Goal: Answer question/provide support: Share knowledge or assist other users

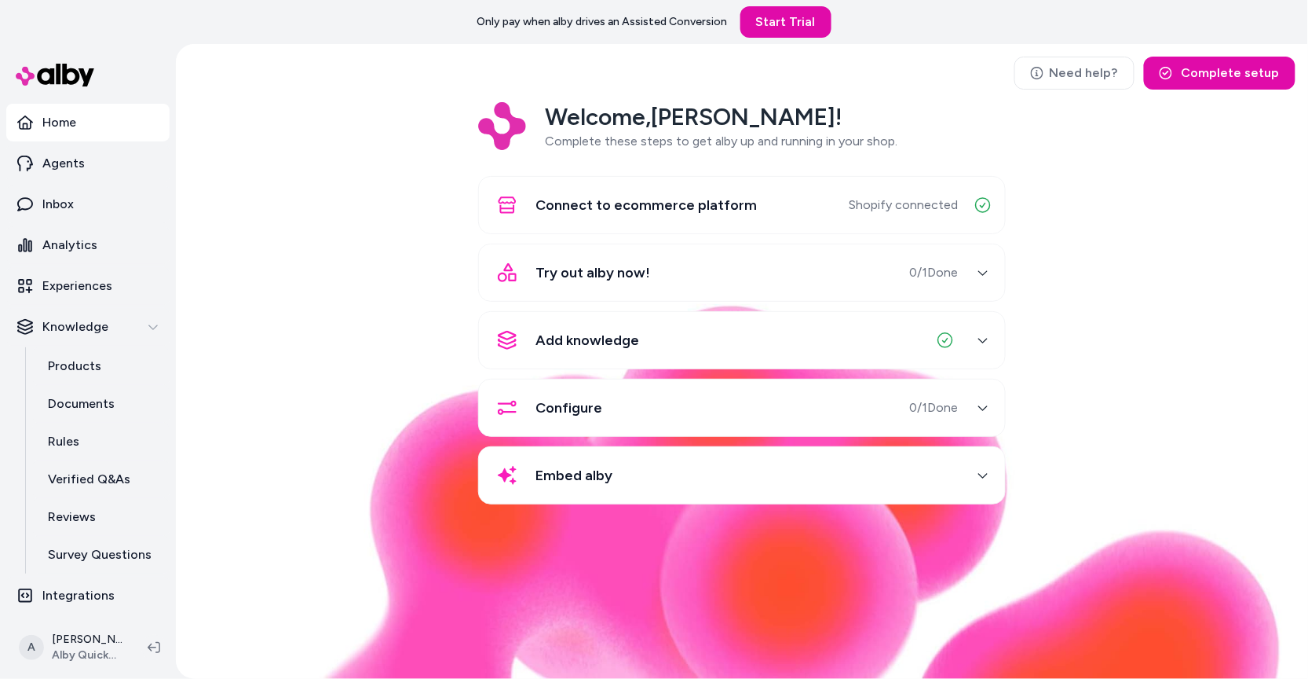
click at [349, 450] on div "Welcome, [PERSON_NAME] ! Complete these steps to get alby up and running in you…" at bounding box center [741, 314] width 1107 height 424
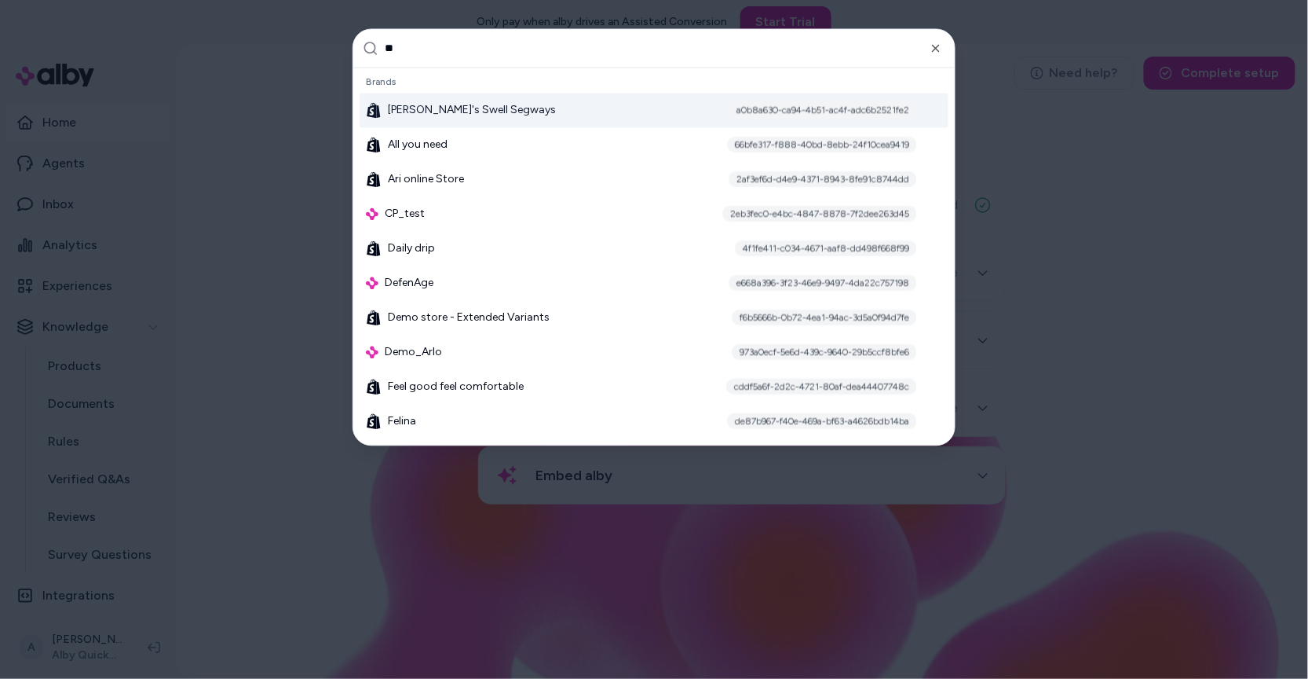
type input "***"
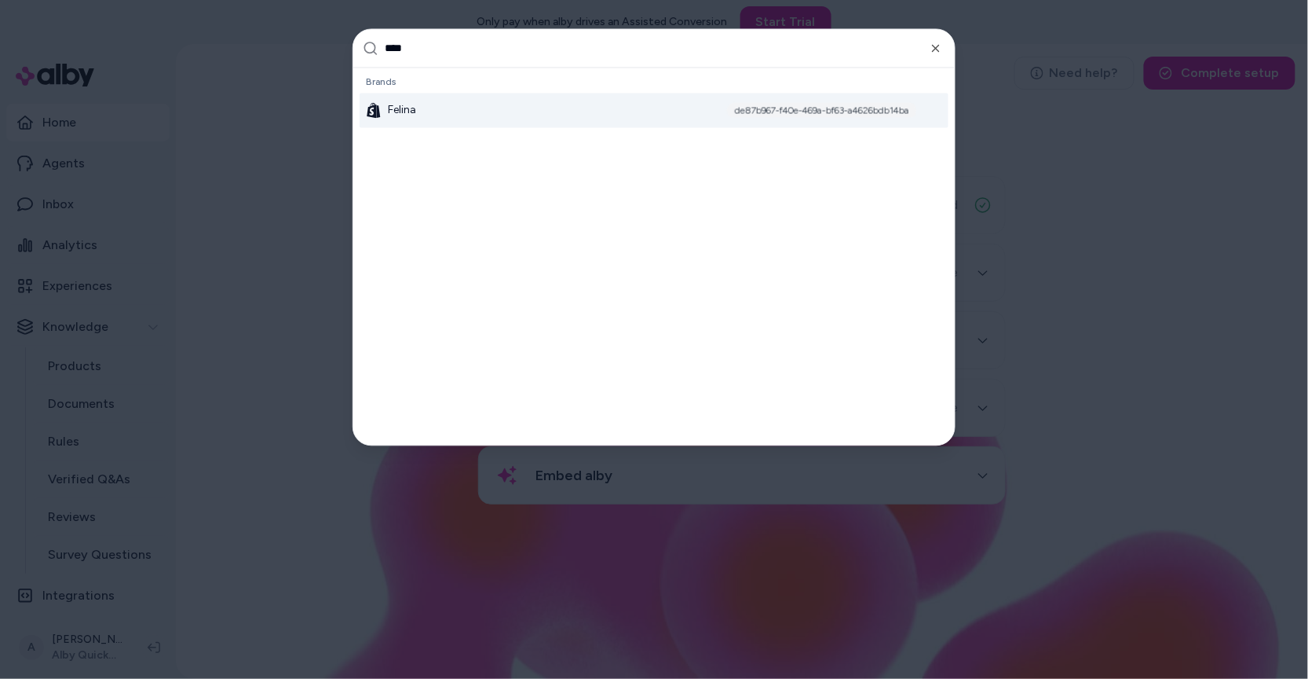
type input "*****"
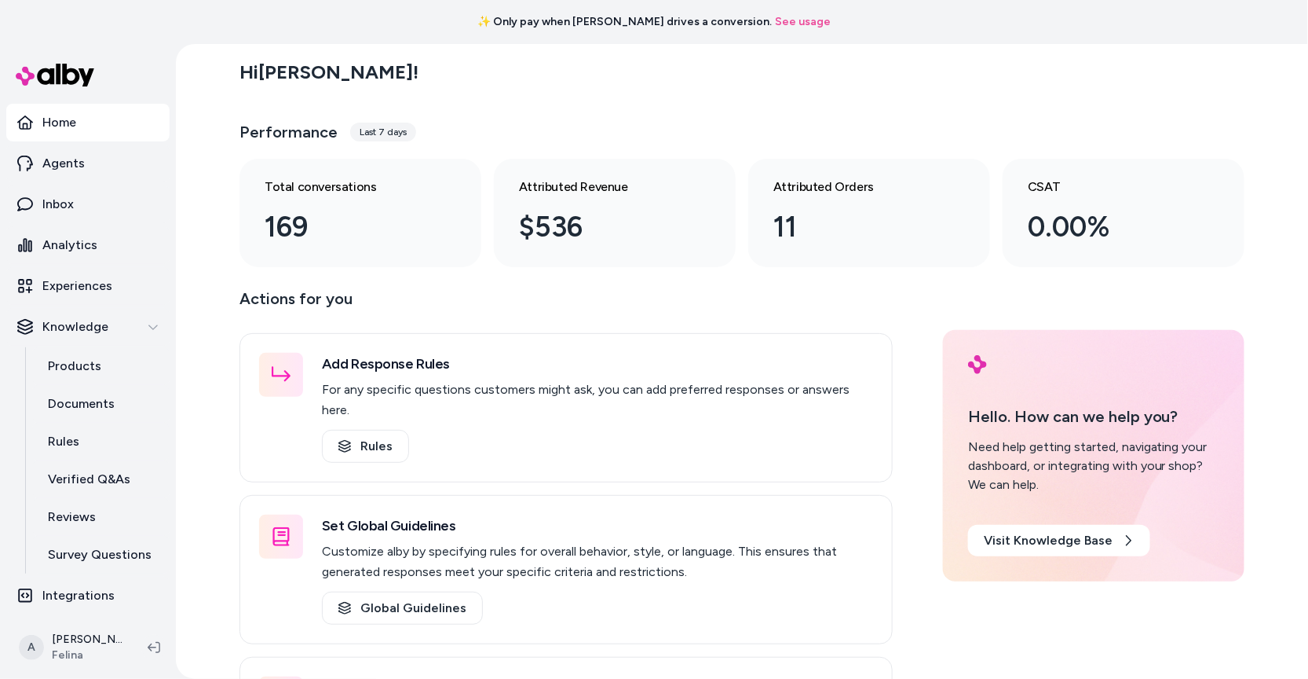
click at [559, 75] on div "Hi Andrew !" at bounding box center [742, 72] width 1005 height 44
click at [122, 255] on link "Analytics" at bounding box center [87, 245] width 163 height 38
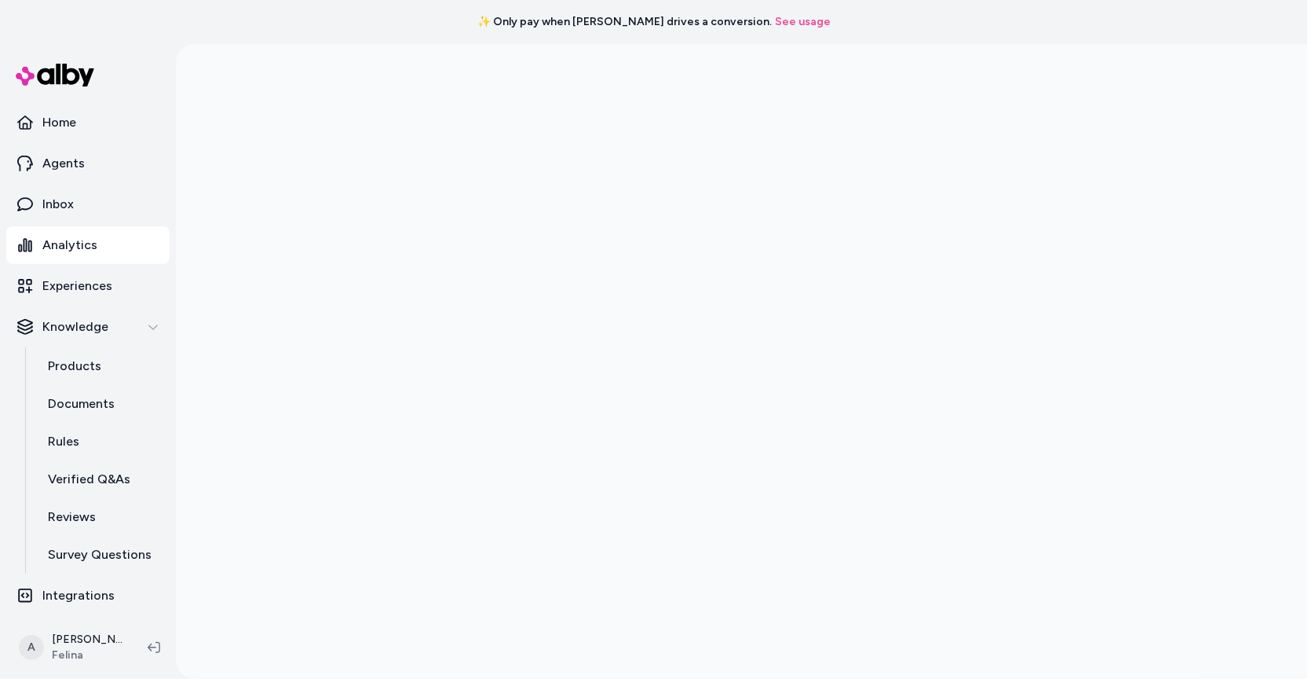
click at [255, 241] on div at bounding box center [742, 383] width 1005 height 679
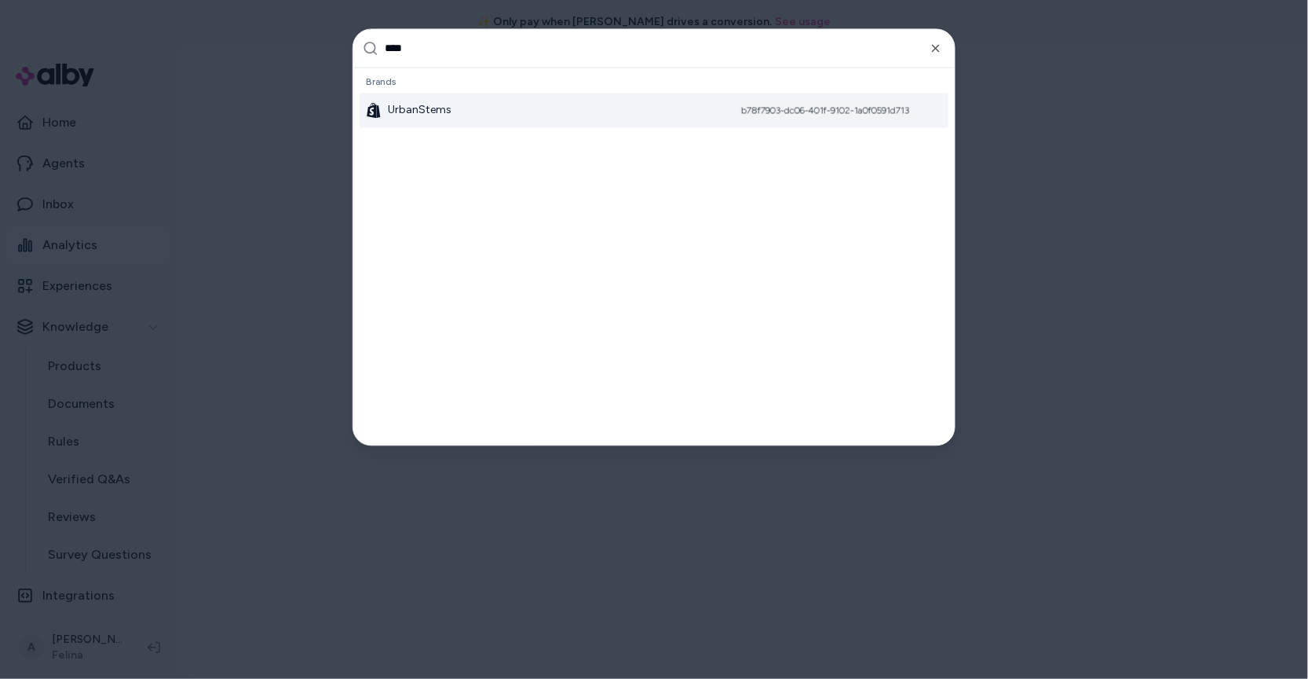
type input "*****"
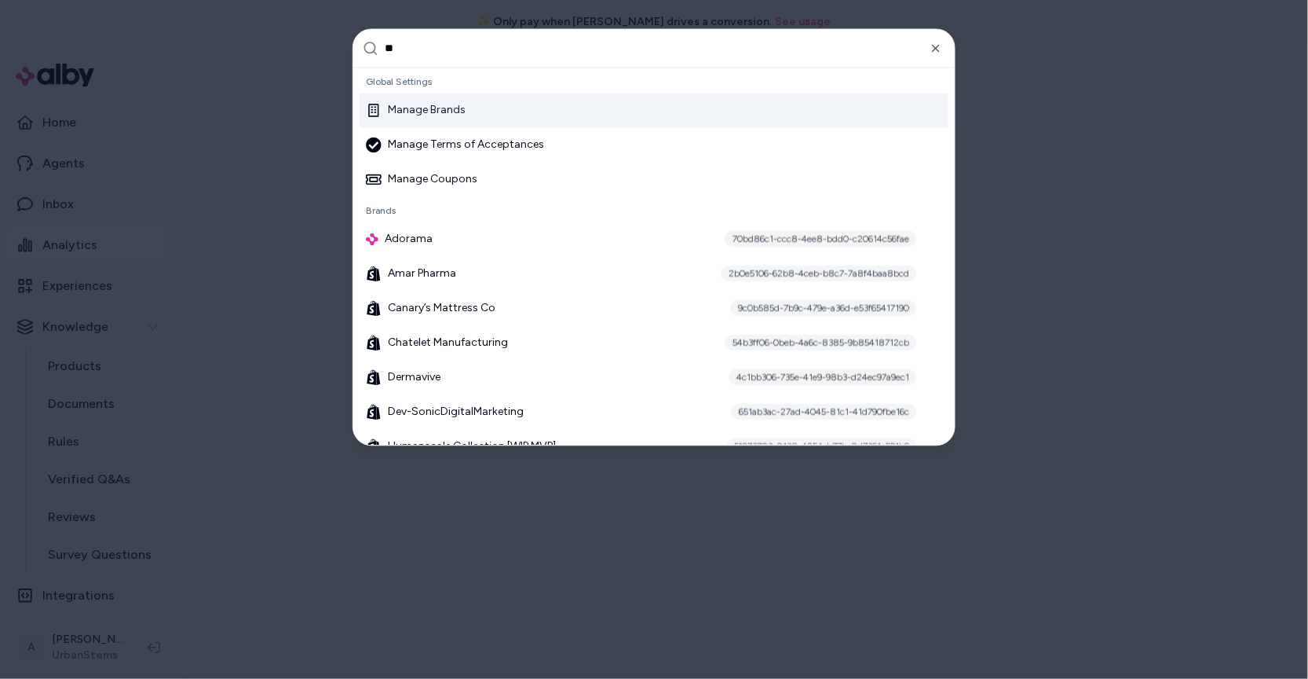
type input "***"
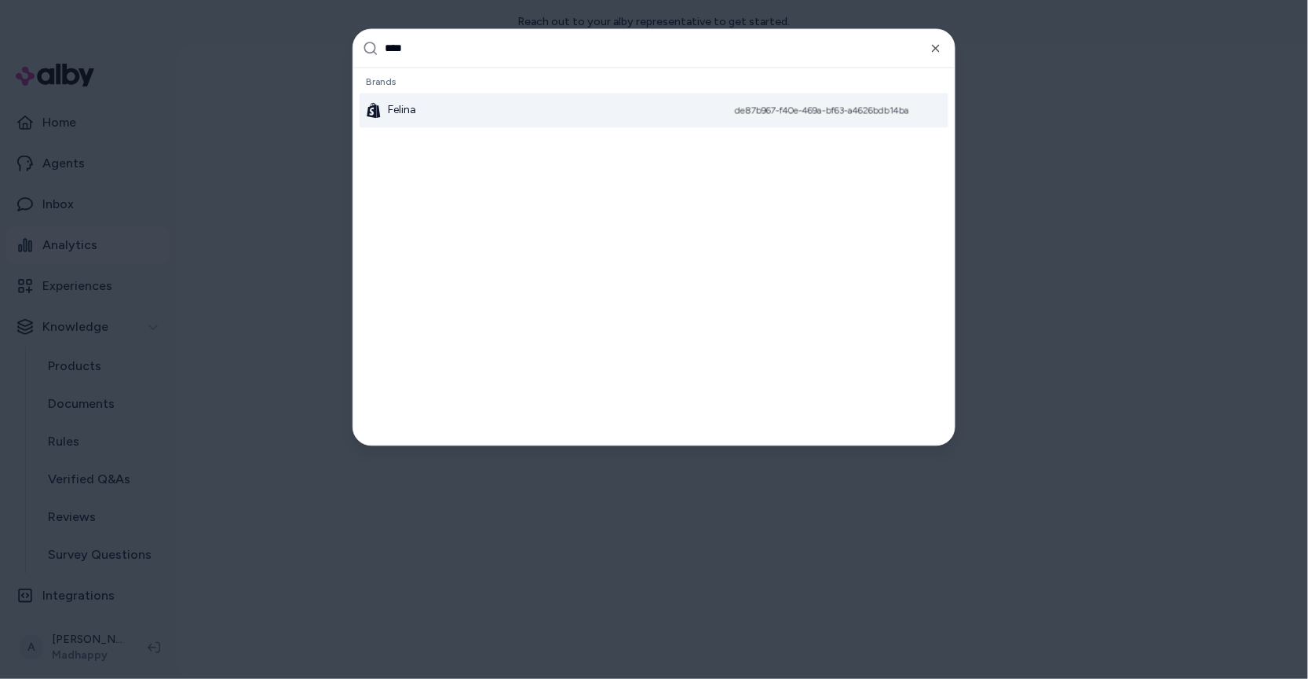
type input "*****"
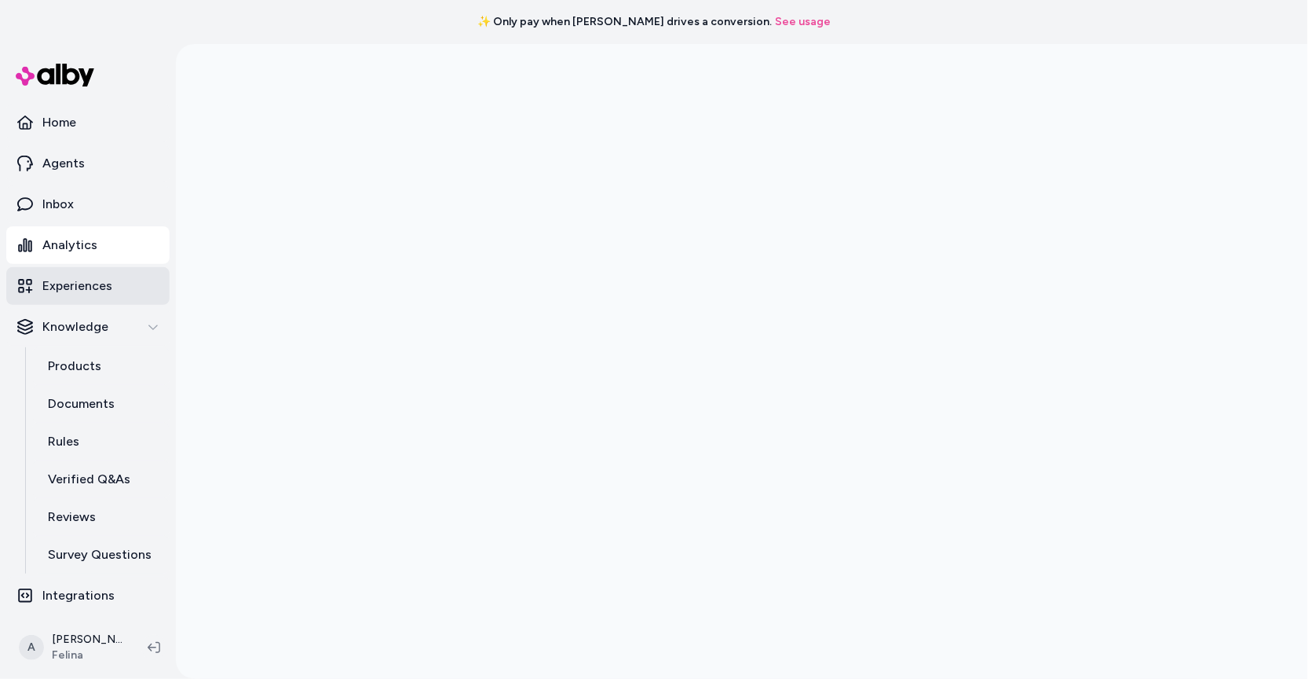
click at [82, 287] on p "Experiences" at bounding box center [77, 285] width 70 height 19
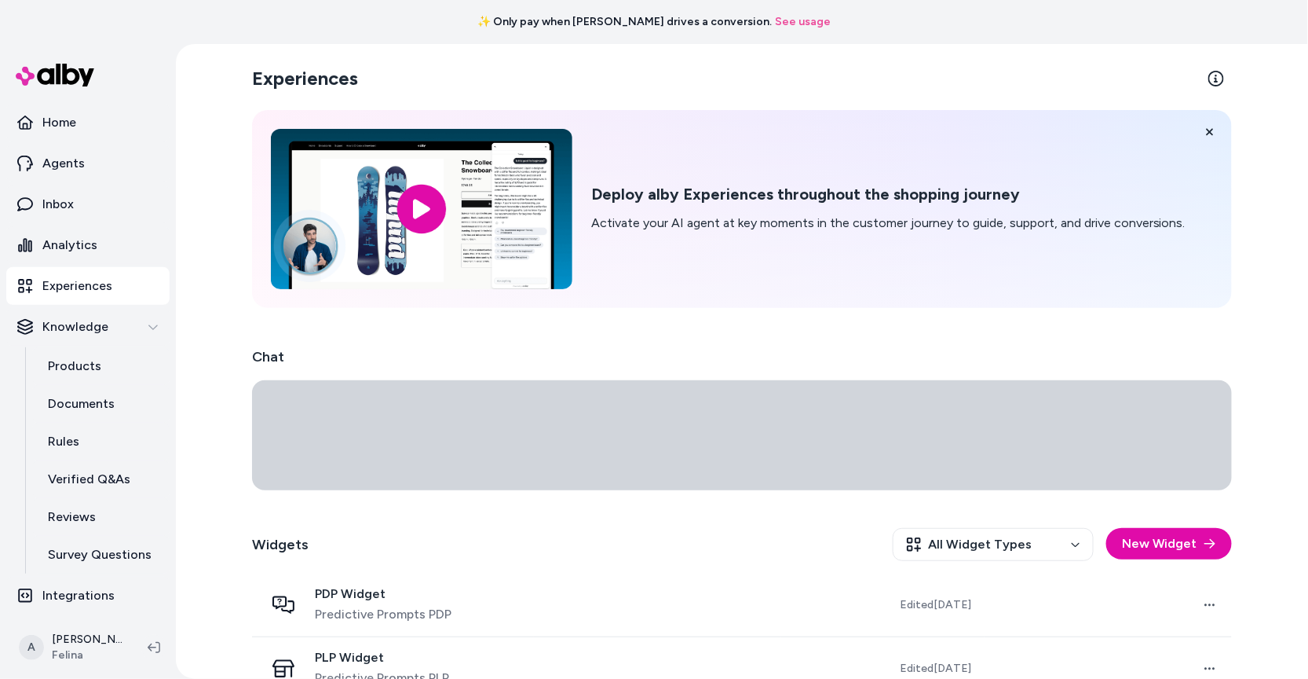
scroll to position [32, 0]
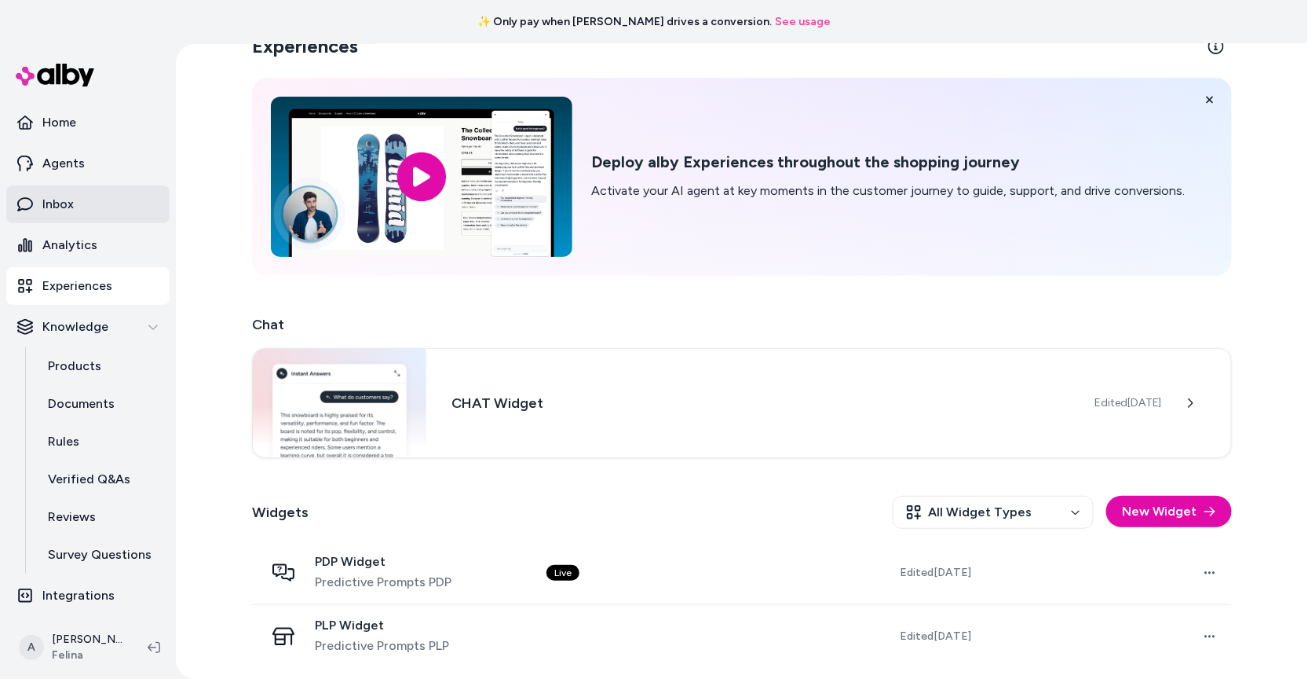
click at [90, 203] on link "Inbox" at bounding box center [87, 204] width 163 height 38
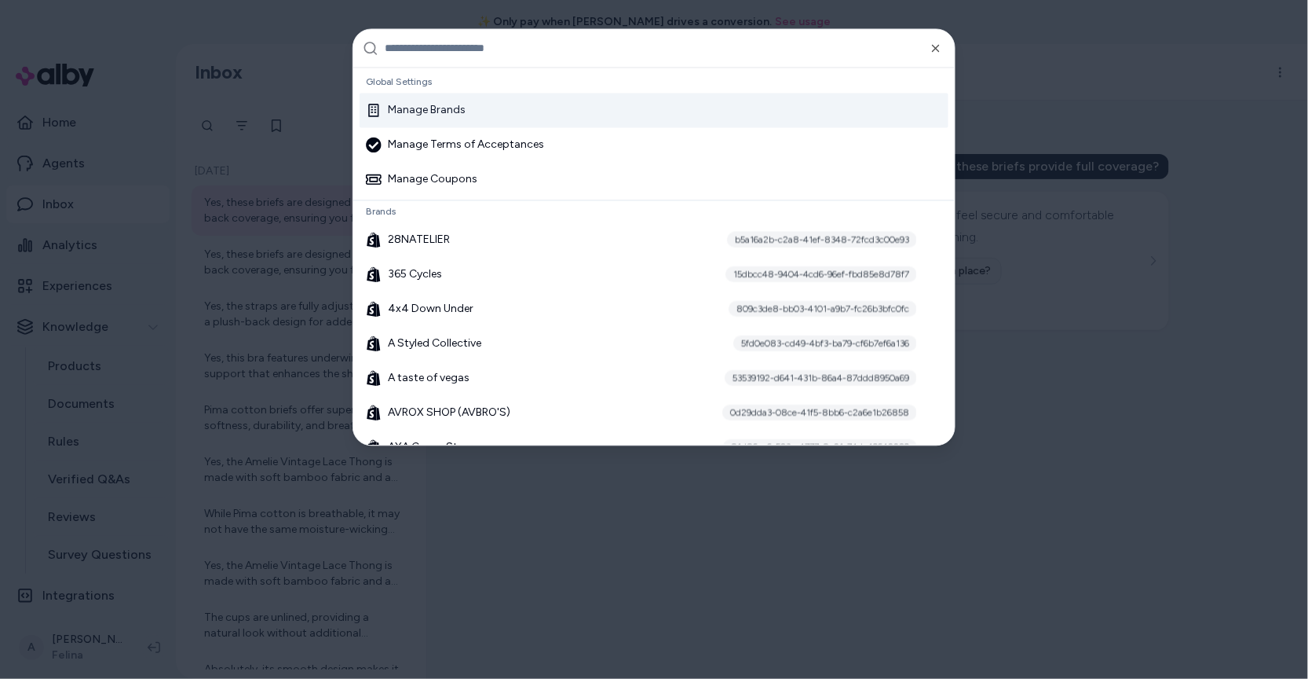
click at [481, 107] on div "Manage Brands" at bounding box center [654, 110] width 589 height 35
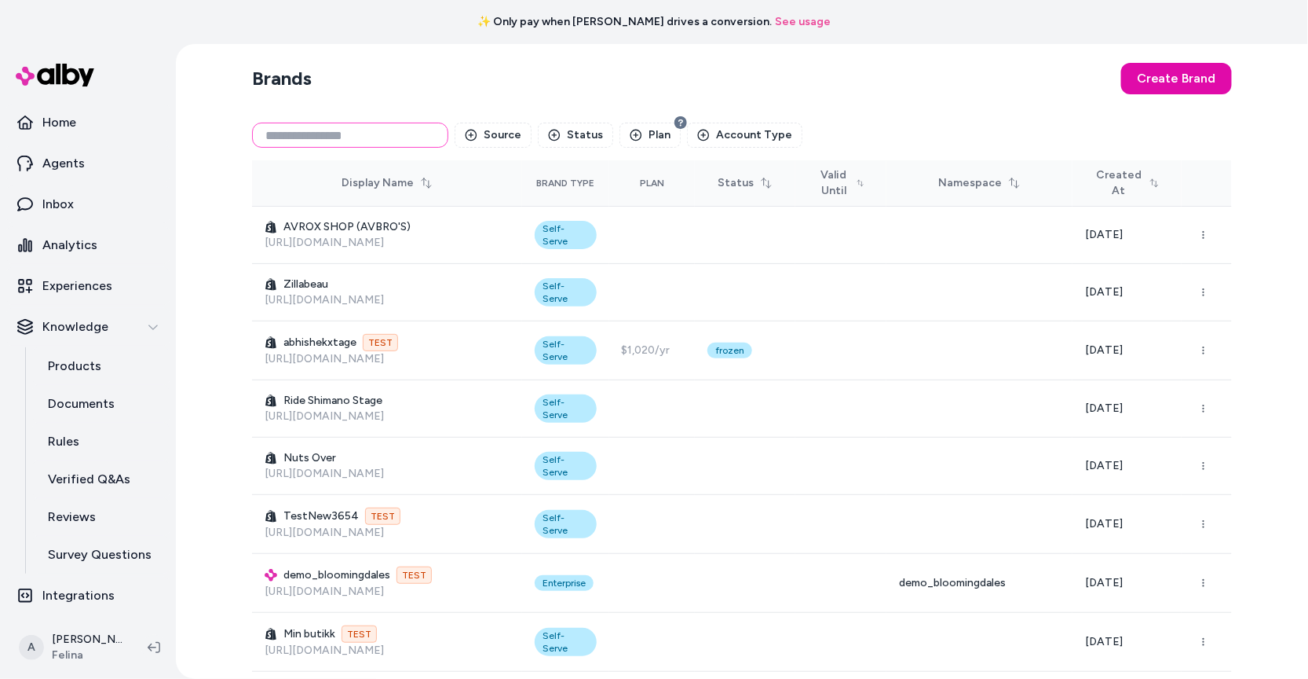
click at [357, 135] on input at bounding box center [350, 135] width 196 height 25
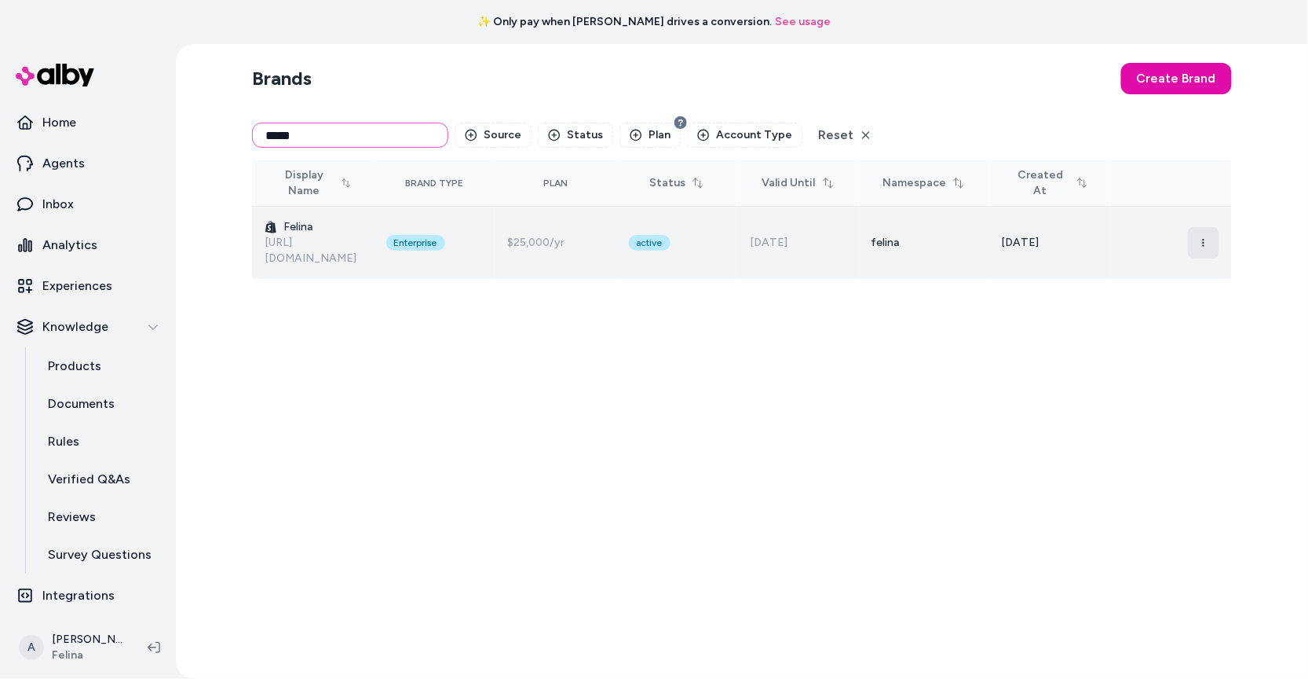
type input "*****"
click at [1200, 238] on icon "button" at bounding box center [1203, 242] width 9 height 9
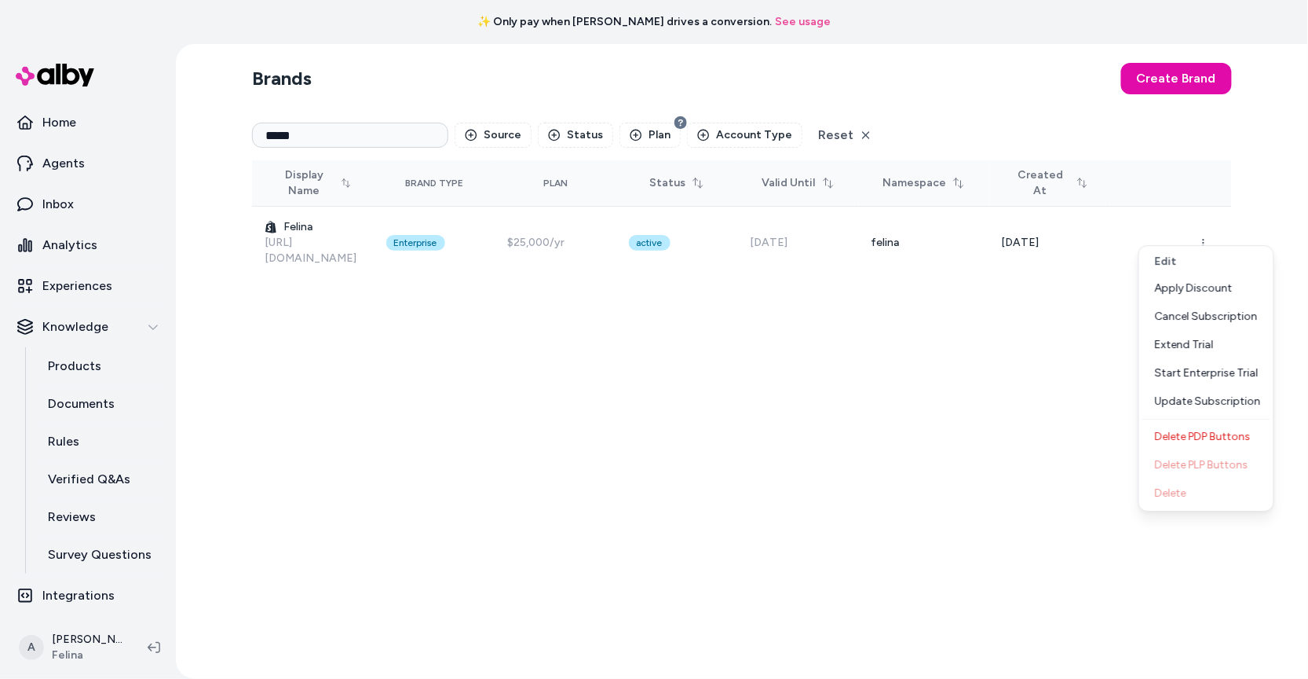
click at [701, 386] on div "Brands Create Brand ***** Source Status Plan Account Type Reset Display Name Br…" at bounding box center [742, 361] width 1005 height 635
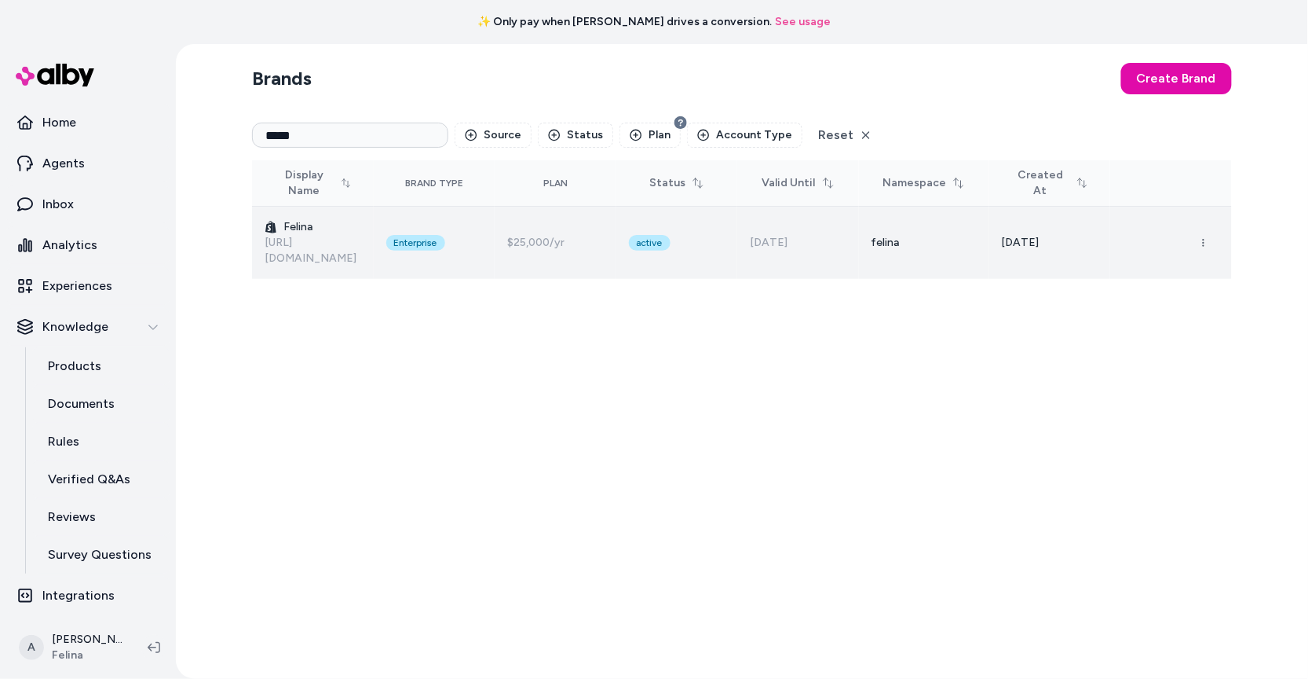
click at [285, 219] on h3 "Felina" at bounding box center [313, 227] width 97 height 16
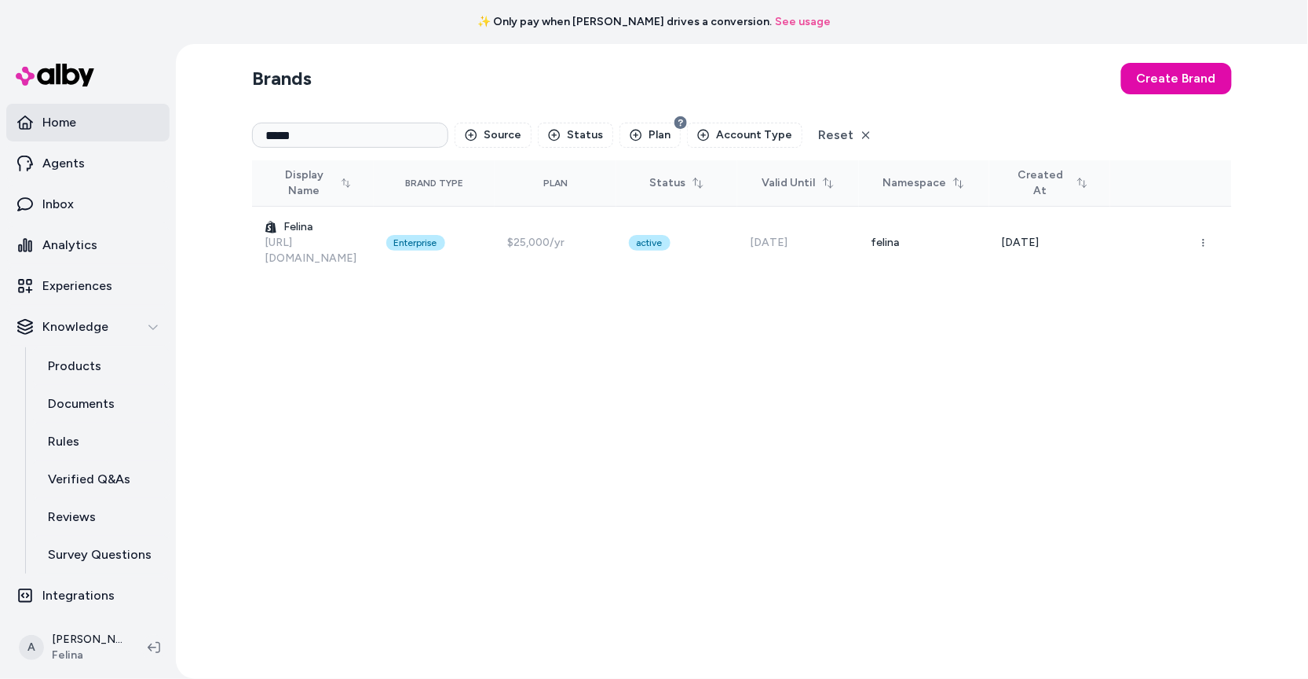
click at [70, 123] on p "Home" at bounding box center [59, 122] width 34 height 19
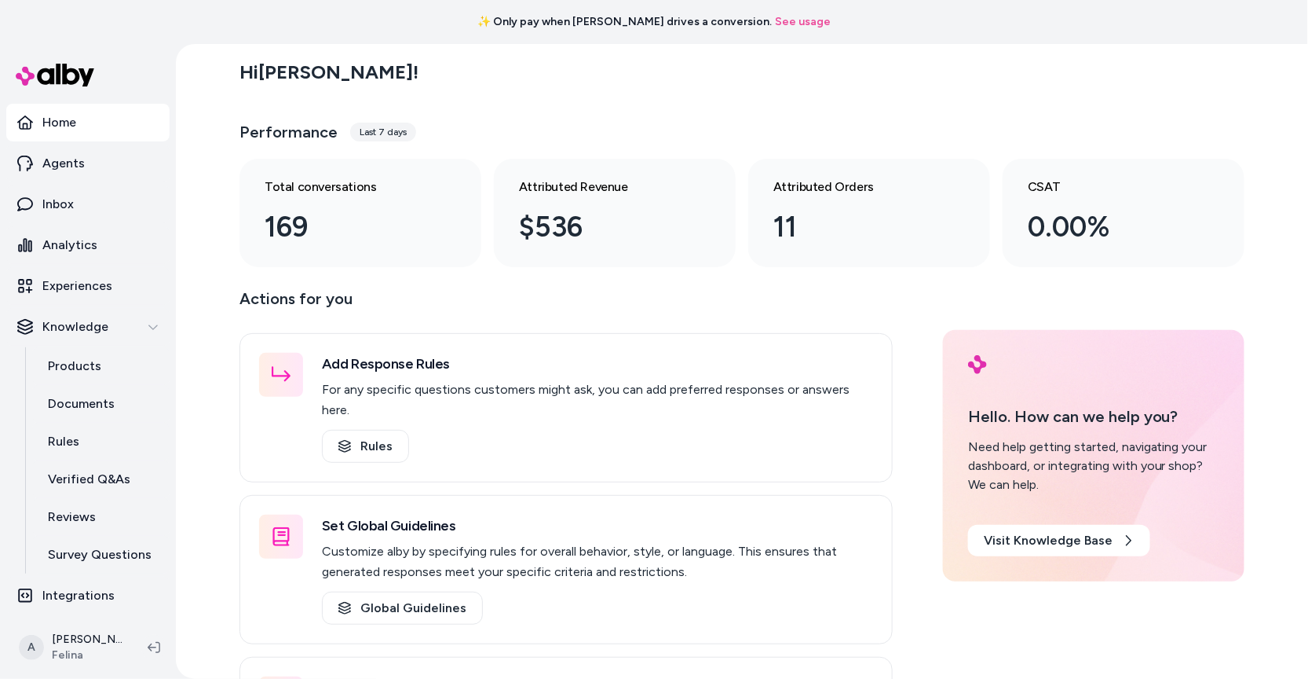
click at [775, 23] on link "See usage" at bounding box center [803, 22] width 56 height 16
drag, startPoint x: 826, startPoint y: 24, endPoint x: 444, endPoint y: 5, distance: 382.1
click at [445, 5] on div "✨ Only pay when alby drives a conversion. See usage" at bounding box center [654, 22] width 1308 height 44
click at [444, 5] on div "✨ Only pay when alby drives a conversion. See usage" at bounding box center [654, 22] width 1308 height 44
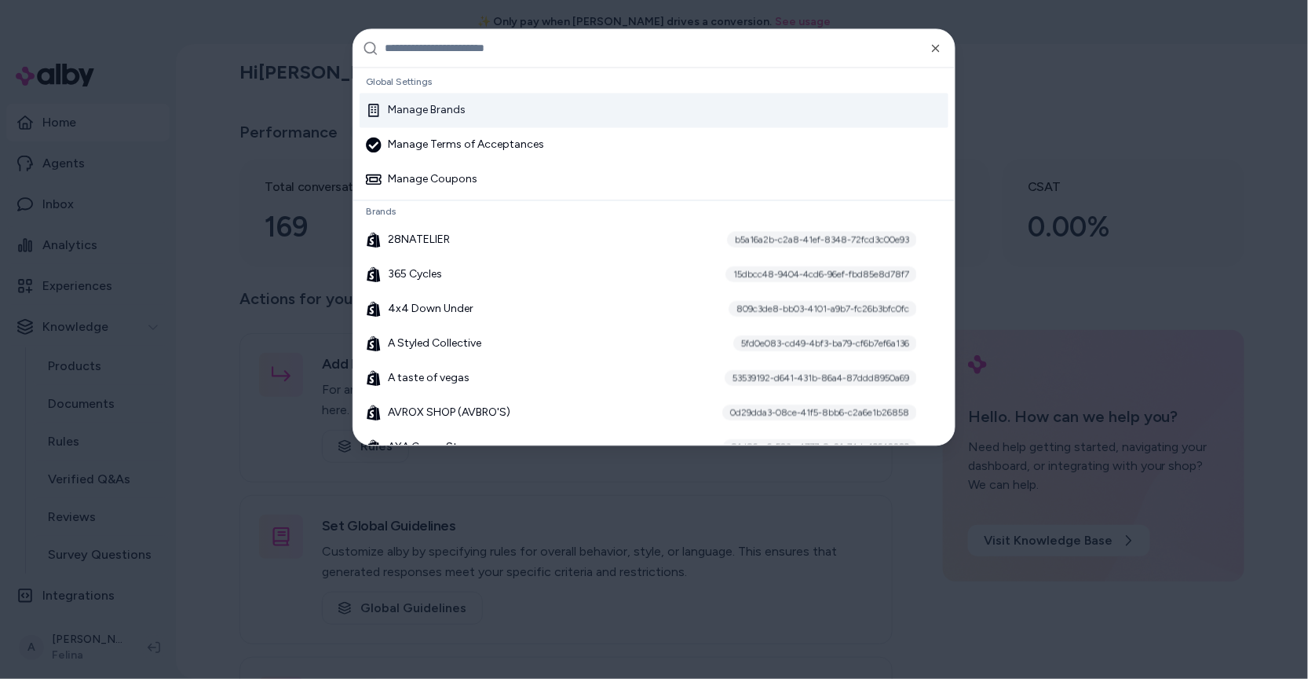
click at [473, 107] on div "Manage Brands" at bounding box center [654, 110] width 589 height 35
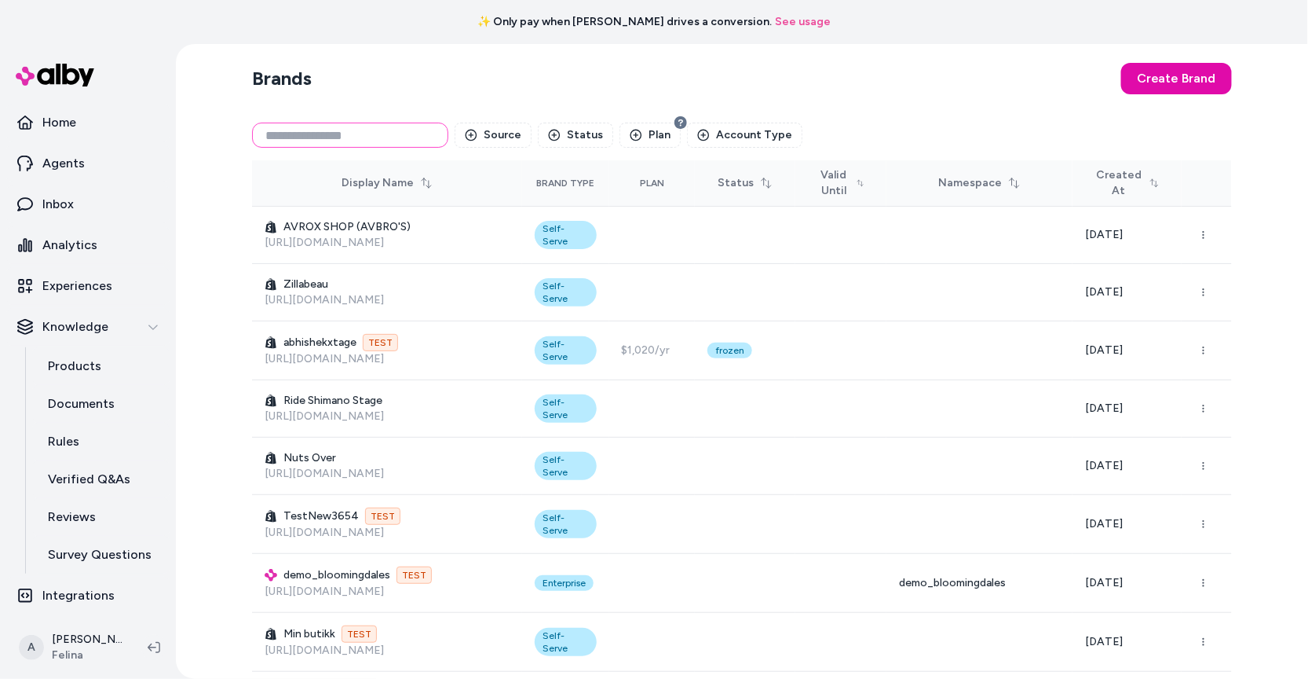
click at [410, 123] on input at bounding box center [350, 135] width 196 height 25
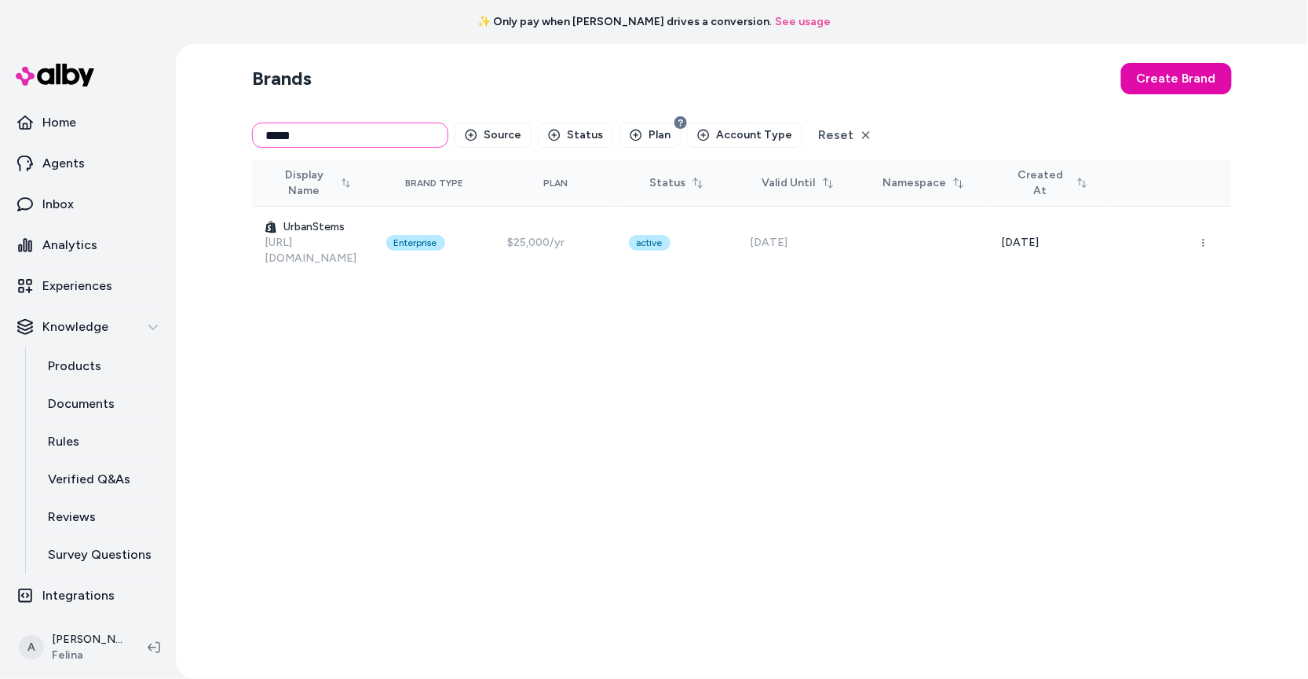
type input "*****"
click at [627, 414] on div "Brands Create Brand ***** Source Status Plan Account Type Reset Display Name Br…" at bounding box center [742, 361] width 1005 height 635
click at [630, 432] on div "Brands Create Brand ***** Source Status Plan Account Type Reset Display Name Br…" at bounding box center [742, 361] width 1005 height 635
click at [35, 132] on link "Home" at bounding box center [87, 123] width 163 height 38
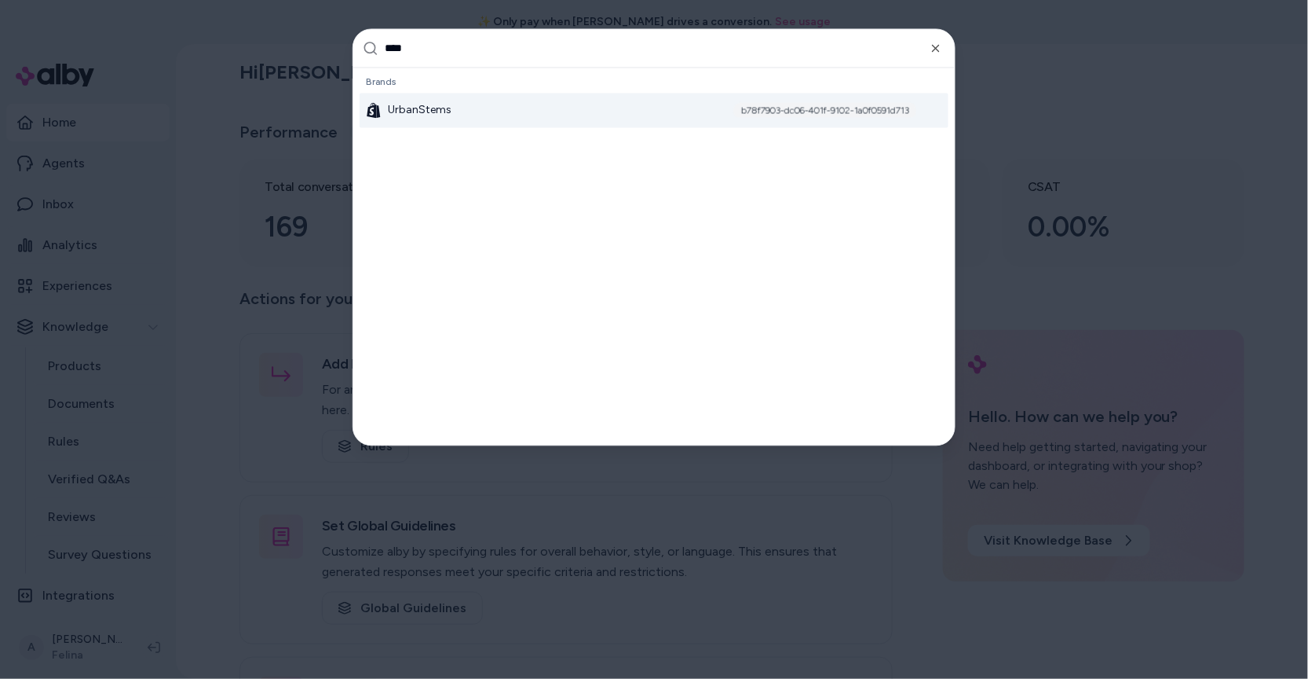
type input "*****"
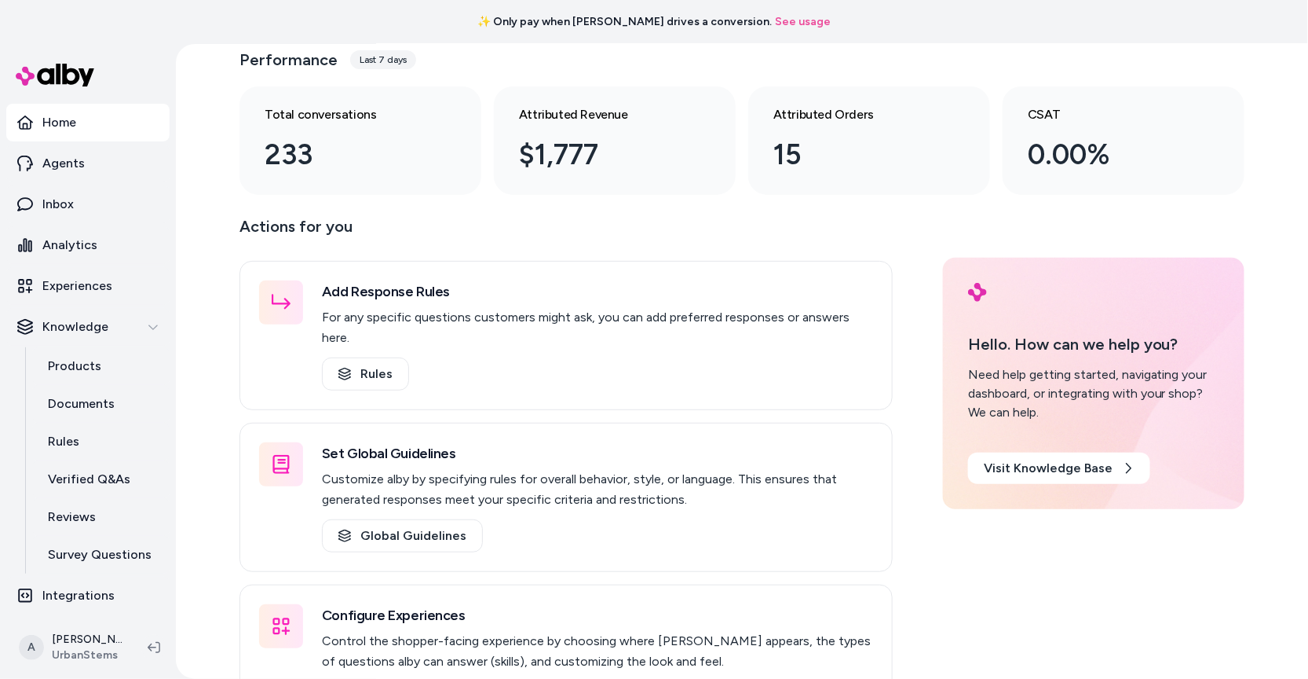
scroll to position [118, 0]
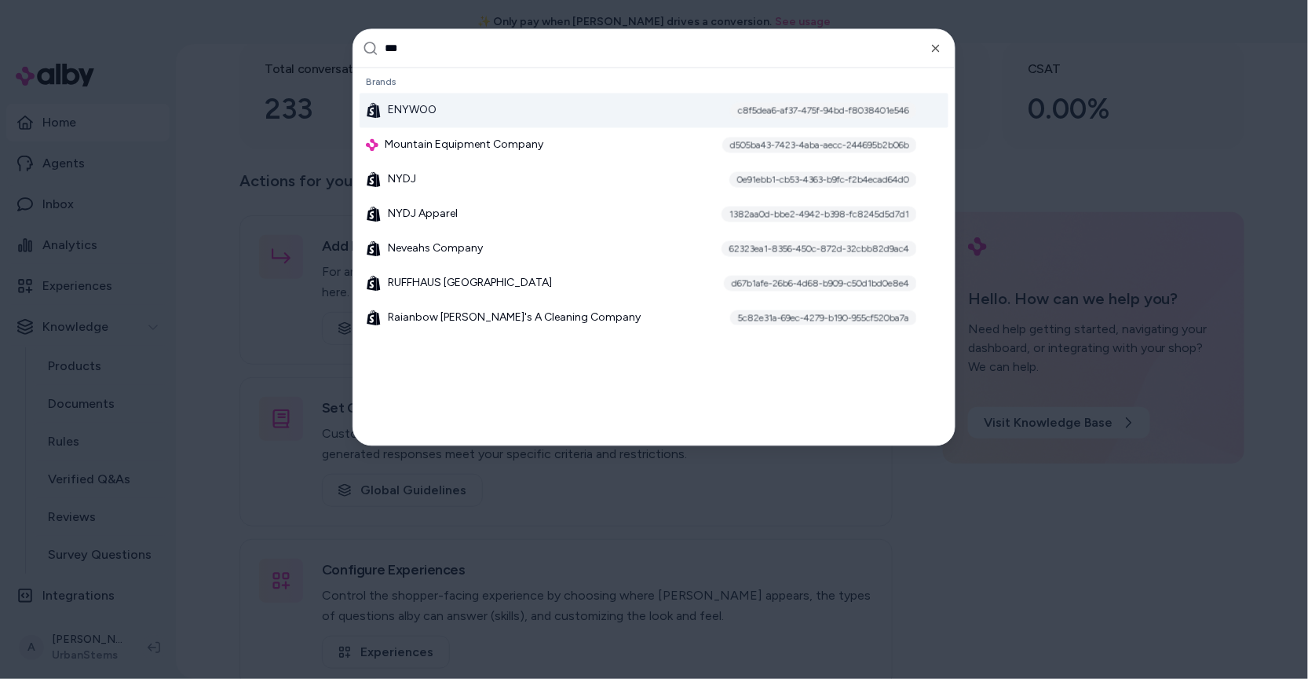
type input "****"
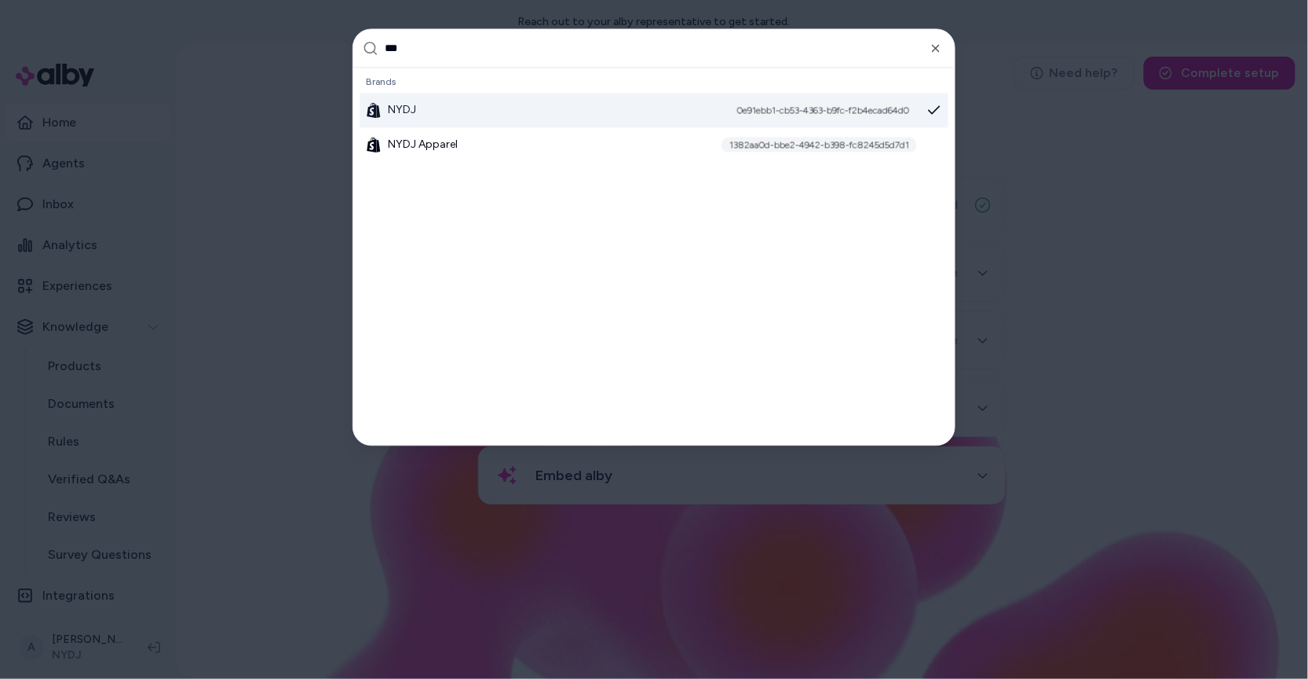
type input "****"
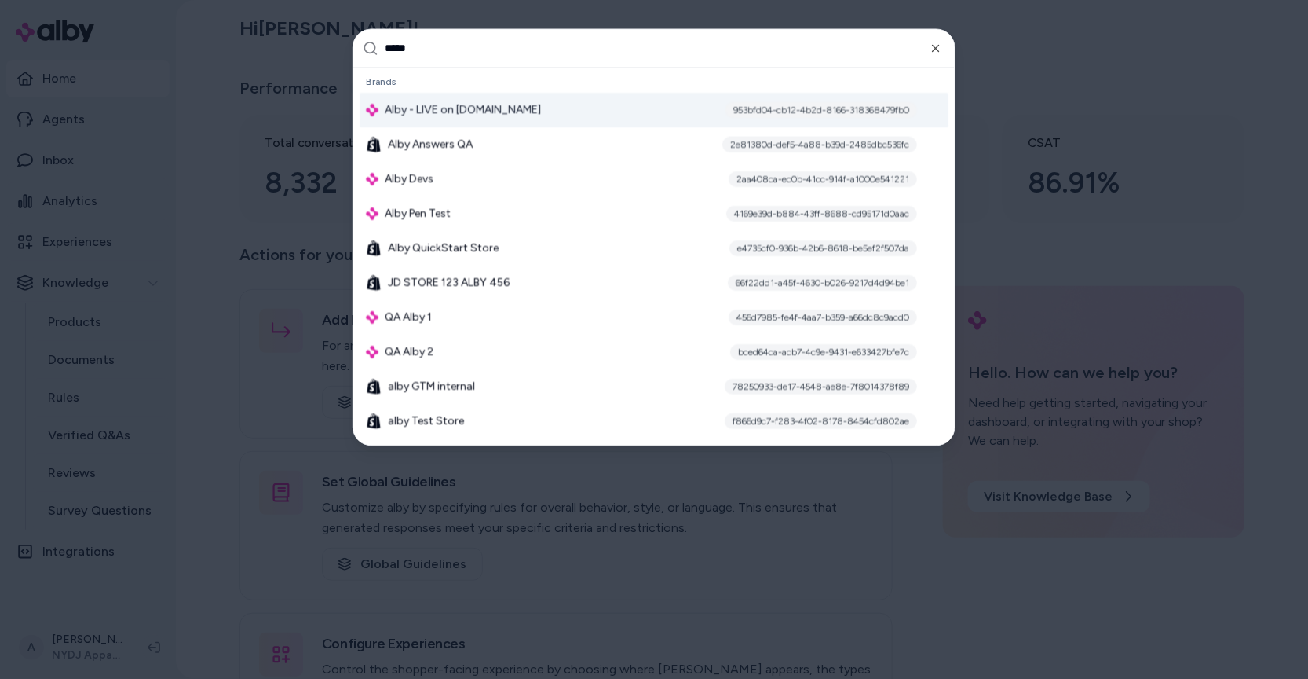
type input "******"
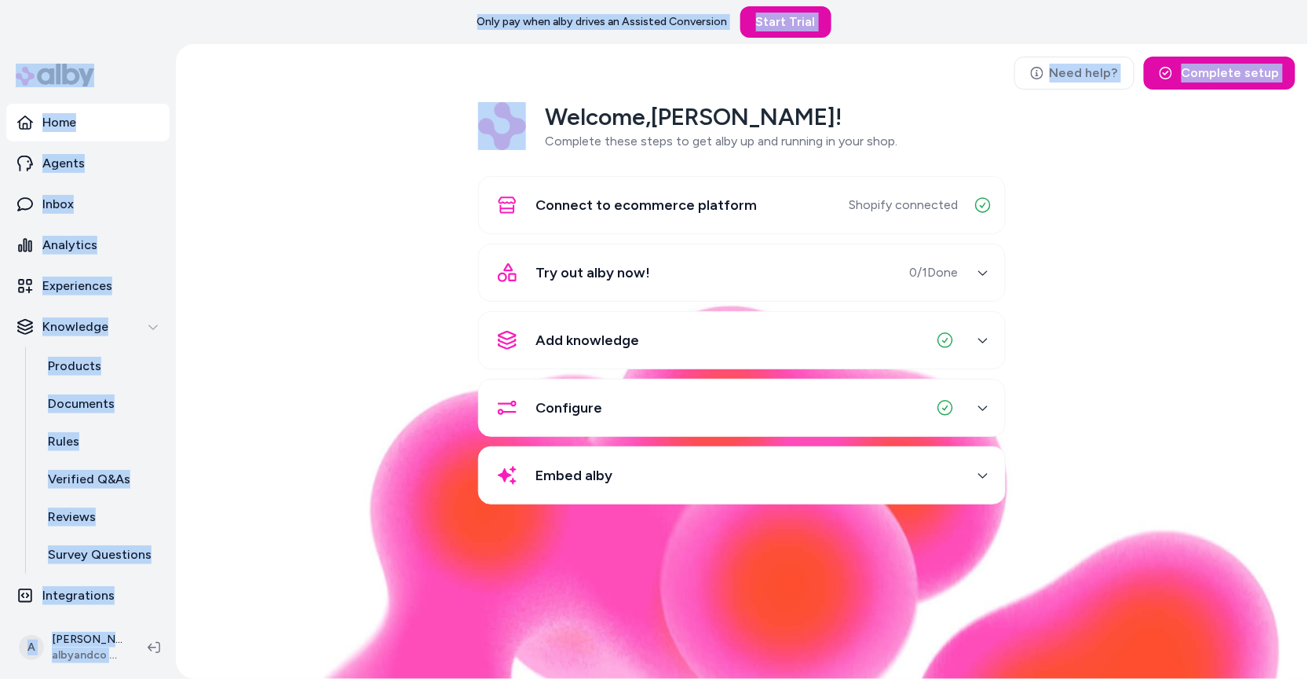
drag, startPoint x: 485, startPoint y: 21, endPoint x: 968, endPoint y: 52, distance: 484.7
click at [968, 52] on main "Only pay when [PERSON_NAME] drives an Assisted Conversion Start Trial Home Agen…" at bounding box center [654, 361] width 1308 height 722
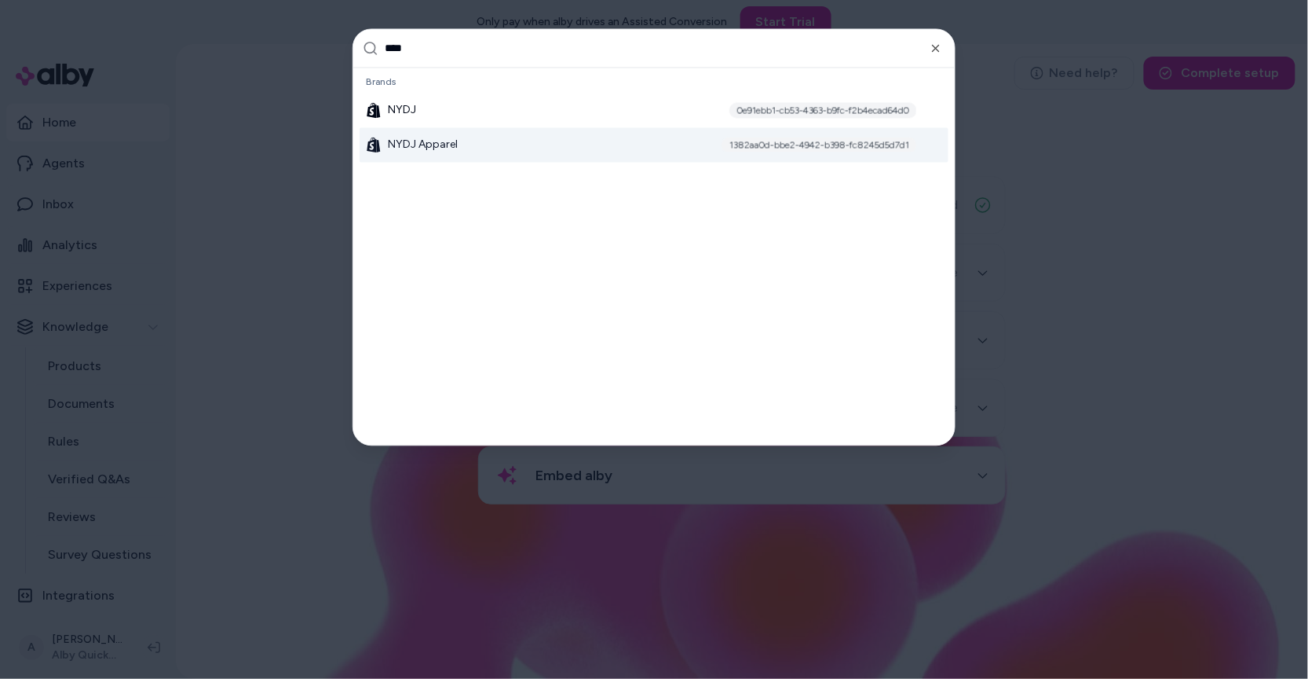
type input "****"
click at [448, 151] on span "NYDJ Apparel" at bounding box center [423, 145] width 70 height 16
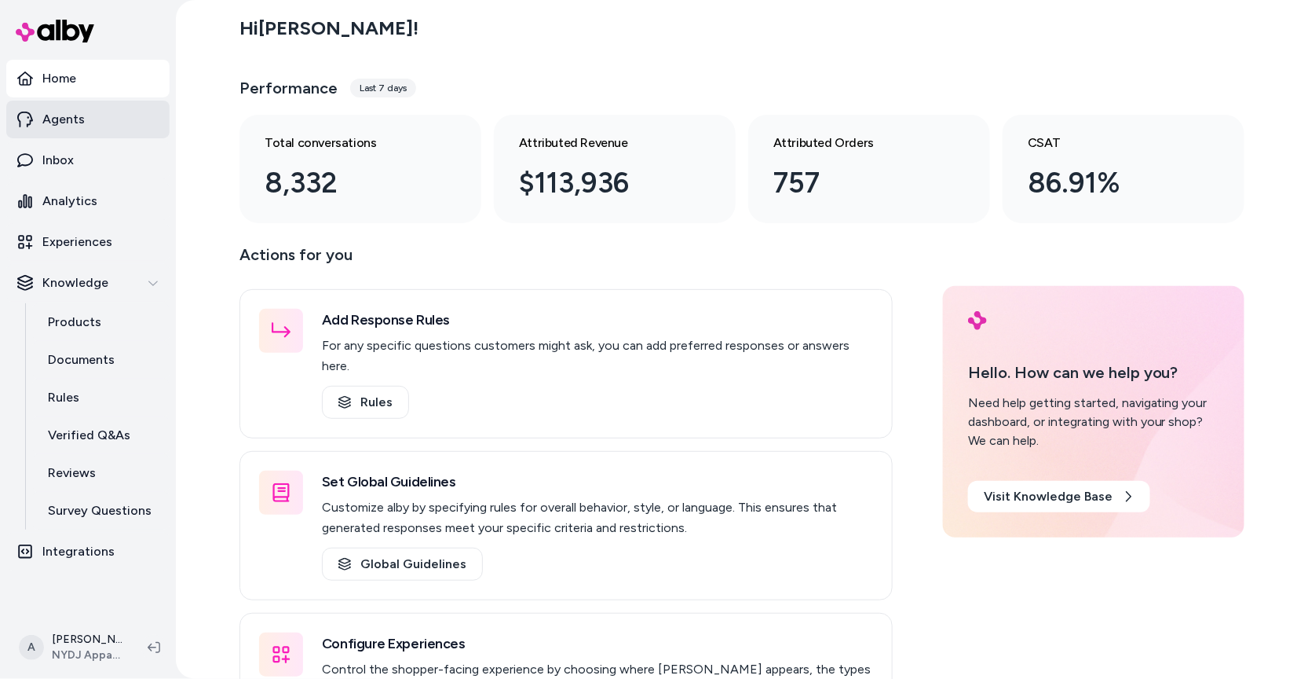
click at [109, 116] on link "Agents" at bounding box center [87, 120] width 163 height 38
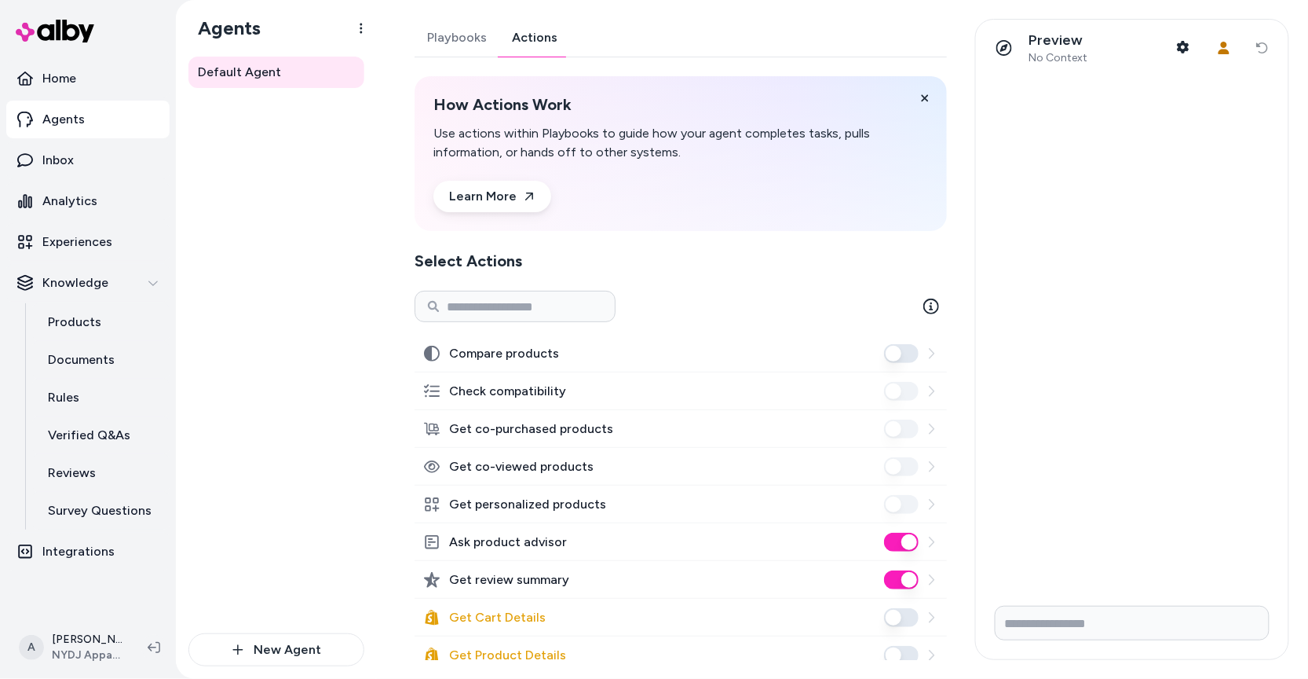
click at [532, 49] on link "Actions" at bounding box center [534, 38] width 71 height 38
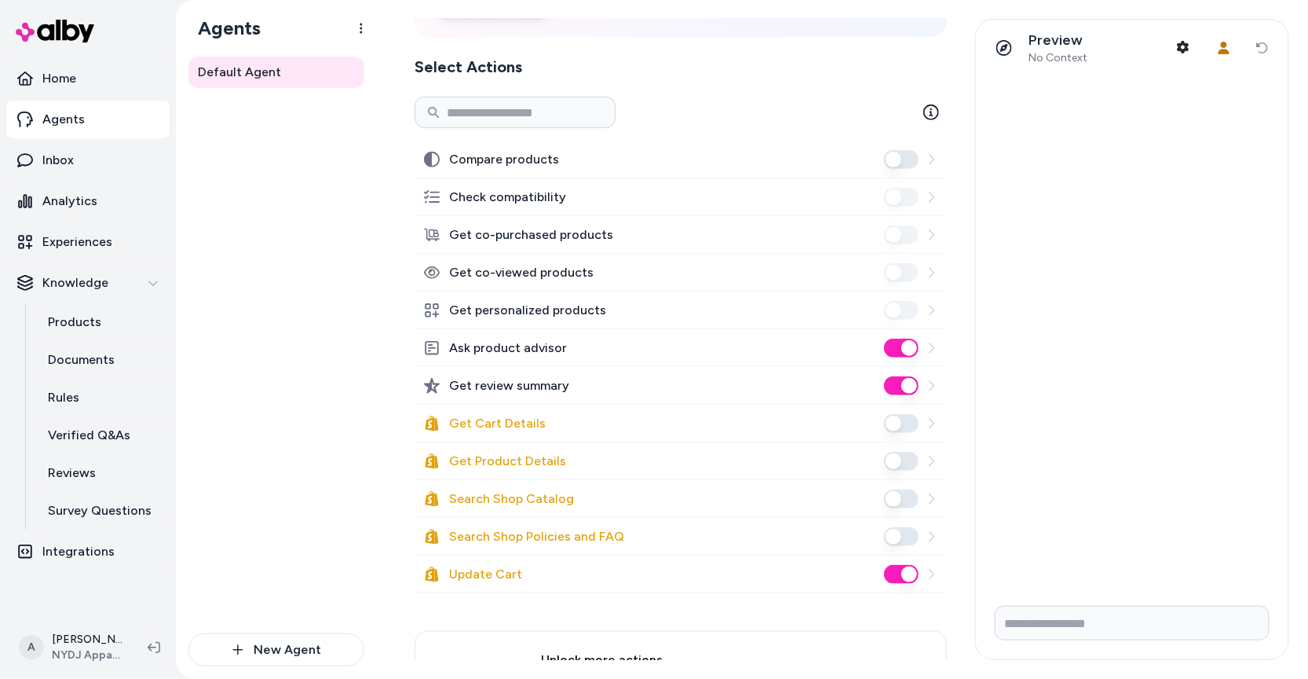
scroll to position [207, 0]
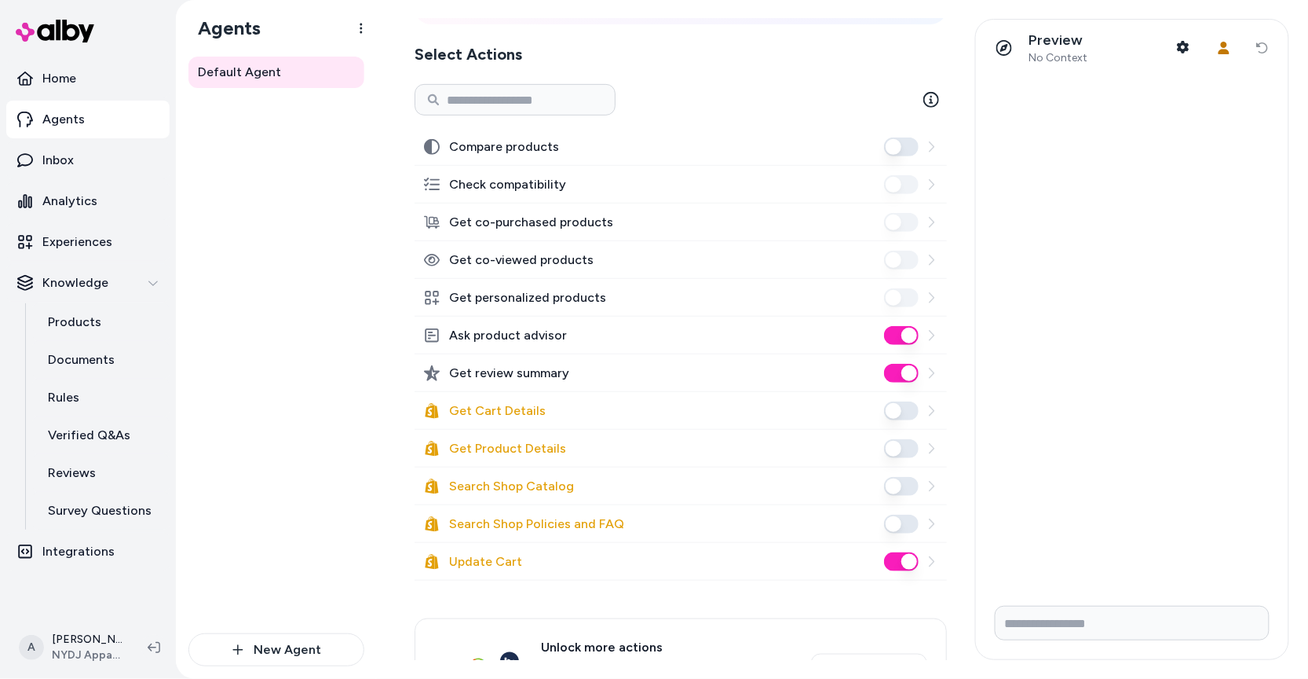
click at [909, 565] on button "Update Cart" at bounding box center [901, 561] width 35 height 19
click at [105, 196] on link "Analytics" at bounding box center [87, 201] width 163 height 38
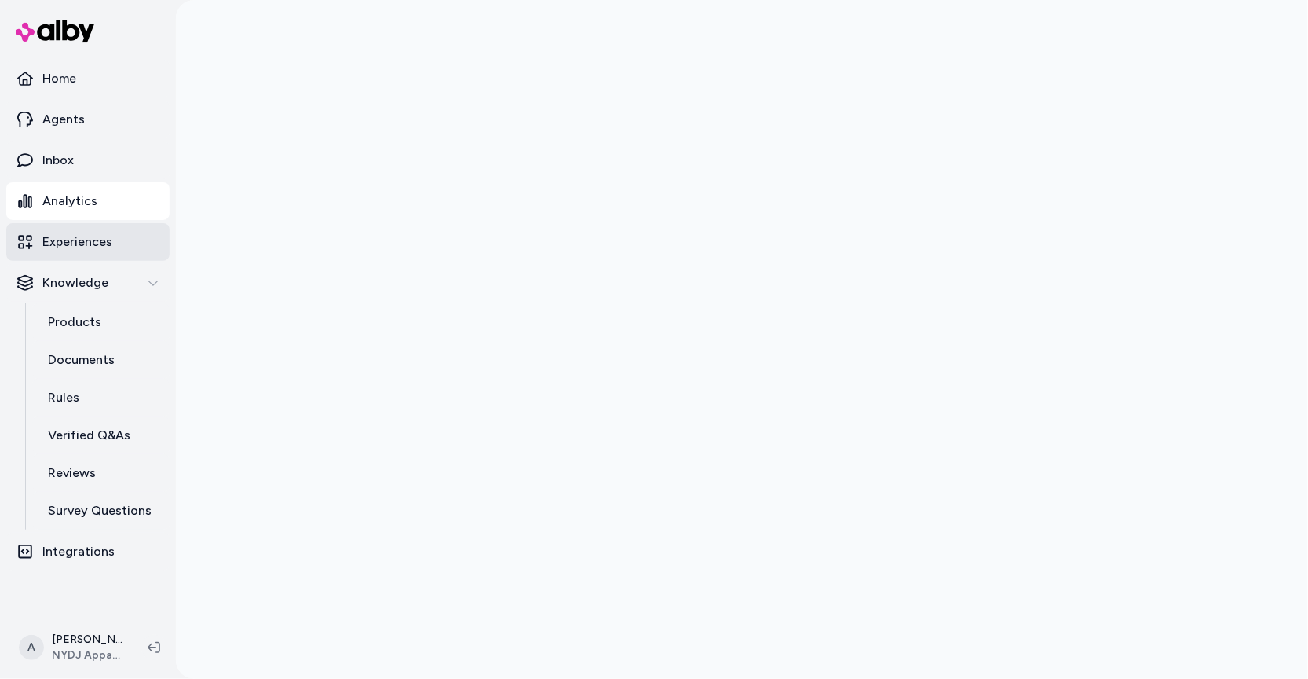
click at [118, 248] on link "Experiences" at bounding box center [87, 242] width 163 height 38
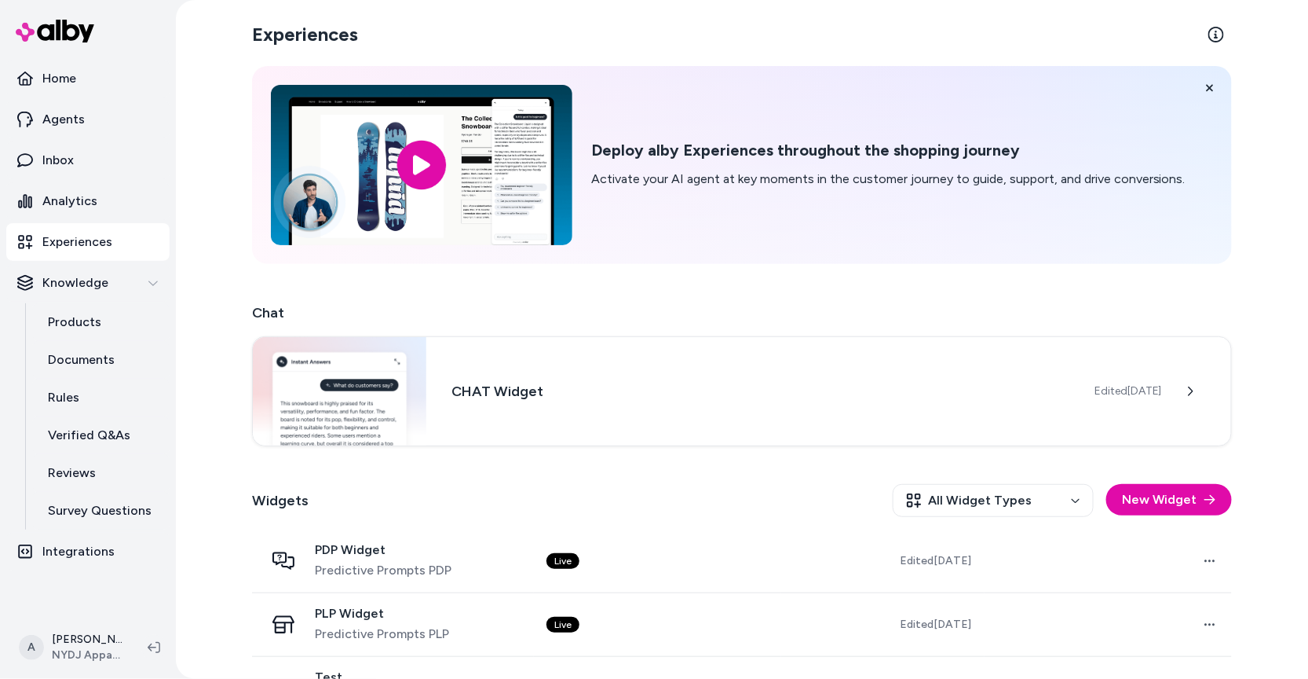
scroll to position [51, 0]
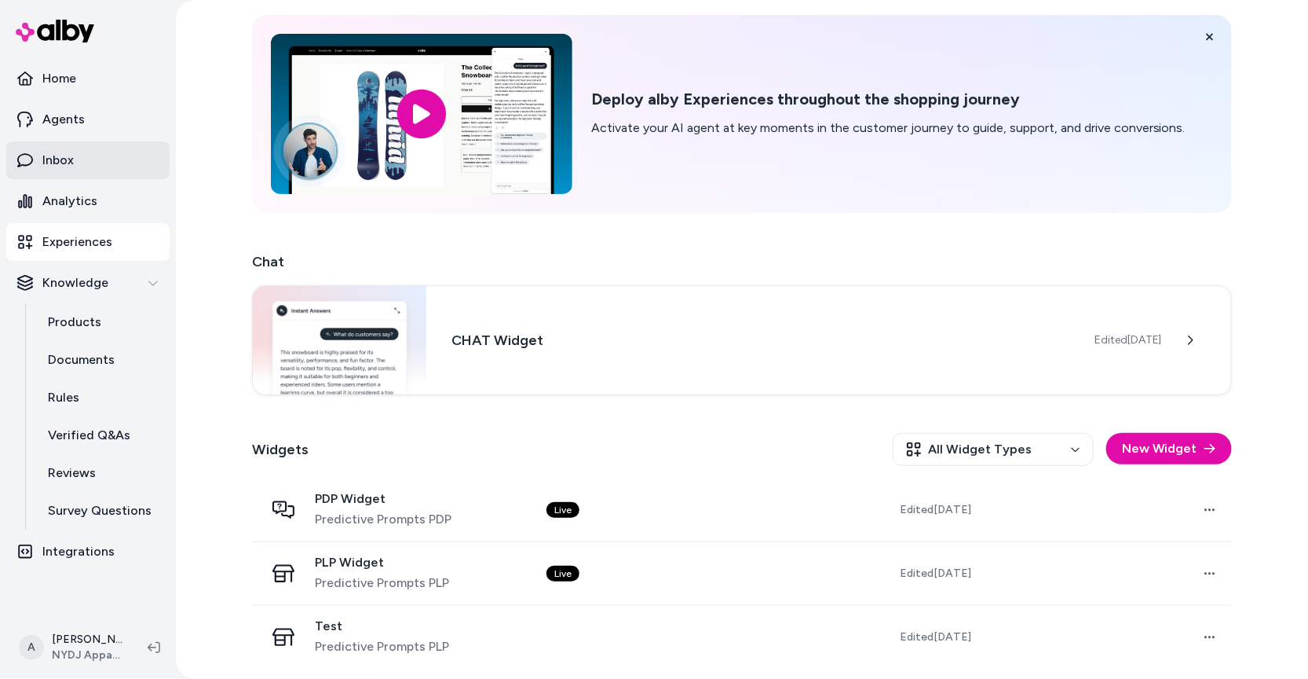
click at [77, 159] on link "Inbox" at bounding box center [87, 160] width 163 height 38
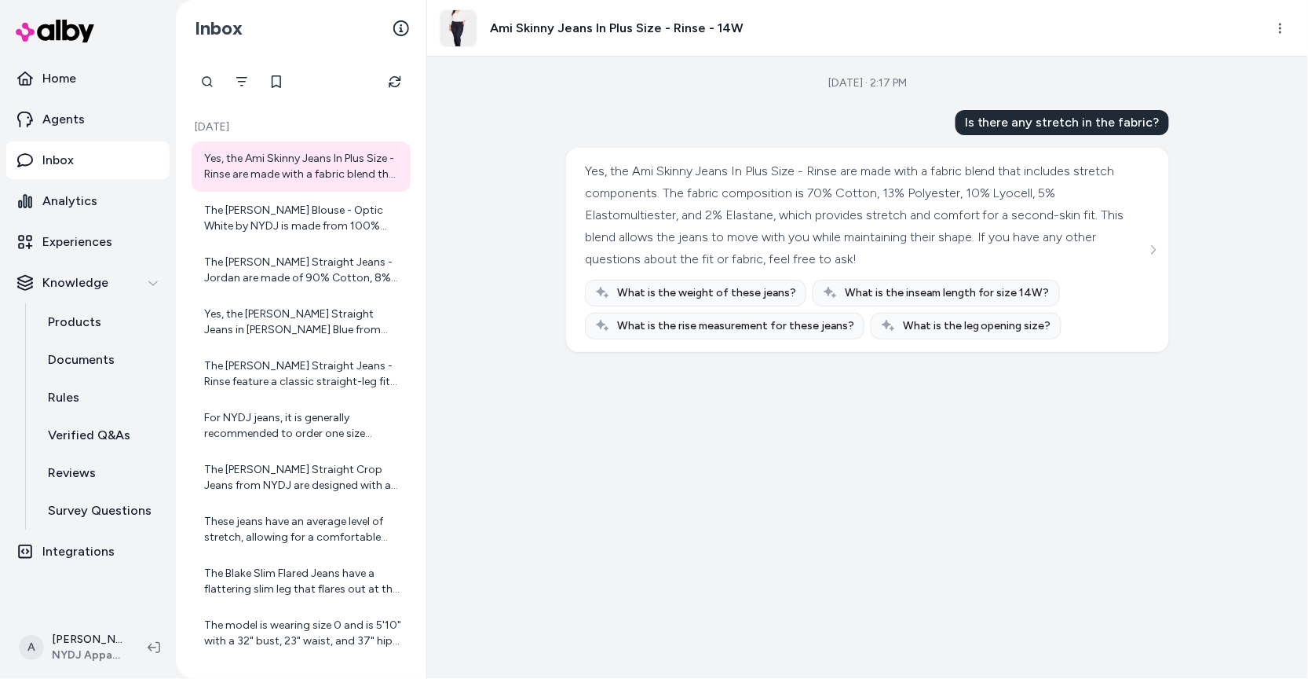
click at [289, 347] on div "Yes, the Ami Skinny Jeans In Plus Size - Rinse are made with a fabric blend tha…" at bounding box center [301, 529] width 219 height 776
click at [244, 80] on icon "Filter" at bounding box center [242, 81] width 13 height 13
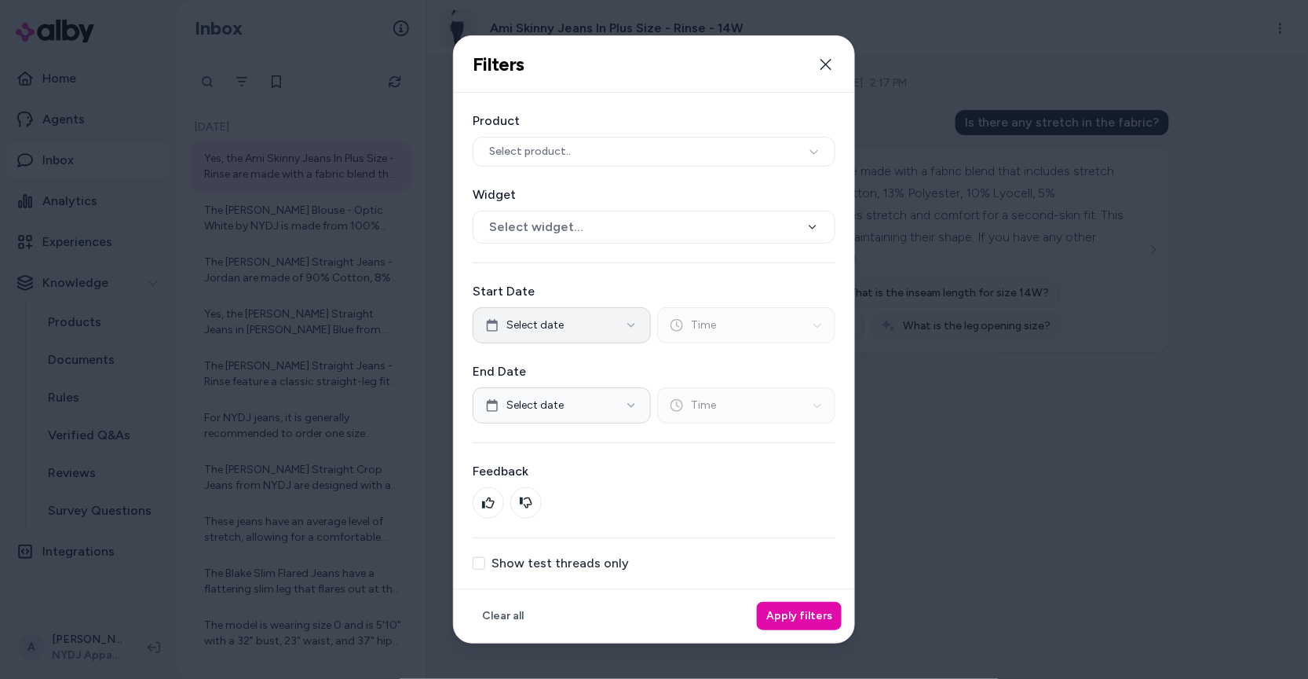
click at [583, 326] on button "Select date" at bounding box center [562, 325] width 178 height 36
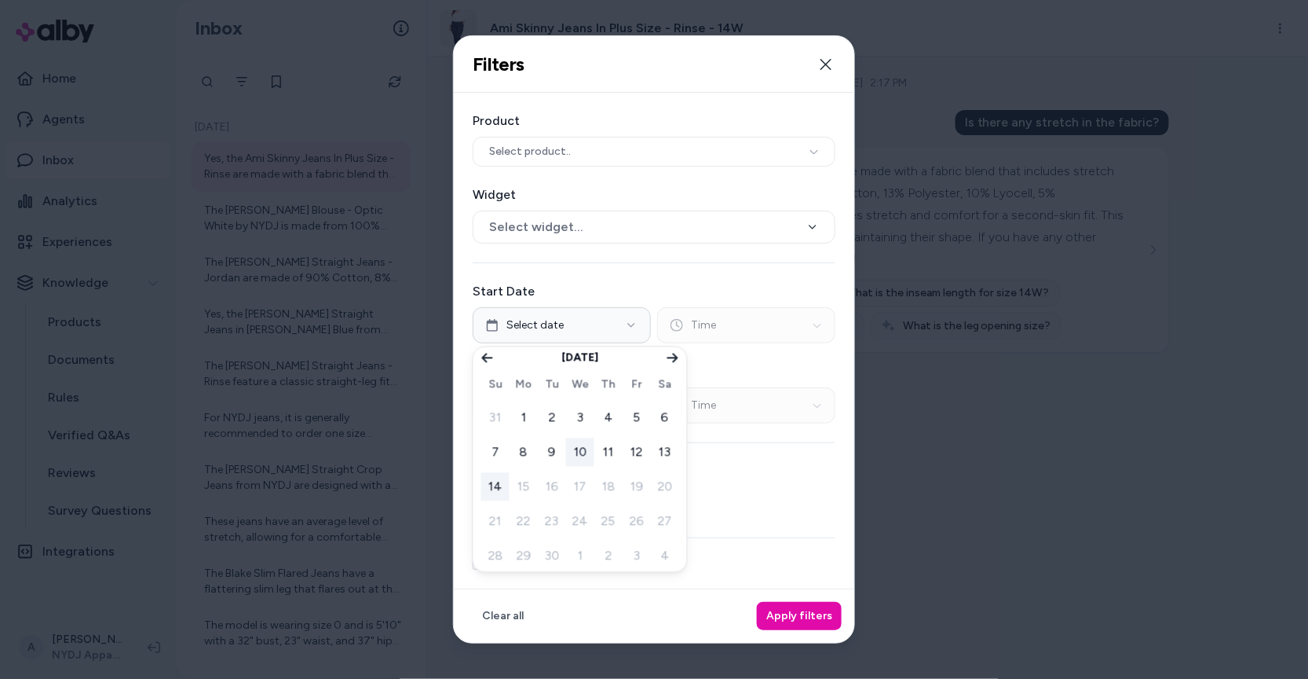
click at [573, 452] on button "10" at bounding box center [580, 452] width 28 height 28
click at [591, 452] on button "10" at bounding box center [580, 452] width 28 height 28
click at [585, 447] on button "10" at bounding box center [580, 452] width 28 height 28
click at [603, 447] on button "11" at bounding box center [608, 452] width 28 height 28
click at [586, 448] on button "10" at bounding box center [580, 452] width 28 height 28
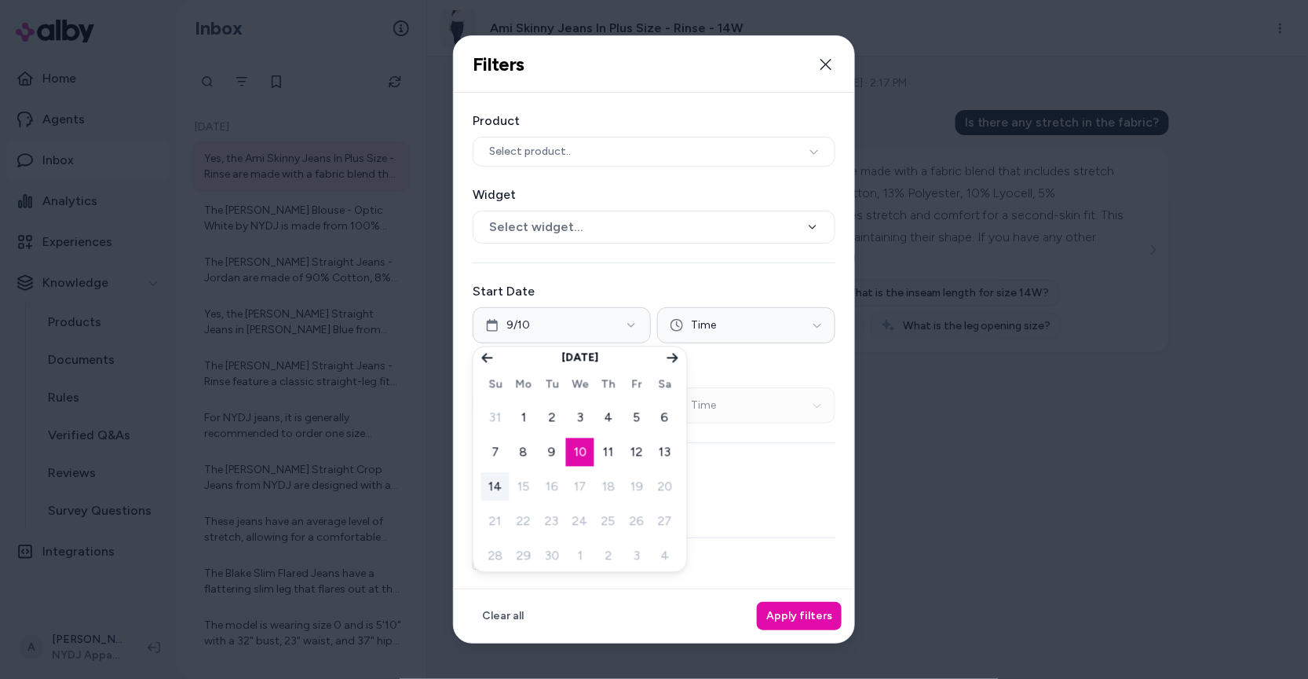
click at [709, 478] on label "Feedback" at bounding box center [654, 471] width 363 height 19
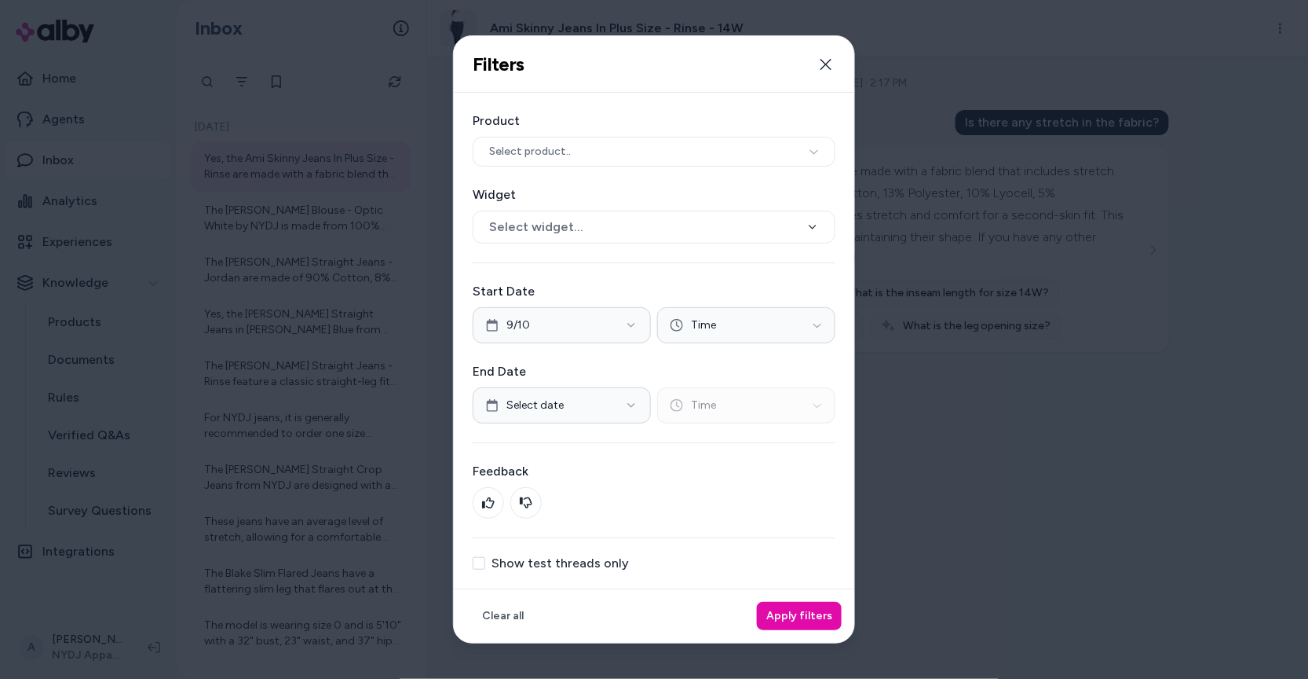
click at [591, 382] on div "End Date Select date Time" at bounding box center [654, 392] width 363 height 61
click at [594, 443] on div "Product Select product.. Widget Select widget... Start Date 9/10 Time End Date …" at bounding box center [654, 341] width 401 height 496
click at [608, 348] on div "Start Date 9/10 Time End Date Select date Time" at bounding box center [654, 352] width 363 height 141
click at [606, 379] on label "End Date" at bounding box center [654, 371] width 363 height 19
click at [636, 388] on button "Select date" at bounding box center [562, 405] width 178 height 36
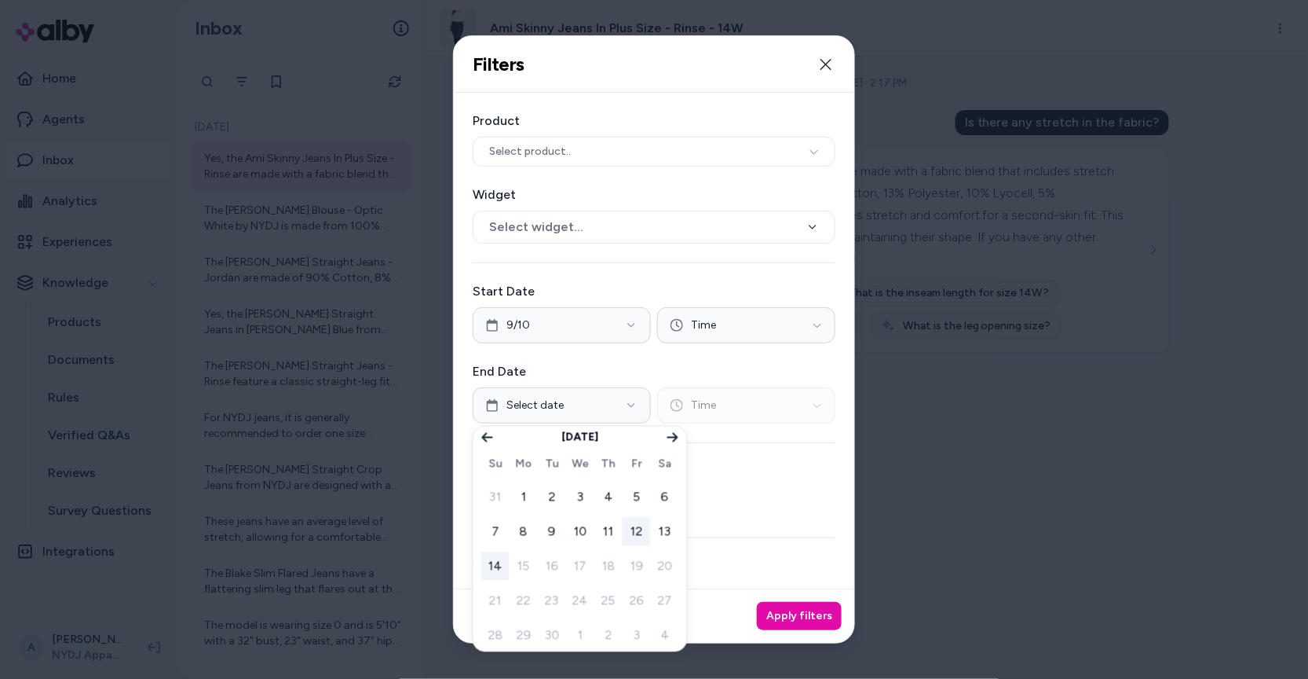
click at [638, 526] on button "12" at bounding box center [637, 532] width 28 height 28
click at [599, 530] on button "11" at bounding box center [608, 532] width 28 height 28
click at [803, 617] on button "Apply filters" at bounding box center [799, 616] width 85 height 28
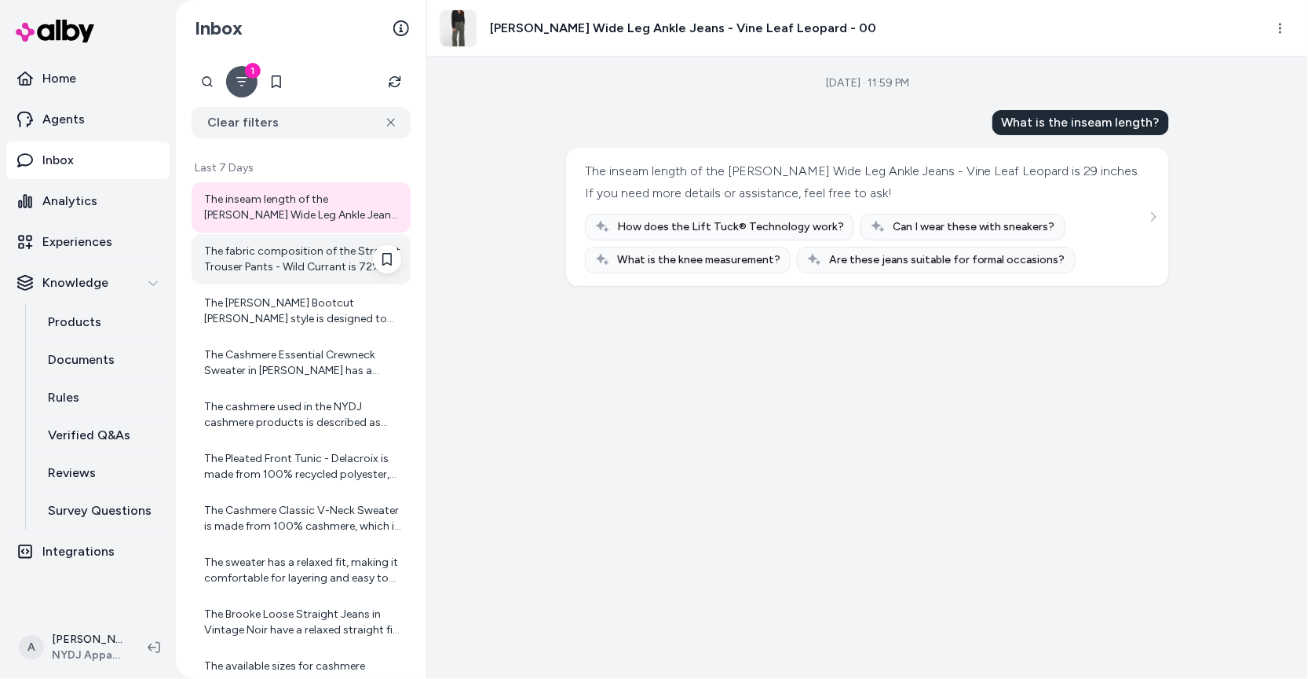
click at [335, 279] on div "The fabric composition of the Straight Trouser Pants - Wild Currant is 72% Cott…" at bounding box center [301, 259] width 219 height 50
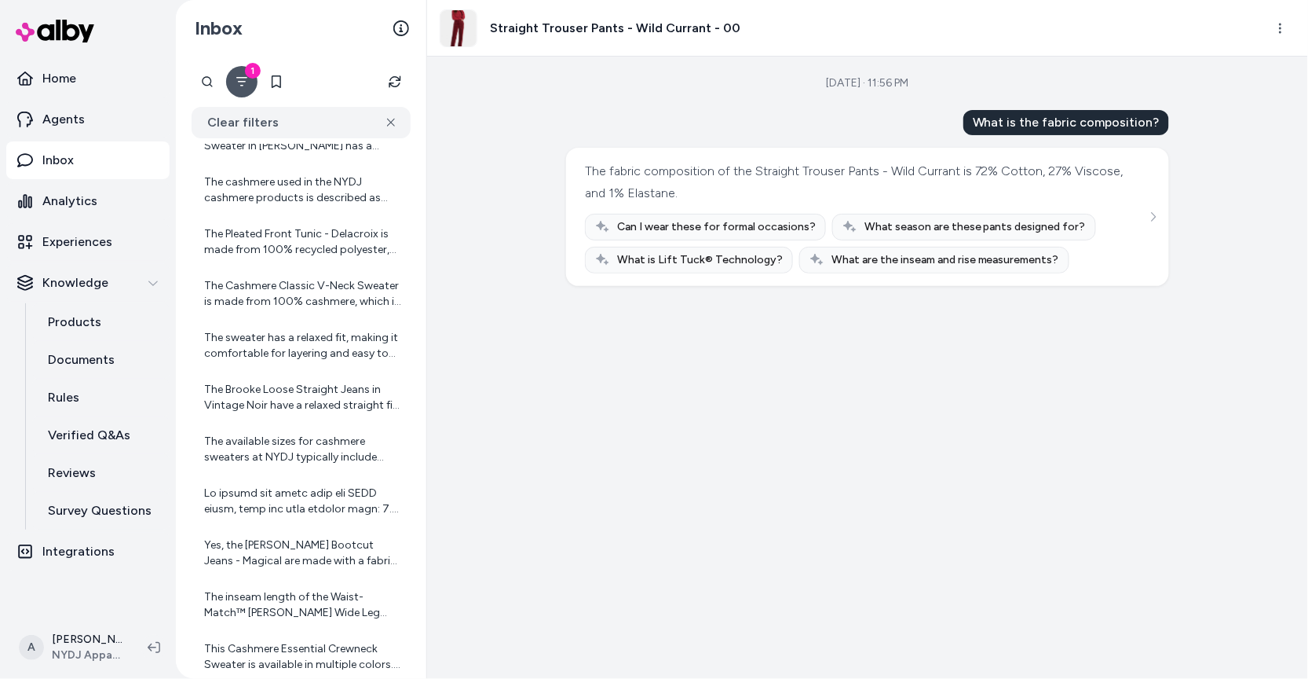
scroll to position [299, 0]
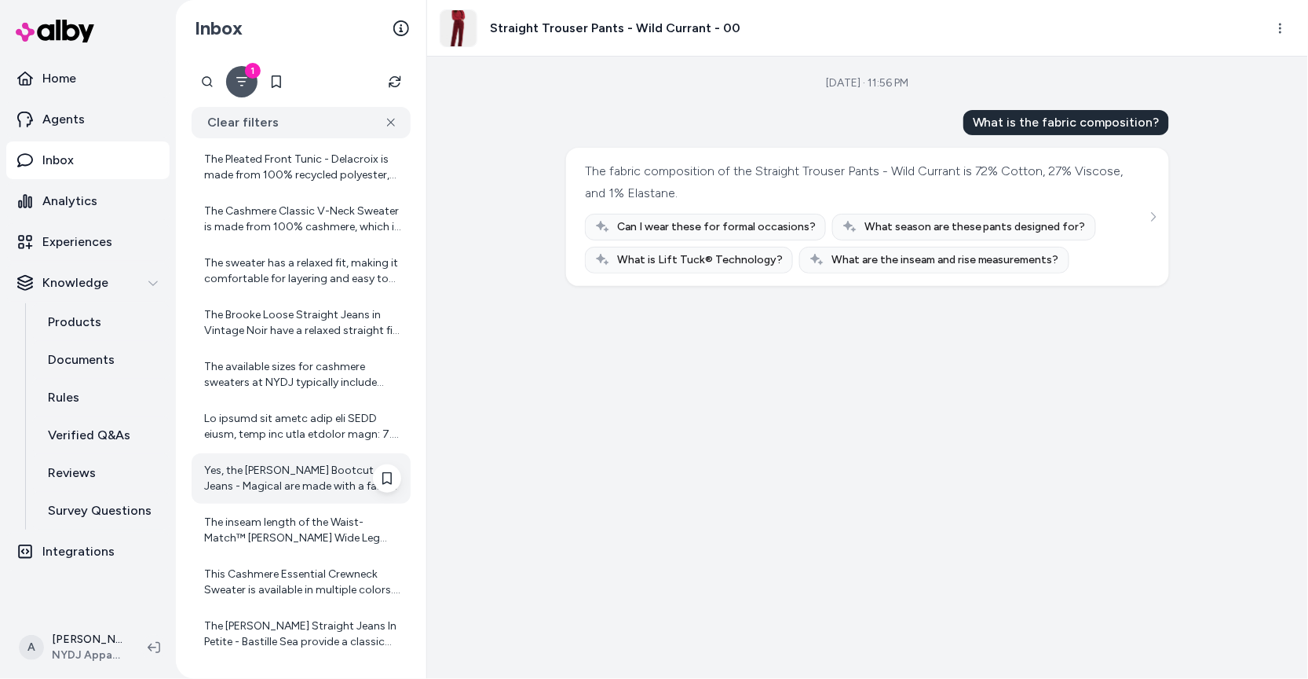
click at [301, 496] on div "Yes, the Barbara Bootcut Jeans - Magical are made with a fabric blend that incl…" at bounding box center [301, 478] width 219 height 50
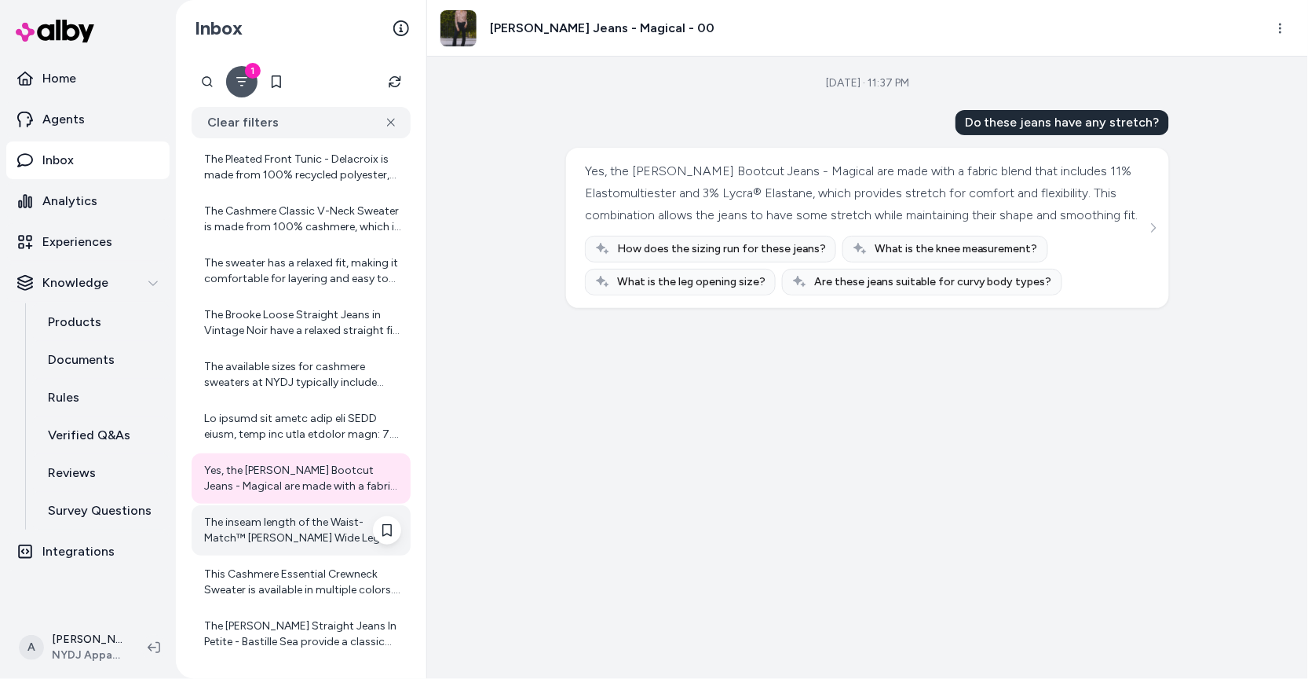
click at [281, 549] on div "The inseam length of the Waist-Match™ Teresa Wide Leg Ankle Jeans is 27 inches.…" at bounding box center [301, 530] width 219 height 50
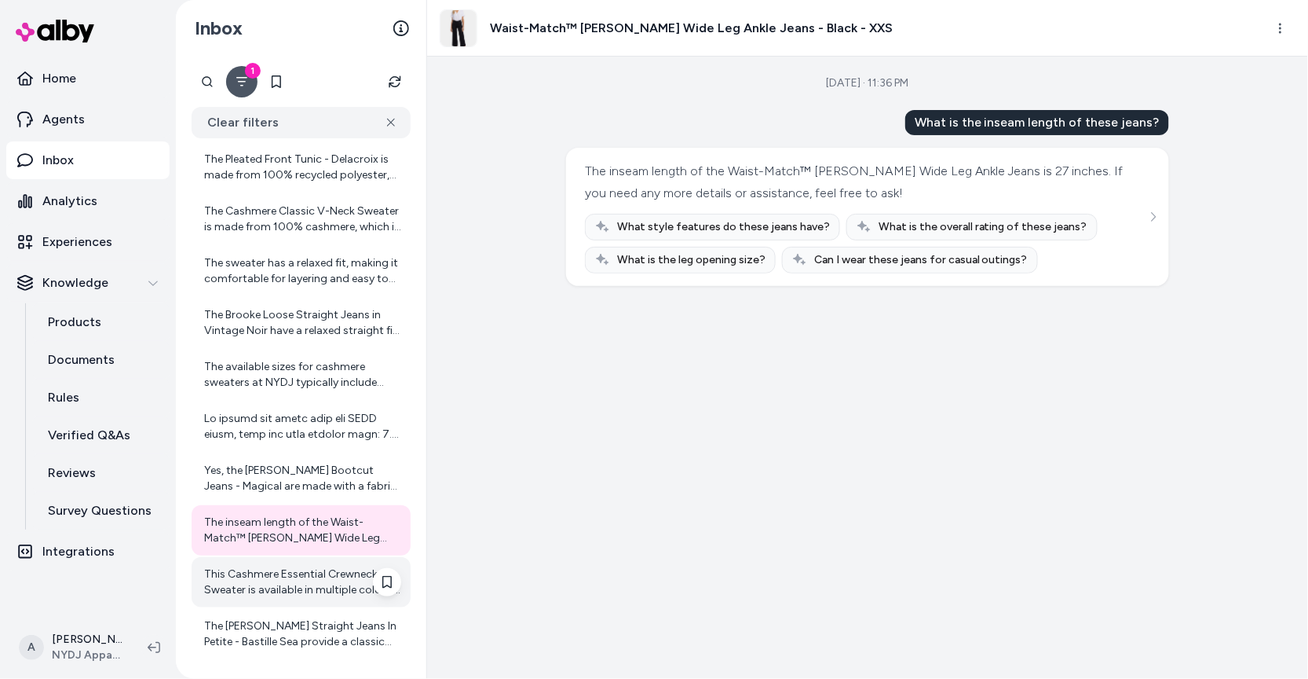
click at [315, 590] on div "This Cashmere Essential Crewneck Sweater is available in multiple colors. Since…" at bounding box center [302, 581] width 197 height 31
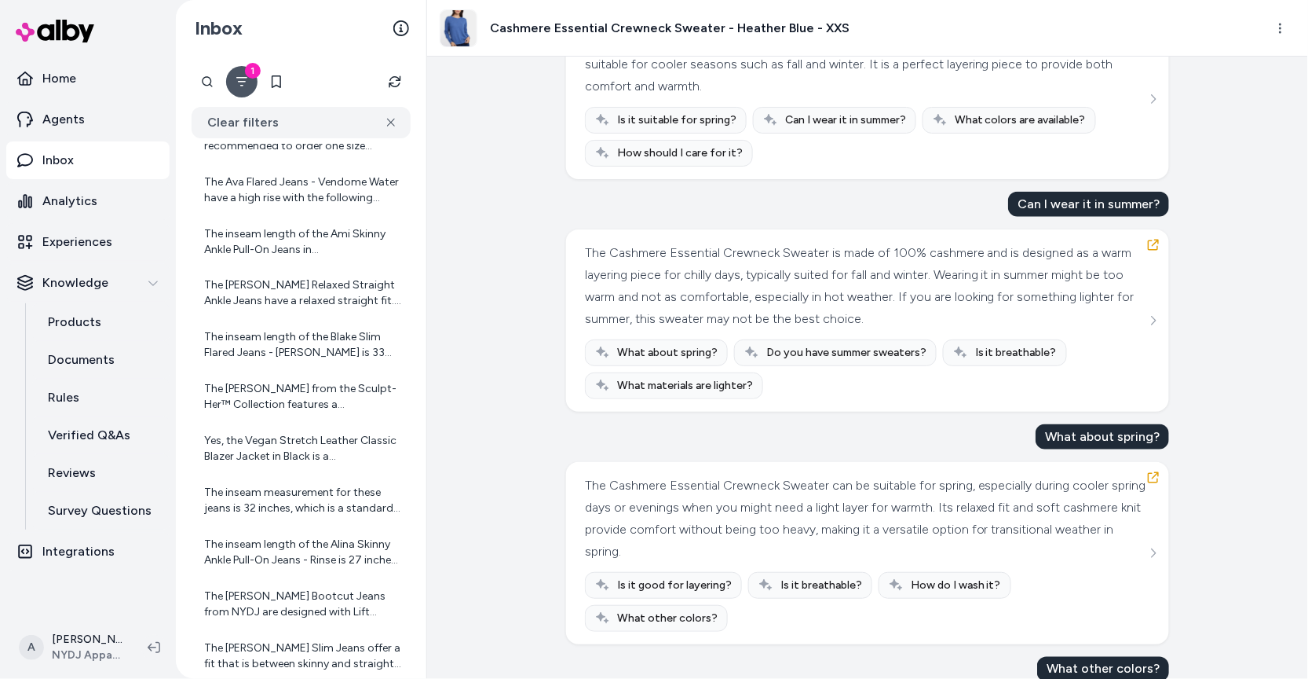
scroll to position [595, 0]
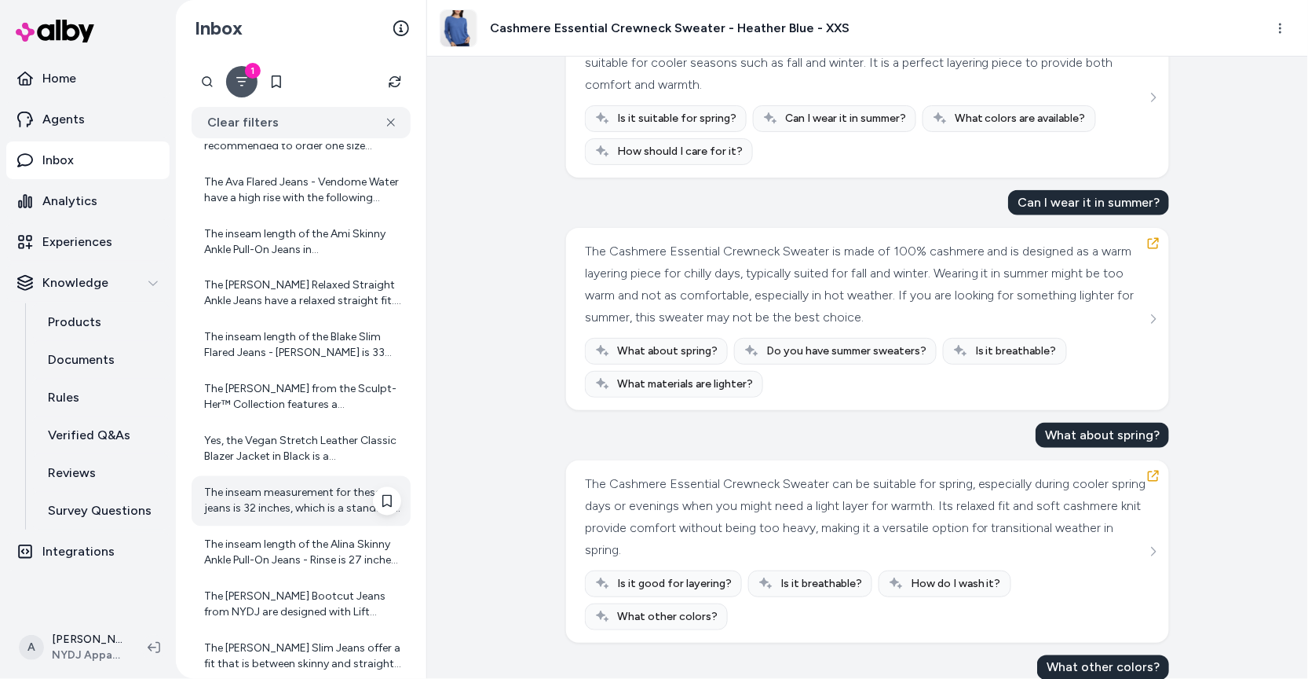
click at [269, 507] on div "The inseam measurement for these jeans is 32 inches, which is a standard length…" at bounding box center [302, 500] width 197 height 31
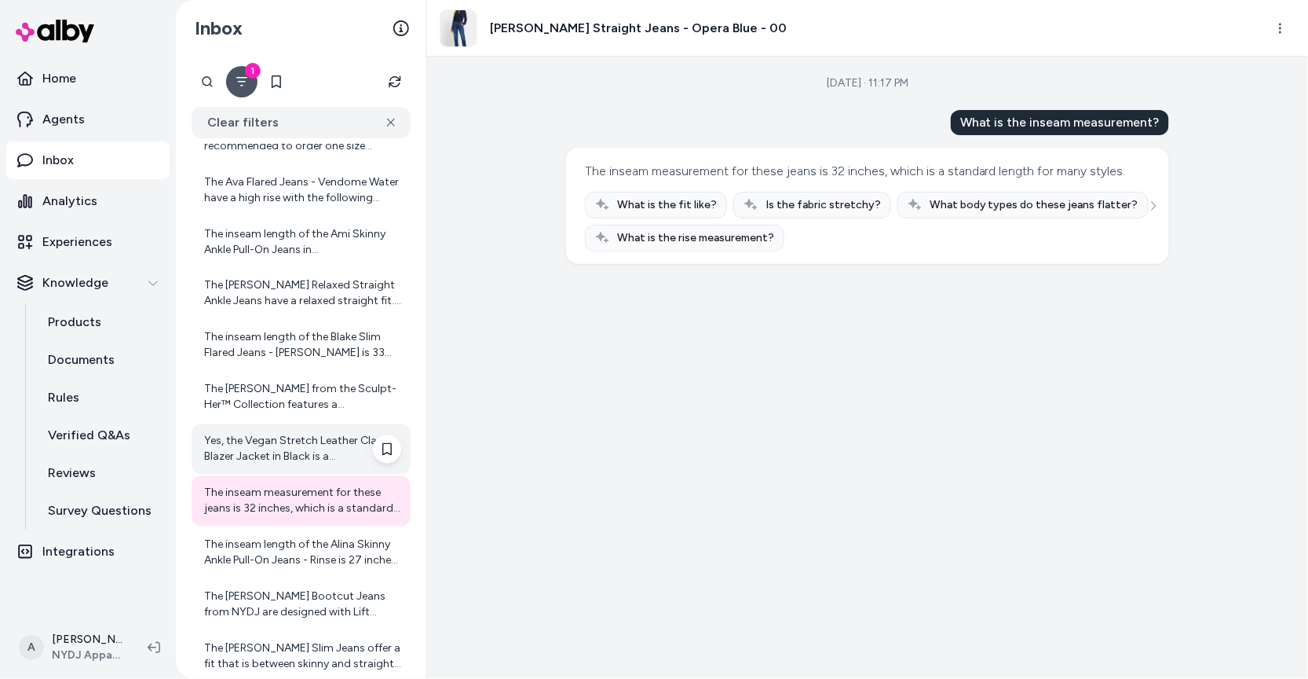
click at [283, 430] on div "Yes, the Vegan Stretch Leather Classic Blazer Jacket in Black is a sophisticate…" at bounding box center [301, 449] width 219 height 50
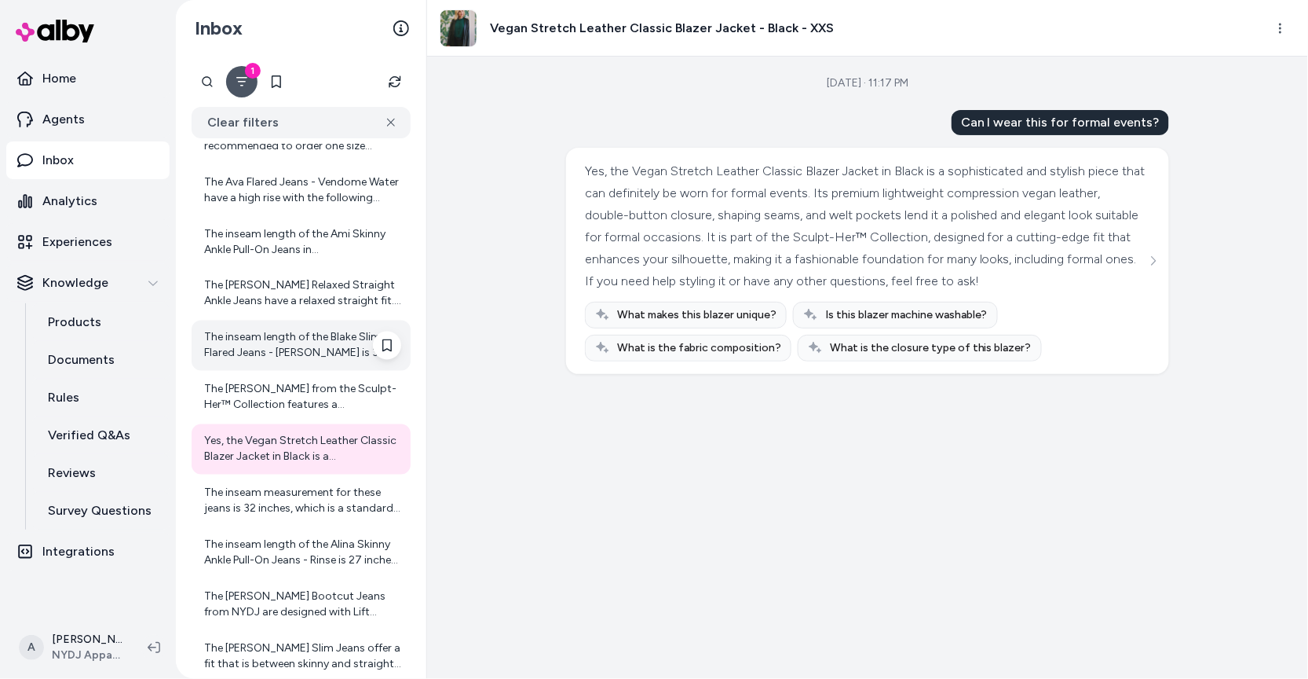
click at [284, 342] on div "The inseam length of the Blake Slim Flared Jeans - Haley is 33 inches. If you h…" at bounding box center [302, 345] width 197 height 31
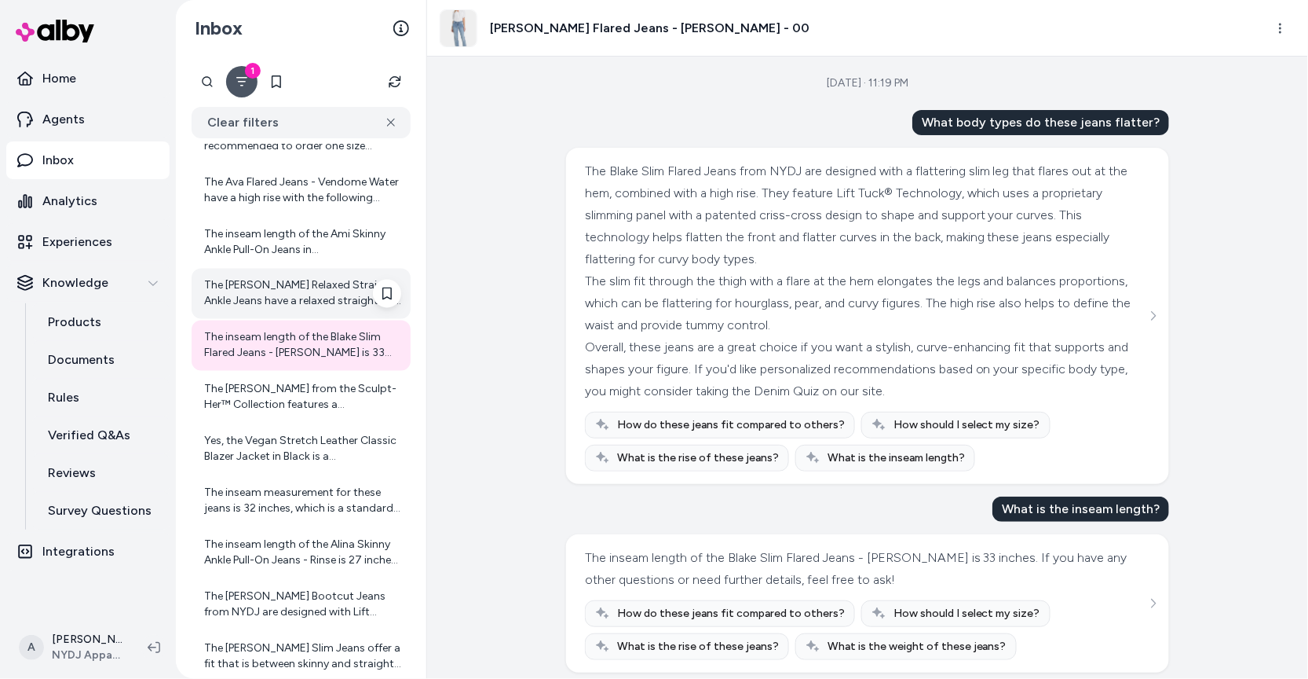
click at [287, 278] on div "The Bailey Relaxed Straight Ankle Jeans have a relaxed straight fit. They featu…" at bounding box center [302, 293] width 197 height 31
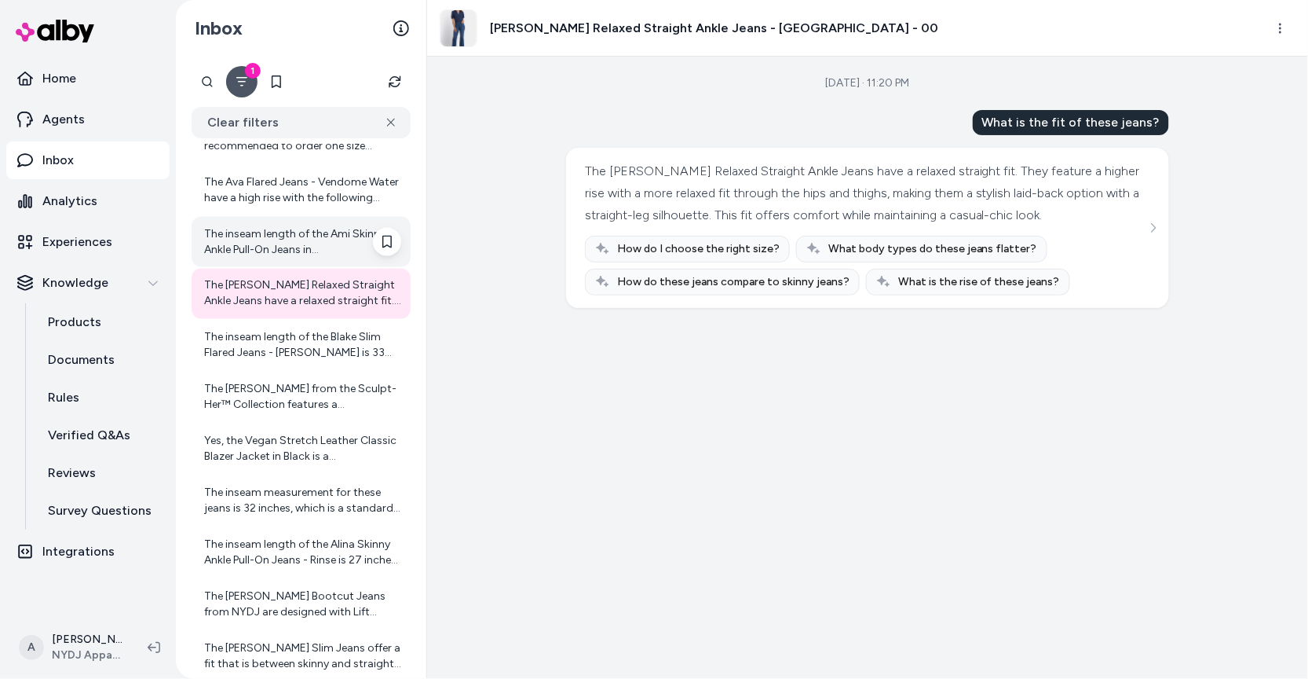
click at [324, 238] on div "The inseam length of the Ami Skinny Ankle Pull-On Jeans in Rio Rapids is 27 inc…" at bounding box center [302, 241] width 197 height 31
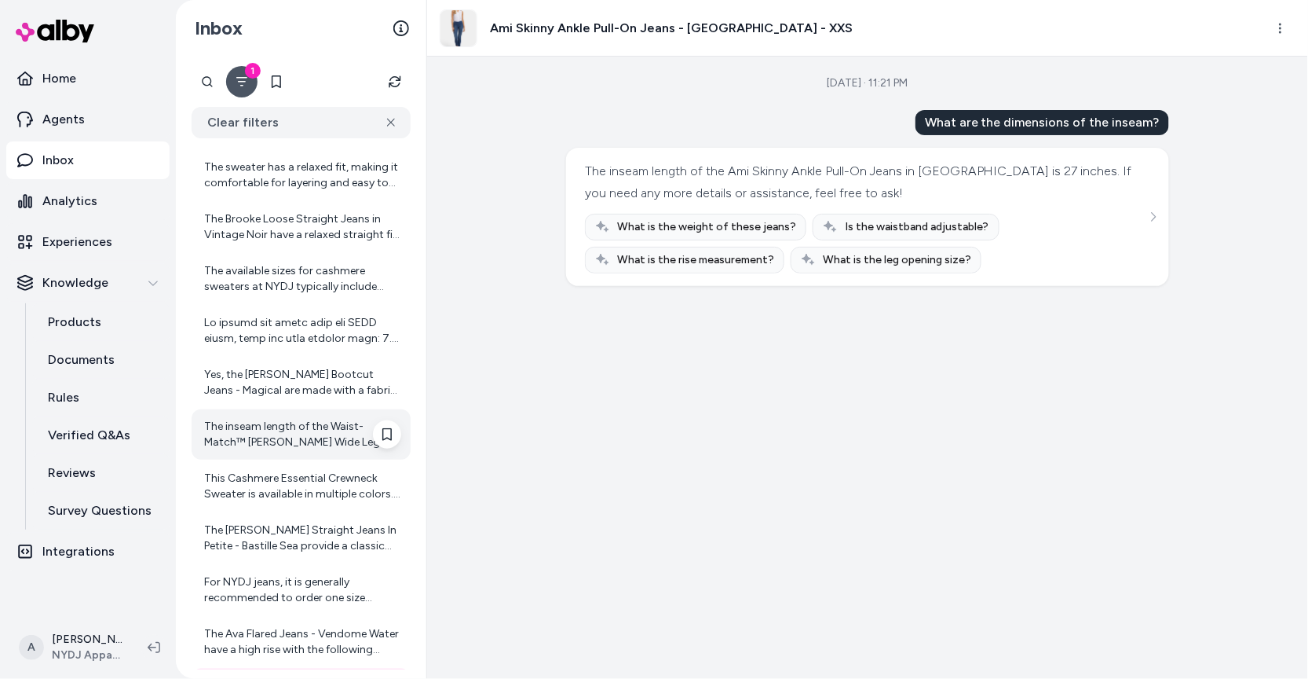
scroll to position [379, 0]
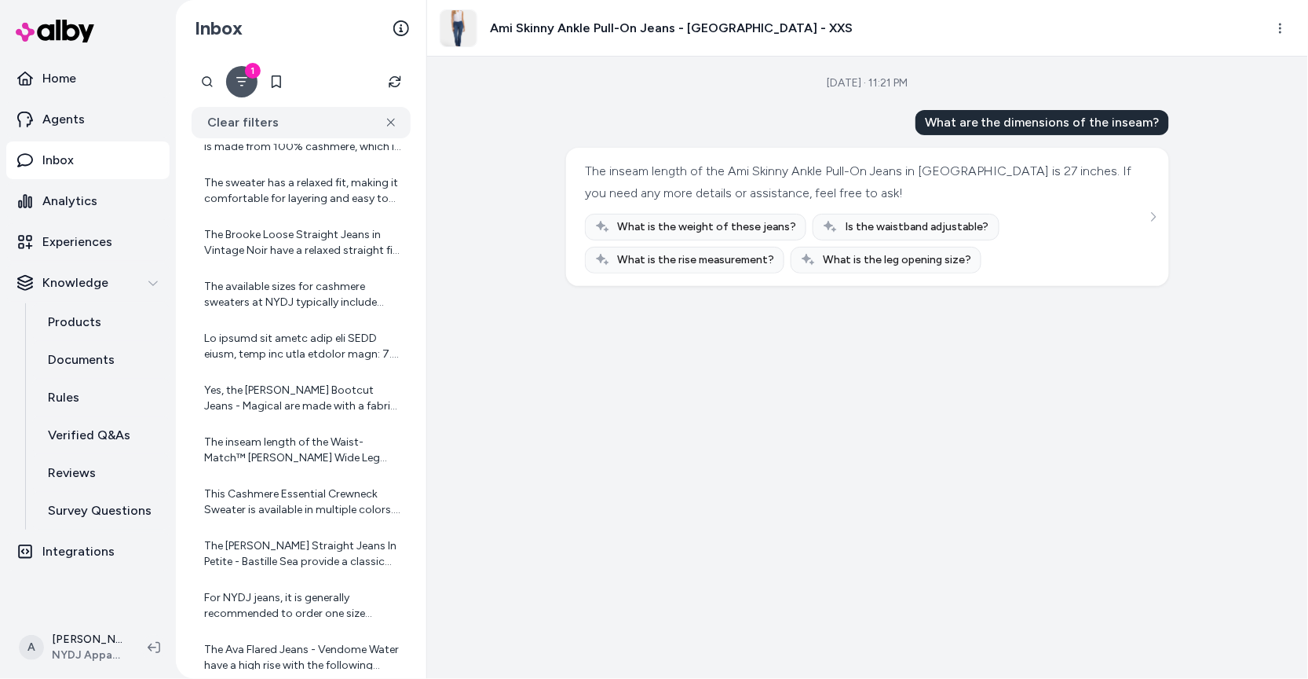
click at [249, 84] on button "1" at bounding box center [241, 81] width 31 height 31
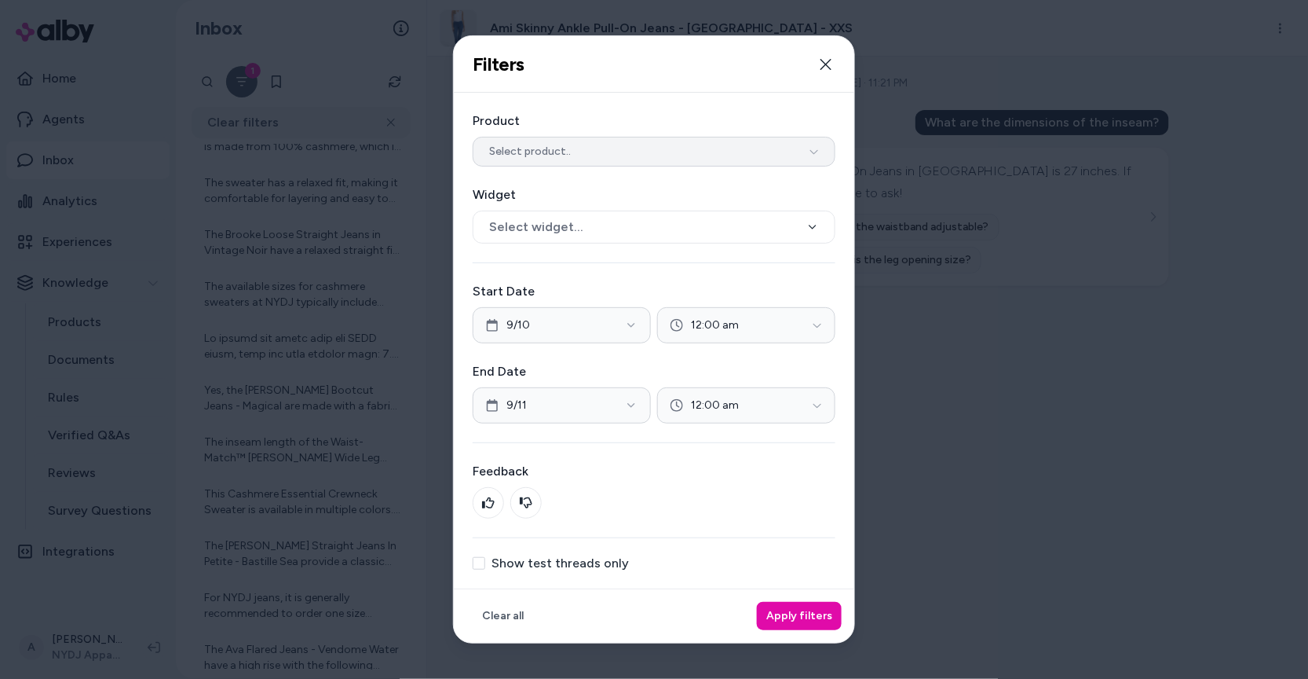
click at [596, 160] on button "Select product.." at bounding box center [654, 152] width 363 height 30
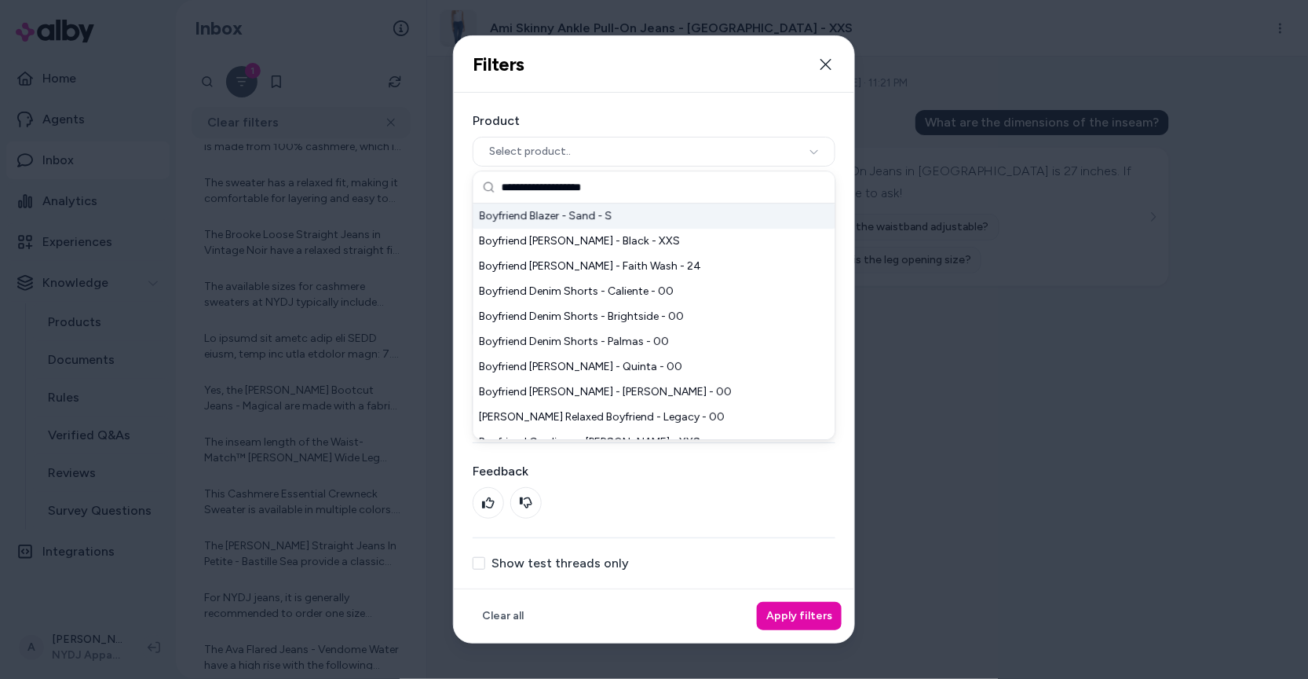
type input "**********"
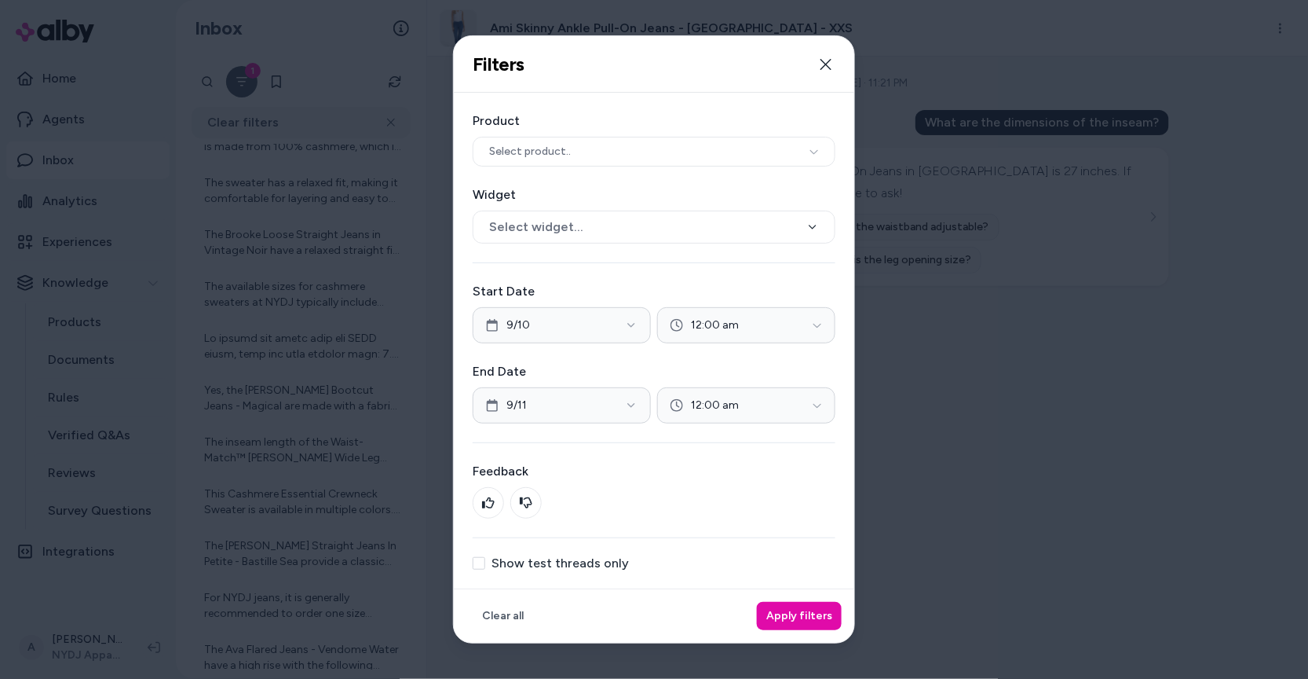
click at [710, 124] on label "Product" at bounding box center [654, 121] width 363 height 19
click at [710, 144] on button "Select product.." at bounding box center [654, 152] width 363 height 30
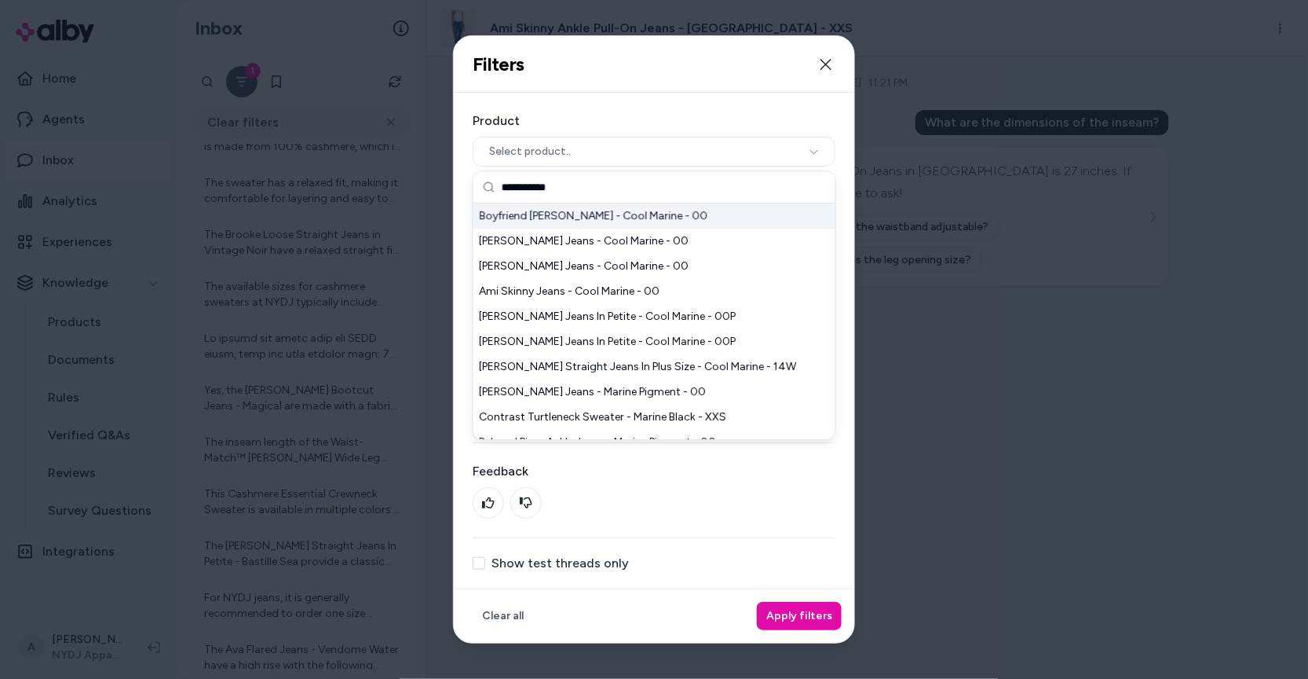
type input "**********"
click at [715, 214] on div "Boyfriend Jeans - Cool Marine - 00" at bounding box center [655, 215] width 362 height 25
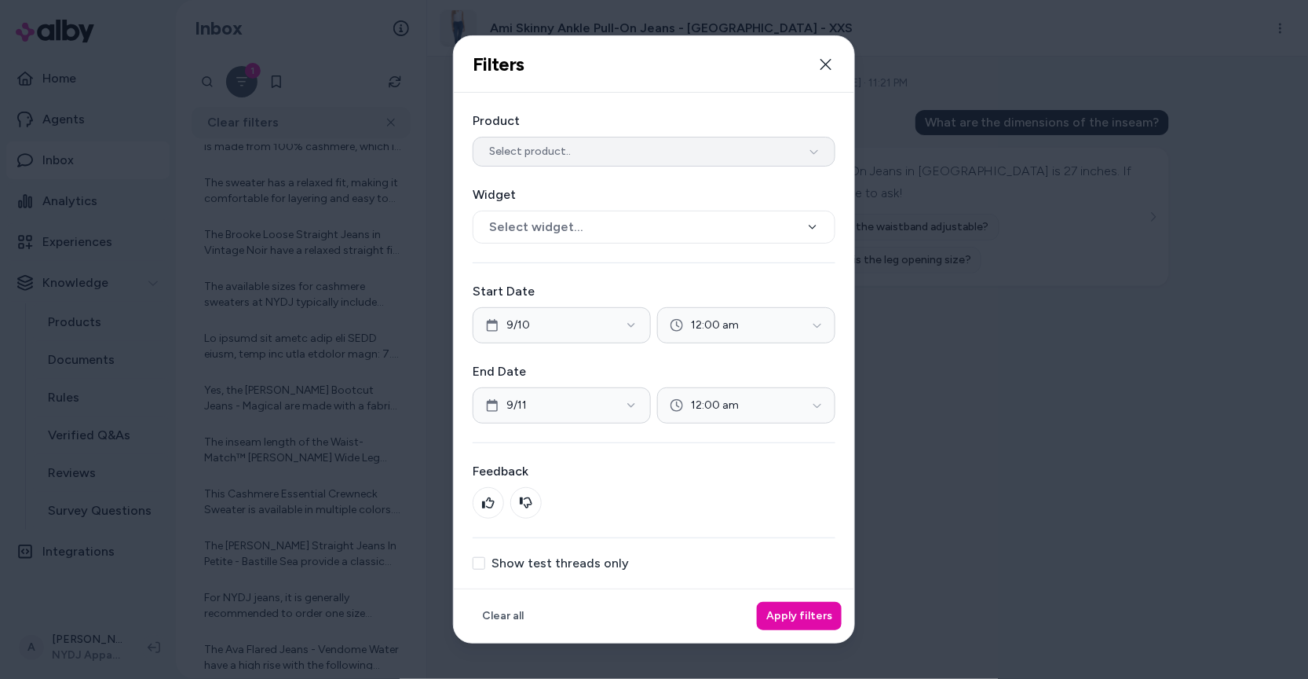
click at [712, 152] on button "Select product.." at bounding box center [654, 152] width 363 height 30
type input "********"
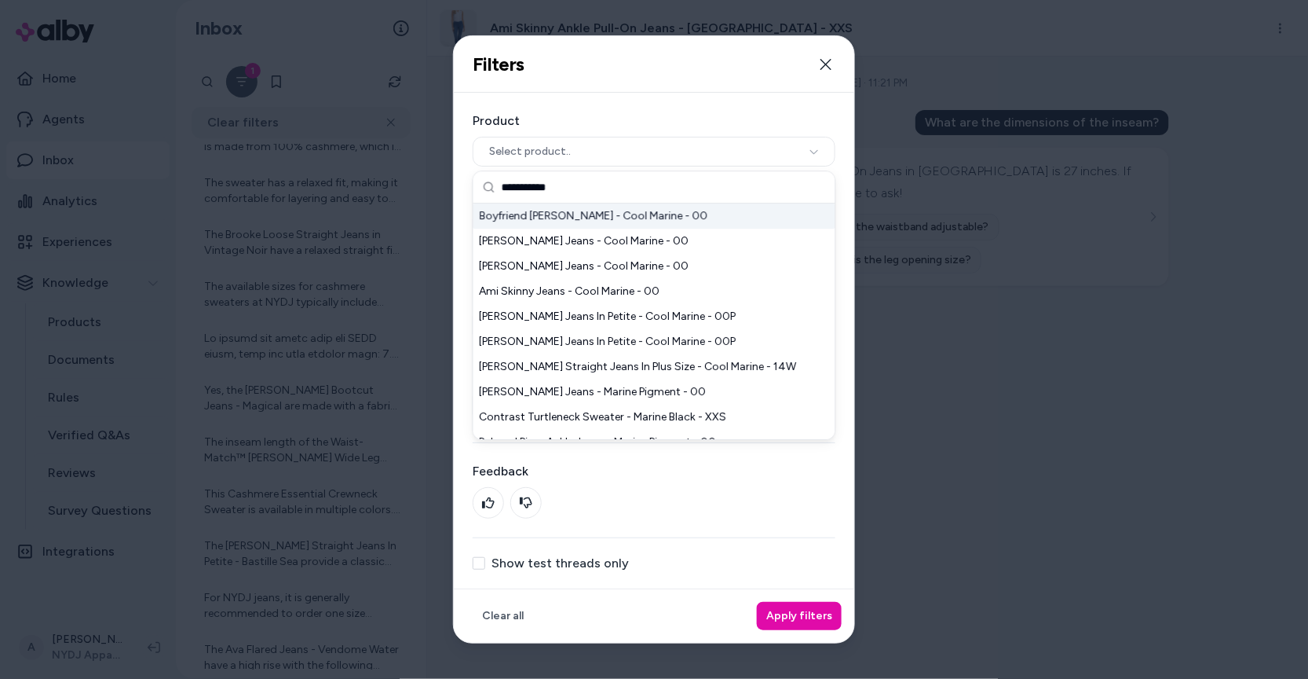
type input "**********"
click at [666, 218] on div "Boyfriend Jeans - Cool Marine - 00" at bounding box center [655, 215] width 362 height 25
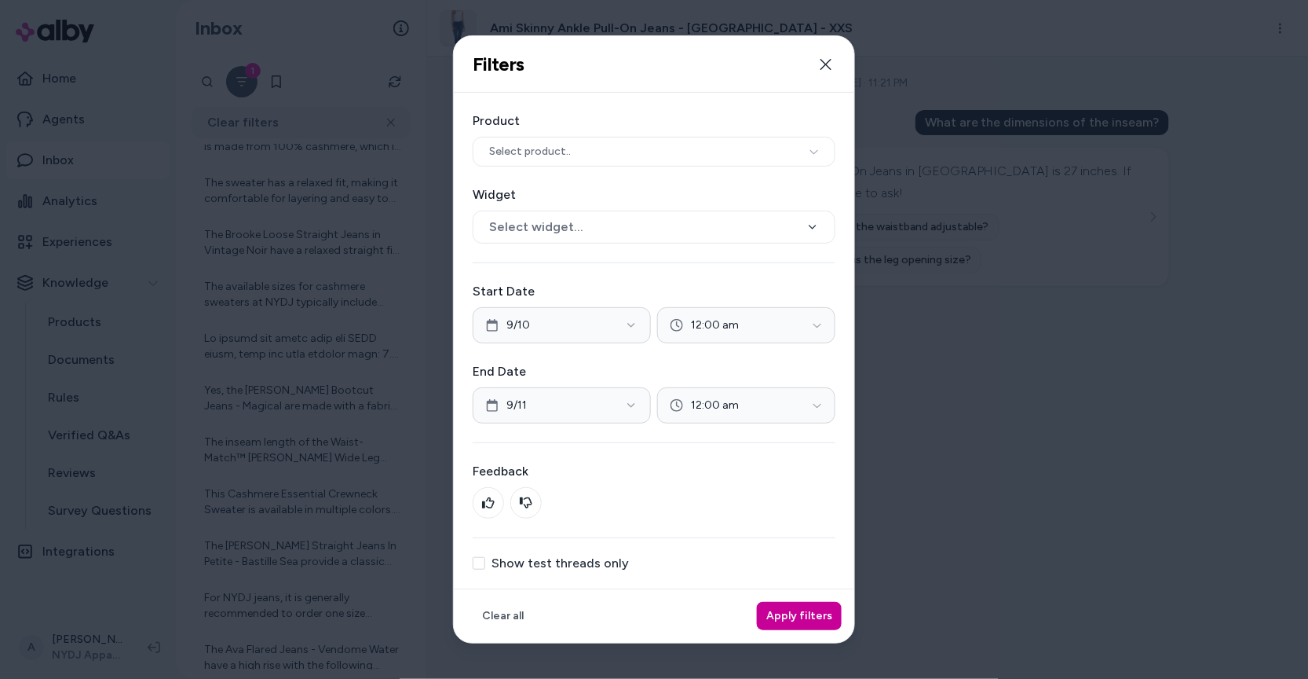
click at [812, 609] on button "Apply filters" at bounding box center [799, 616] width 85 height 28
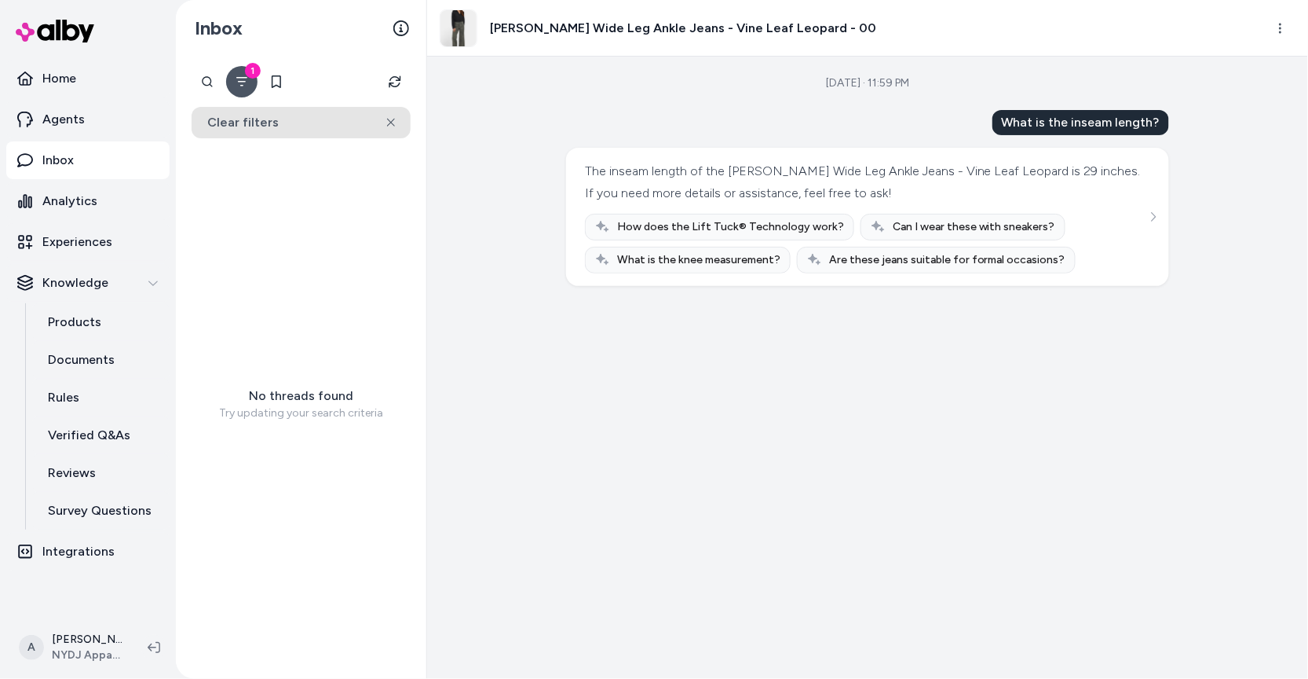
click at [392, 120] on icon at bounding box center [391, 122] width 9 height 9
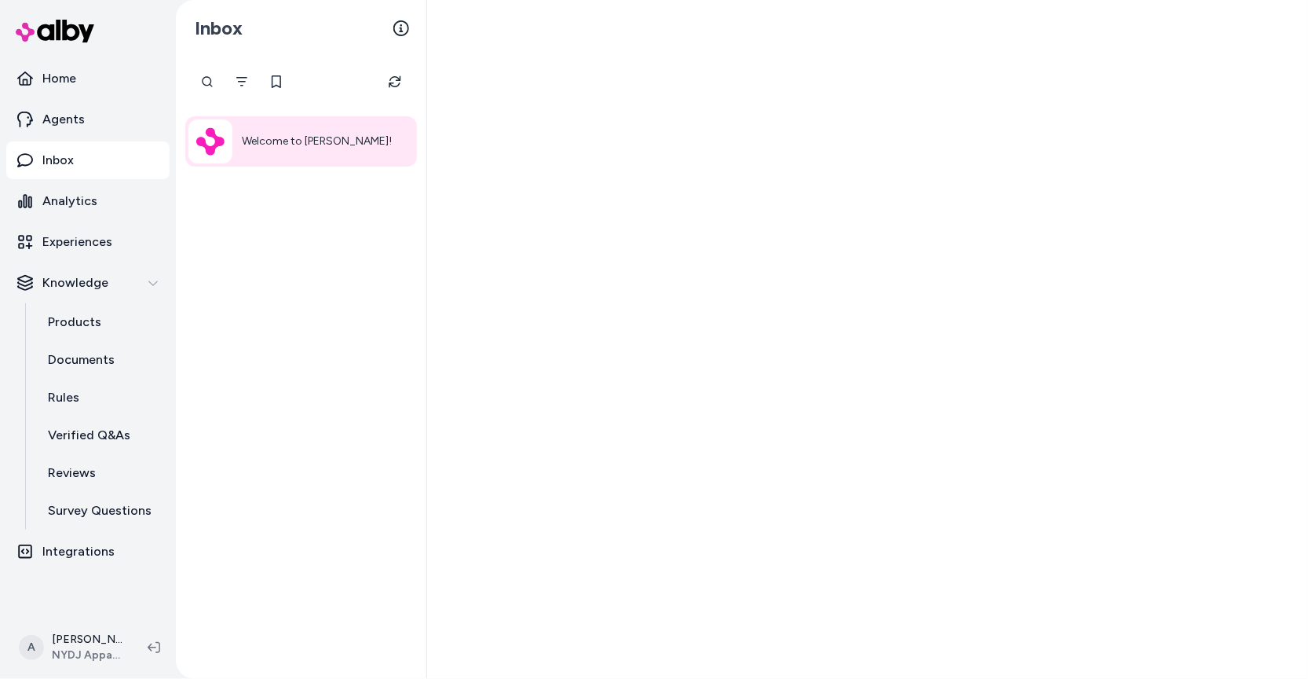
scroll to position [258, 0]
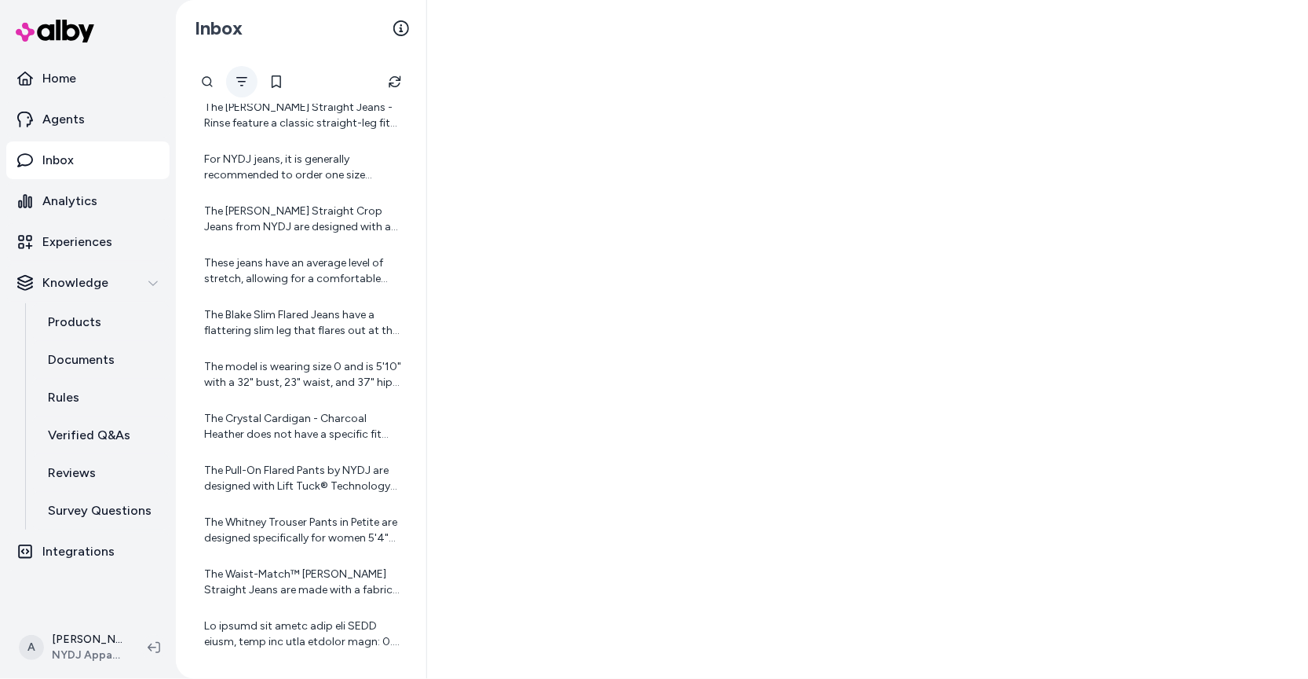
click at [243, 82] on icon "Filter" at bounding box center [242, 81] width 13 height 13
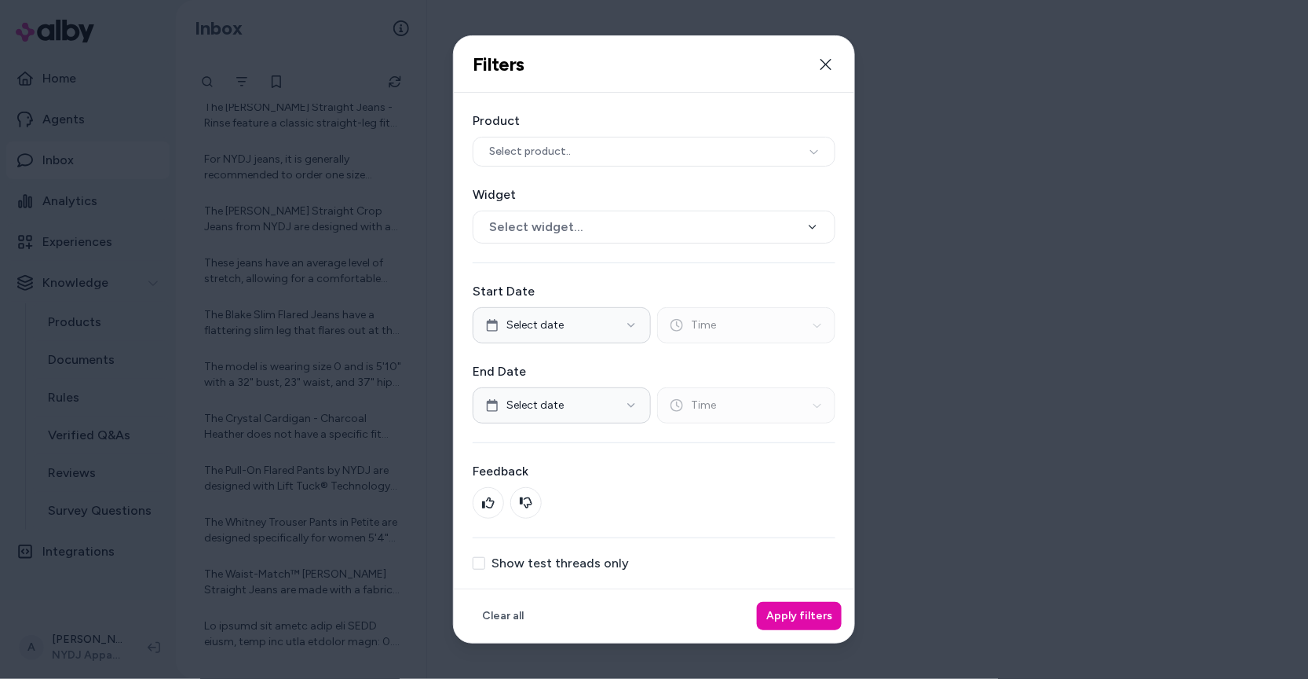
scroll to position [379, 0]
drag, startPoint x: 616, startPoint y: 288, endPoint x: 616, endPoint y: 313, distance: 25.1
click at [616, 289] on label "Start Date" at bounding box center [654, 291] width 363 height 19
click at [616, 313] on button "Select date" at bounding box center [562, 325] width 178 height 36
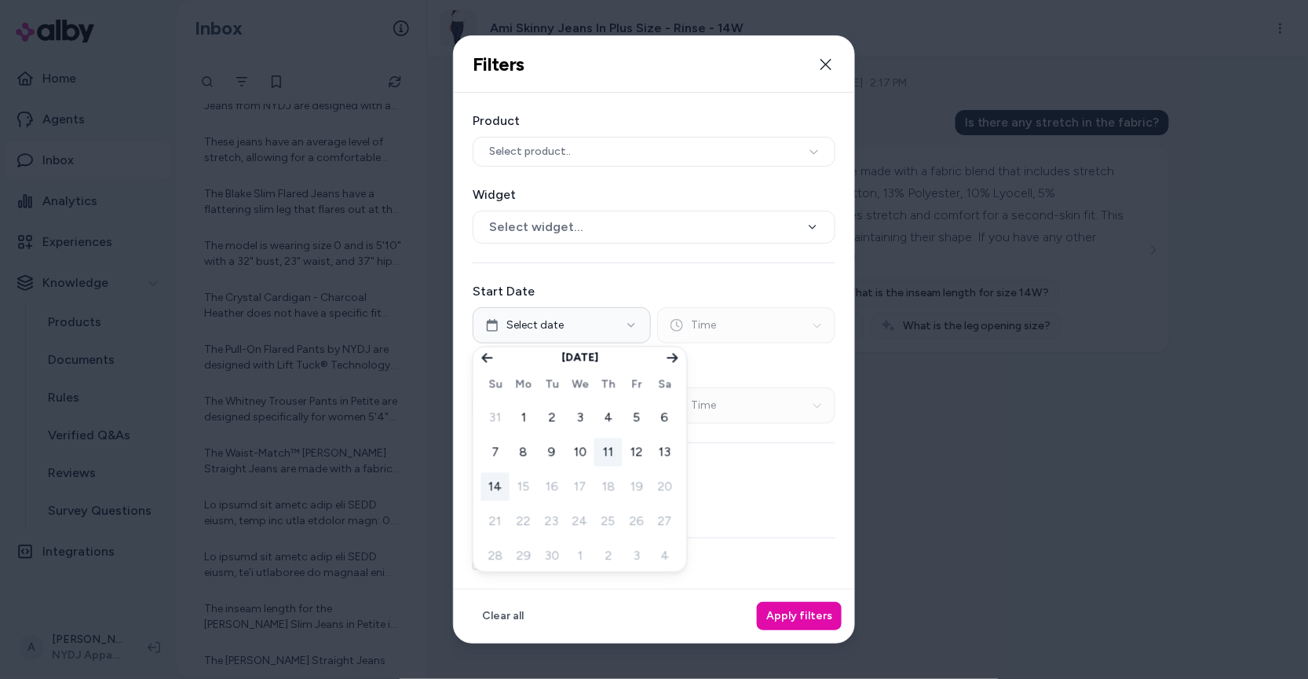
click at [617, 454] on button "11" at bounding box center [608, 452] width 28 height 28
click at [641, 244] on div "Product Select product.. Widget Select widget... Start Date 9/11 Time End Date …" at bounding box center [654, 341] width 401 height 496
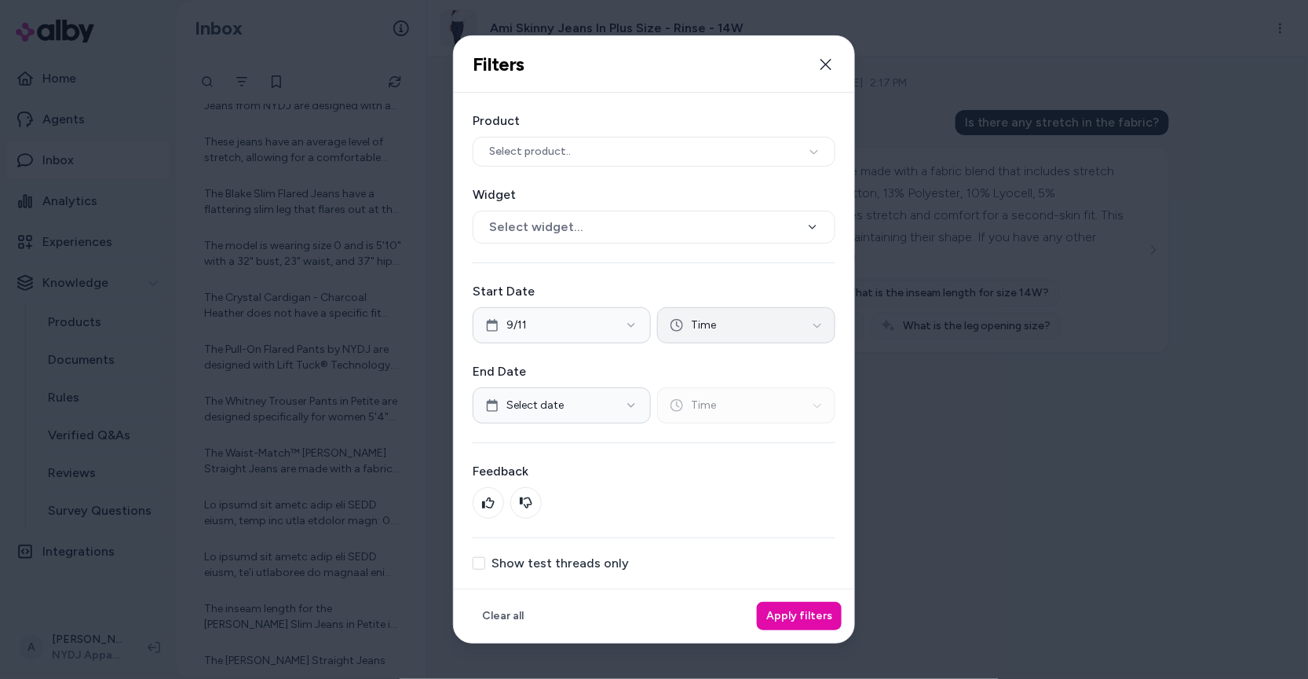
click at [719, 328] on button "Time" at bounding box center [746, 325] width 178 height 36
click at [572, 412] on div at bounding box center [654, 339] width 1308 height 679
click at [596, 406] on button "Select date" at bounding box center [562, 405] width 178 height 36
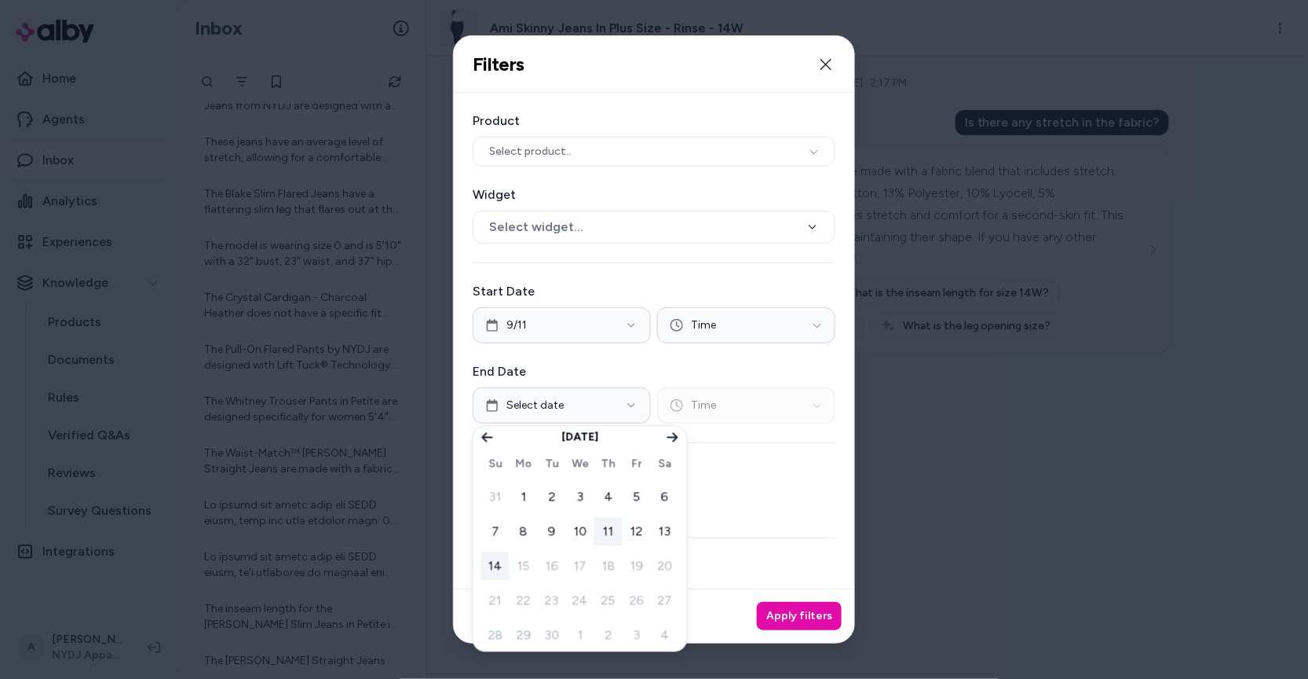
click at [607, 527] on button "11" at bounding box center [608, 532] width 28 height 28
click at [759, 531] on div "Product Select product.. Widget Select widget... Start Date 9/11 Time End Date …" at bounding box center [654, 341] width 401 height 496
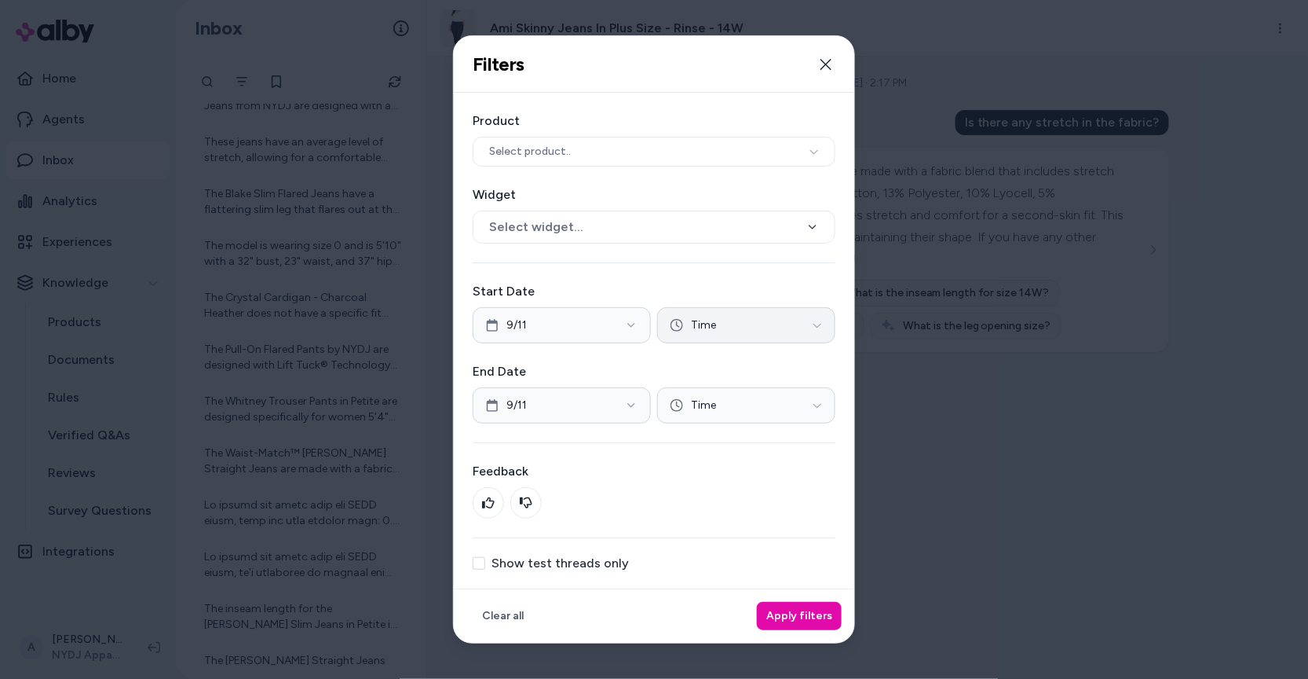
click at [791, 324] on button "Time" at bounding box center [746, 325] width 178 height 36
click at [755, 540] on div "01:45 am" at bounding box center [747, 538] width 86 height 25
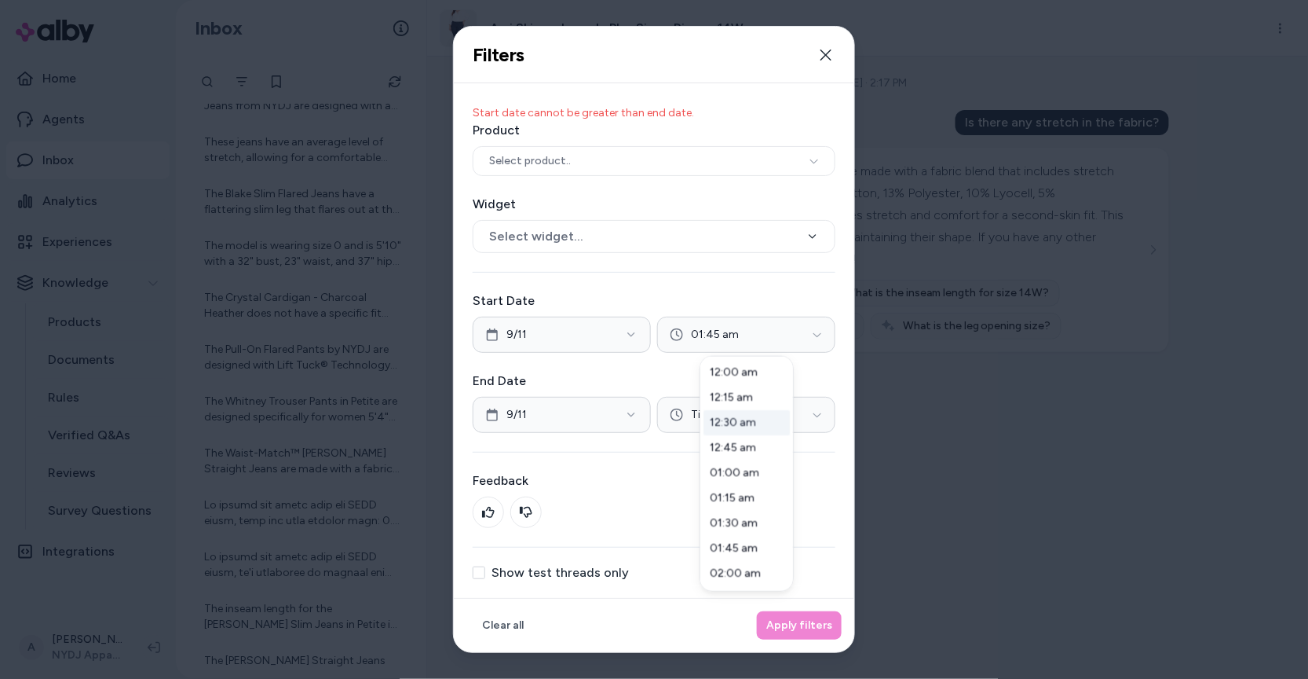
click at [829, 409] on div at bounding box center [654, 339] width 1308 height 679
click at [826, 416] on button "Time" at bounding box center [746, 415] width 178 height 36
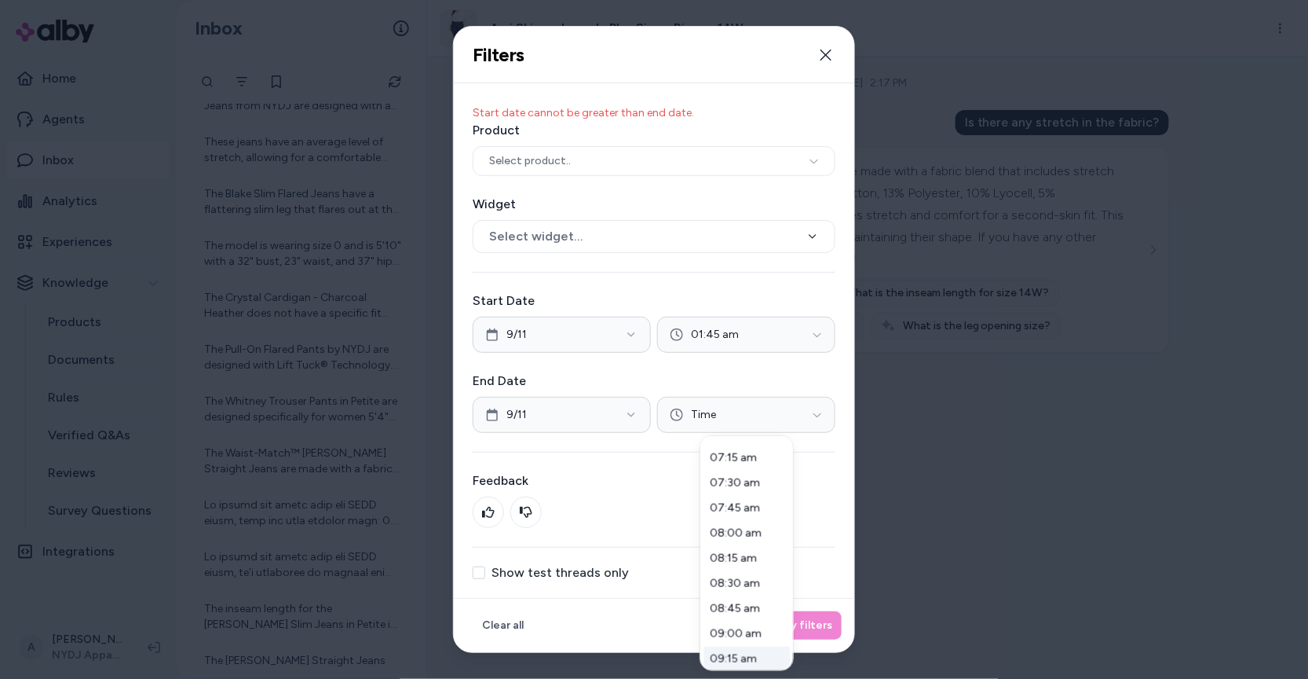
click at [744, 657] on div "09:15 am" at bounding box center [747, 658] width 86 height 25
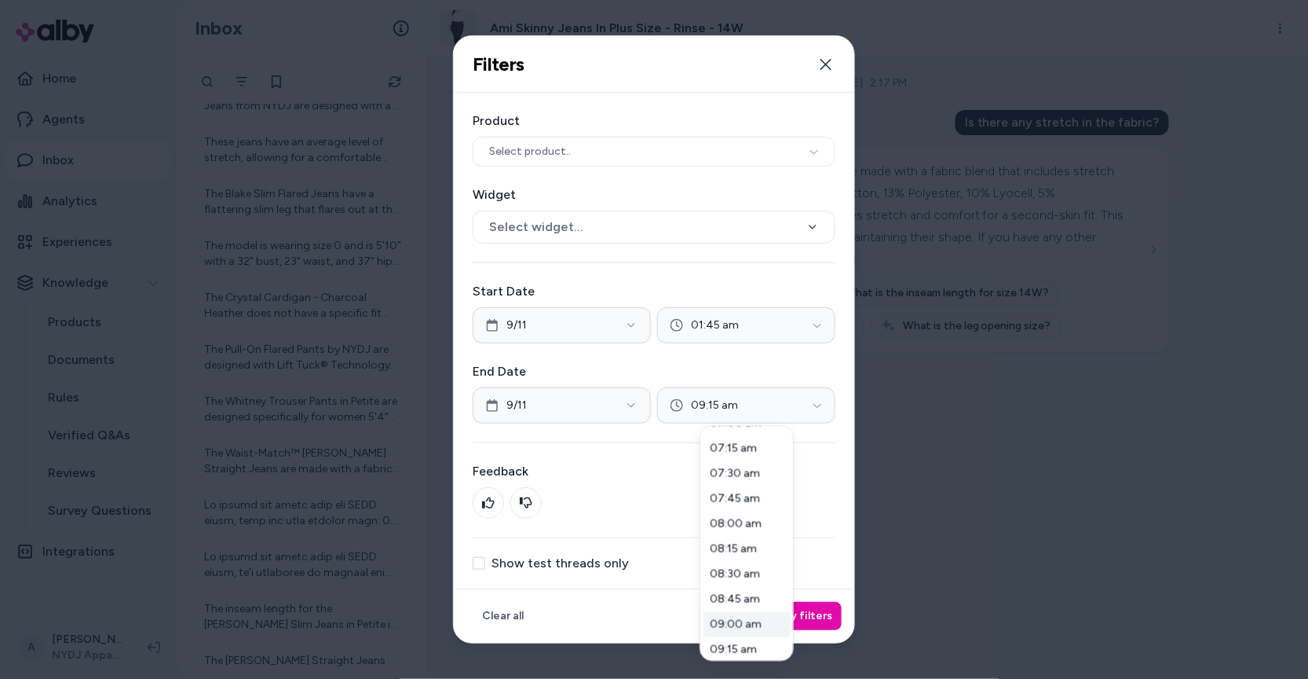
click at [826, 625] on div at bounding box center [654, 339] width 1308 height 679
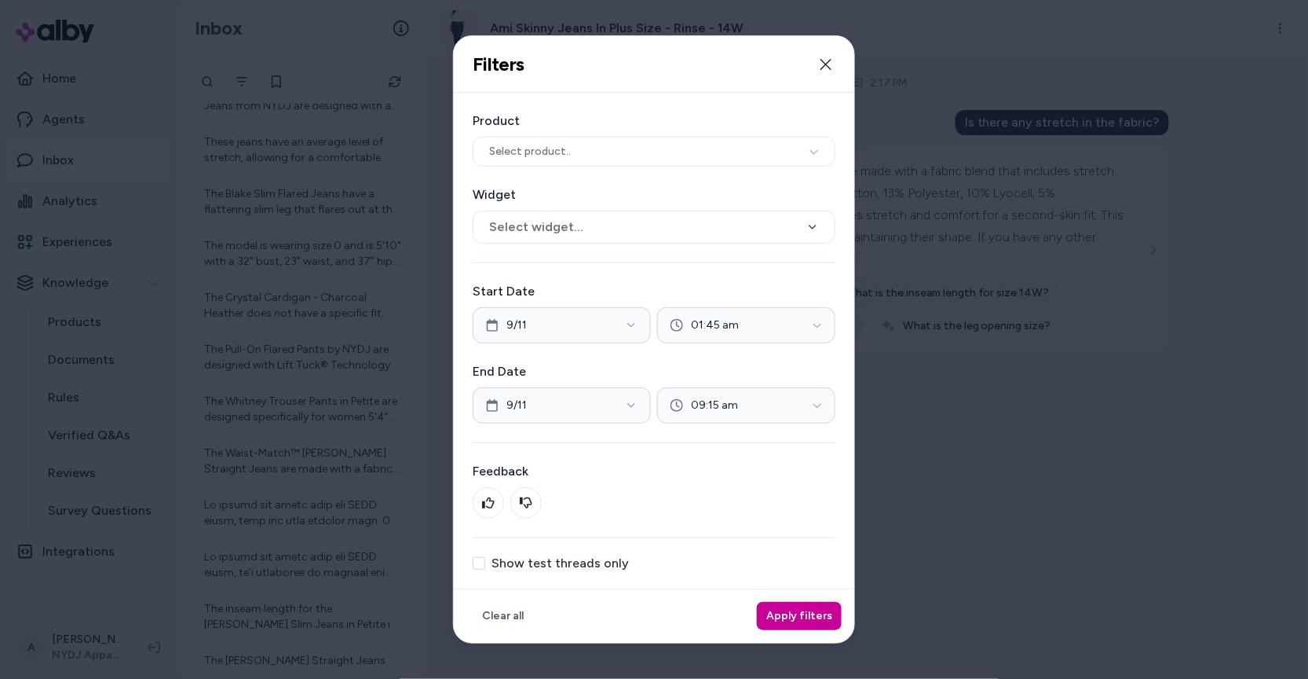
click at [826, 624] on button "Apply filters" at bounding box center [799, 616] width 85 height 28
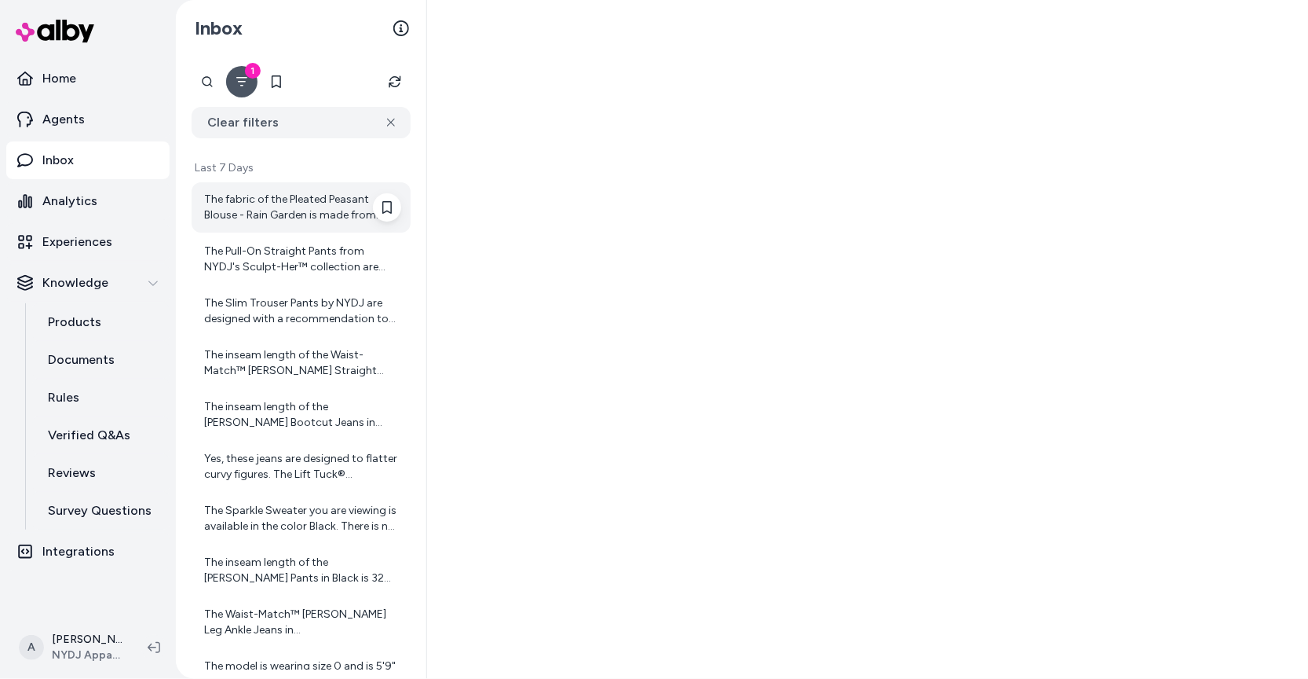
click at [292, 207] on div "The fabric of the Pleated Peasant Blouse - Rain Garden is made from 100% recycl…" at bounding box center [302, 207] width 197 height 31
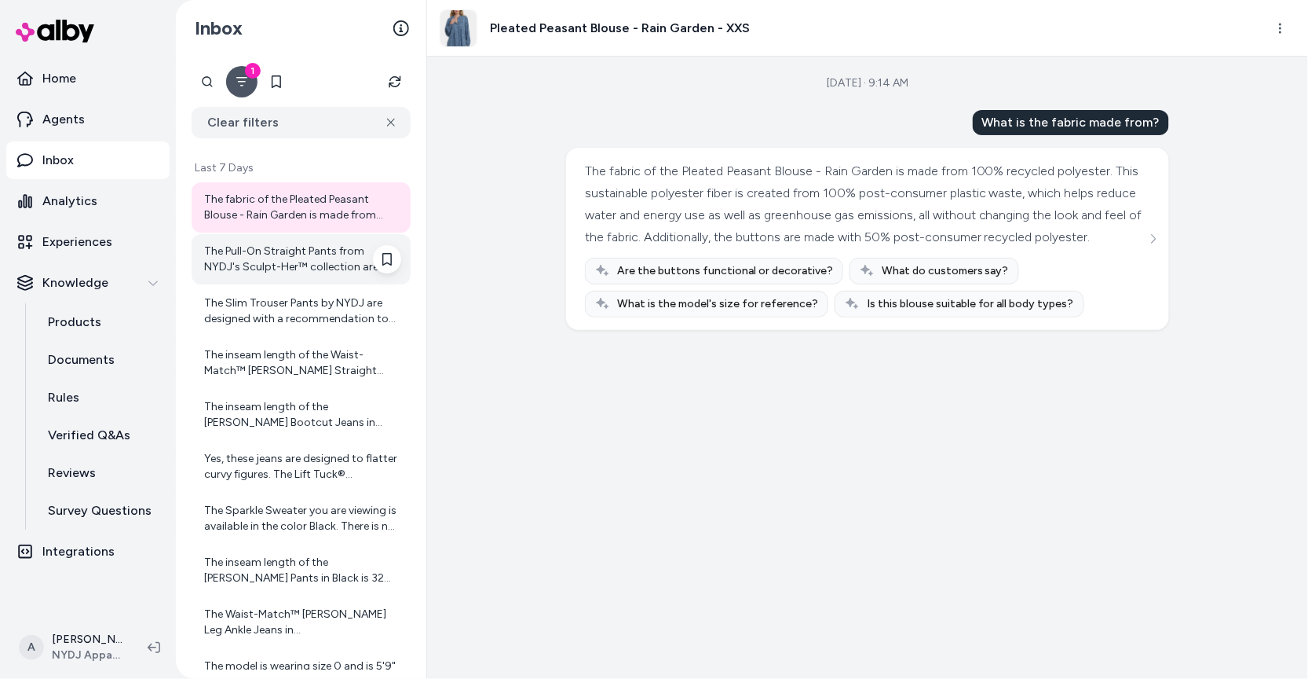
click at [301, 260] on div "The Pull-On Straight Pants from NYDJ's Sculpt-Her™ collection are designed to k…" at bounding box center [302, 258] width 197 height 31
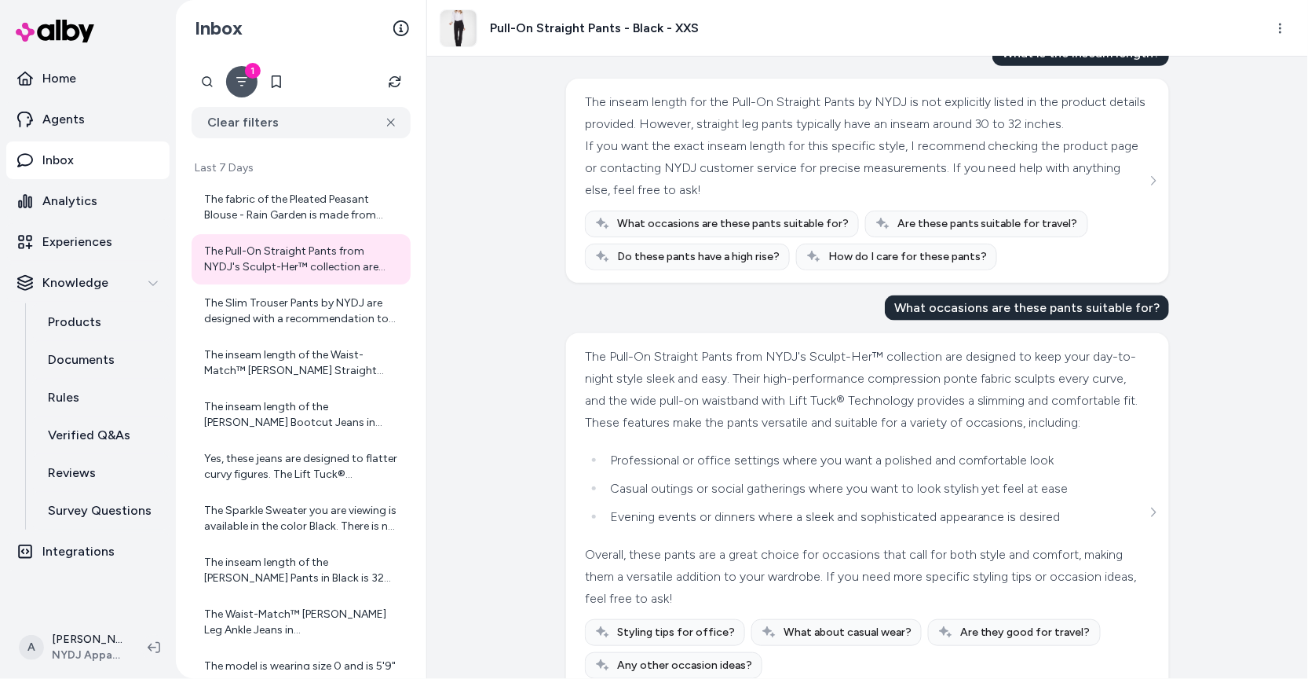
scroll to position [570, 0]
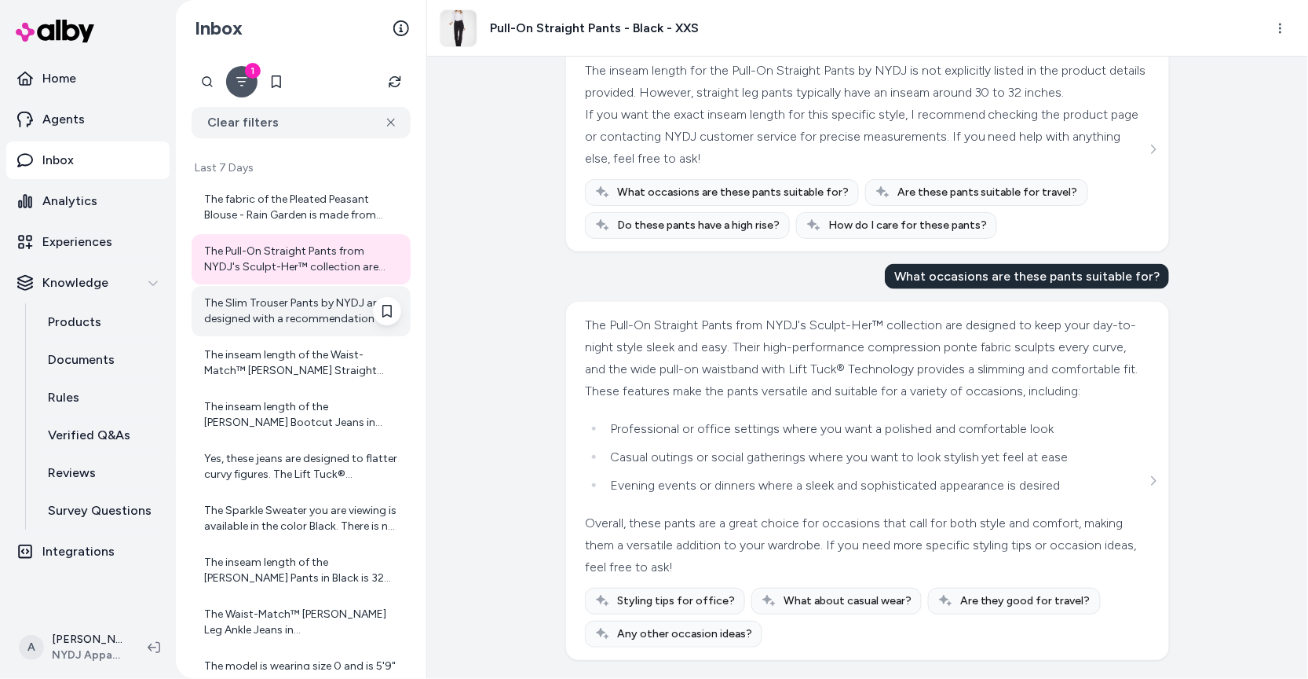
click at [277, 323] on div "The Slim Trouser Pants by NYDJ are designed with a recommendation to select one…" at bounding box center [302, 310] width 197 height 31
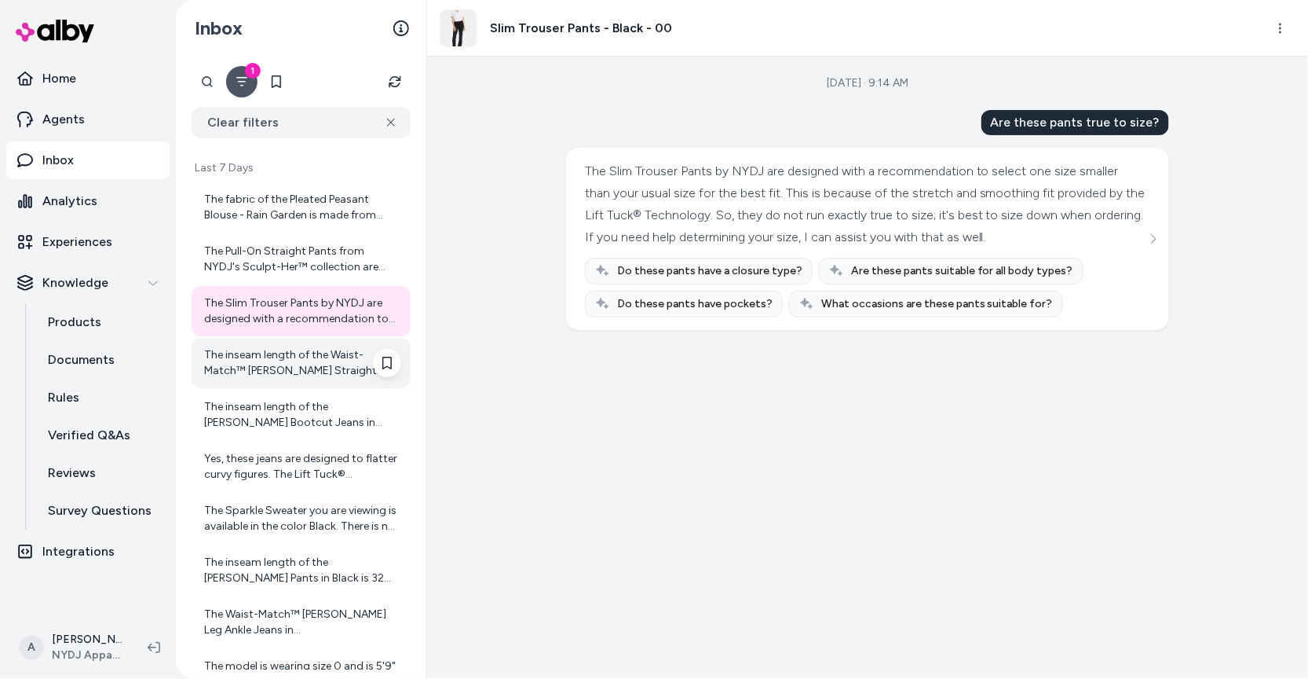
click at [301, 375] on div "The inseam length of the Waist-Match™ Marilyn Straight Crop Jeans In Petite - I…" at bounding box center [302, 362] width 197 height 31
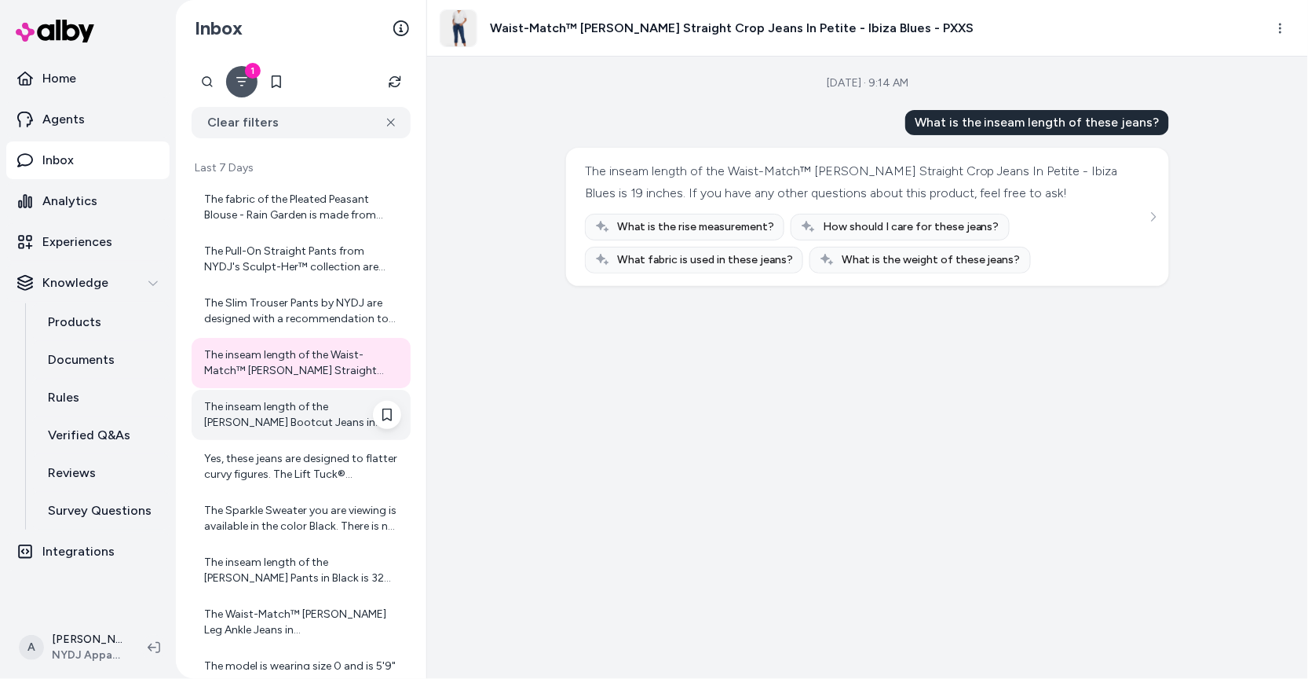
click at [305, 397] on div "The inseam length of the Barbara Bootcut Jeans in Black is 32 inches. If you ha…" at bounding box center [301, 415] width 219 height 50
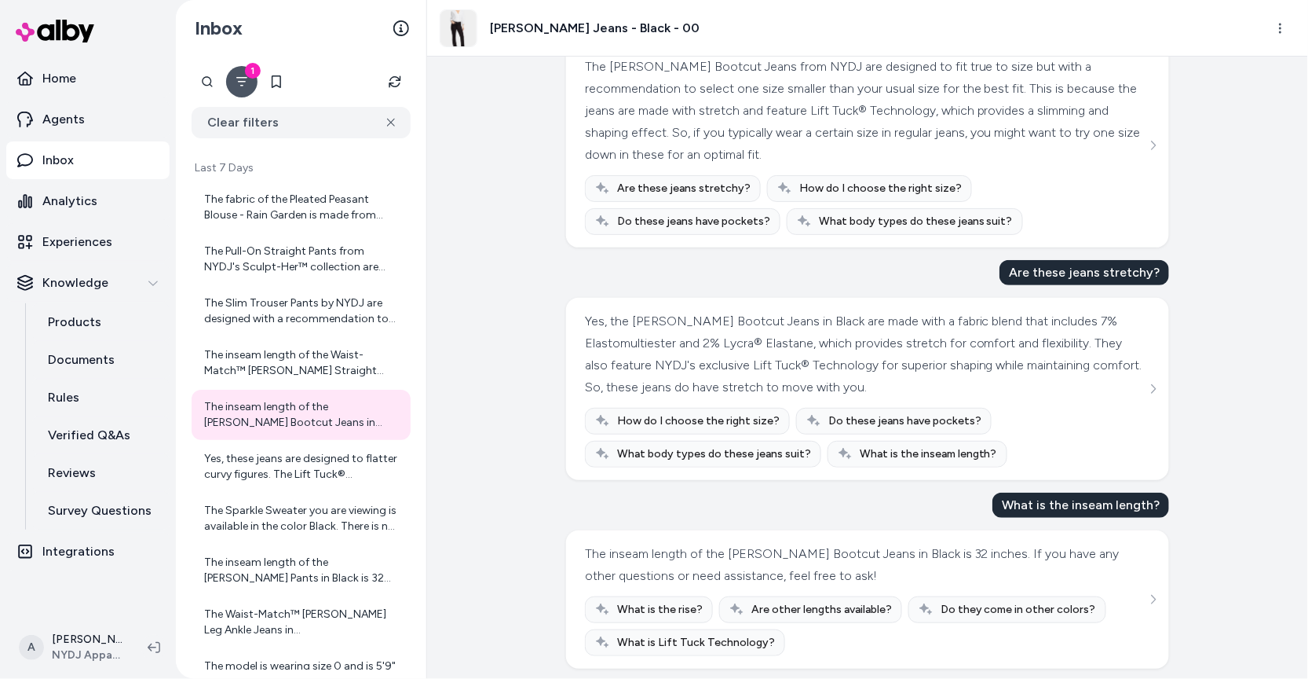
scroll to position [108, 0]
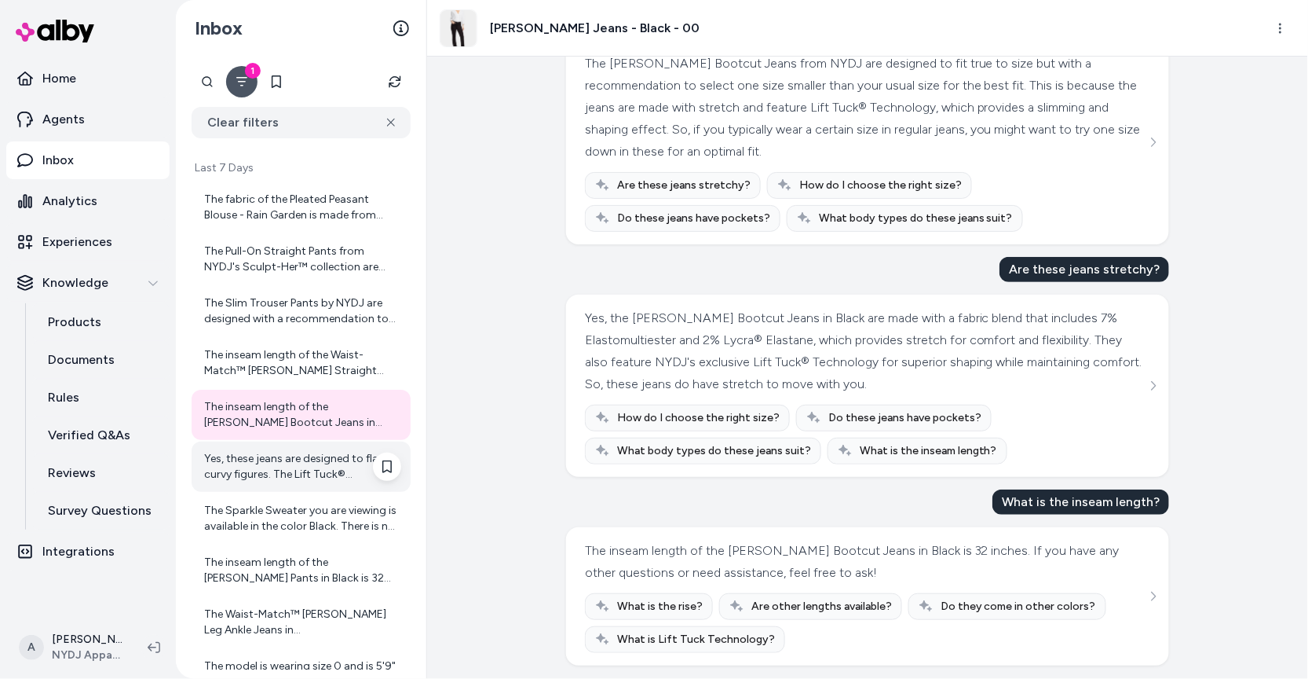
click at [300, 488] on div "Yes, these jeans are designed to flatter curvy figures. The Lift Tuck® Technolo…" at bounding box center [301, 466] width 219 height 50
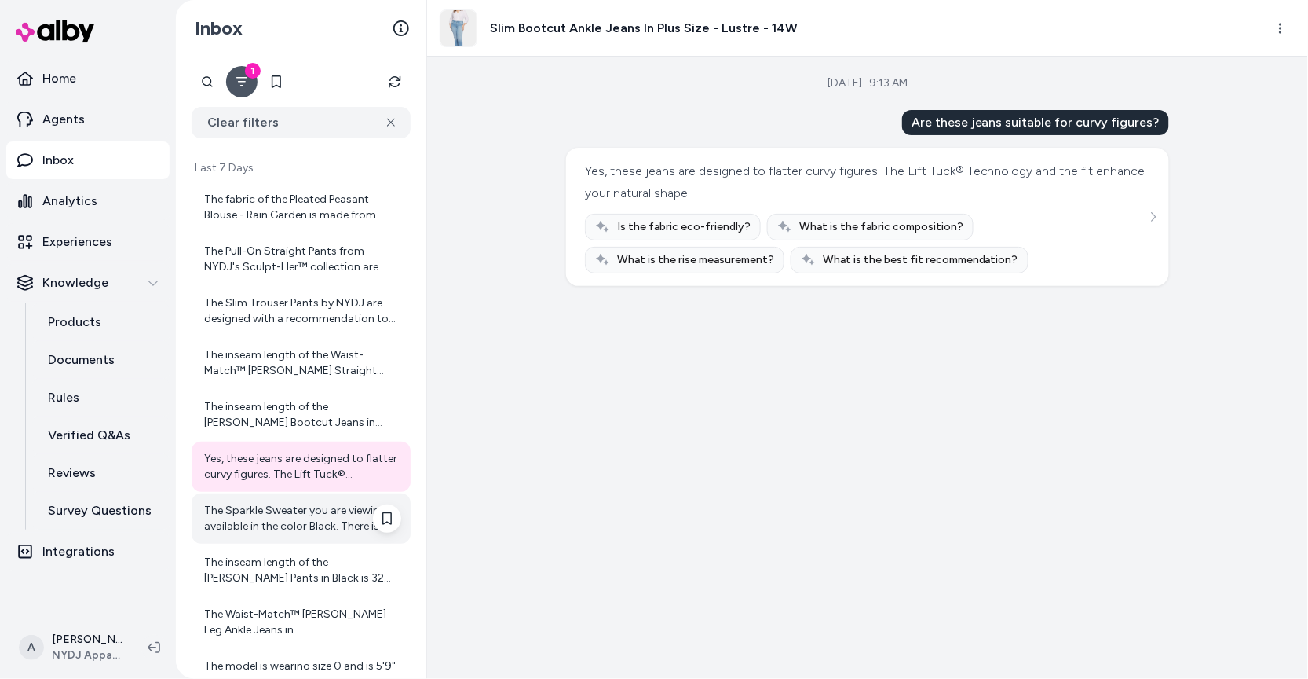
click at [284, 537] on div "The Sparkle Sweater you are viewing is available in the color Black. There is n…" at bounding box center [301, 518] width 219 height 50
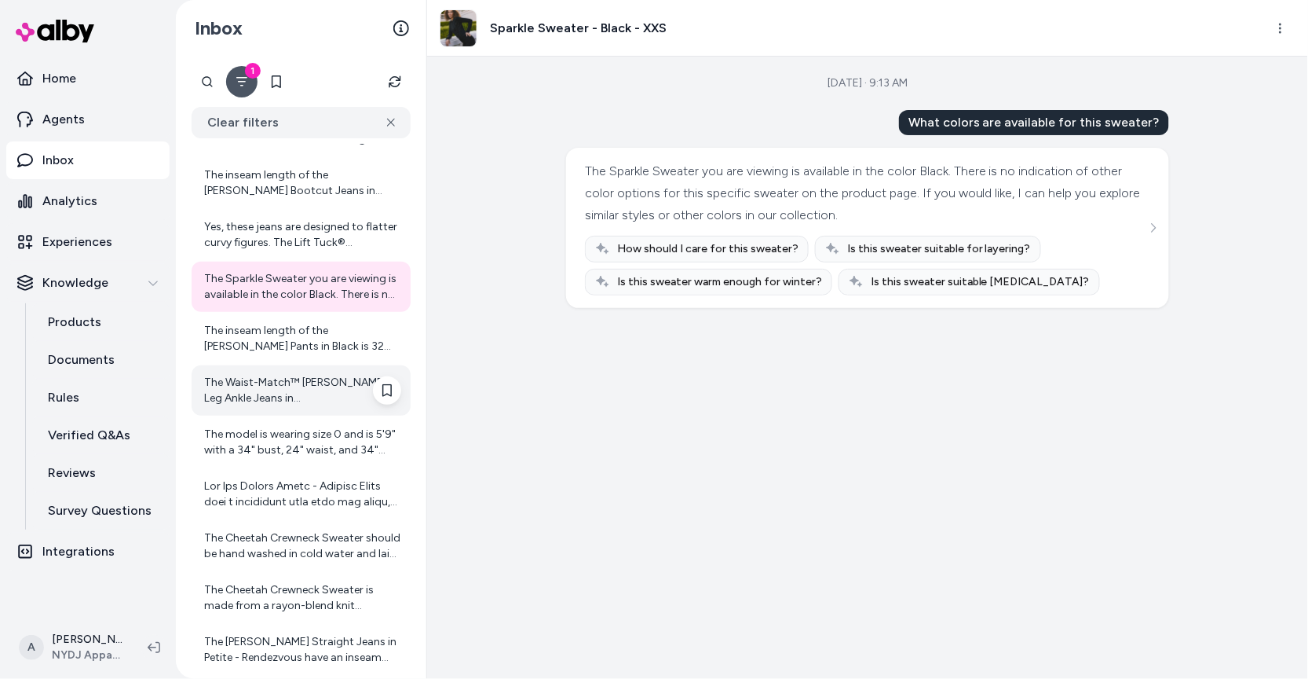
scroll to position [243, 0]
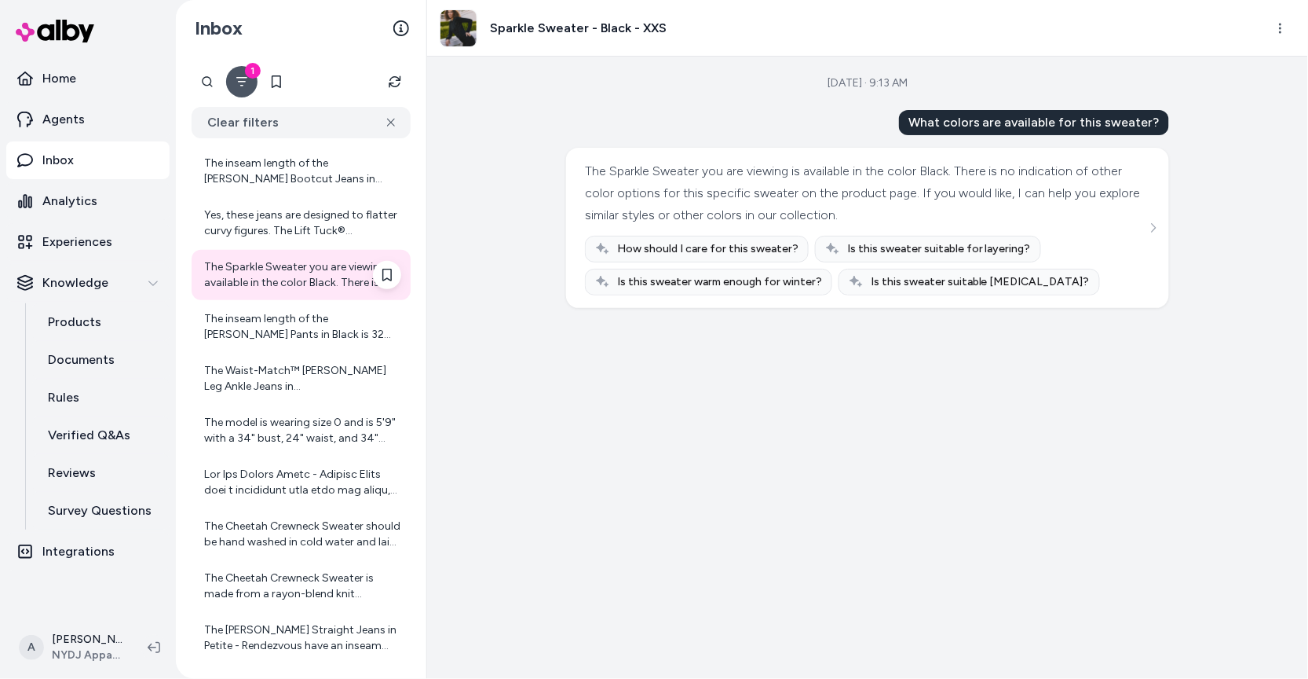
click at [316, 294] on div "The Sparkle Sweater you are viewing is available in the color Black. There is n…" at bounding box center [301, 275] width 219 height 50
click at [316, 333] on div "The inseam length of the Fiona Trouser Pants in Black is 32 inches. If you woul…" at bounding box center [302, 326] width 197 height 31
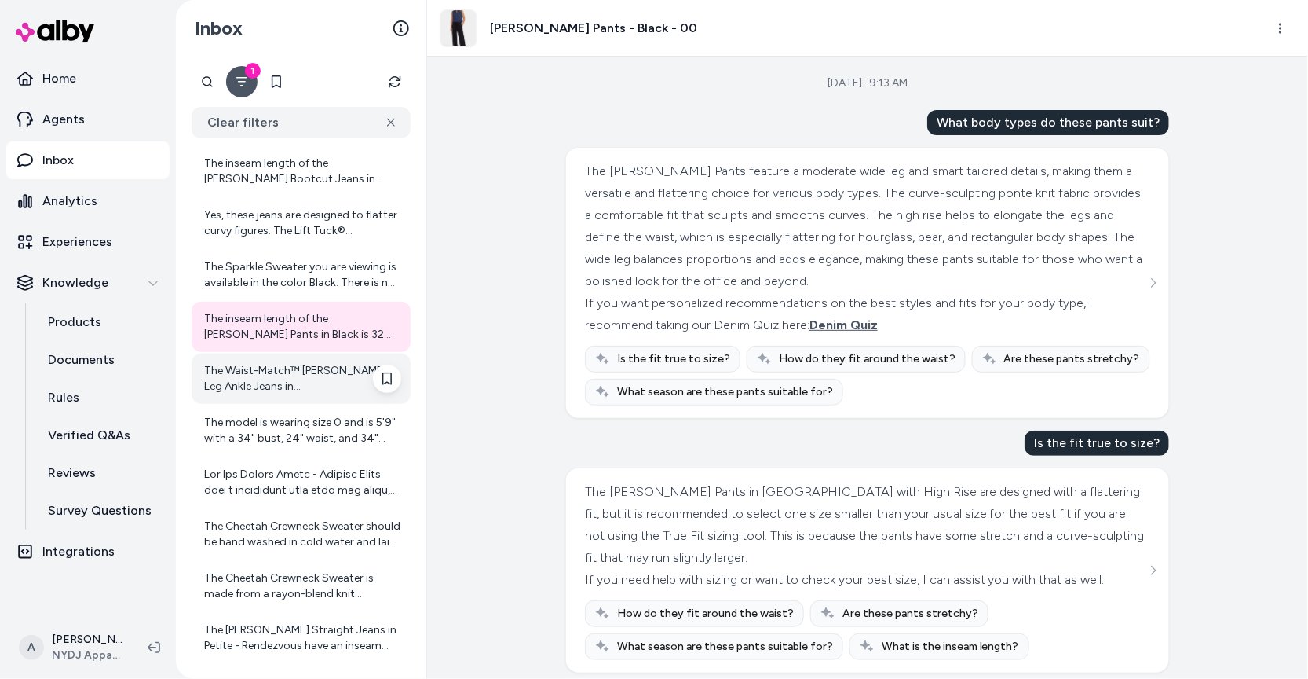
click at [317, 384] on div "The Waist-Match™ Teresa Wide Leg Ankle Jeans in Barcelona Breeze are made of th…" at bounding box center [302, 378] width 197 height 31
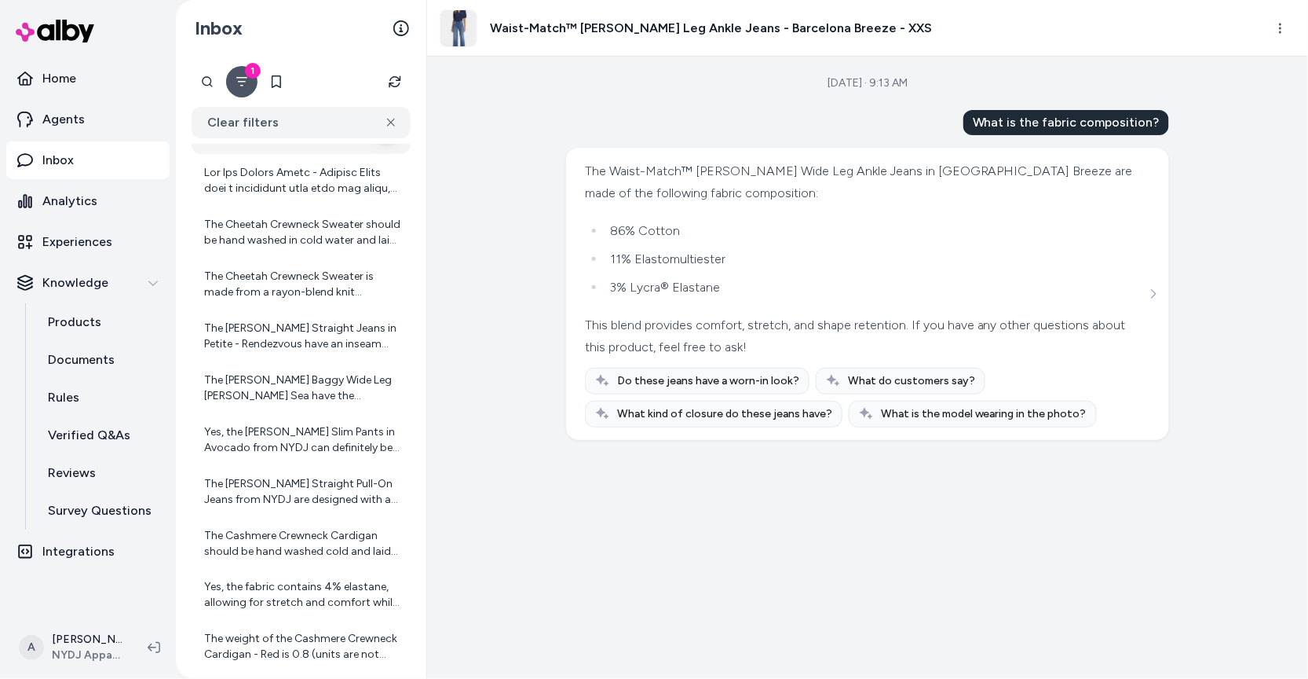
scroll to position [548, 0]
click at [324, 436] on div "Yes, the Sadie Slim Pants in Avocado from NYDJ can definitely be dressed up or …" at bounding box center [302, 436] width 197 height 31
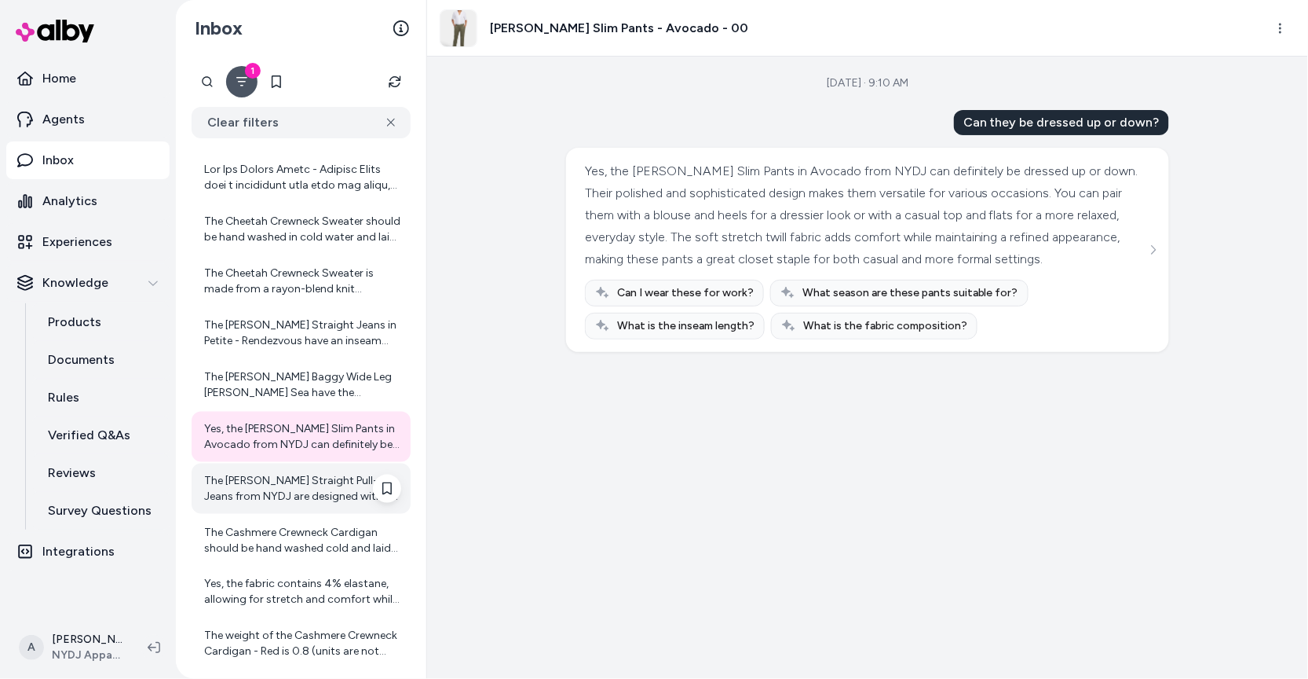
click at [326, 497] on div "The Marilyn Straight Pull-On Jeans from NYDJ are designed with a flattering wai…" at bounding box center [302, 488] width 197 height 31
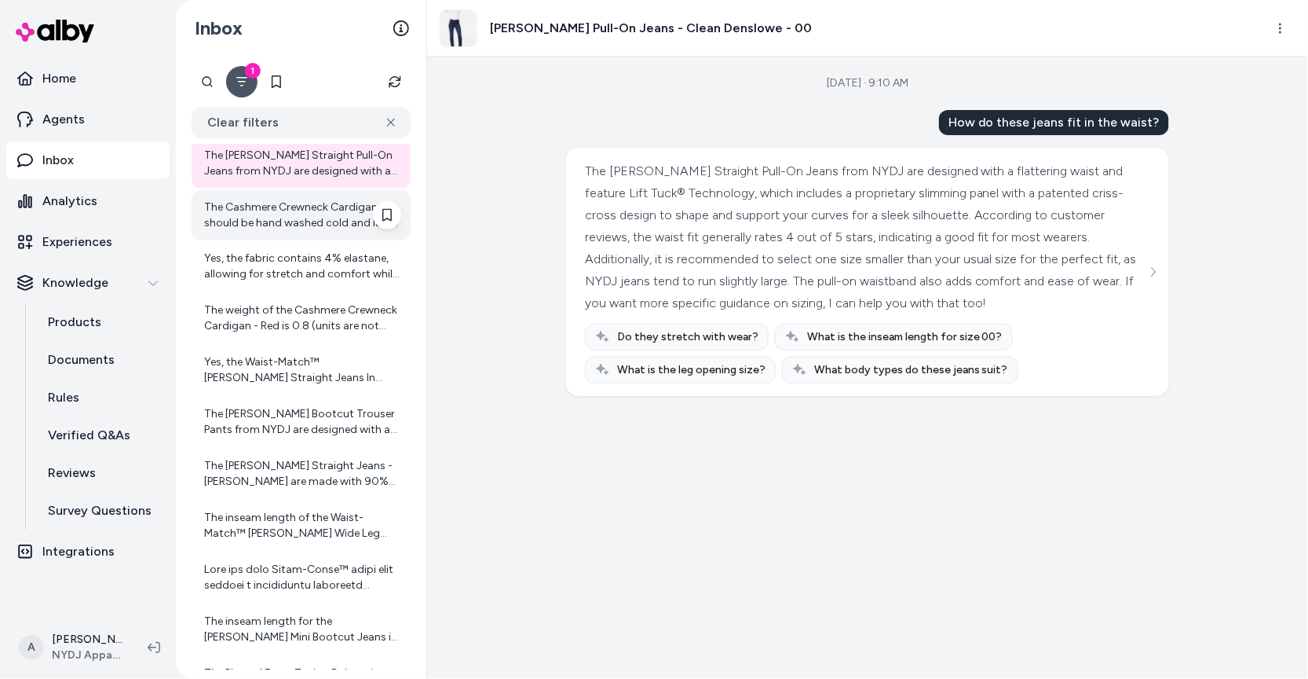
scroll to position [875, 0]
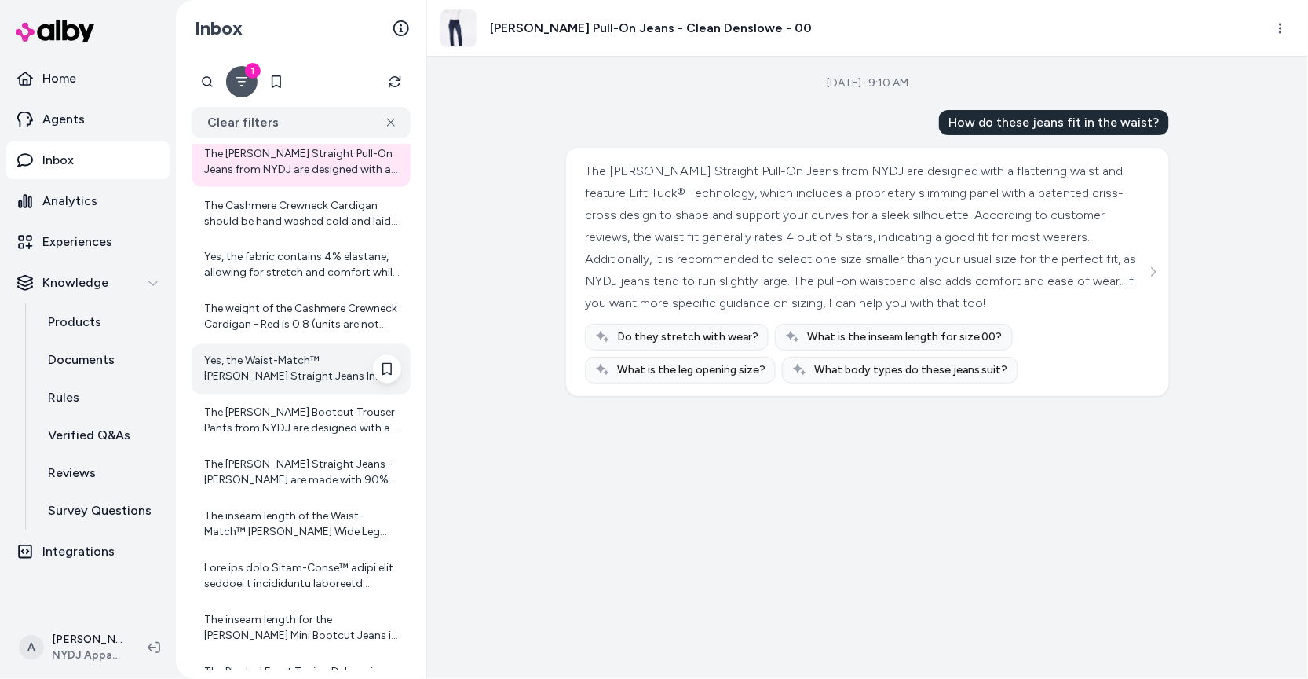
click at [322, 373] on div "Yes, the Waist-Match™ Marilyn Straight Jeans In Petite - Basin are a great choi…" at bounding box center [302, 368] width 197 height 31
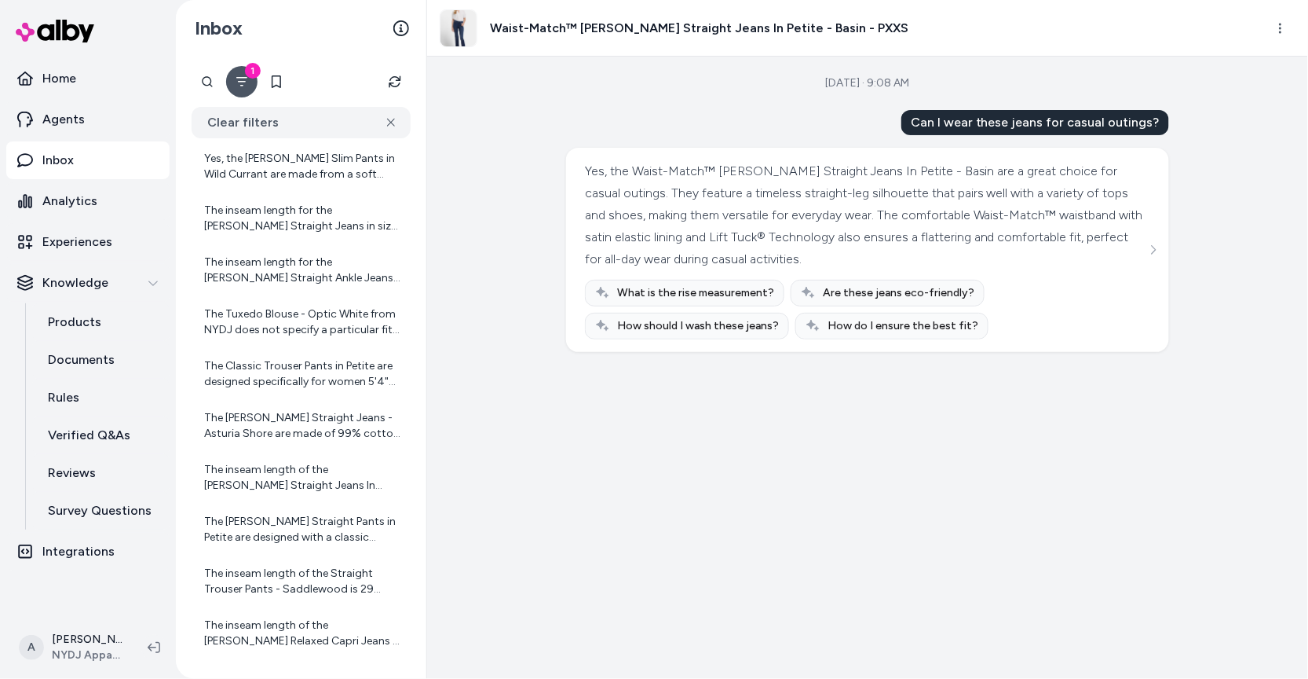
scroll to position [2632, 0]
click at [236, 78] on icon "Filter" at bounding box center [241, 81] width 11 height 9
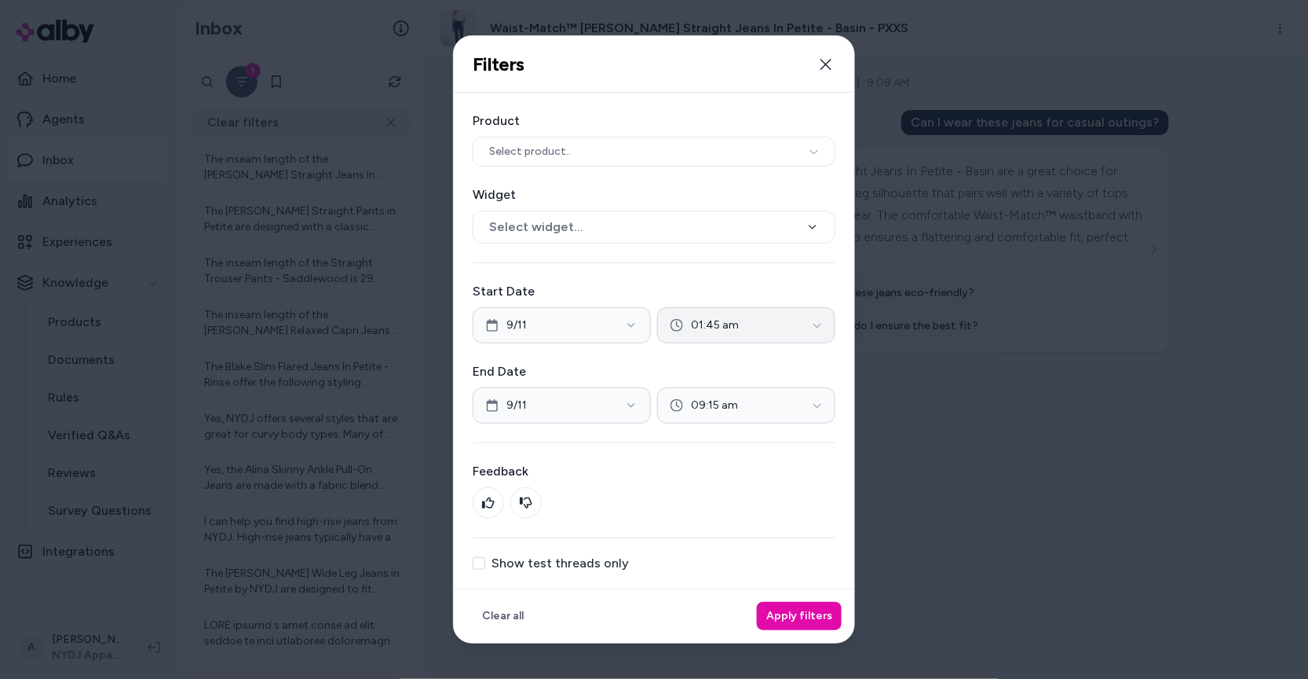
click at [759, 342] on button "01:45 am" at bounding box center [746, 325] width 178 height 36
click at [761, 496] on div "07:00 am" at bounding box center [747, 494] width 86 height 25
click at [815, 414] on div at bounding box center [654, 339] width 1308 height 679
click at [815, 408] on icon "button" at bounding box center [817, 405] width 9 height 9
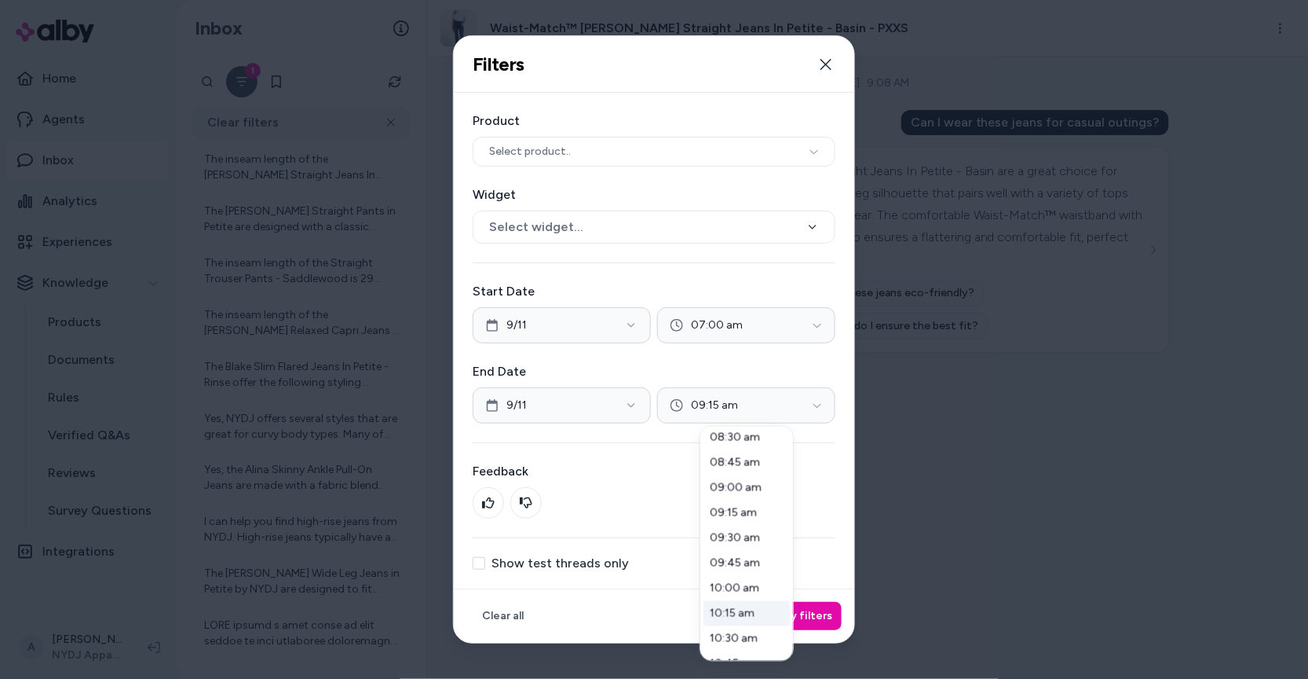
scroll to position [832, 0]
click at [765, 485] on div "08:45 am" at bounding box center [747, 489] width 86 height 25
click at [838, 625] on body "Home Agents Inbox Analytics Experiences Knowledge Products Documents Rules Veri…" at bounding box center [654, 339] width 1308 height 679
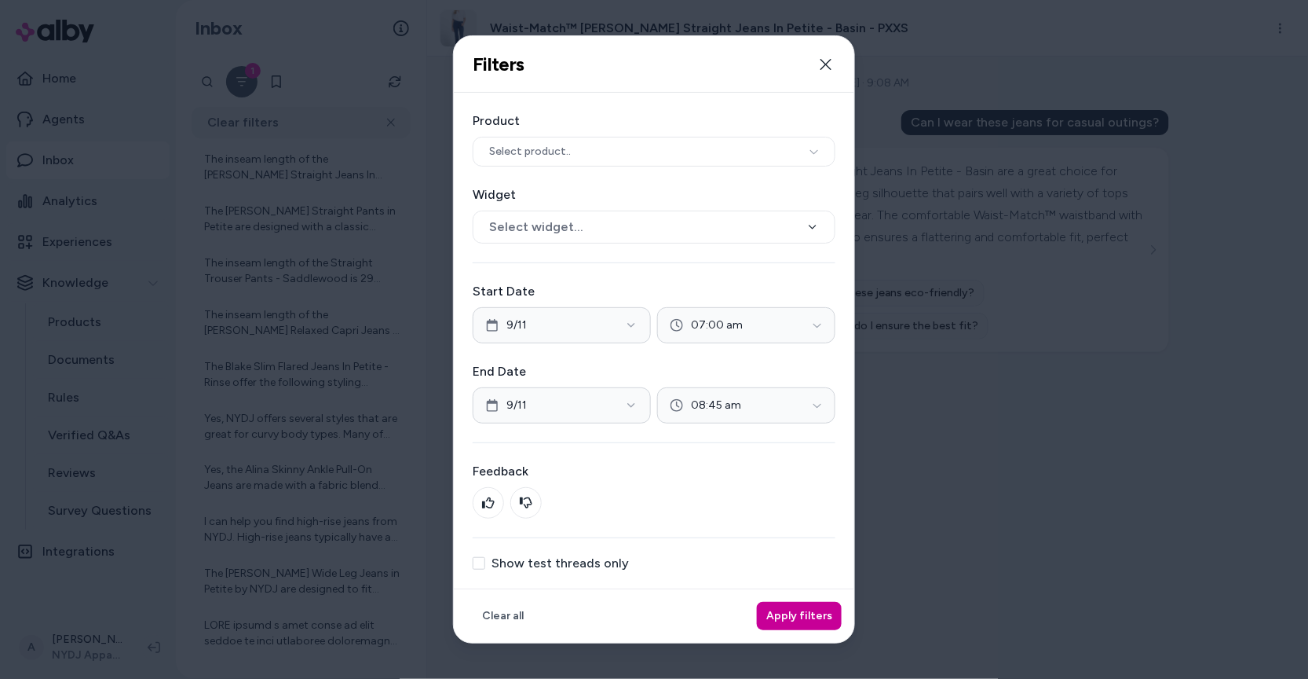
click at [829, 613] on button "Apply filters" at bounding box center [799, 616] width 85 height 28
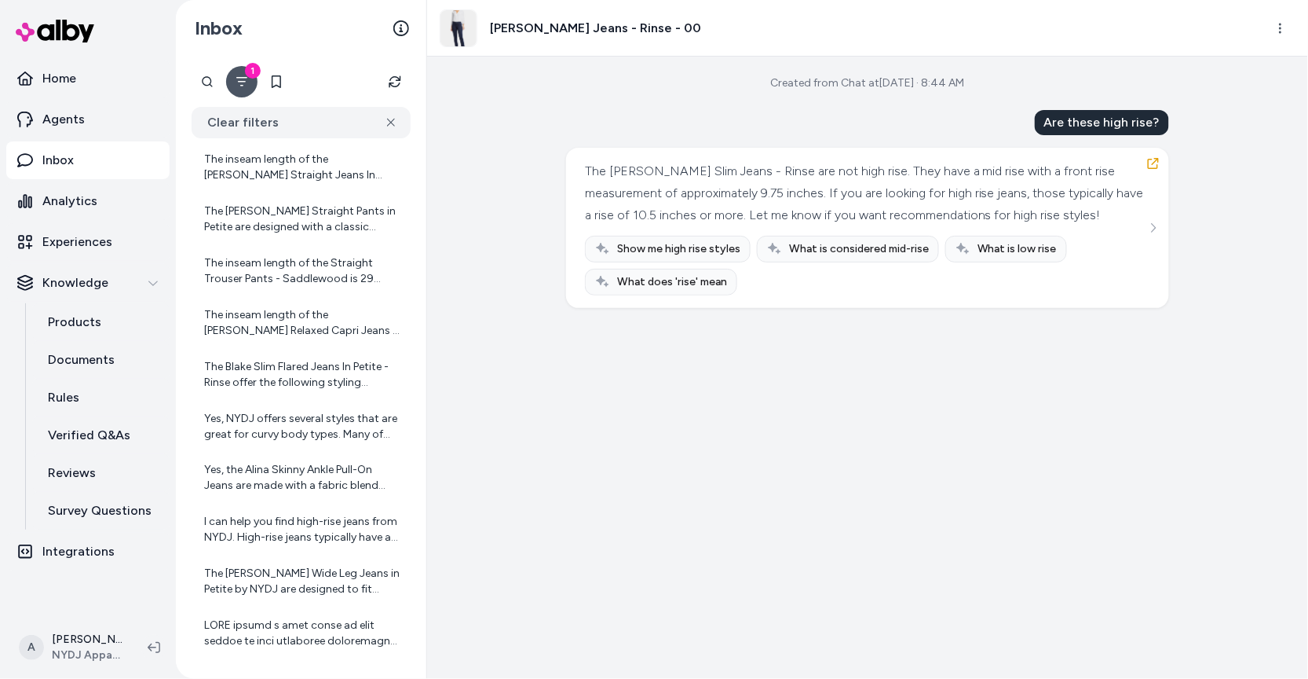
scroll to position [1854, 0]
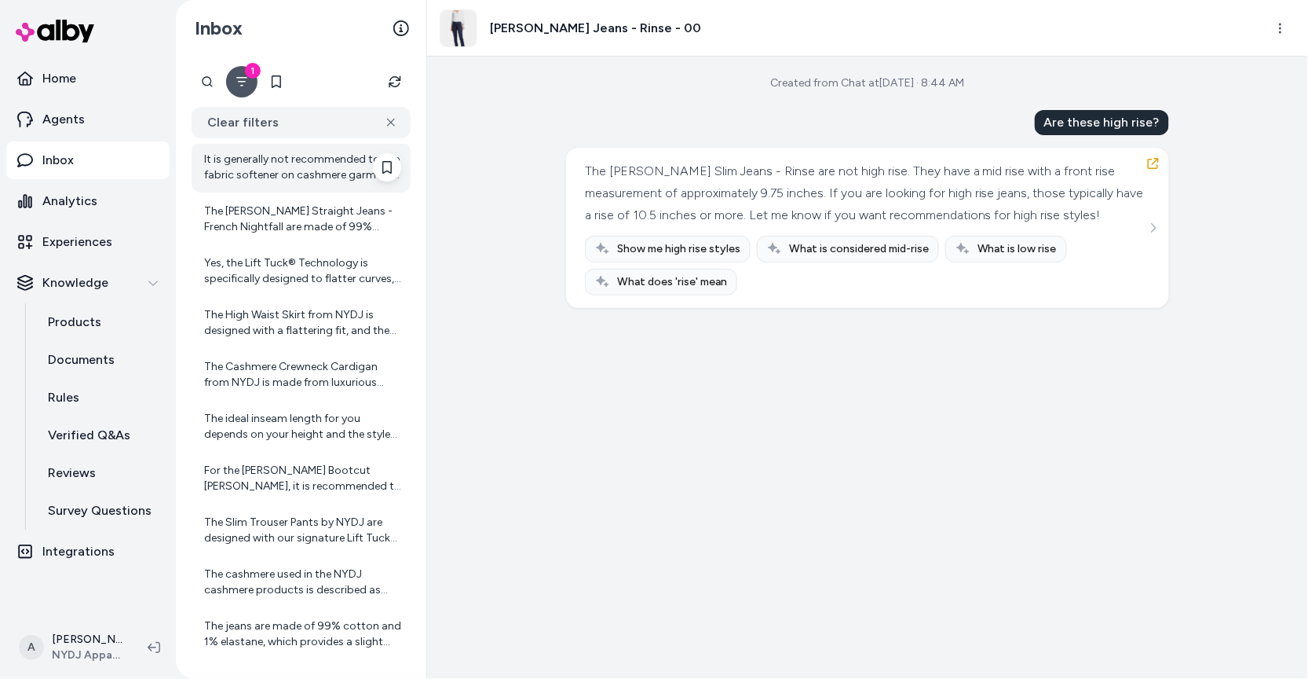
click at [311, 171] on div "It is generally not recommended to use fabric softener on cashmere garments. Fa…" at bounding box center [302, 167] width 197 height 31
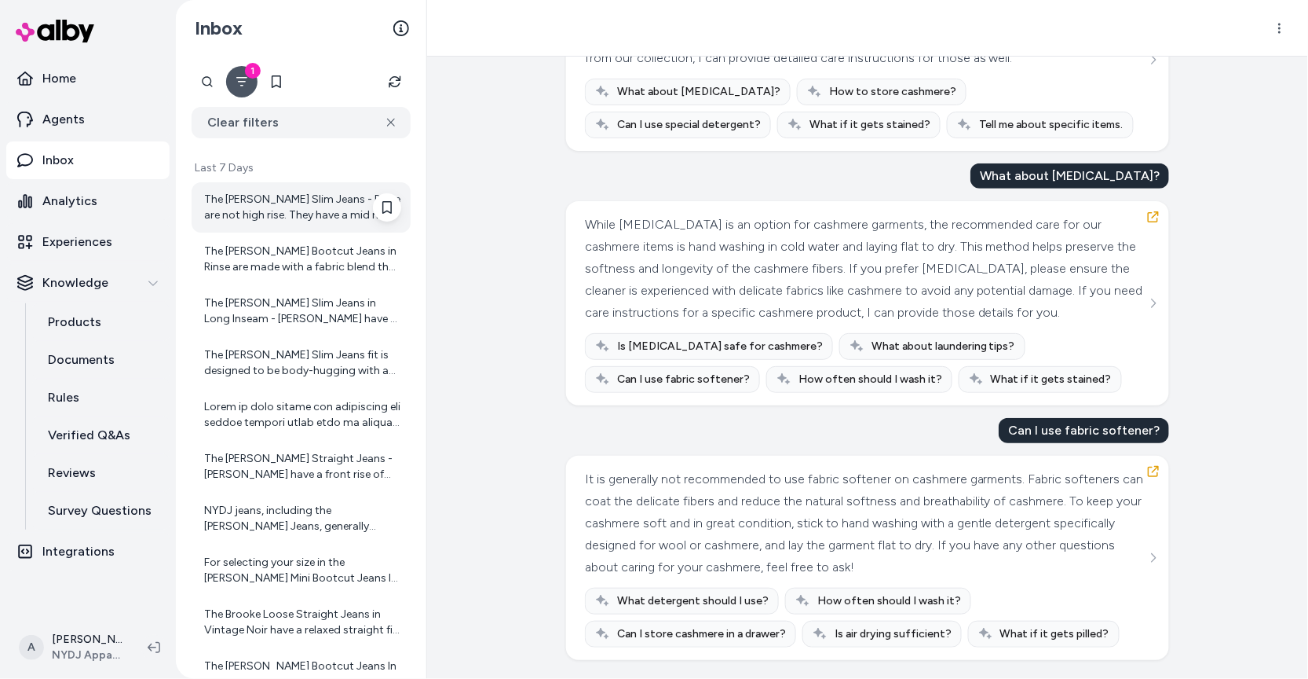
click at [273, 186] on div "The Sheri Slim Jeans - Rinse are not high rise. They have a mid rise with a fro…" at bounding box center [301, 207] width 219 height 50
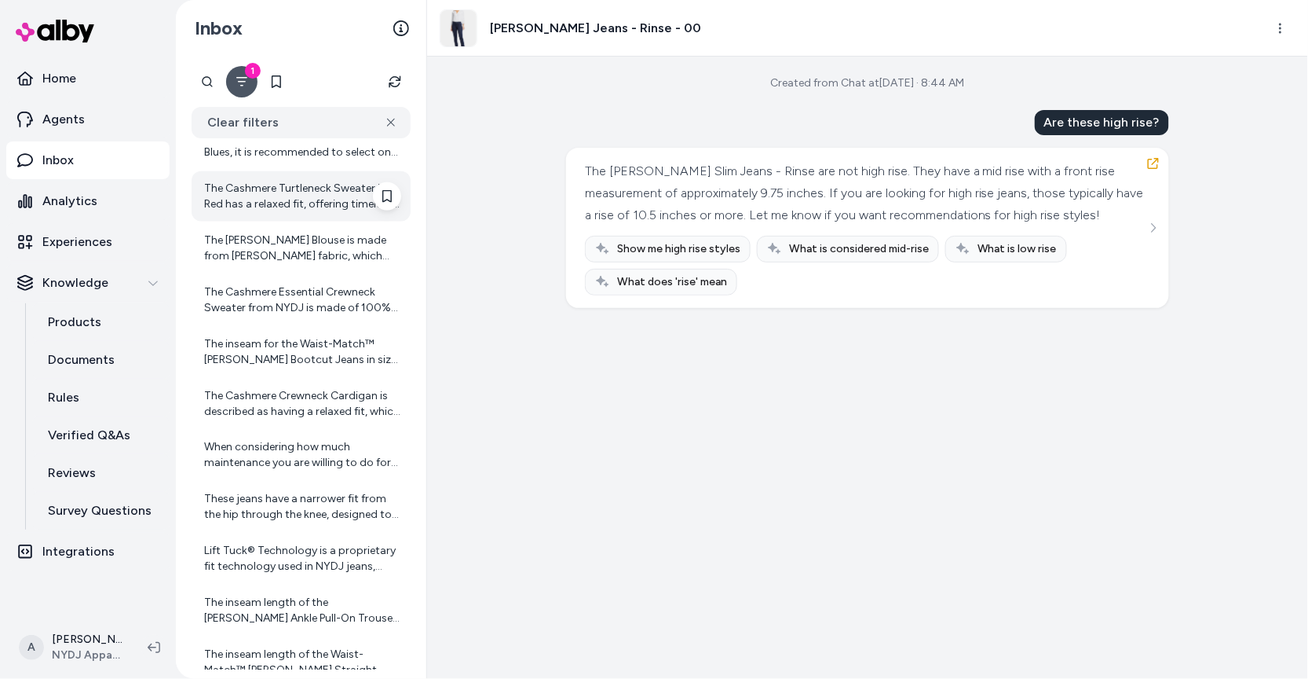
scroll to position [694, 0]
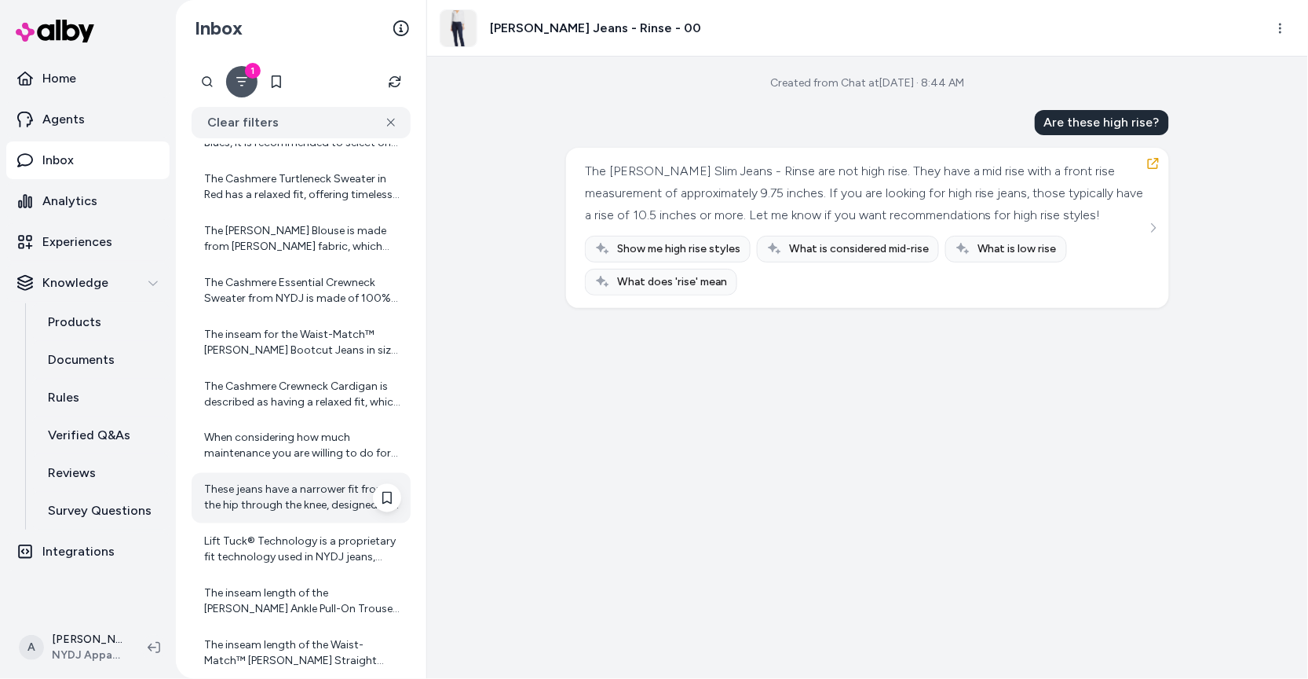
click at [333, 512] on div "These jeans have a narrower fit from the hip through the knee, designed to scul…" at bounding box center [302, 497] width 197 height 31
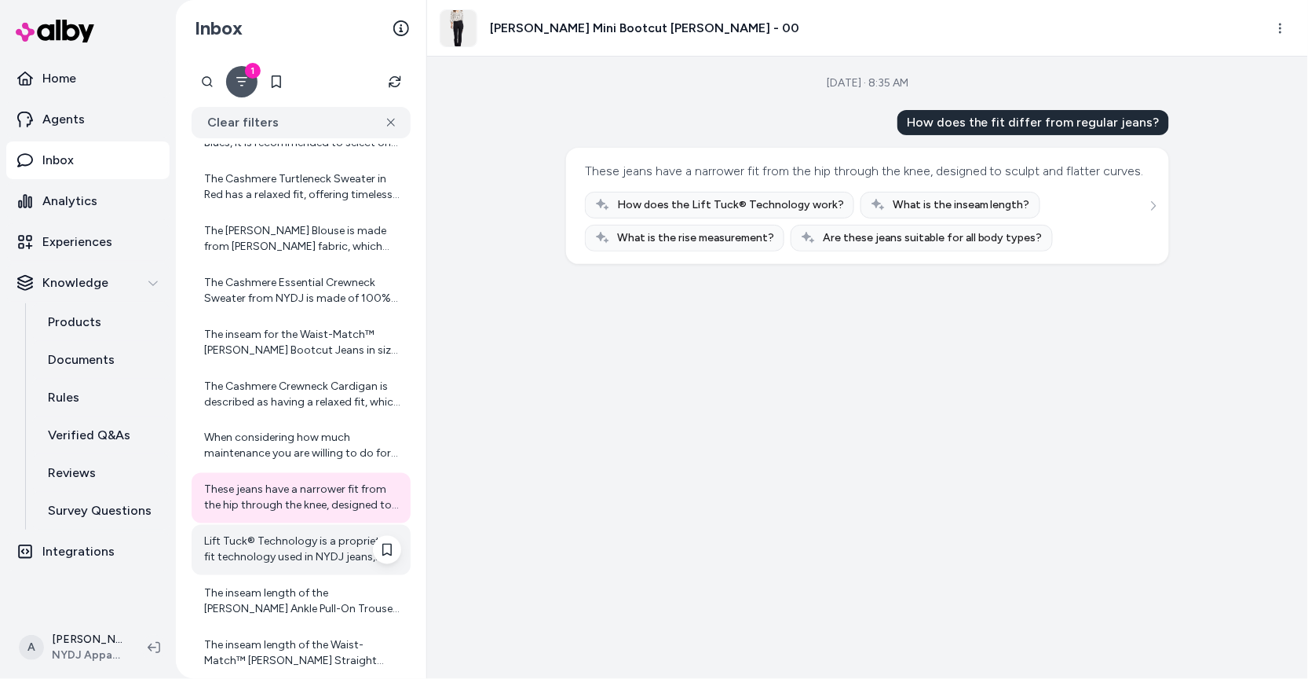
click at [309, 552] on div "Lift Tuck® Technology is a proprietary fit technology used in NYDJ jeans, inclu…" at bounding box center [302, 549] width 197 height 31
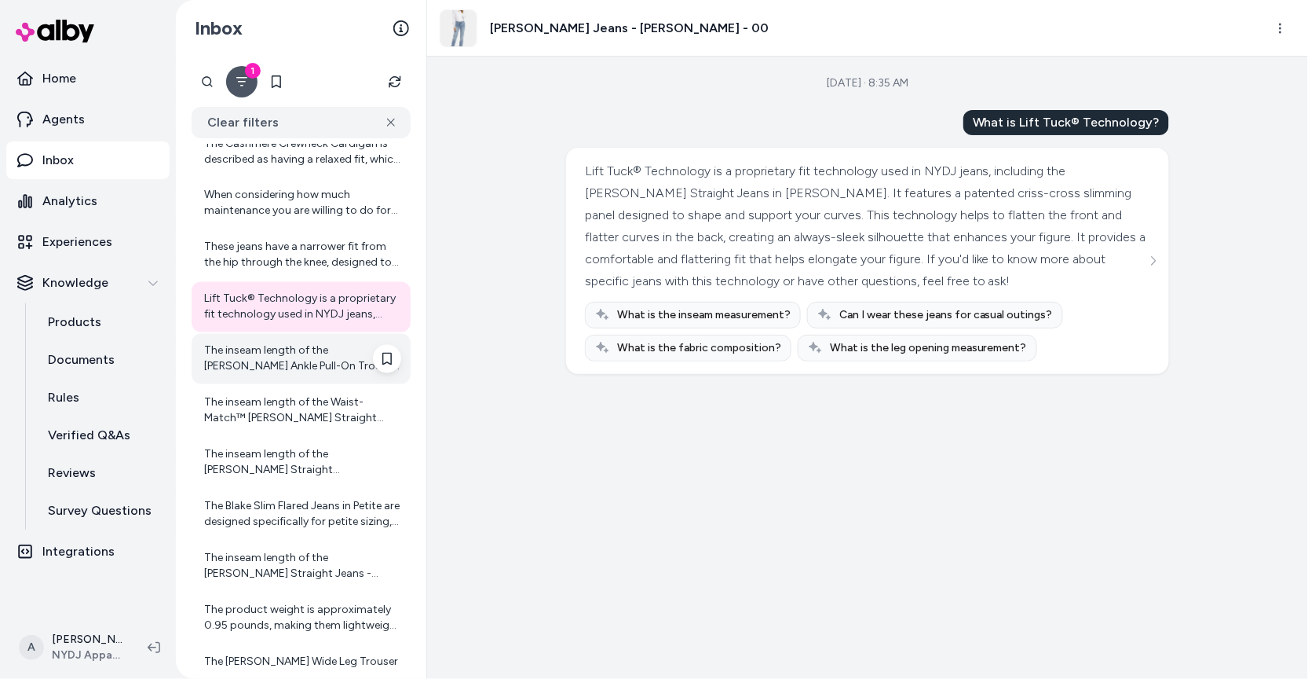
scroll to position [939, 0]
click at [311, 504] on div "The Blake Slim Flared Jeans in Petite are designed specifically for petite sizi…" at bounding box center [302, 511] width 197 height 31
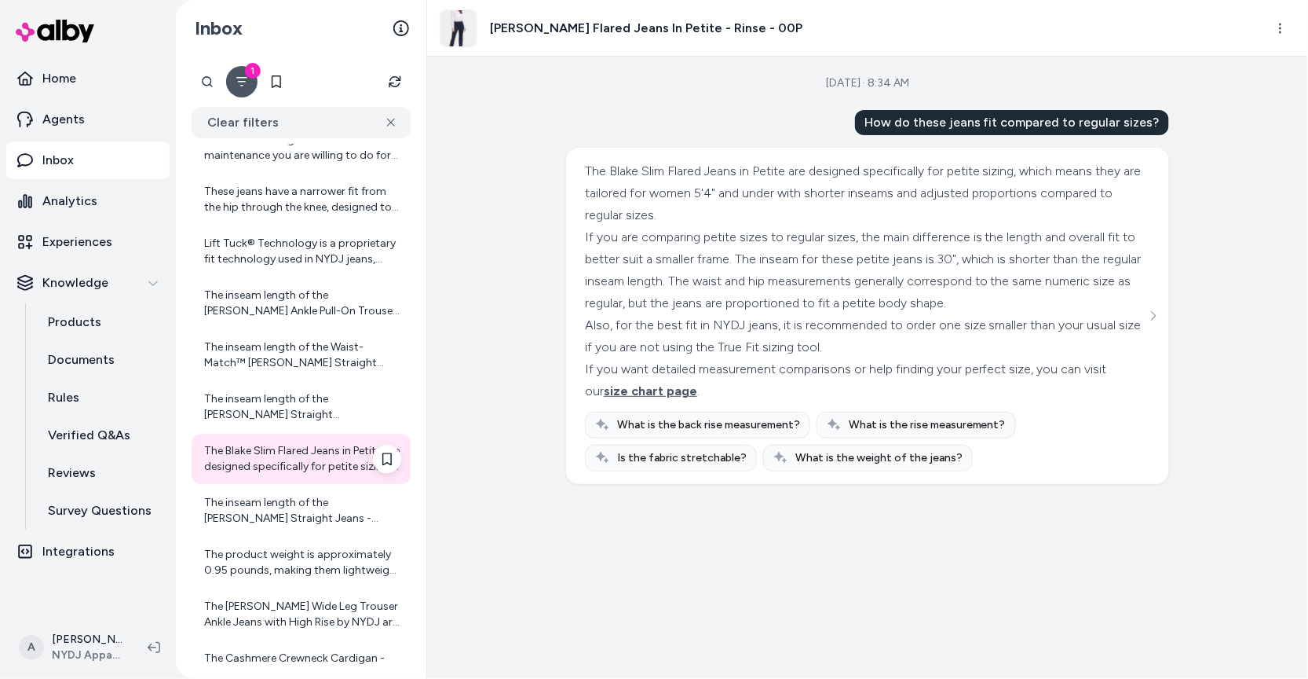
scroll to position [1004, 0]
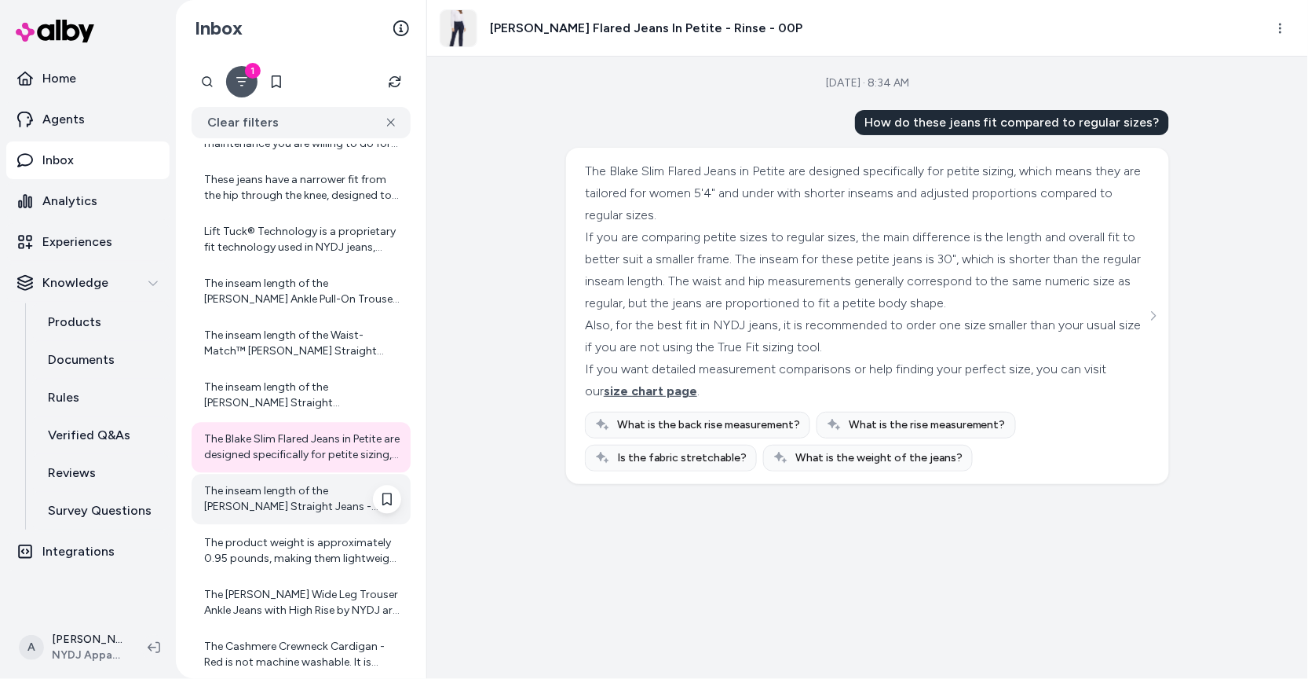
click at [312, 496] on div "The inseam length of the Marilyn Straight Jeans - Rio Rapids is 32 inches. If y…" at bounding box center [302, 499] width 197 height 31
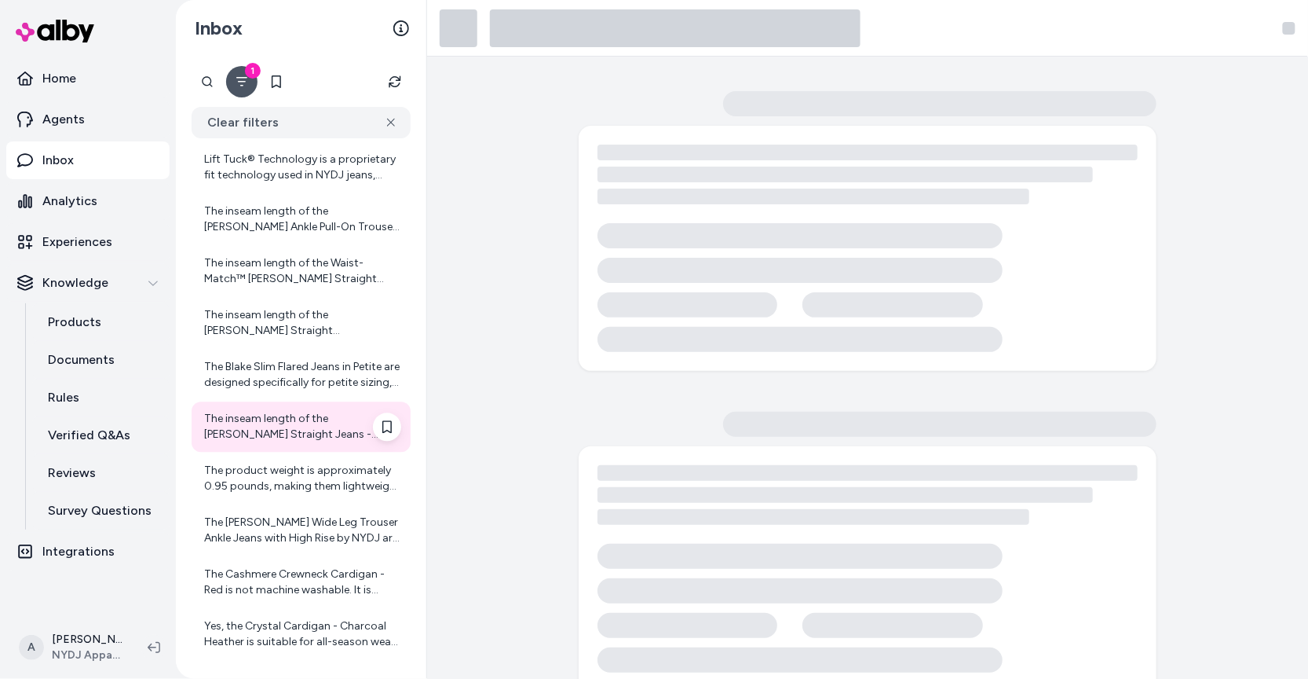
scroll to position [1077, 0]
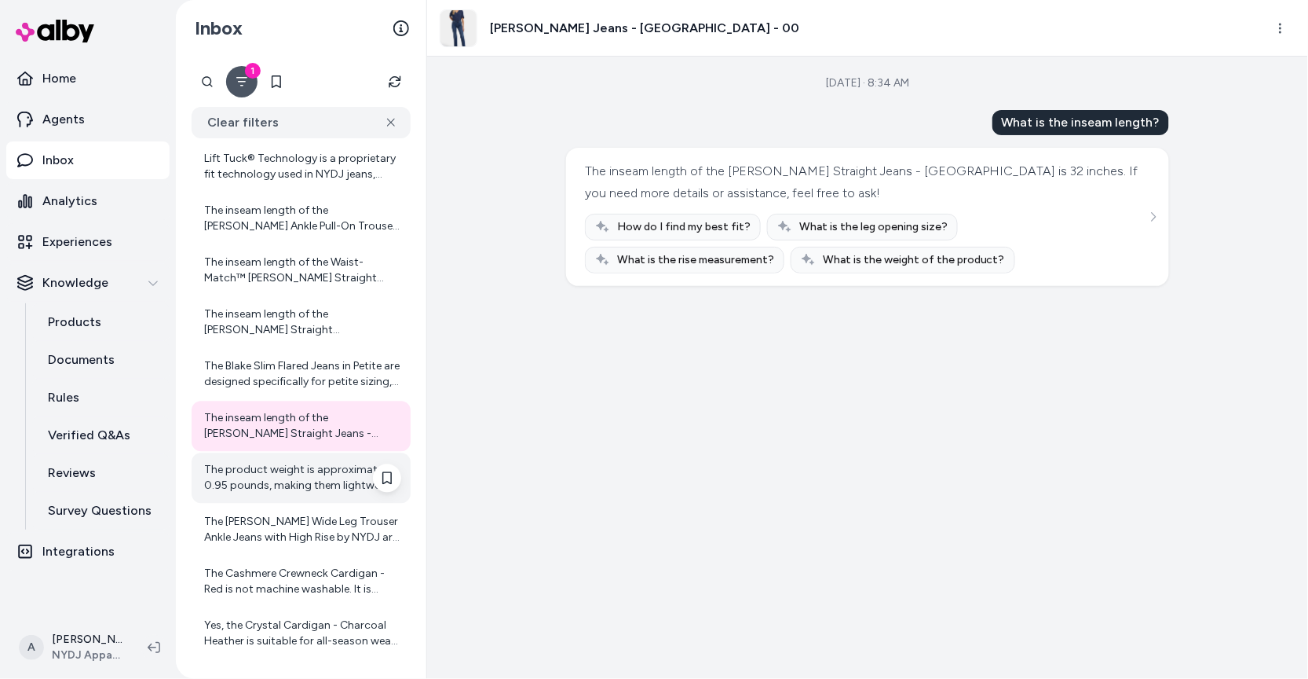
click at [312, 496] on div "The product weight is approximately 0.95 pounds, making them lightweight and co…" at bounding box center [301, 478] width 219 height 50
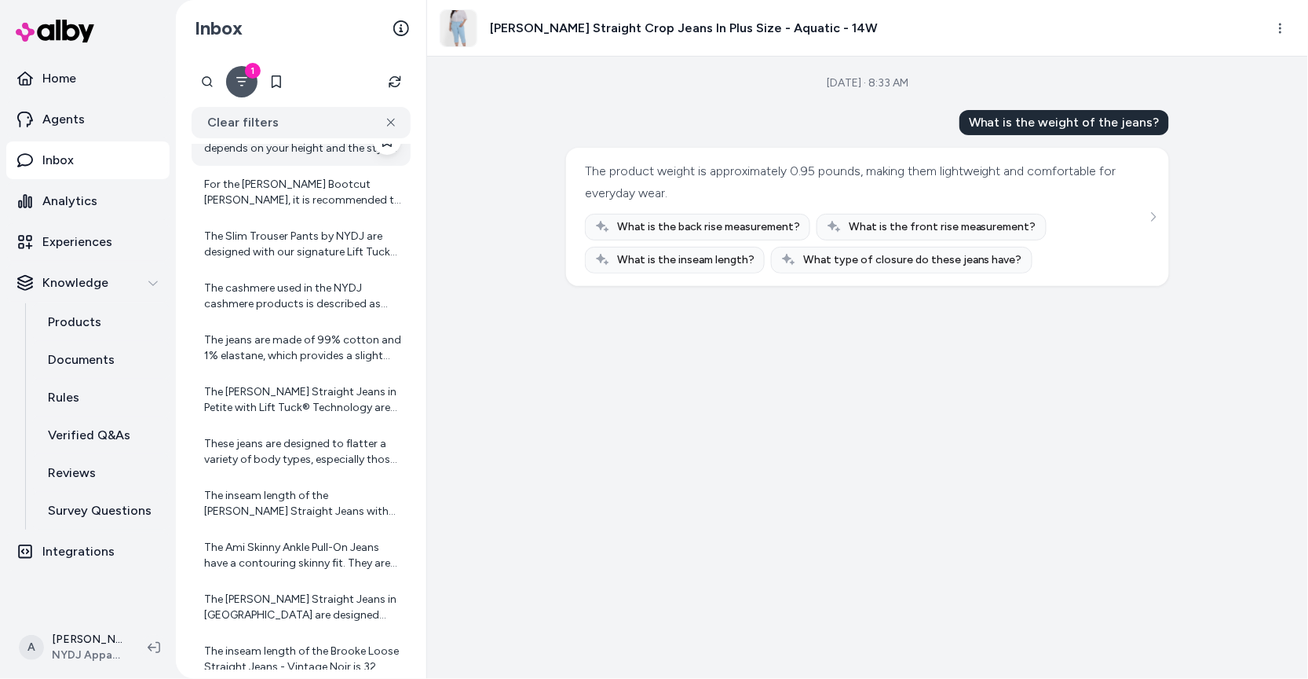
scroll to position [2154, 0]
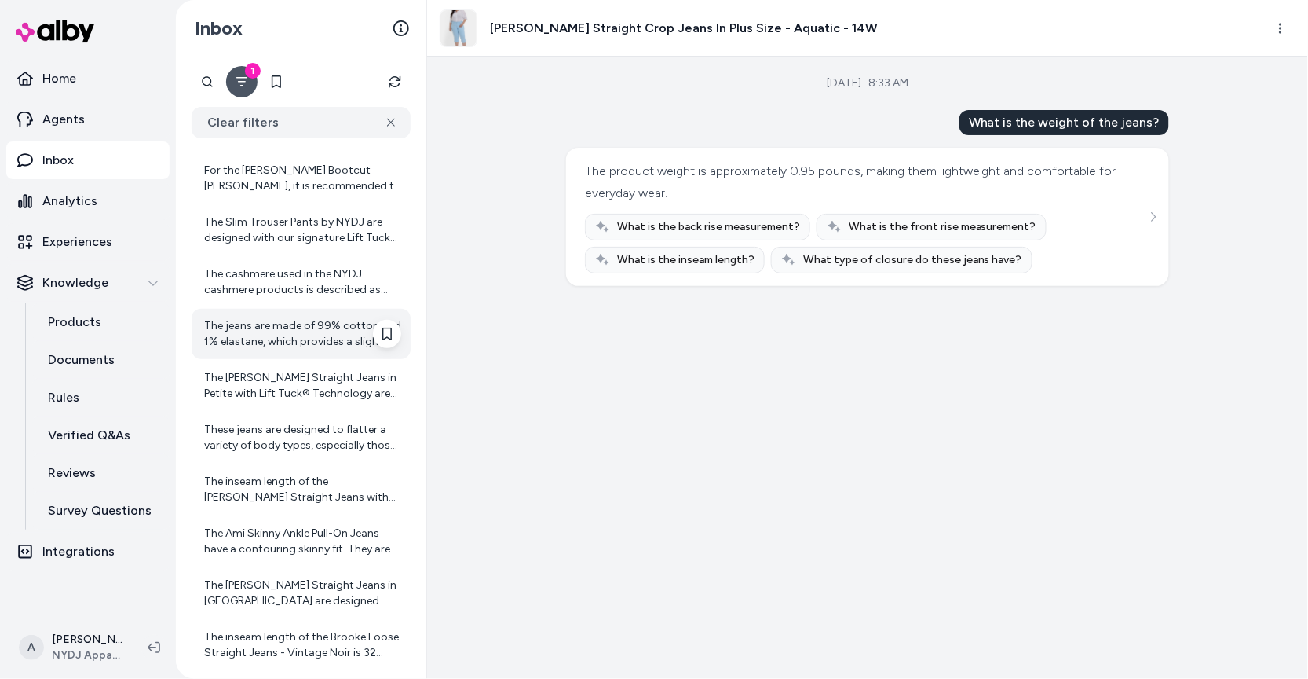
click at [324, 346] on div "The jeans are made of 99% cotton and 1% elastane, which provides a slight stret…" at bounding box center [302, 333] width 197 height 31
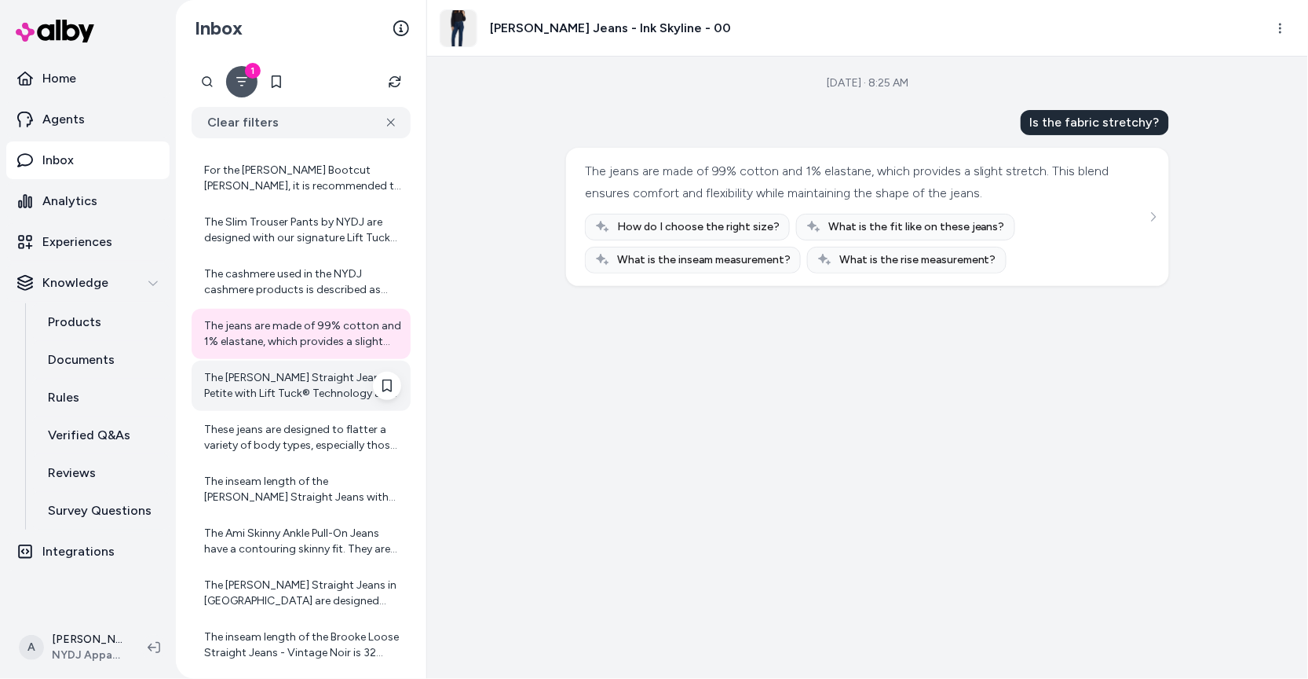
click at [306, 382] on div "The Marilyn Straight Jeans in Petite with Lift Tuck® Technology are designed to…" at bounding box center [302, 385] width 197 height 31
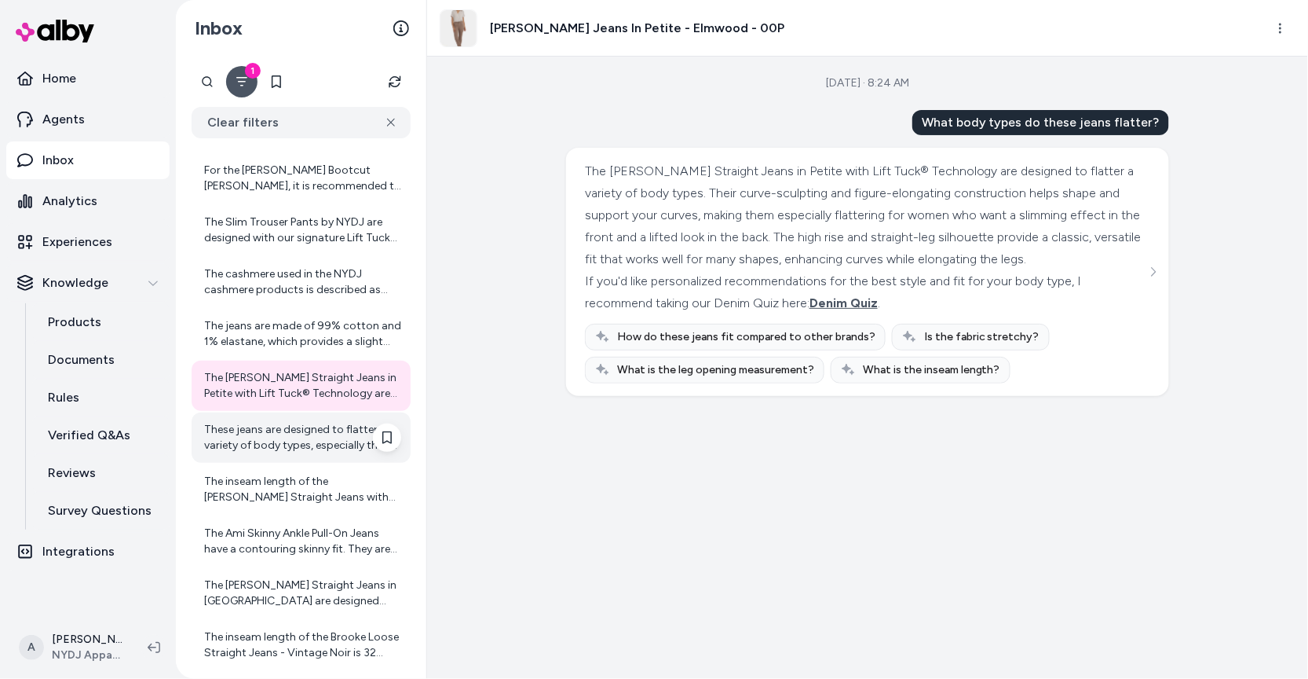
click at [327, 437] on div "These jeans are designed to flatter a variety of body types, especially those l…" at bounding box center [302, 437] width 197 height 31
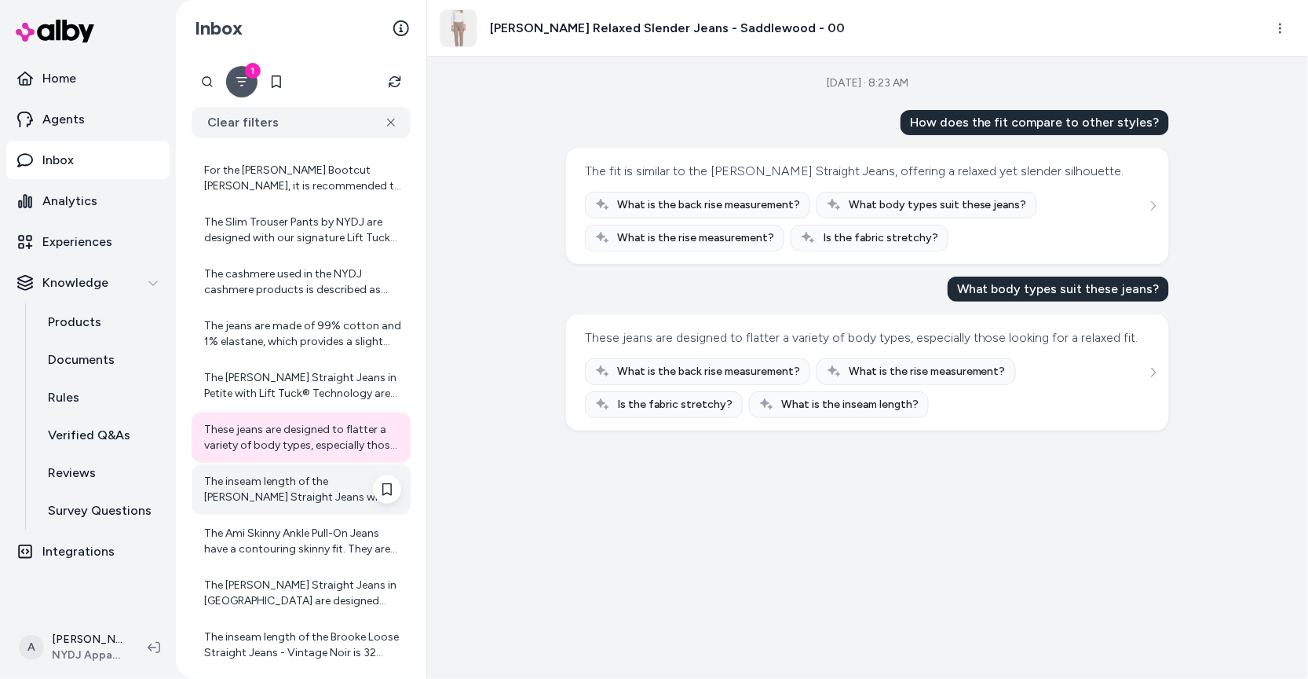
click at [305, 476] on div "The inseam length of the Marilyn Straight Jeans with Short Inseam in the Rinse …" at bounding box center [302, 489] width 197 height 31
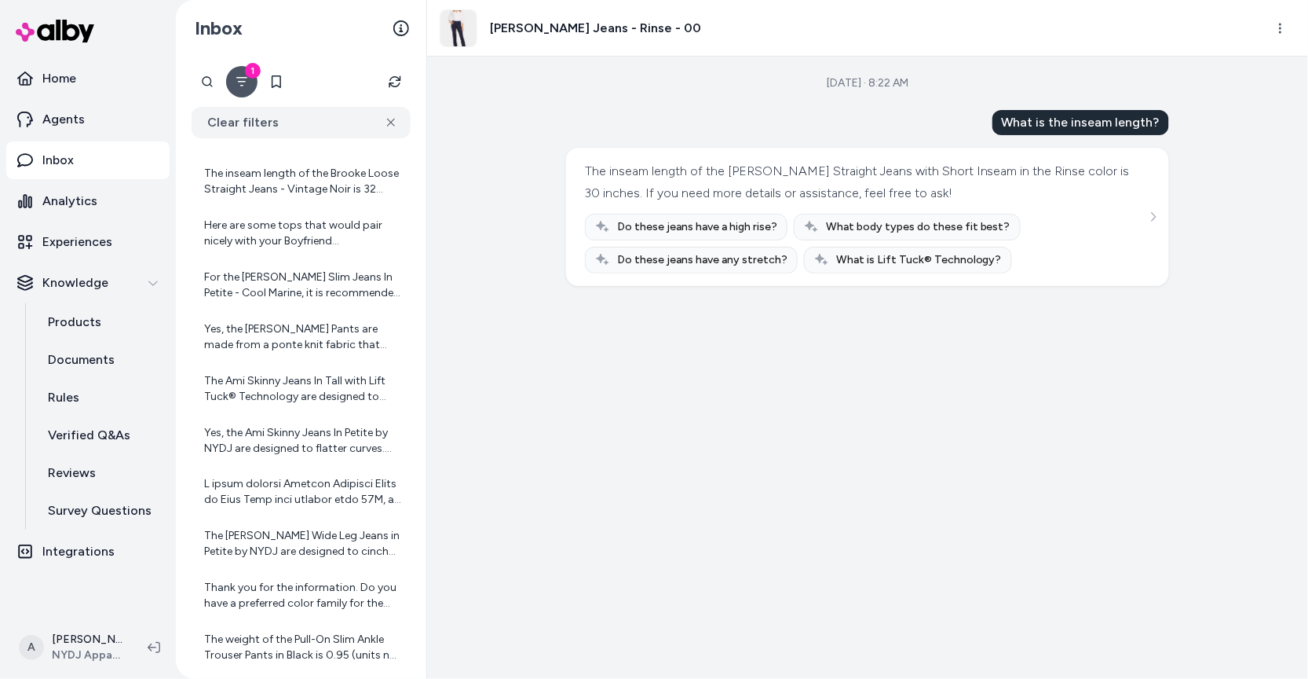
scroll to position [2632, 0]
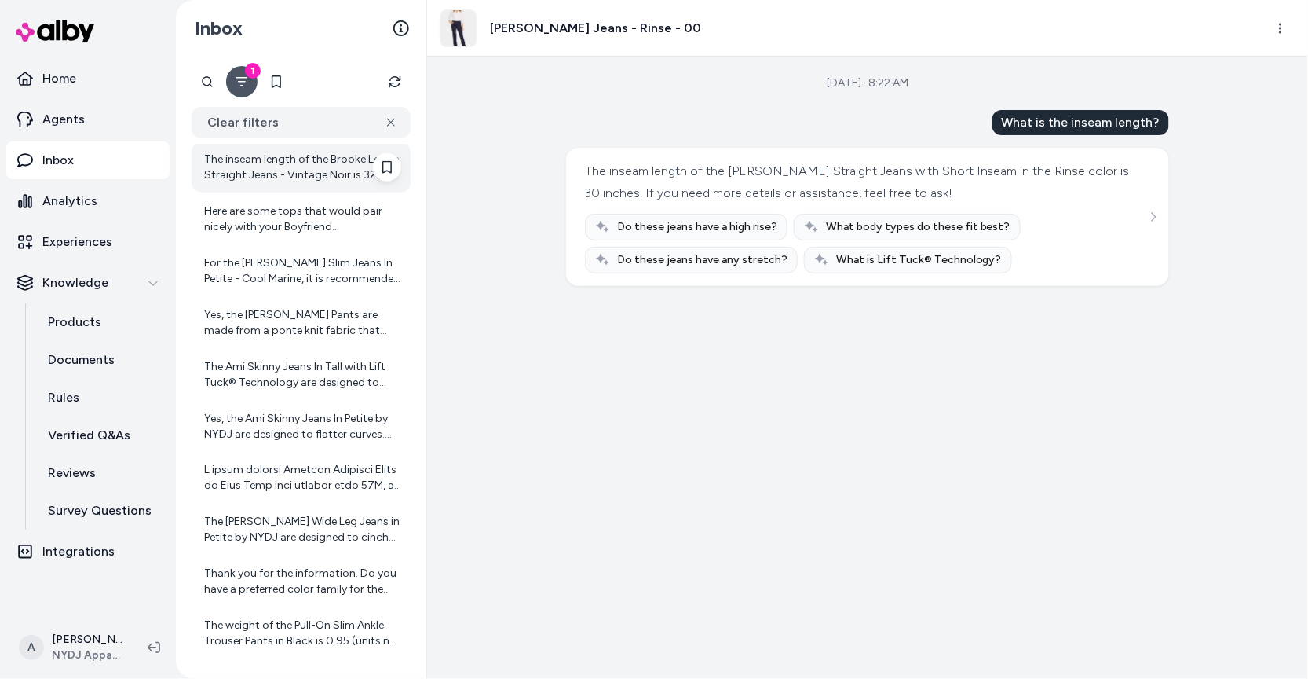
click at [316, 181] on div "The inseam length of the Brooke Loose Straight Jeans - Vintage Noir is 32 inche…" at bounding box center [302, 167] width 197 height 31
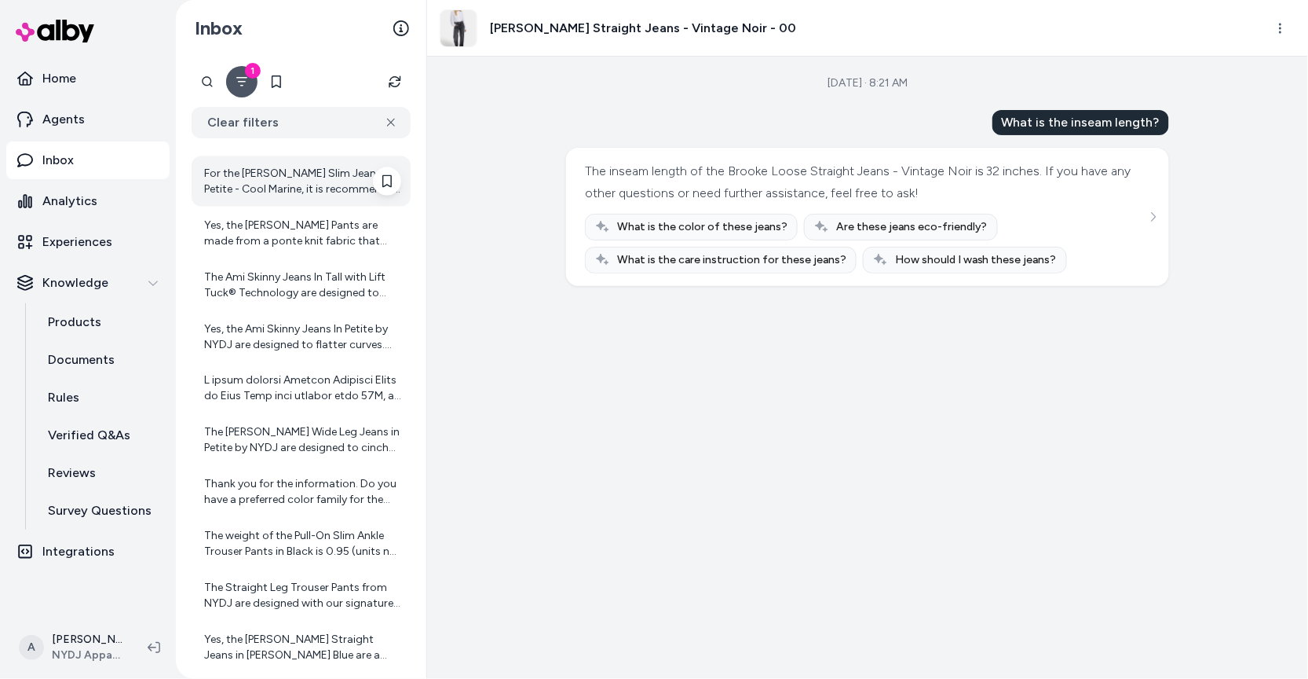
scroll to position [2734, 0]
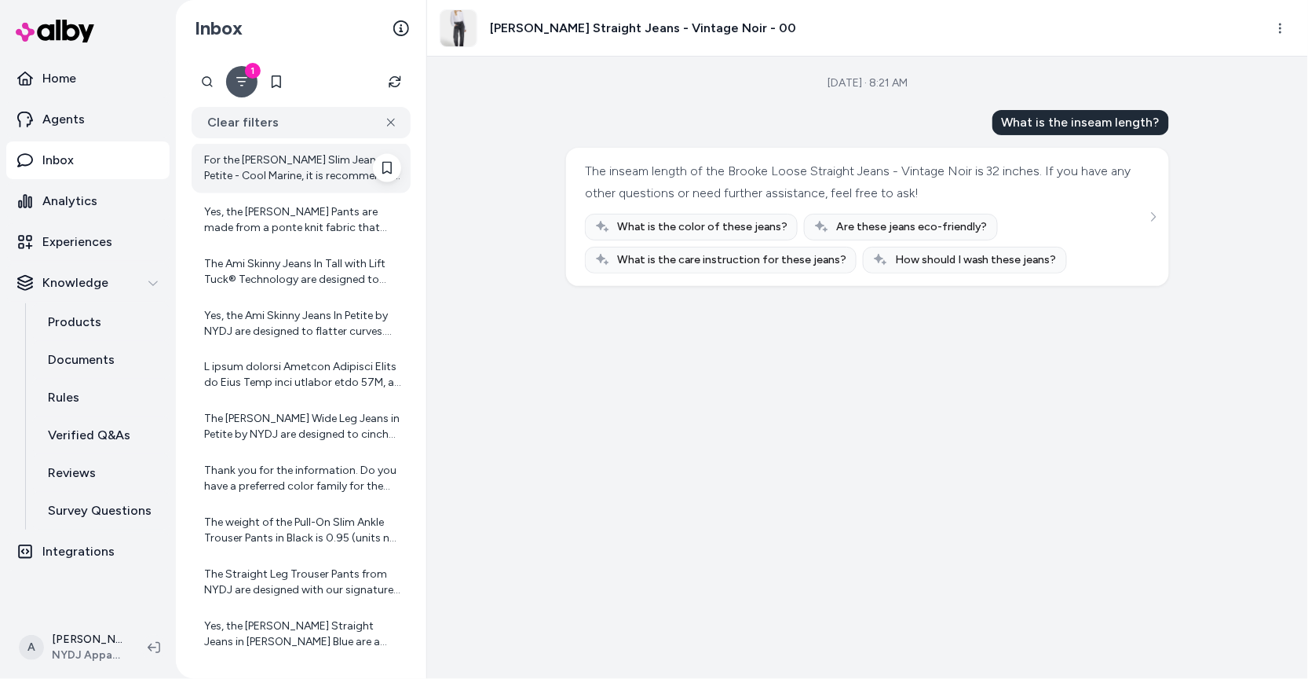
click at [321, 160] on div "For the Sheri Slim Jeans In Petite - Cool Marine, it is recommended to select o…" at bounding box center [302, 167] width 197 height 31
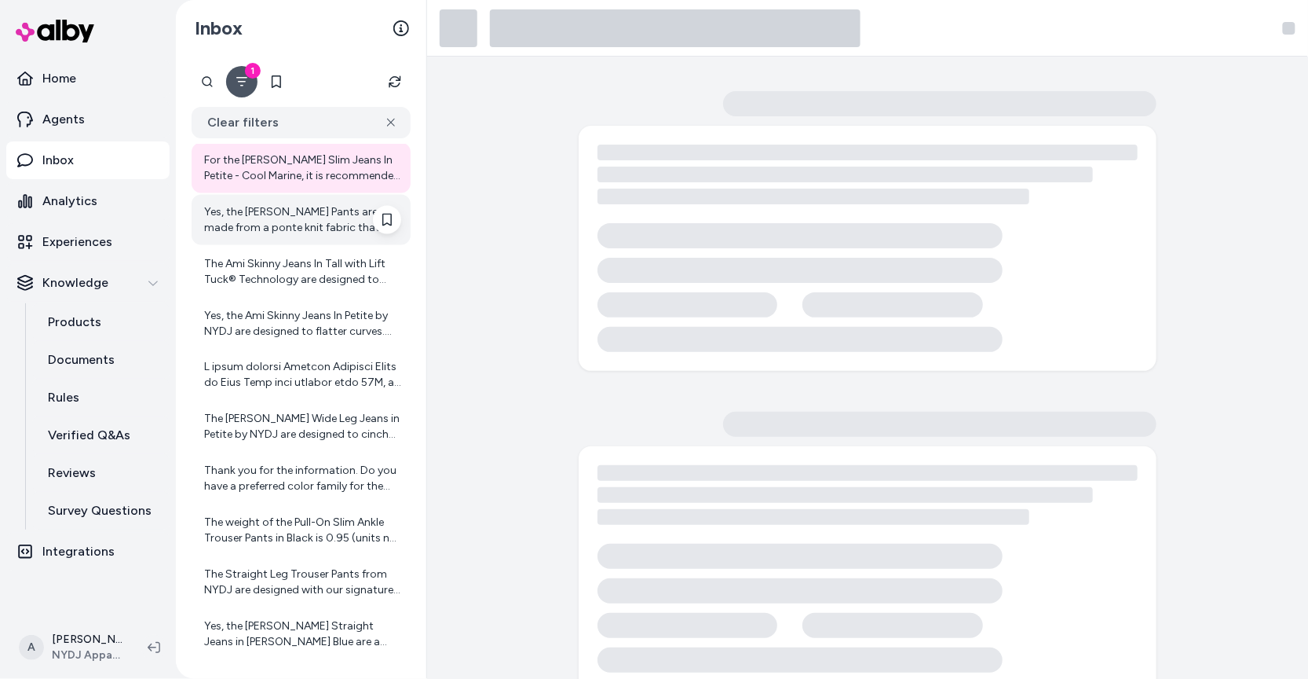
click at [305, 205] on div "Yes, the Fiona Trouser Pants are made from a ponte knit fabric that includes 68…" at bounding box center [302, 219] width 197 height 31
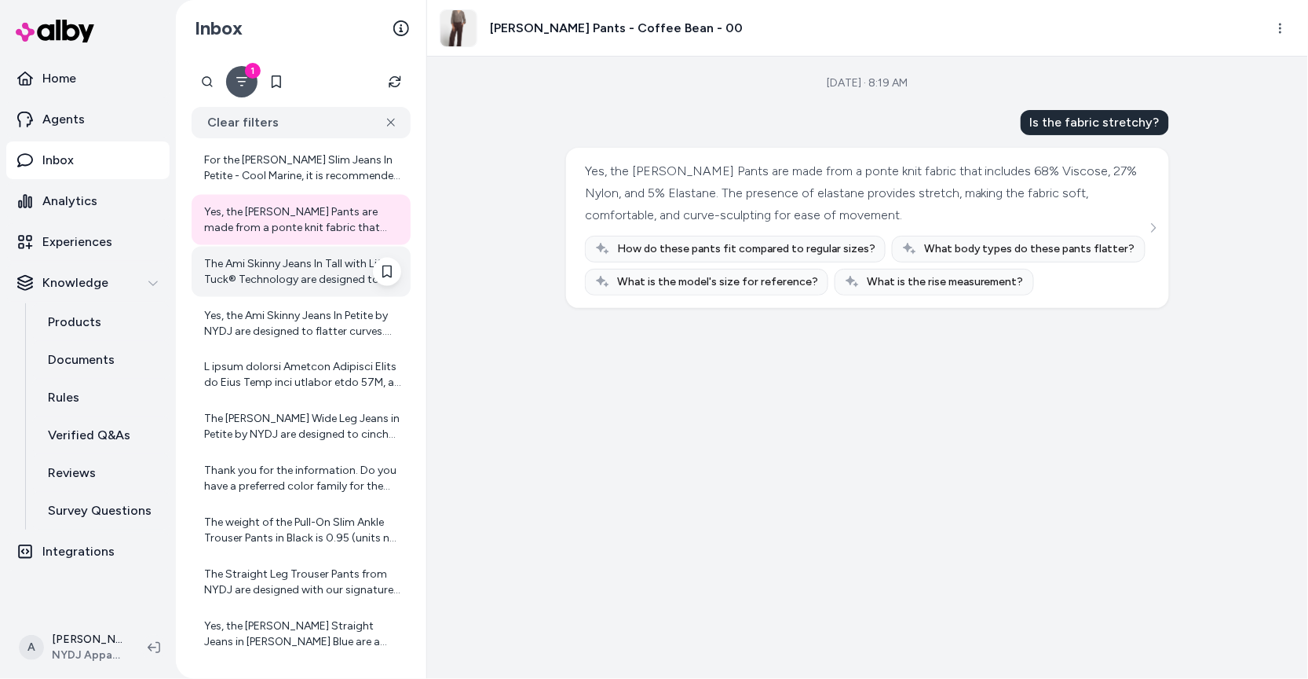
click at [287, 277] on div "The Ami Skinny Jeans In Tall with Lift Tuck® Technology are designed to flatter…" at bounding box center [302, 271] width 197 height 31
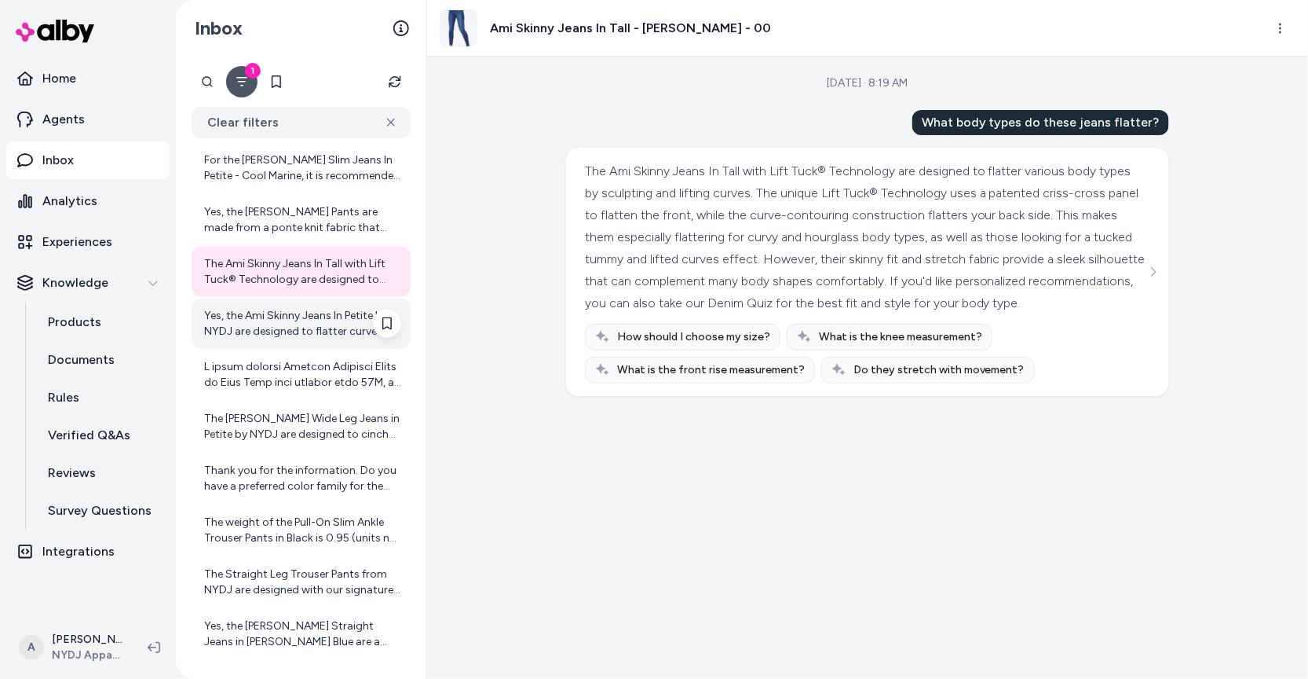
click at [285, 324] on div "Yes, the Ami Skinny Jeans In Petite by NYDJ are designed to flatter curves. The…" at bounding box center [302, 323] width 197 height 31
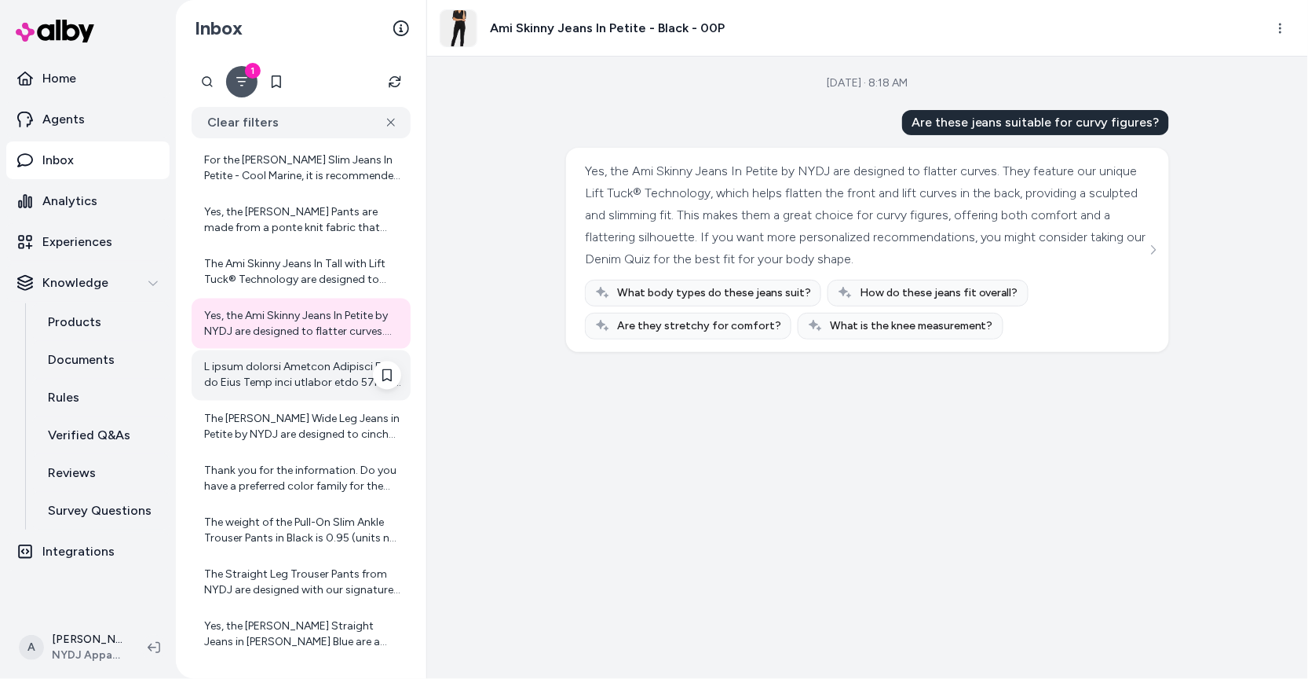
click at [291, 368] on div at bounding box center [302, 375] width 197 height 31
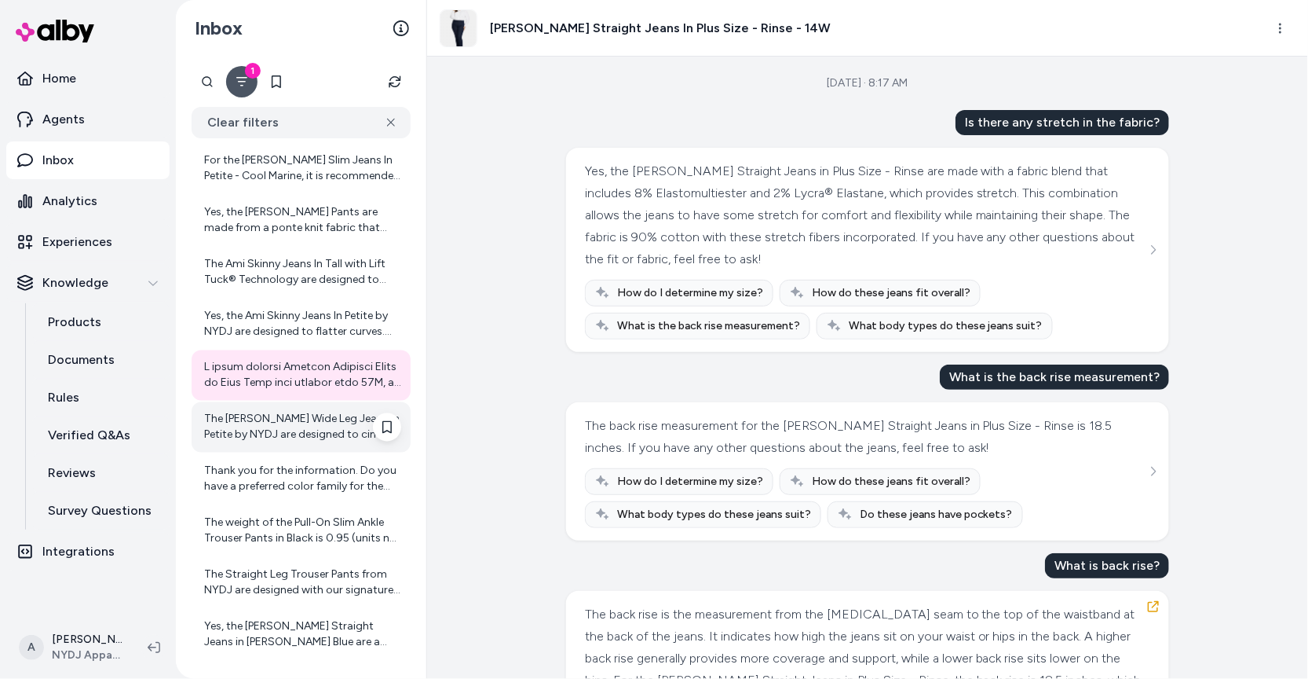
click at [292, 426] on div "The Teresa Wide Leg Jeans in Petite by NYDJ are designed to cinch your waist an…" at bounding box center [302, 427] width 197 height 31
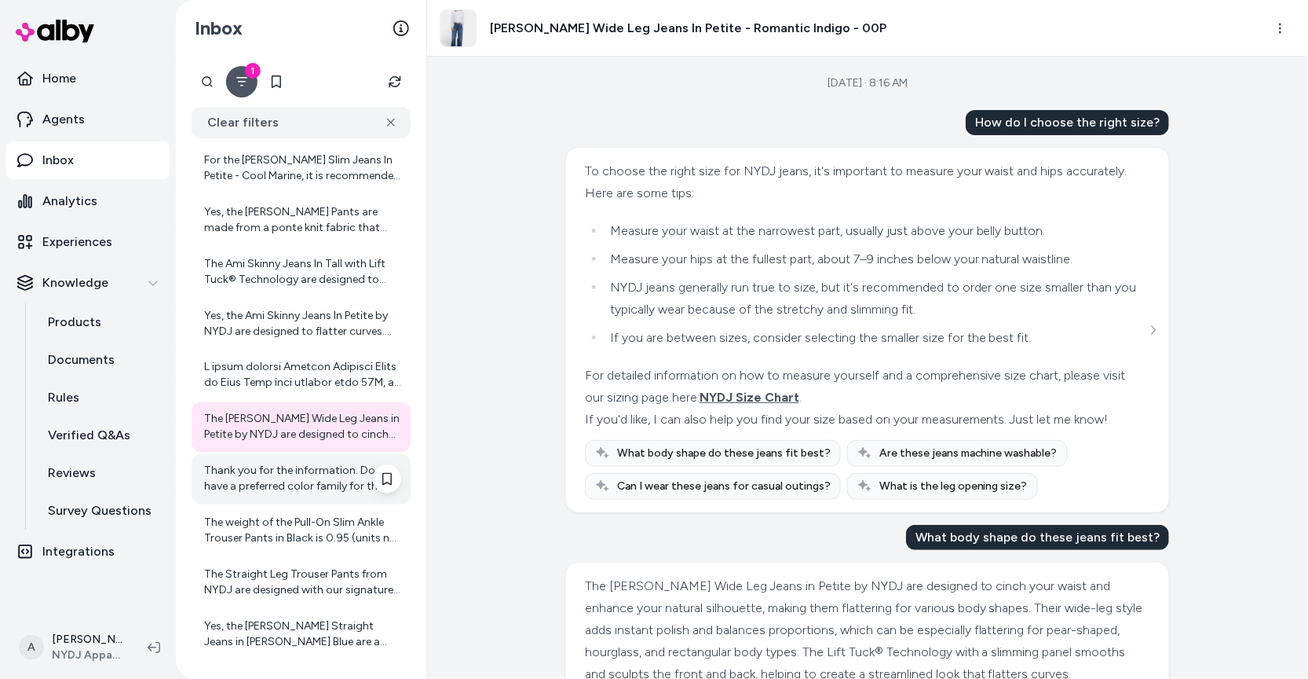
click at [299, 475] on div "Thank you for the information. Do you have a preferred color family for the bel…" at bounding box center [302, 478] width 197 height 31
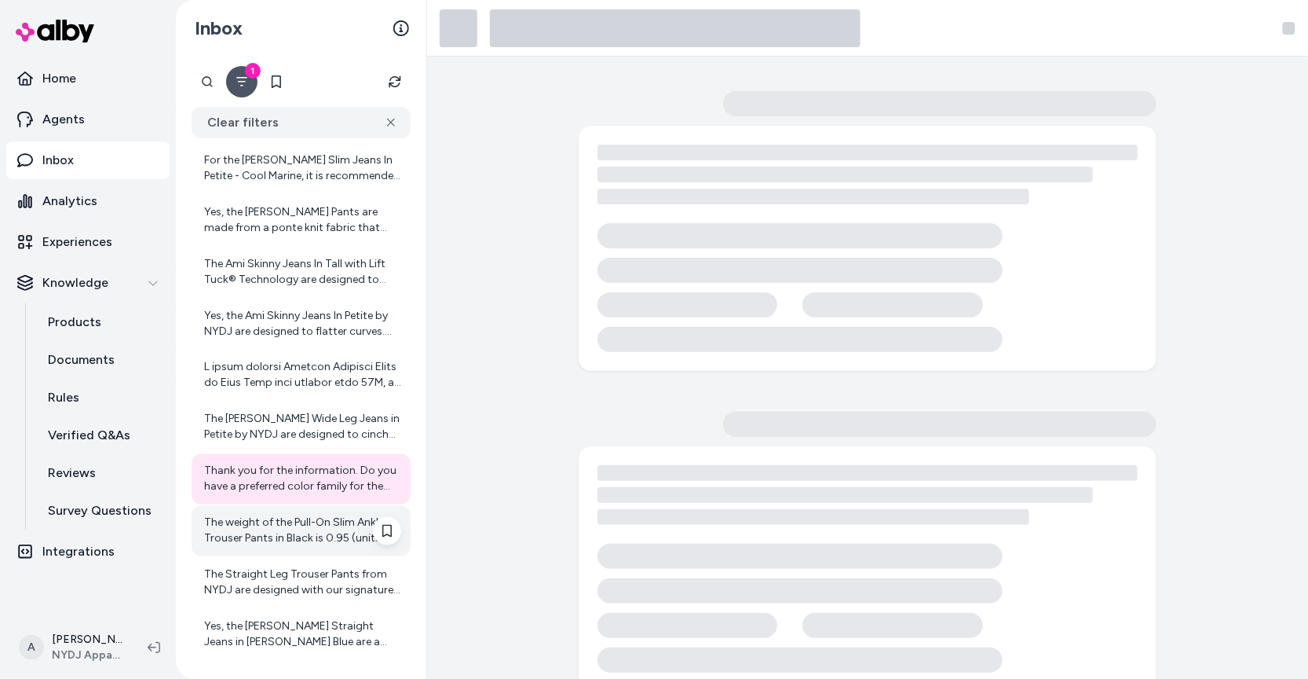
click at [298, 540] on div "The weight of the Pull-On Slim Ankle Trouser Pants in Black is 0.95 (units not …" at bounding box center [302, 530] width 197 height 31
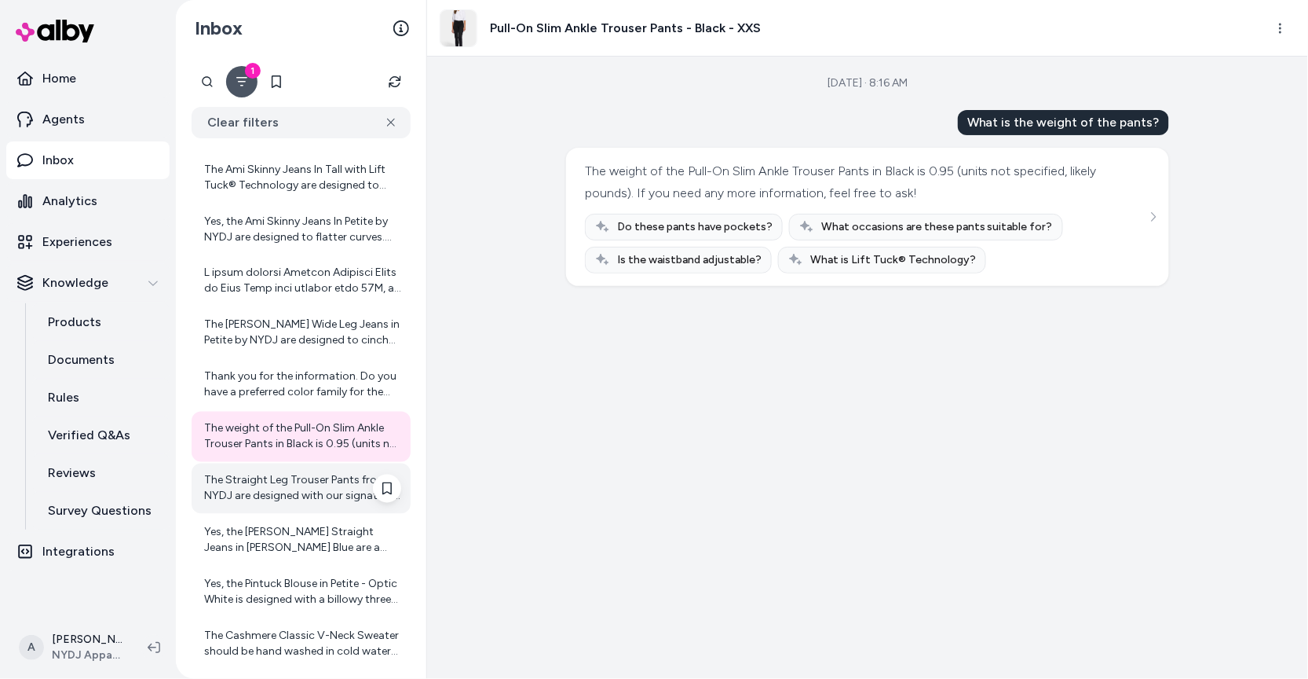
scroll to position [2844, 0]
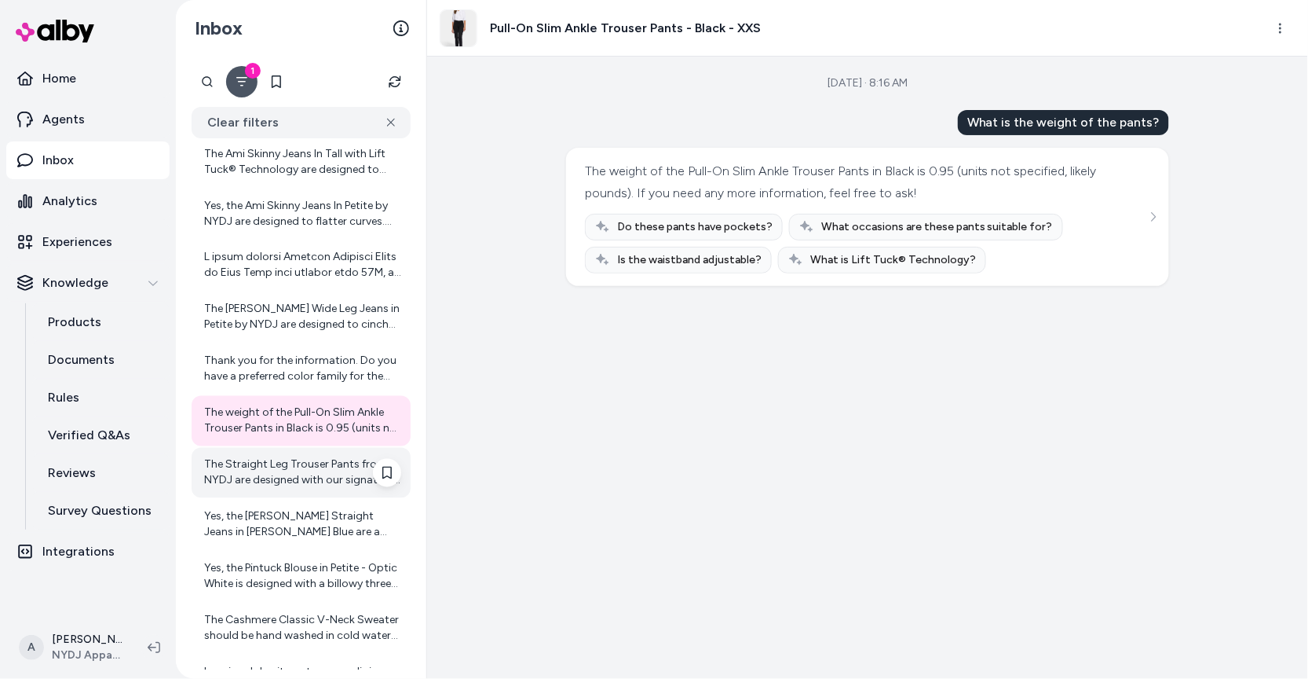
click at [302, 474] on div "The Straight Leg Trouser Pants from NYDJ are designed with our signature Lift T…" at bounding box center [302, 472] width 197 height 31
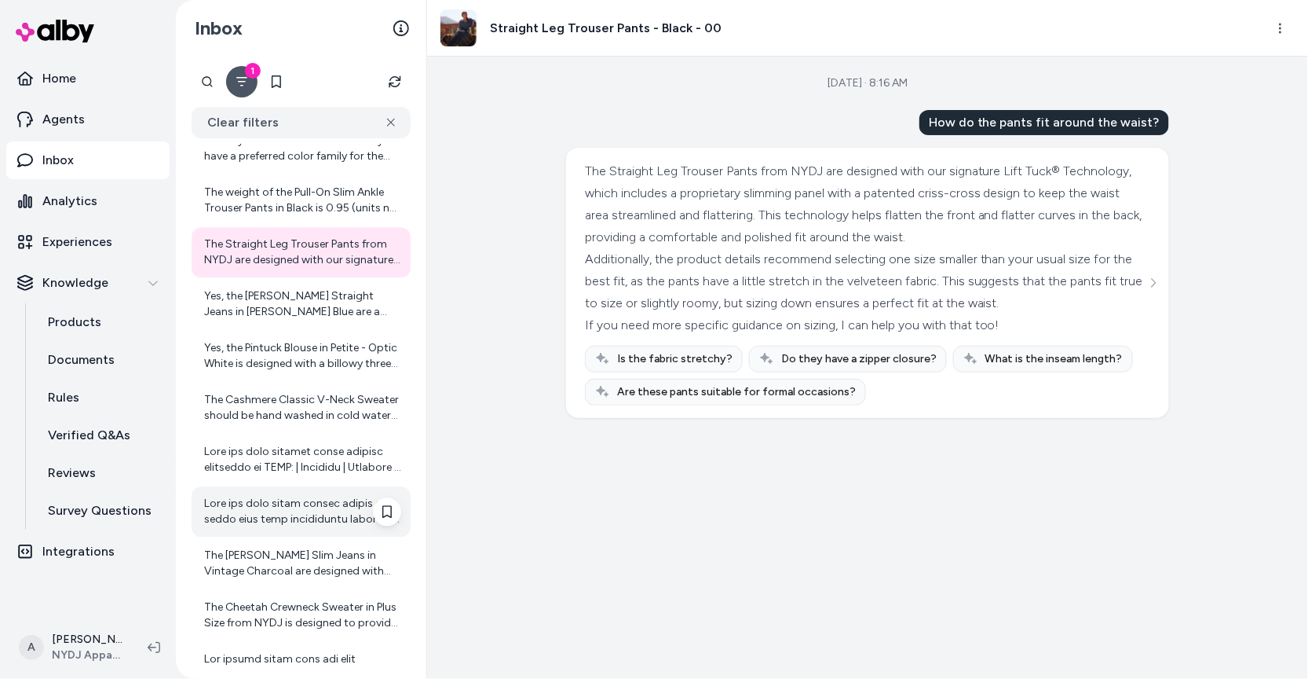
scroll to position [3067, 0]
click at [293, 281] on div "Yes, the Marilyn Straight Jeans in Haley Blue are a great choice for casual out…" at bounding box center [301, 302] width 219 height 50
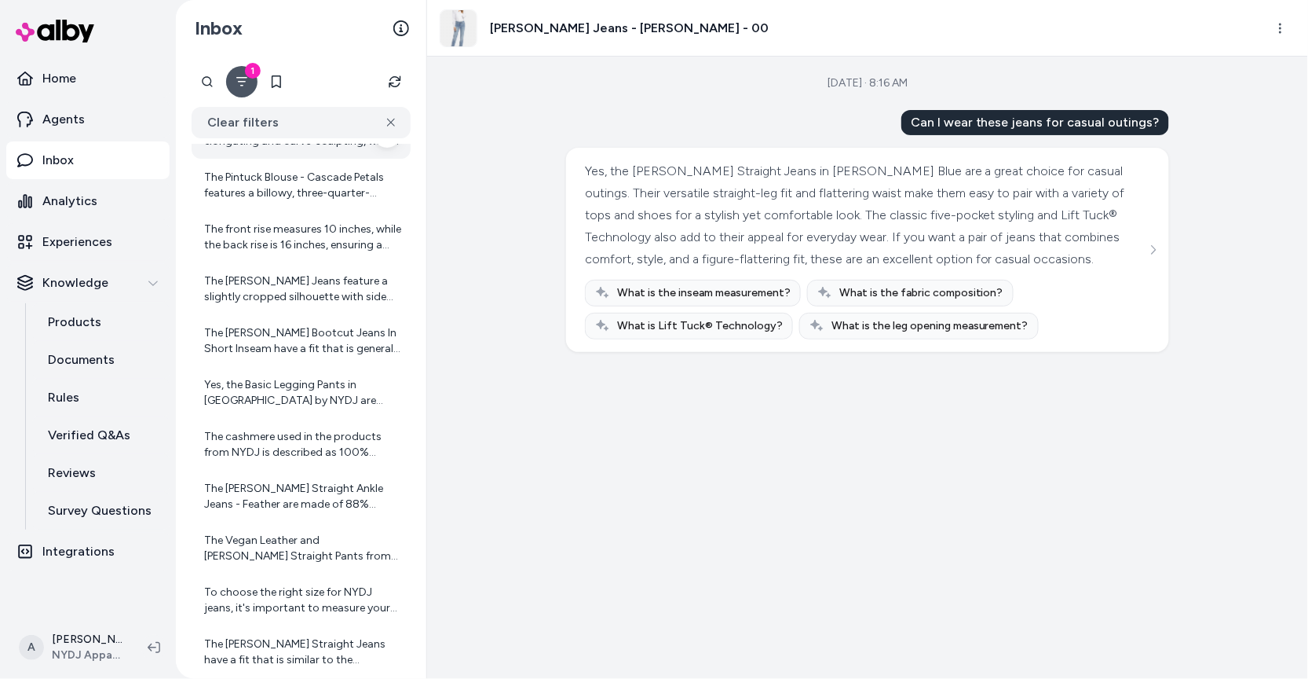
scroll to position [6518, 0]
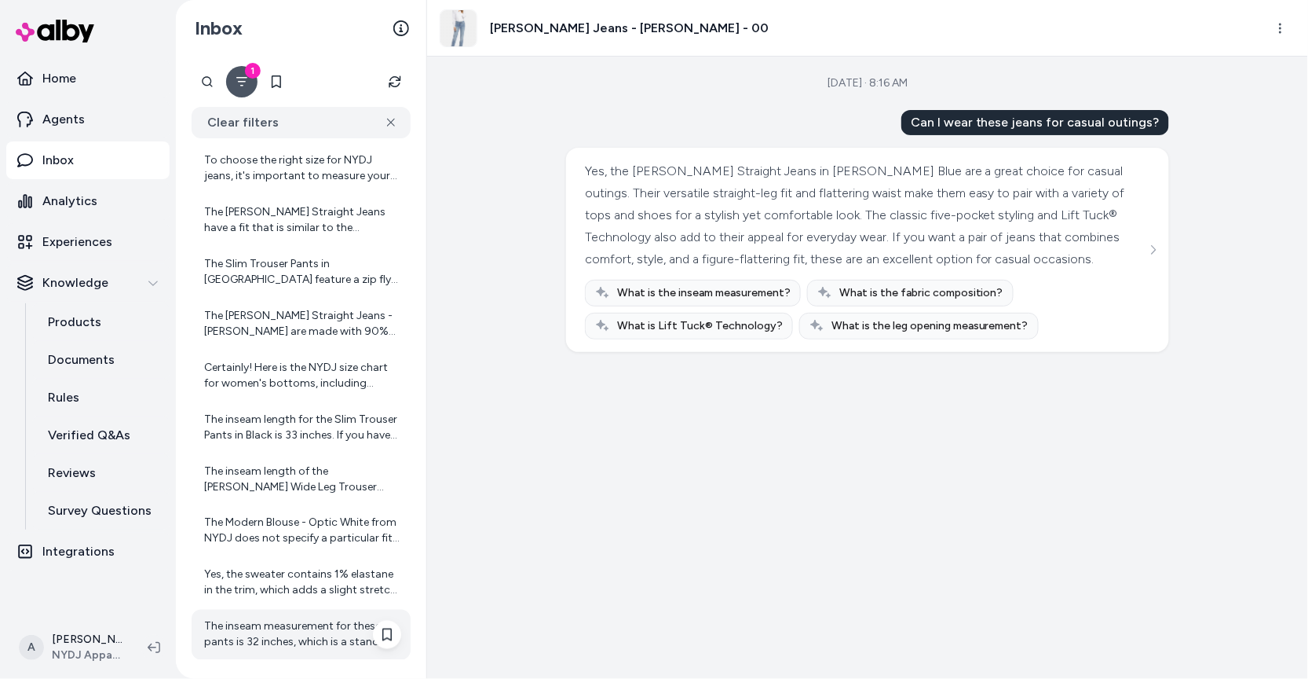
click at [313, 613] on div "The inseam measurement for these pants is 32 inches, which is a standard length…" at bounding box center [301, 634] width 219 height 50
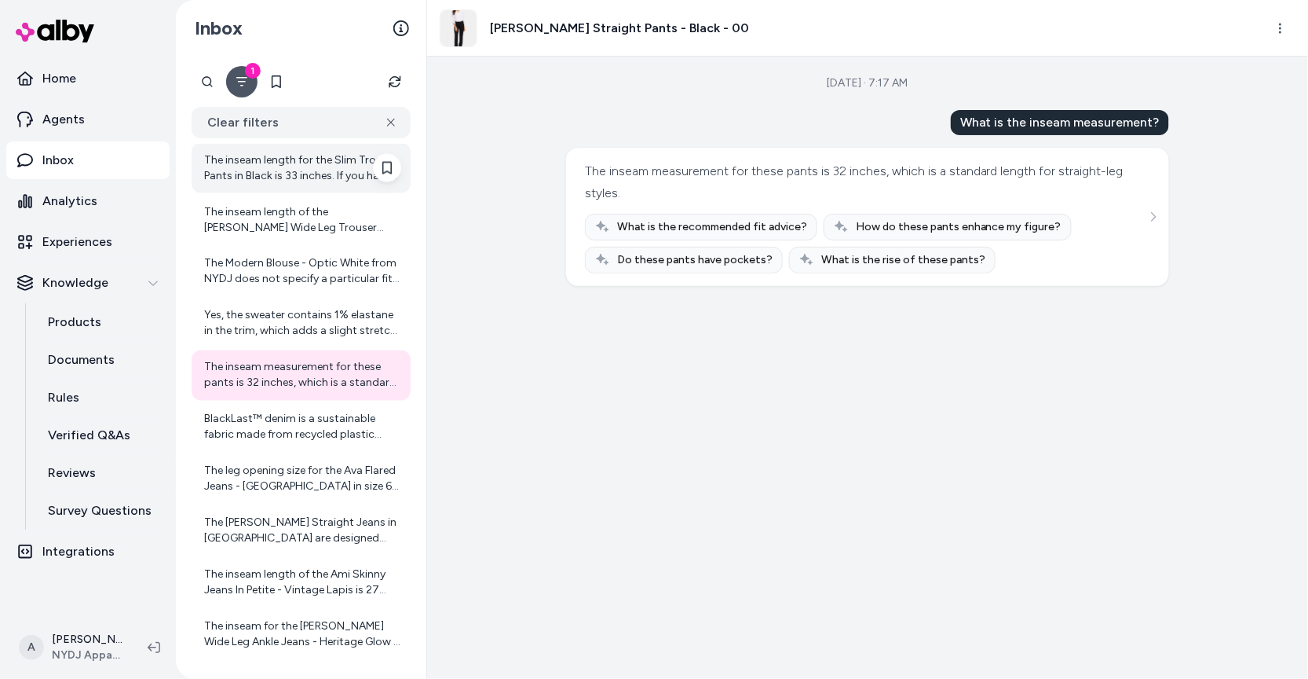
scroll to position [6806, 0]
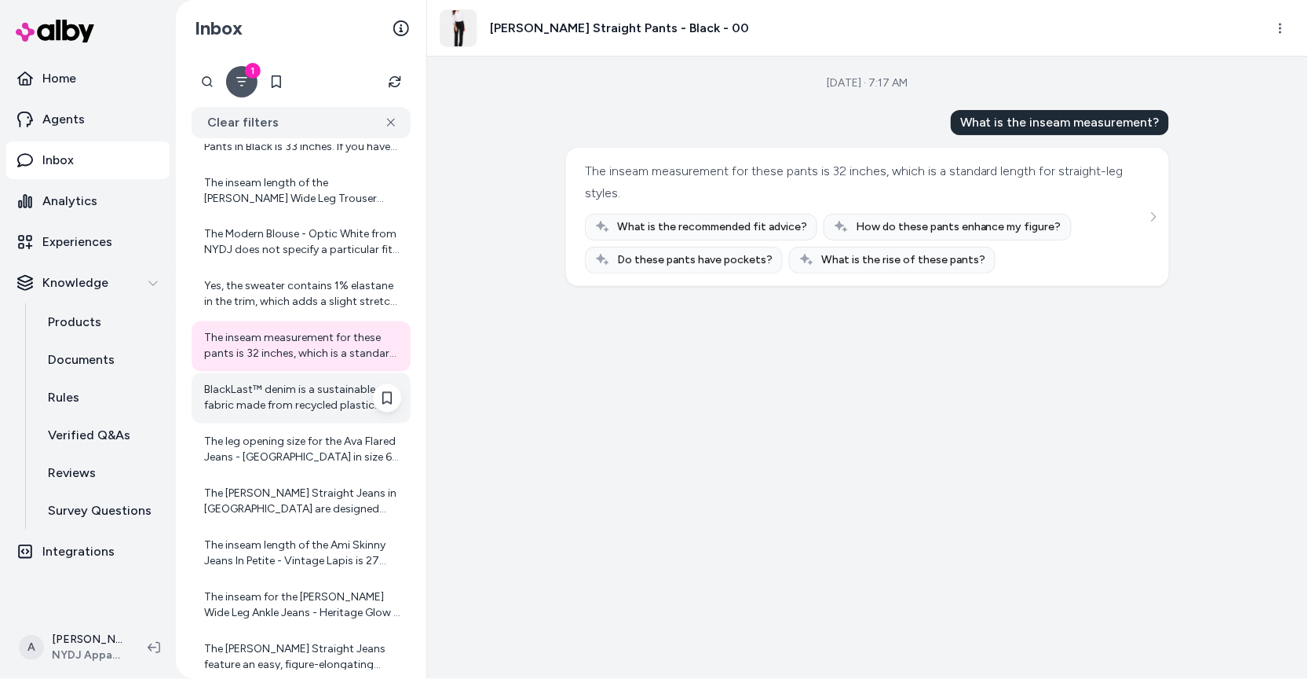
click at [302, 405] on div "BlackLast™ denim is a sustainable fabric made from recycled plastic bottles. It…" at bounding box center [302, 397] width 197 height 31
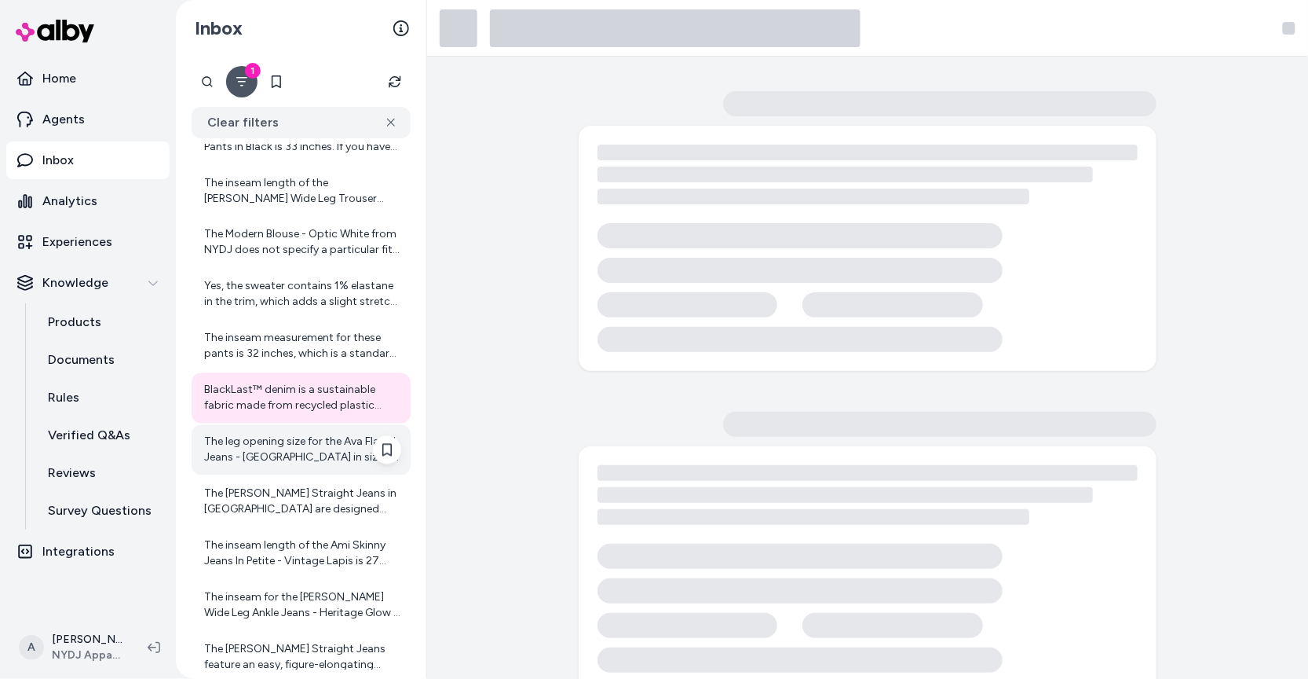
click at [305, 451] on div "The leg opening size for the Ava Flared Jeans - Lake Notre-Dame in size 6 is 21…" at bounding box center [302, 449] width 197 height 31
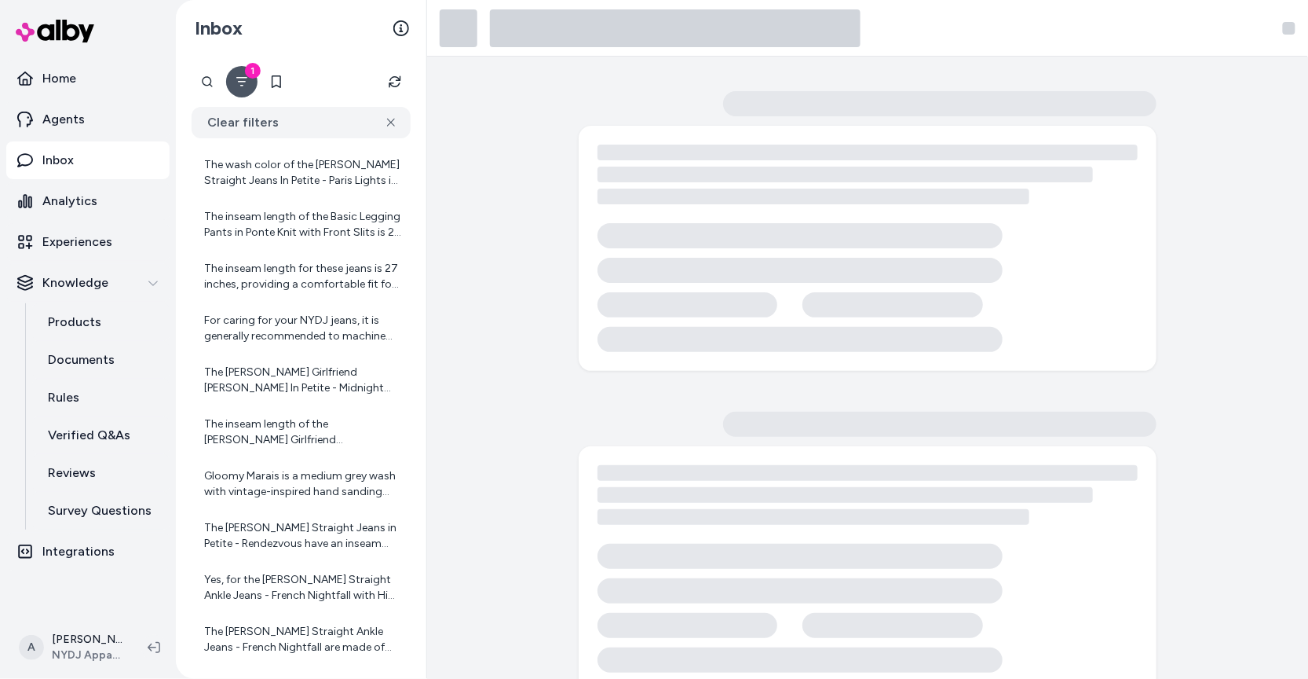
scroll to position [7501, 0]
click at [322, 486] on div "Gloomy Marais is a medium grey wash with vintage-inspired hand sanding and tack…" at bounding box center [302, 480] width 197 height 31
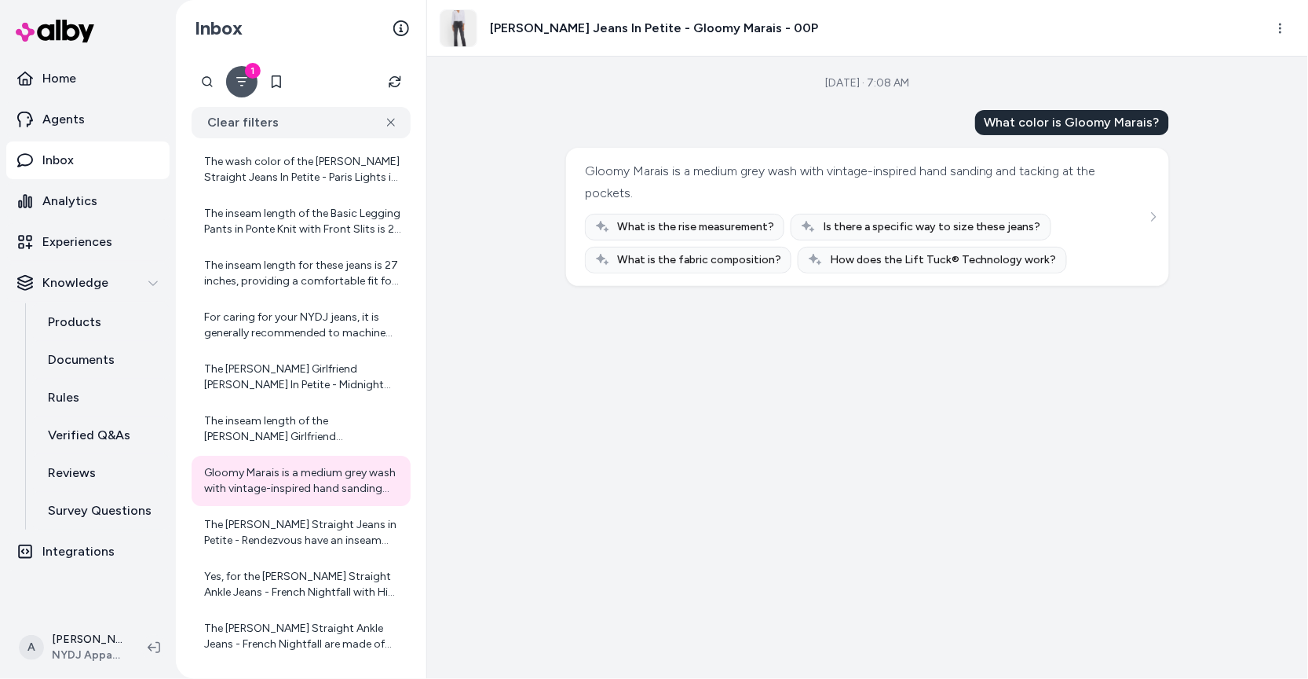
click at [251, 79] on button "1" at bounding box center [241, 81] width 31 height 31
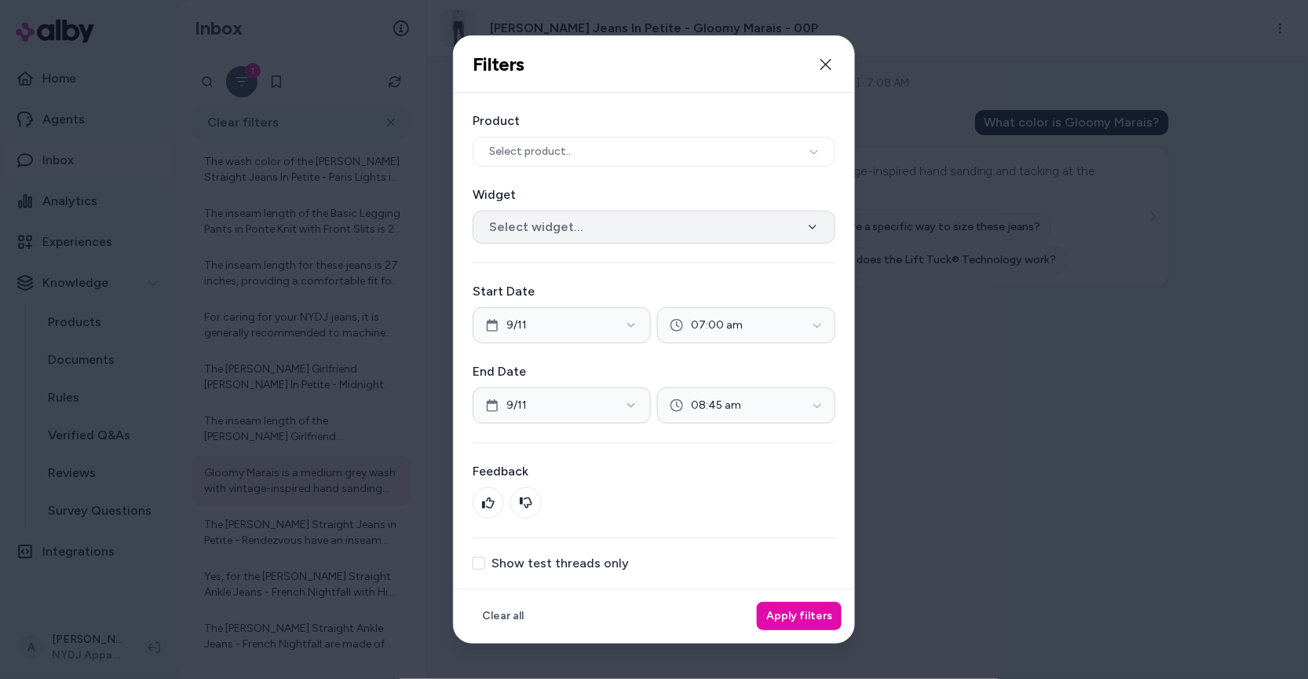
click at [621, 218] on button "Select widget..." at bounding box center [654, 226] width 363 height 33
click at [786, 132] on div "Product Select product.." at bounding box center [654, 139] width 363 height 55
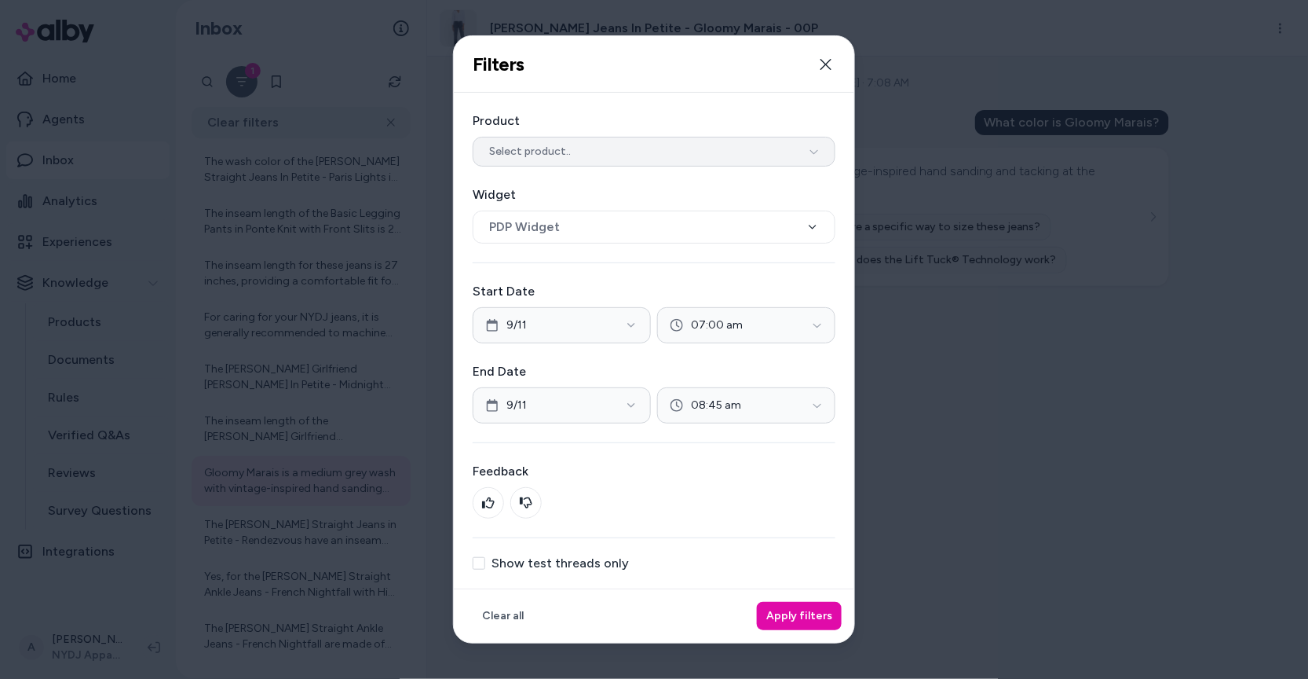
click at [789, 166] on button "Select product.." at bounding box center [654, 152] width 363 height 30
click at [789, 164] on button "Select product.." at bounding box center [654, 152] width 363 height 30
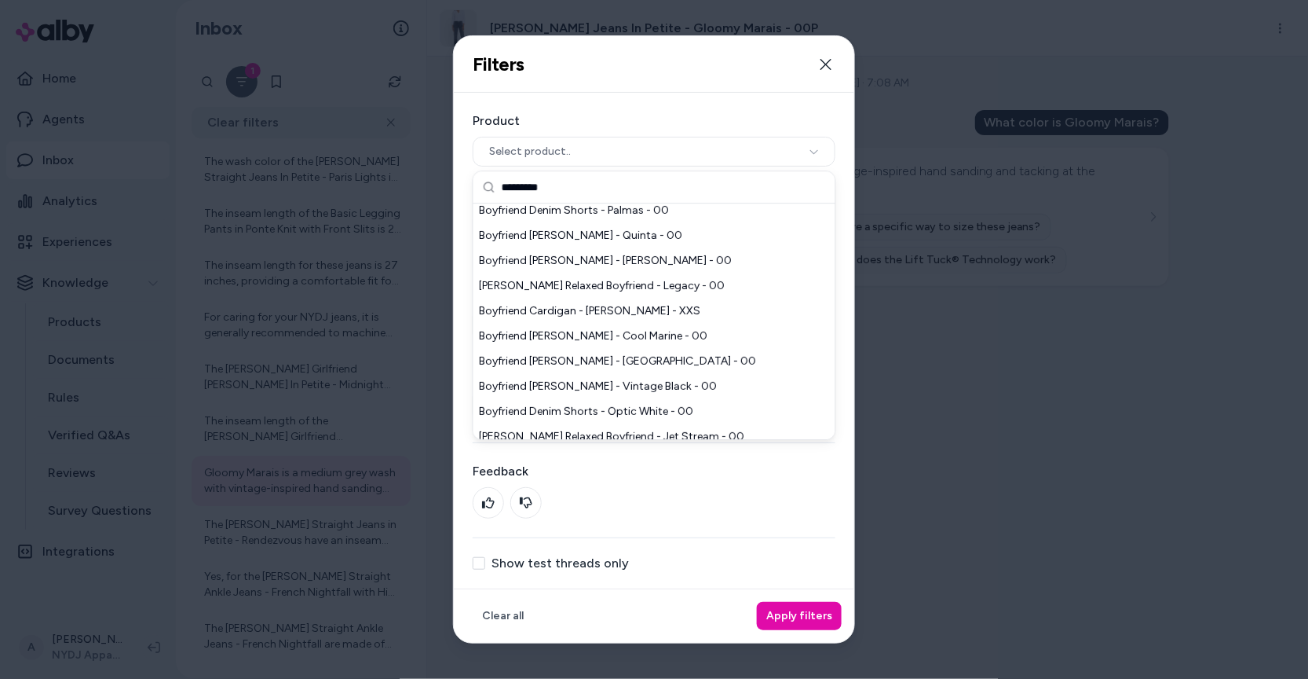
scroll to position [134, 0]
type input "*********"
click at [720, 329] on div "Boyfriend Jeans - Cool Marine - 00" at bounding box center [655, 333] width 362 height 25
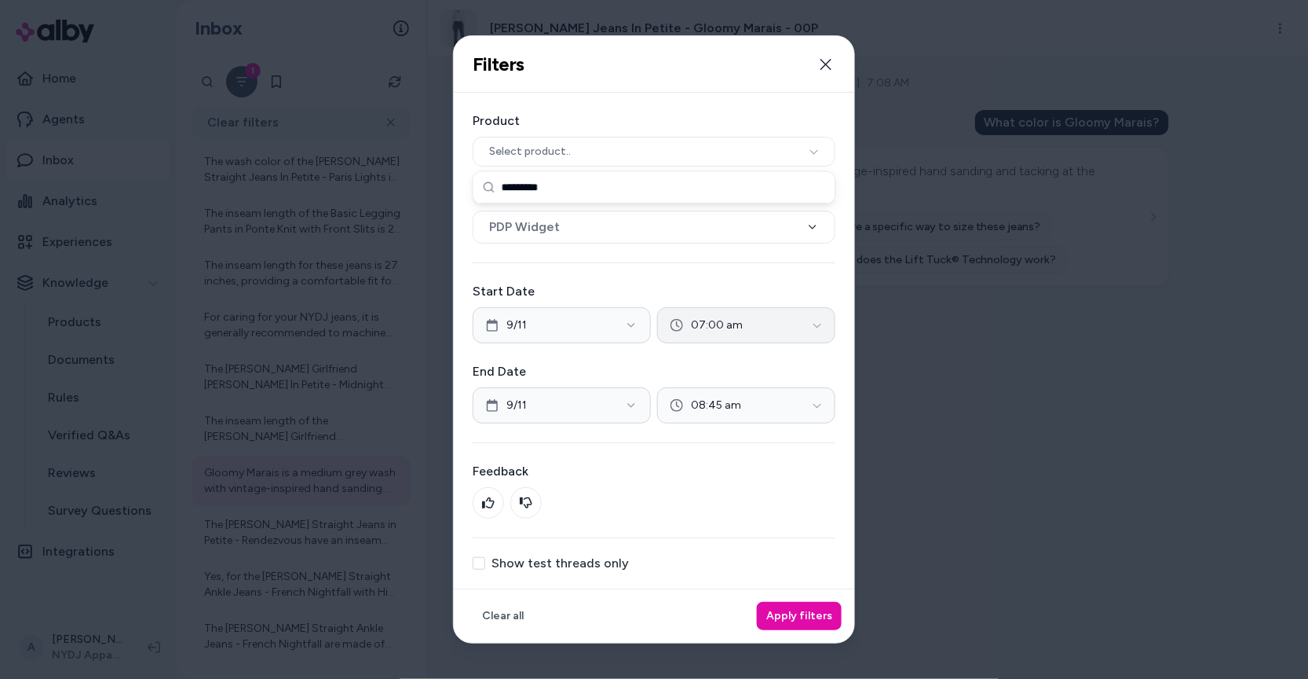
scroll to position [0, 0]
click at [763, 160] on button "Select product.." at bounding box center [654, 152] width 363 height 30
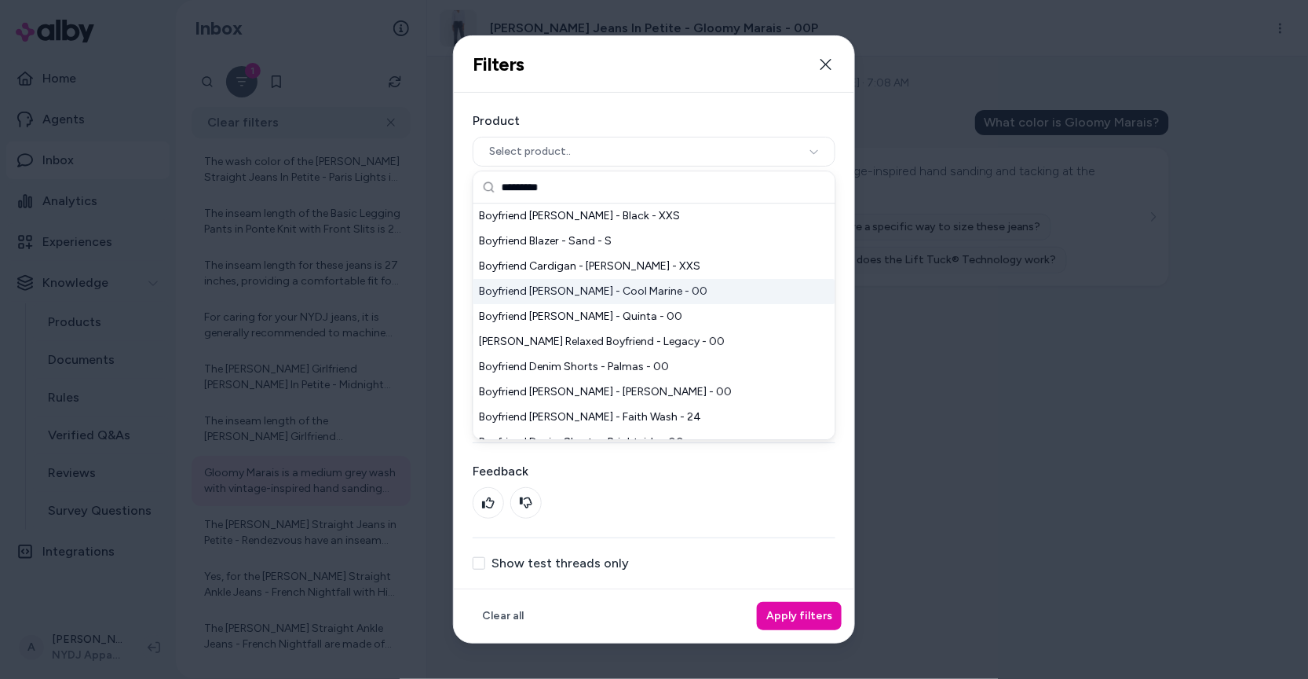
type input "*********"
click at [697, 288] on div "Boyfriend Jeans - Cool Marine - 00" at bounding box center [655, 291] width 362 height 25
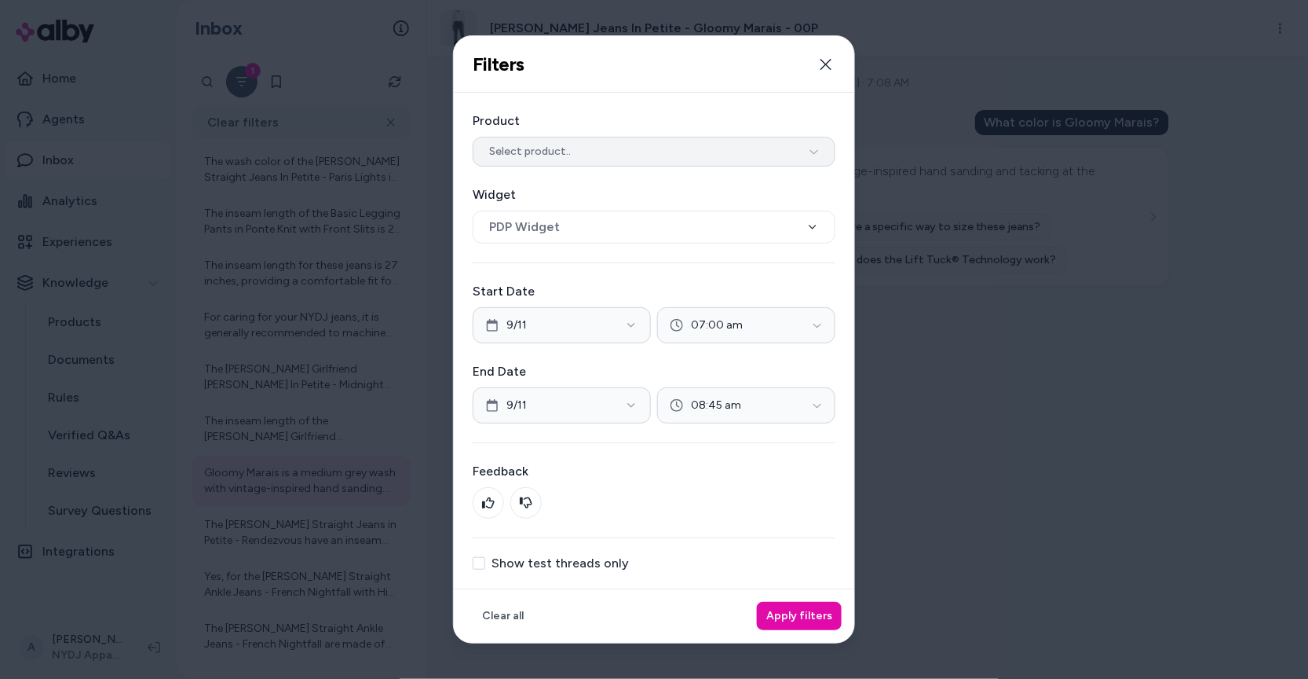
click at [739, 165] on button "Select product.." at bounding box center [654, 152] width 363 height 30
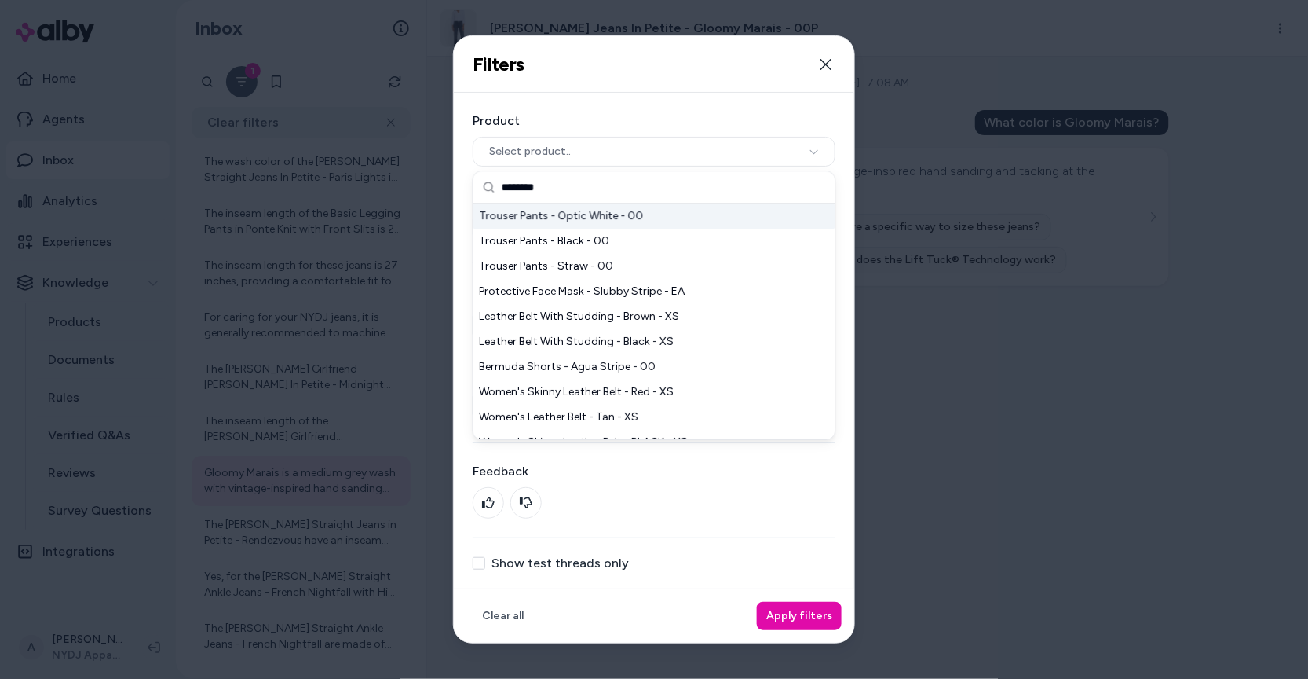
type input "*********"
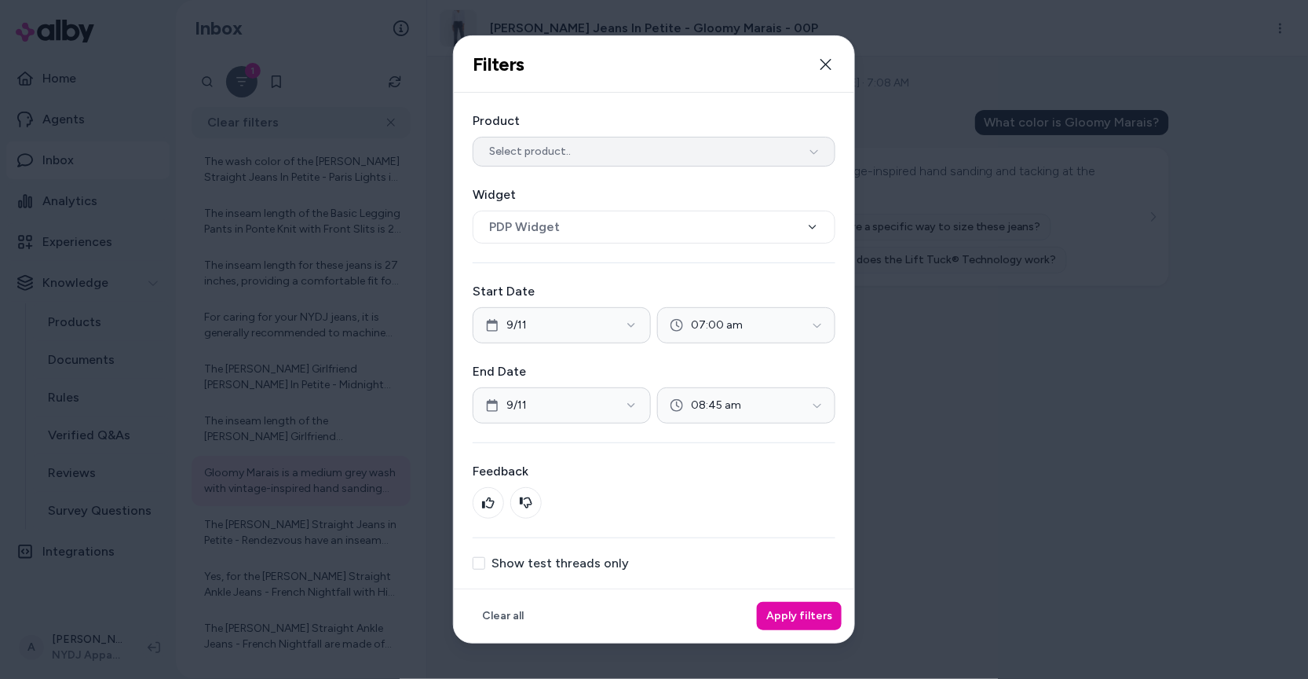
click at [625, 143] on button "Select product.." at bounding box center [654, 152] width 363 height 30
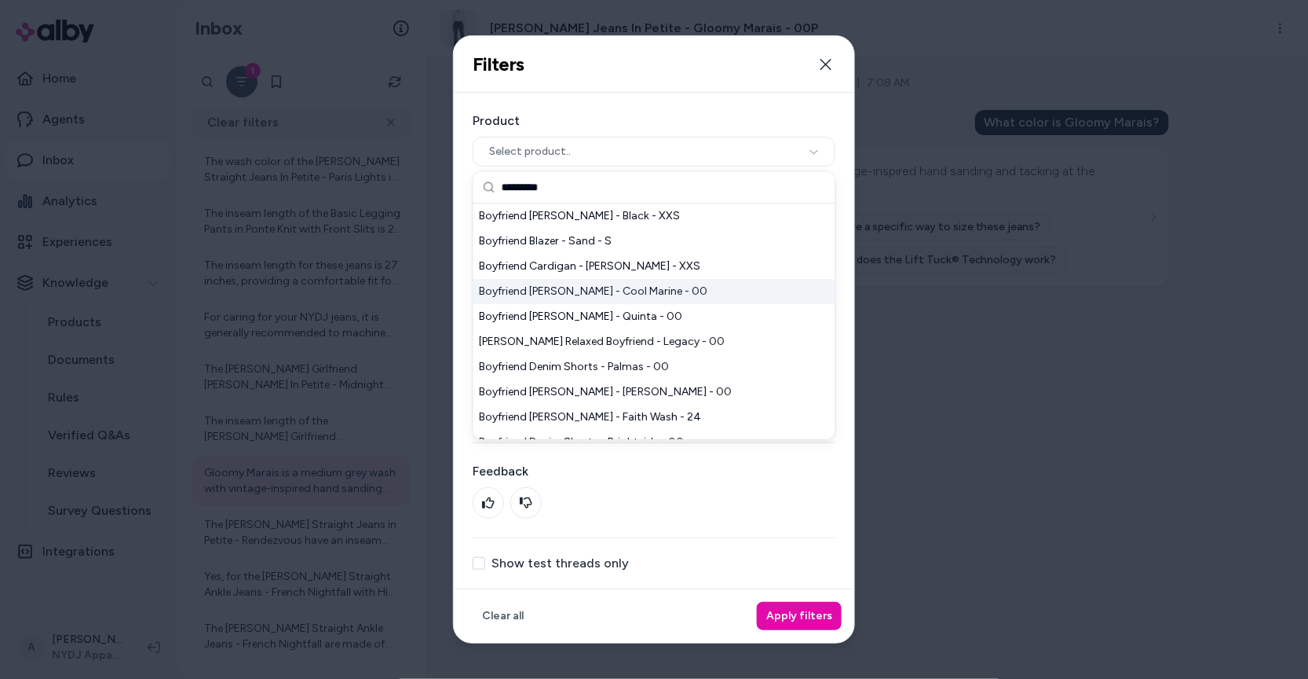
type input "*********"
click at [700, 291] on div "Boyfriend Jeans - Cool Marine - 00" at bounding box center [655, 291] width 362 height 25
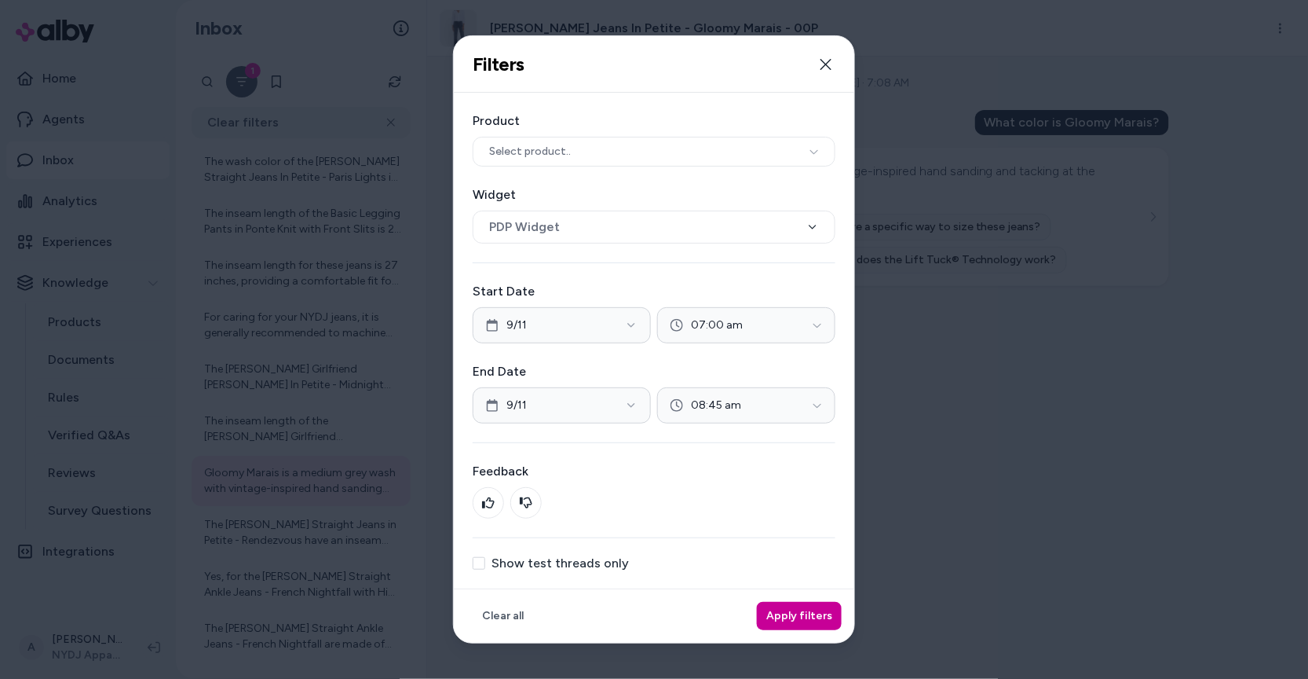
click at [815, 613] on button "Apply filters" at bounding box center [799, 616] width 85 height 28
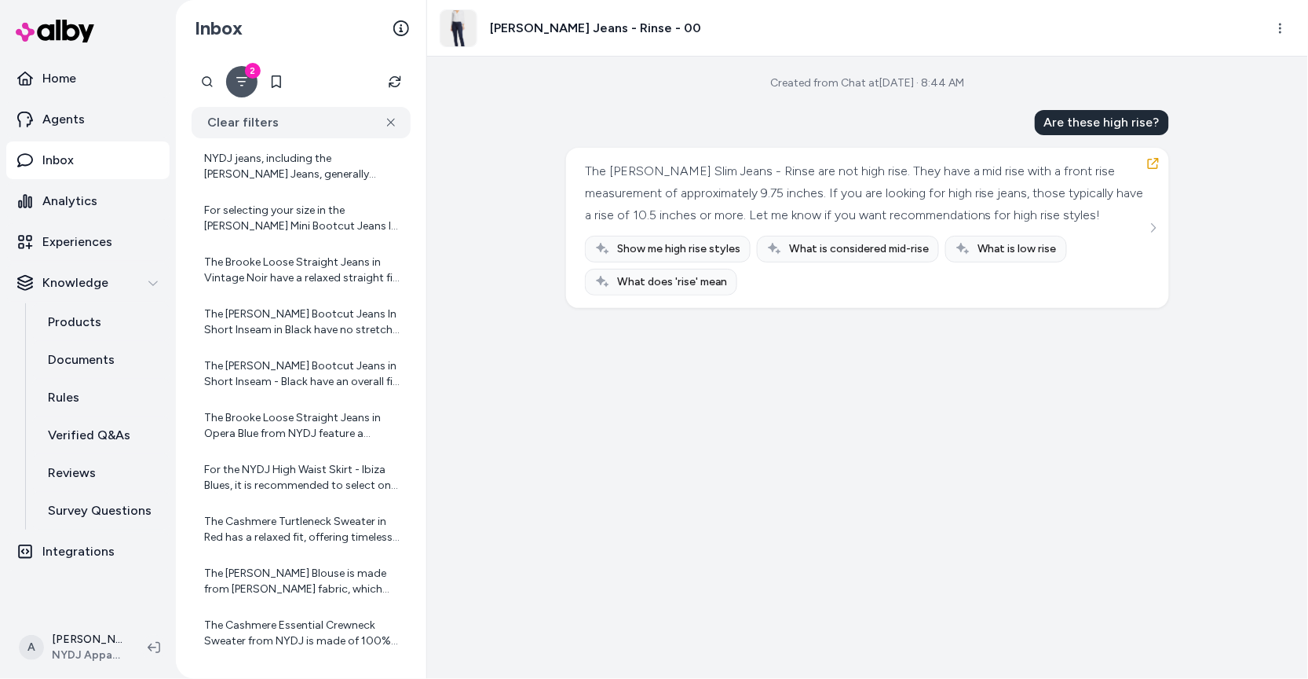
scroll to position [299, 0]
click at [236, 76] on icon "Filter" at bounding box center [242, 81] width 13 height 13
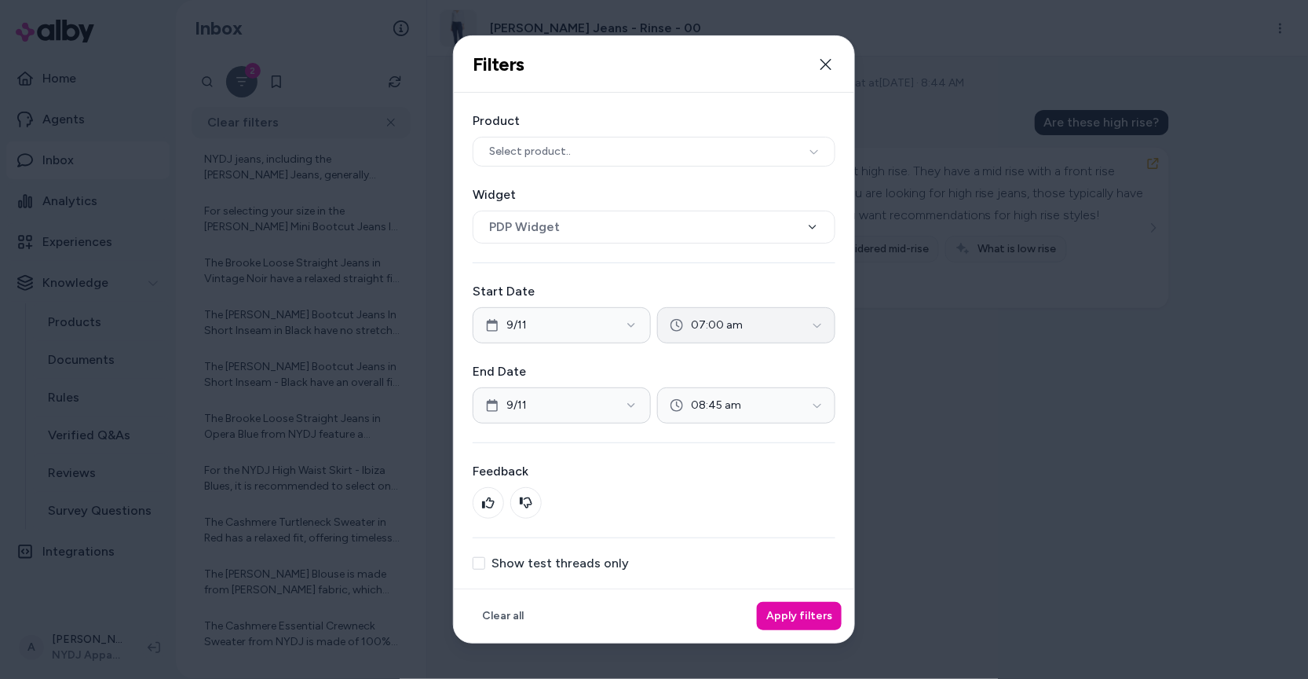
click at [755, 333] on button "07:00 am" at bounding box center [746, 325] width 178 height 36
click at [752, 316] on div at bounding box center [654, 339] width 1308 height 679
click at [752, 412] on button "08:45 am" at bounding box center [746, 405] width 178 height 36
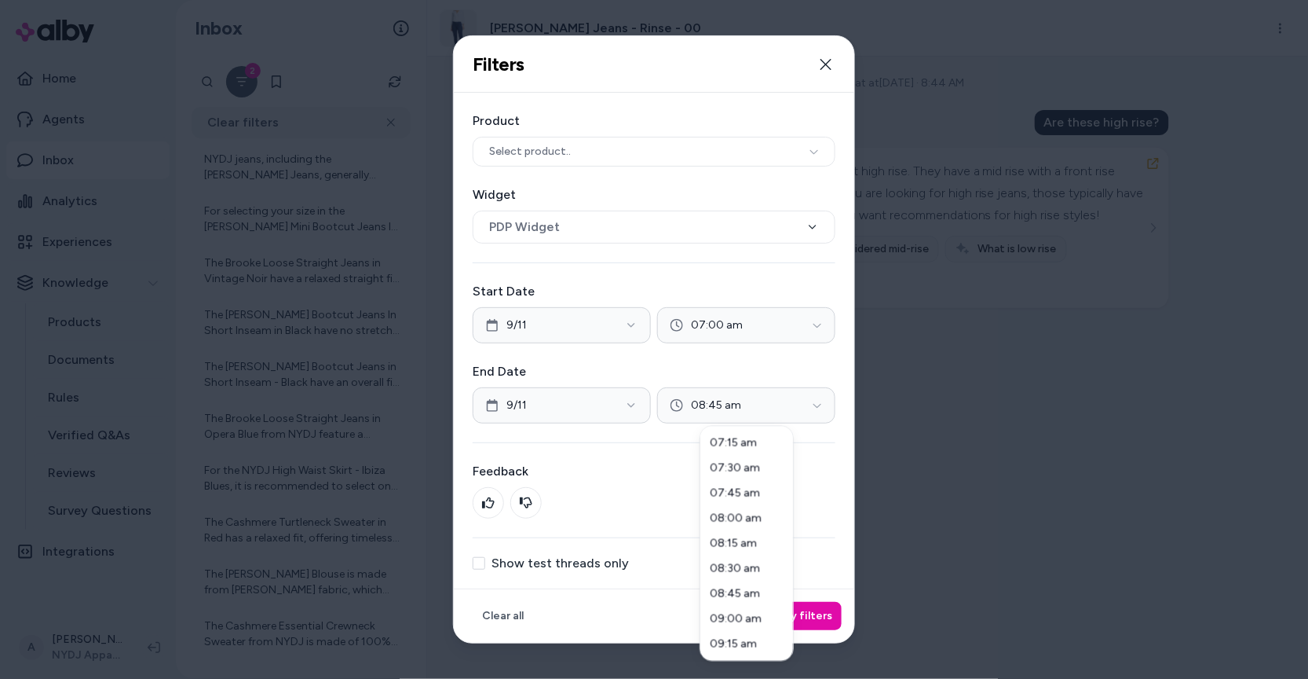
scroll to position [756, 0]
click at [759, 566] on div "08:45 am" at bounding box center [747, 565] width 86 height 25
click at [737, 543] on div "08:30 am" at bounding box center [747, 540] width 86 height 25
click at [732, 534] on div "08:30 am" at bounding box center [747, 540] width 86 height 25
click at [821, 511] on div at bounding box center [654, 339] width 1308 height 679
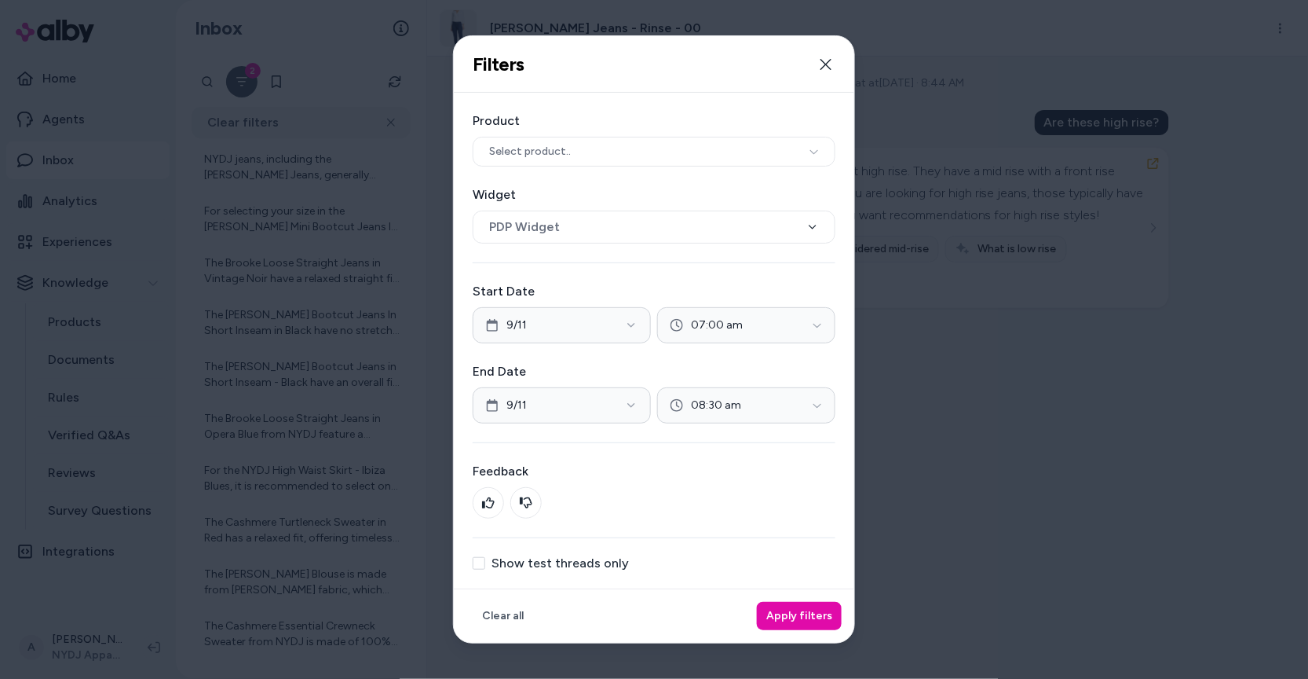
click at [819, 572] on div "Product Select product.. Widget PDP Widget Start Date 9/11 07:00 am End Date 9/…" at bounding box center [654, 341] width 401 height 496
click at [819, 596] on div "Clear all Apply filters" at bounding box center [654, 615] width 401 height 54
click at [816, 606] on button "Apply filters" at bounding box center [799, 616] width 85 height 28
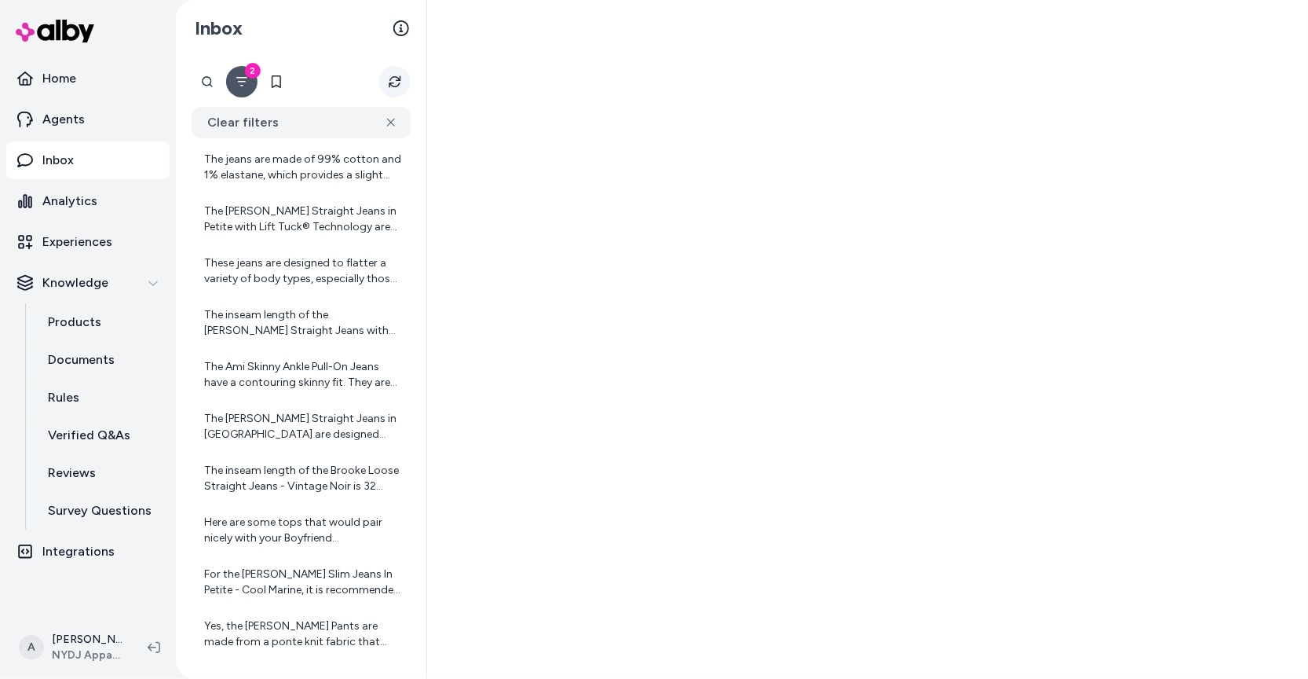
click at [394, 79] on icon "Refresh" at bounding box center [395, 81] width 13 height 13
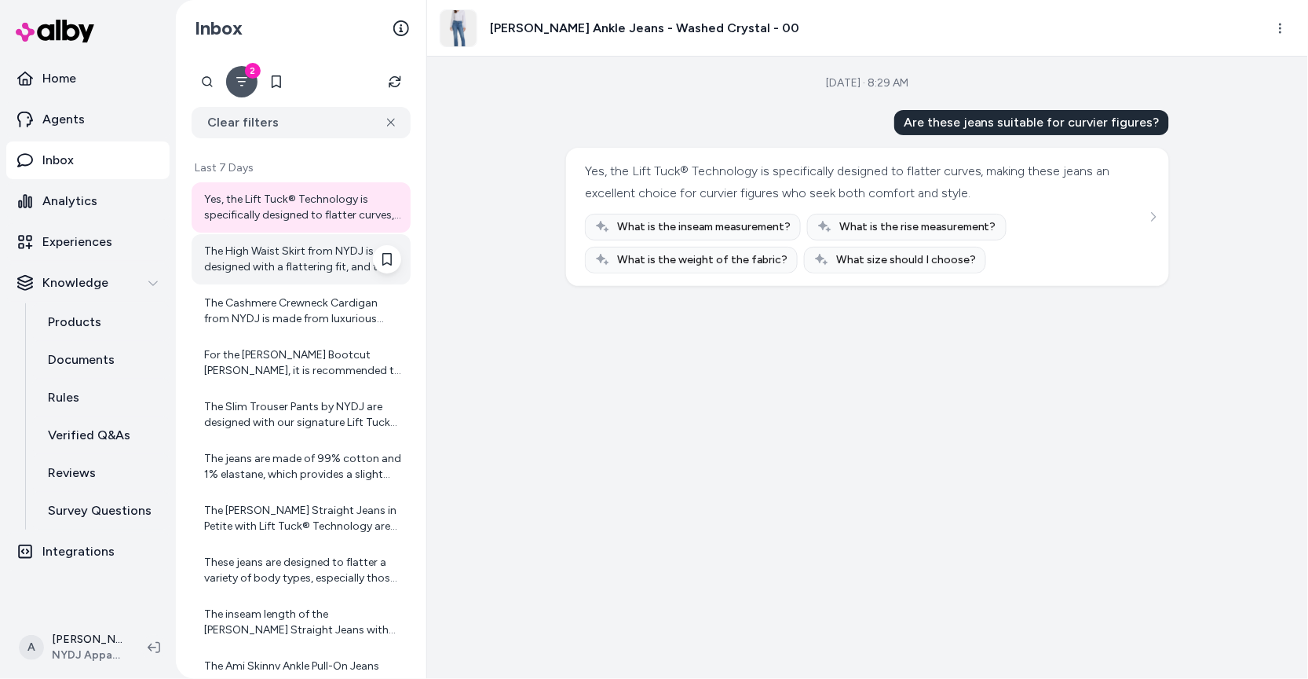
scroll to position [1077, 0]
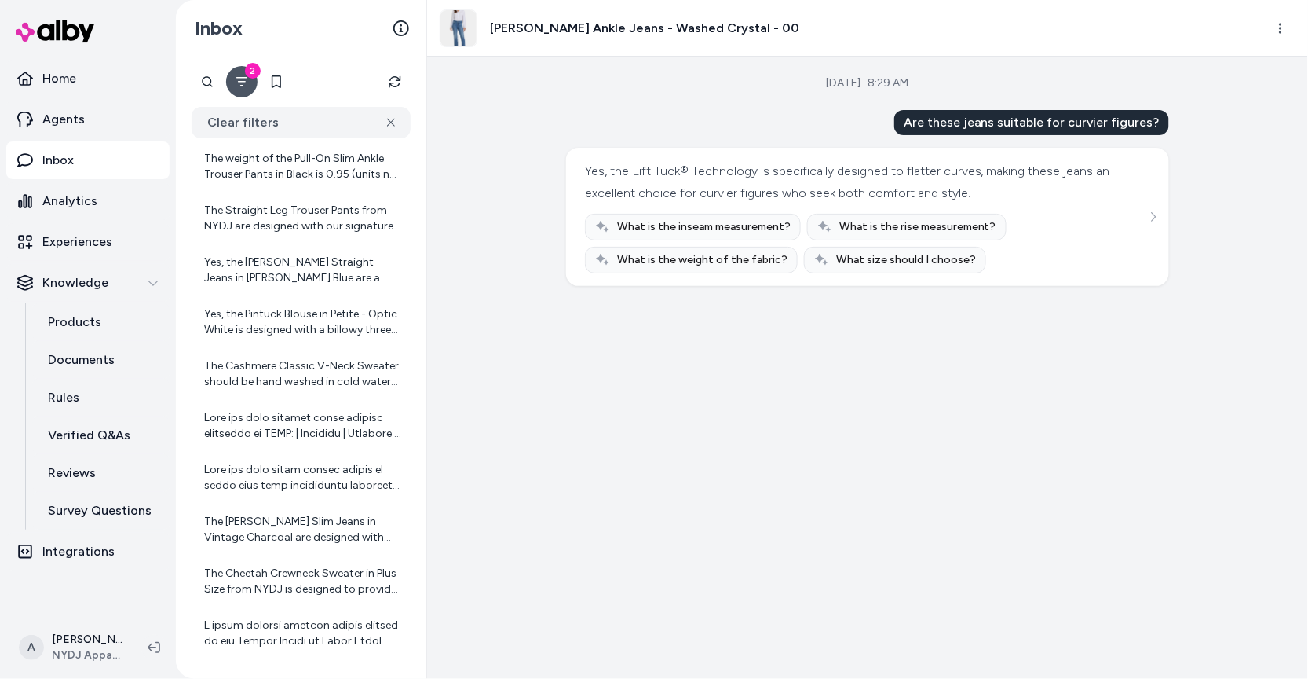
click at [304, 451] on div "Yes, the Lift Tuck® Technology is specifically designed to flatter curves, maki…" at bounding box center [301, 271] width 219 height 2331
click at [301, 495] on div at bounding box center [301, 478] width 219 height 50
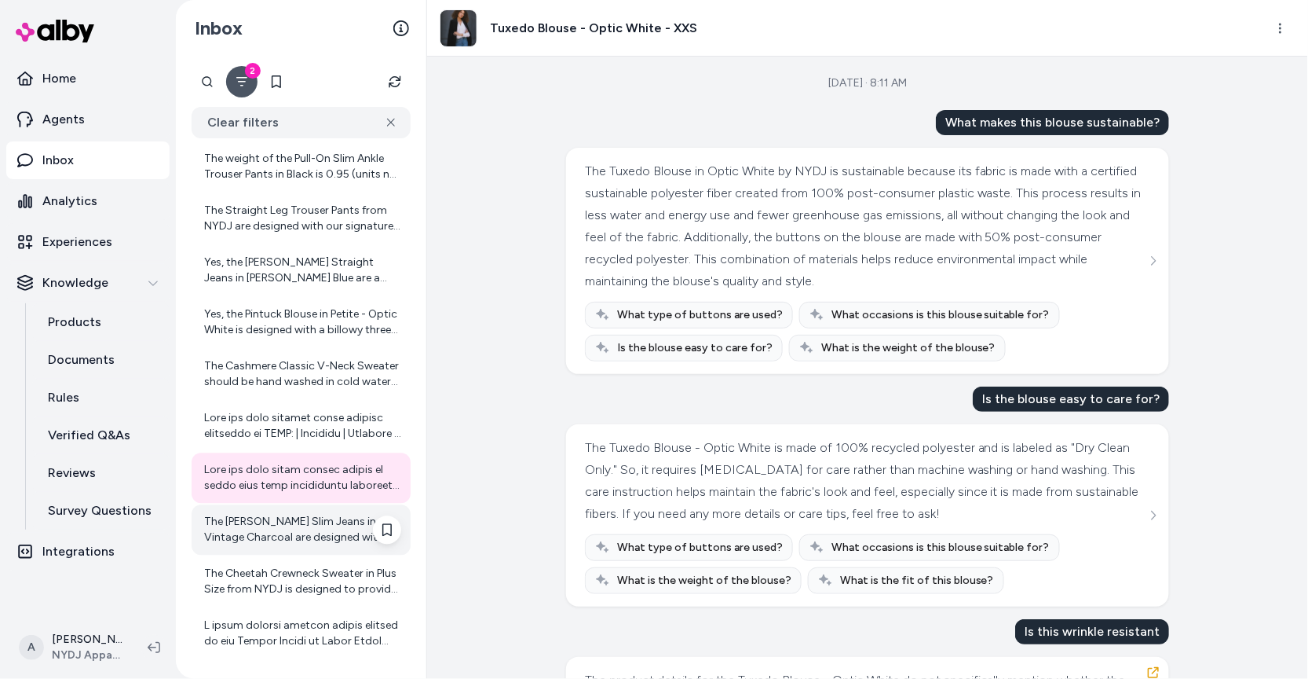
click at [305, 527] on div "The Sheri Slim Jeans in Vintage Charcoal are designed with NYDJ's Lift Tuck® Te…" at bounding box center [302, 529] width 197 height 31
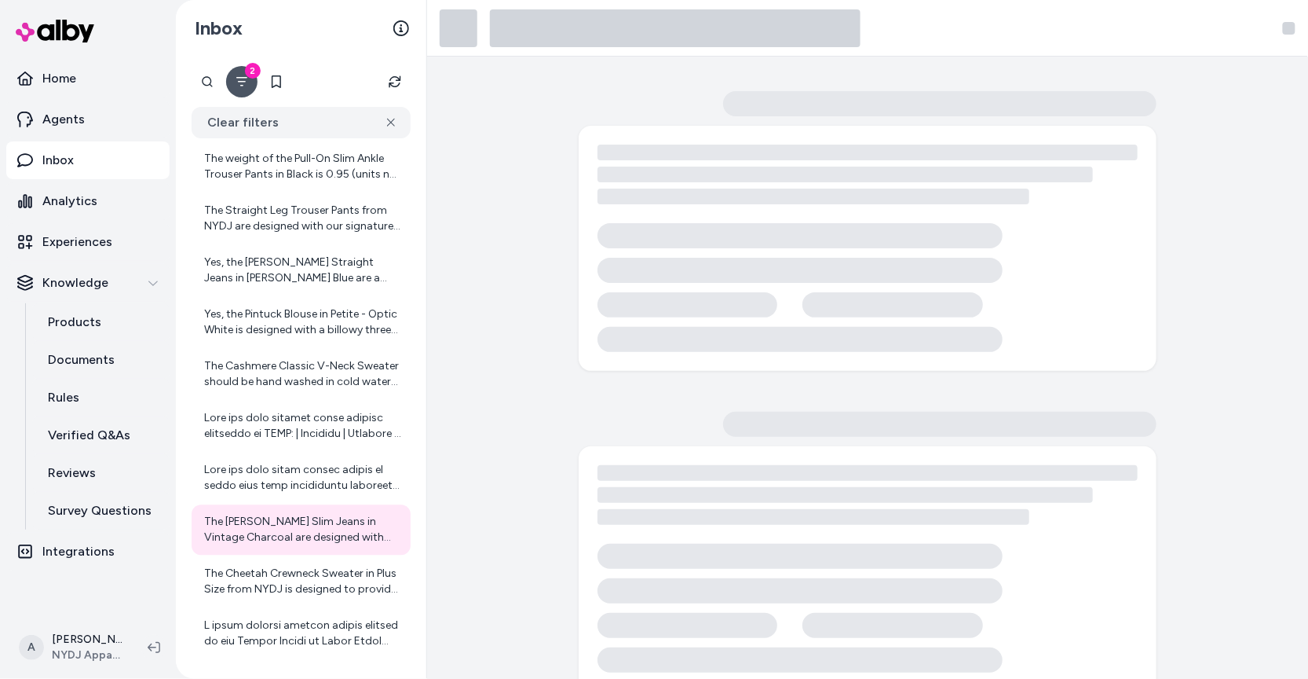
click at [233, 70] on button "2" at bounding box center [241, 81] width 31 height 31
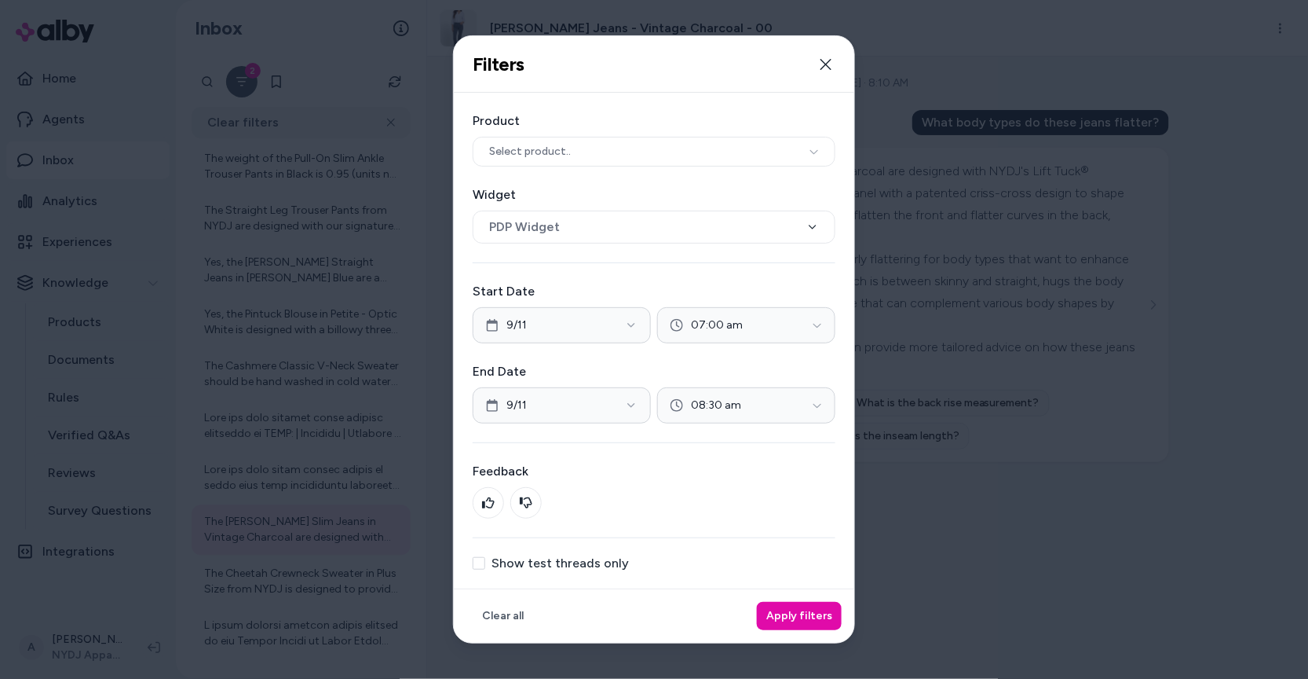
click at [233, 70] on div at bounding box center [654, 339] width 1308 height 679
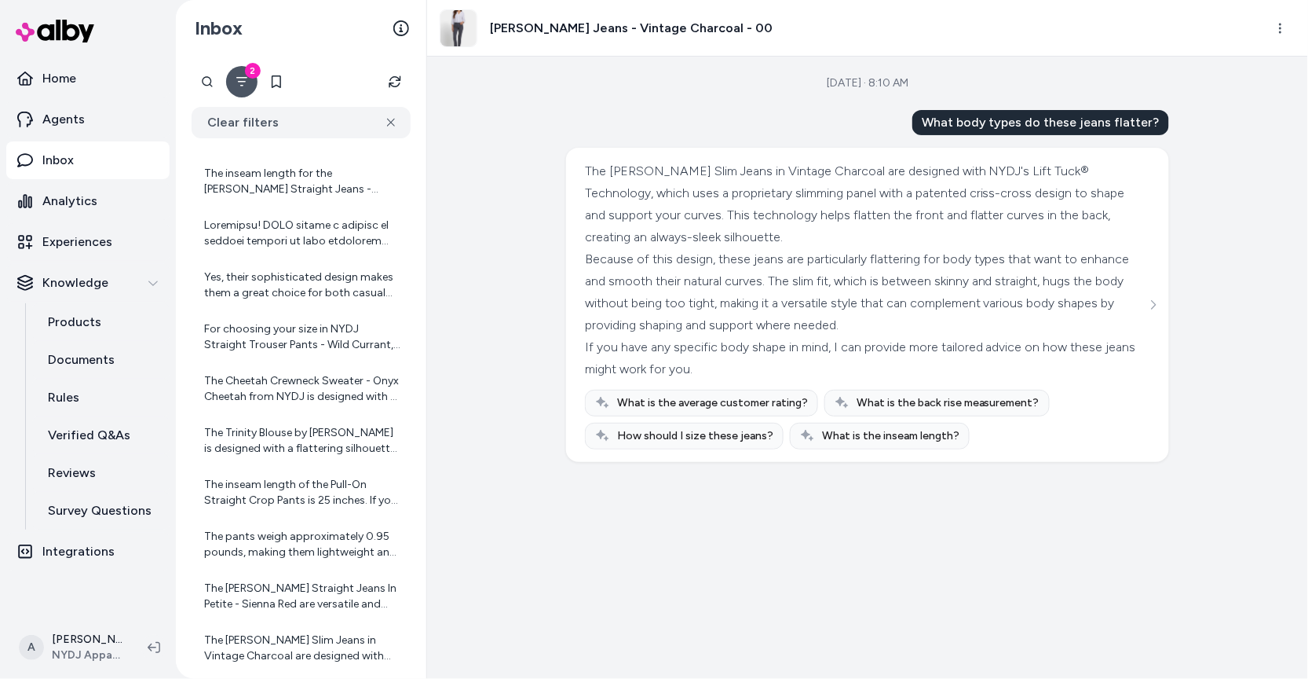
scroll to position [3409, 0]
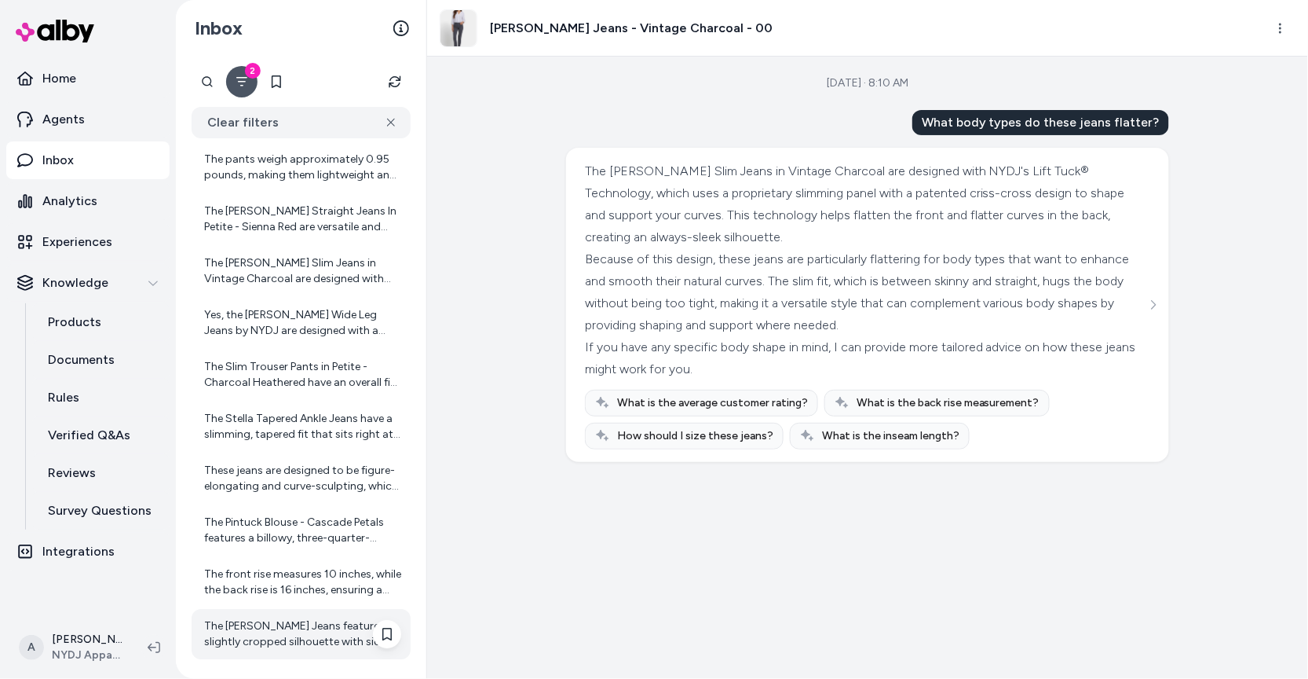
click at [322, 629] on div "The Chloe Capri Jeans feature a slightly cropped silhouette with side slits and…" at bounding box center [302, 633] width 197 height 31
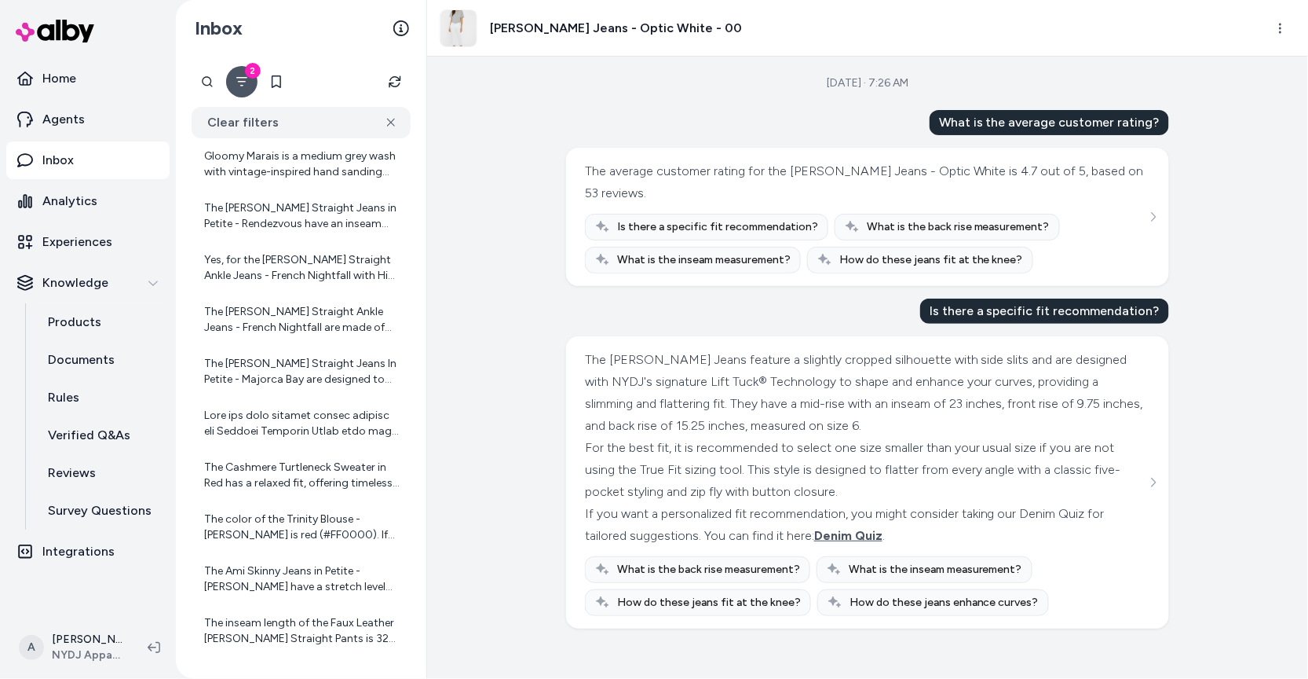
scroll to position [5585, 0]
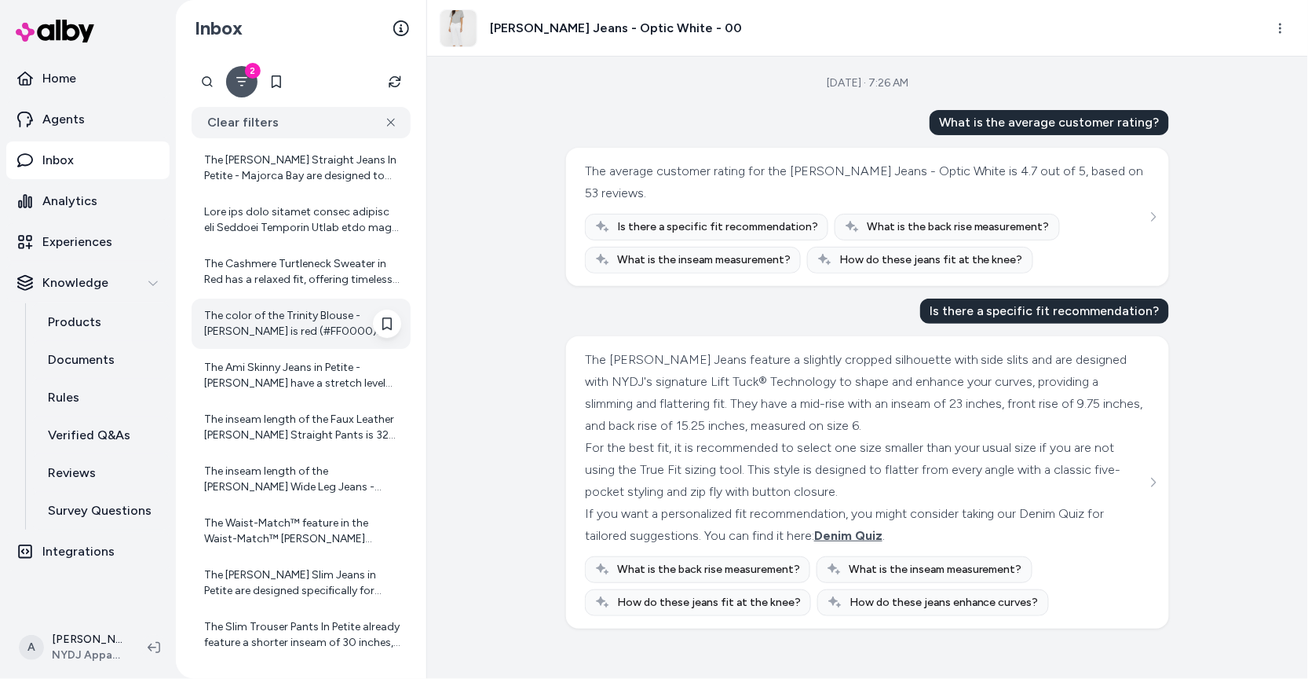
click at [289, 333] on div "The color of the Trinity Blouse - Manuela Reina is red (#FF0000). If you would …" at bounding box center [302, 323] width 197 height 31
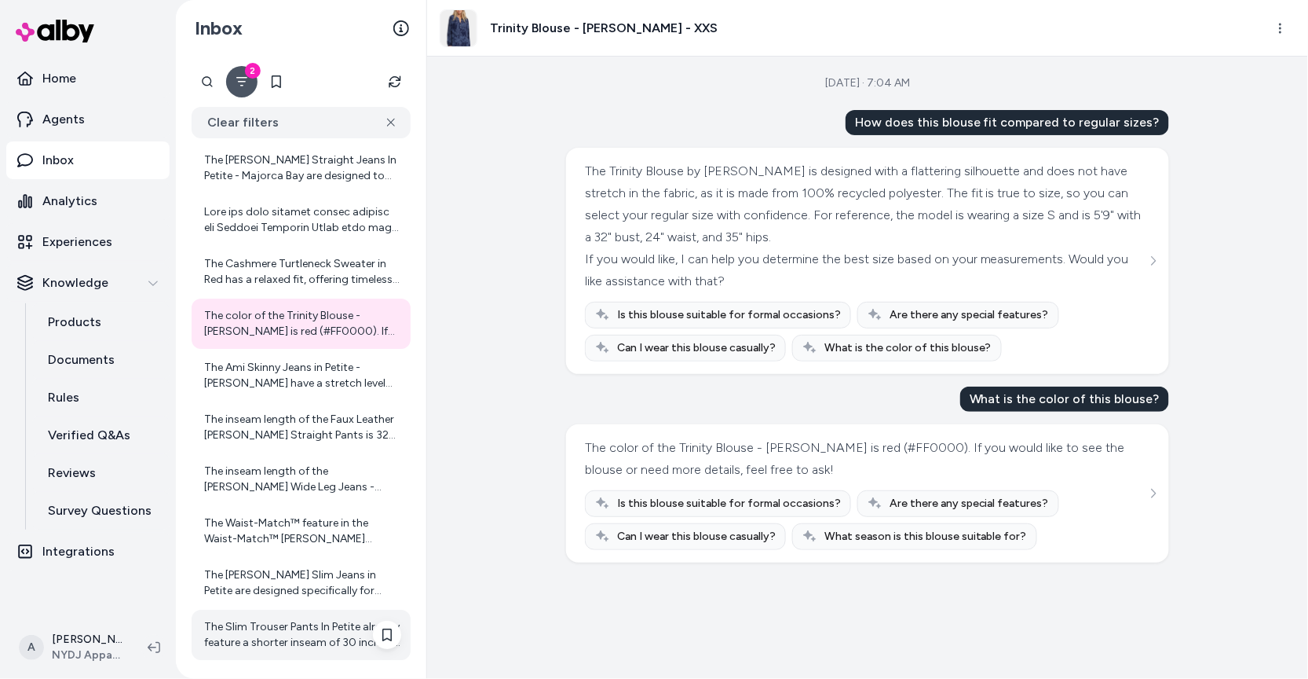
click at [322, 630] on div "The Slim Trouser Pants In Petite already feature a shorter inseam of 30 inches,…" at bounding box center [302, 634] width 197 height 31
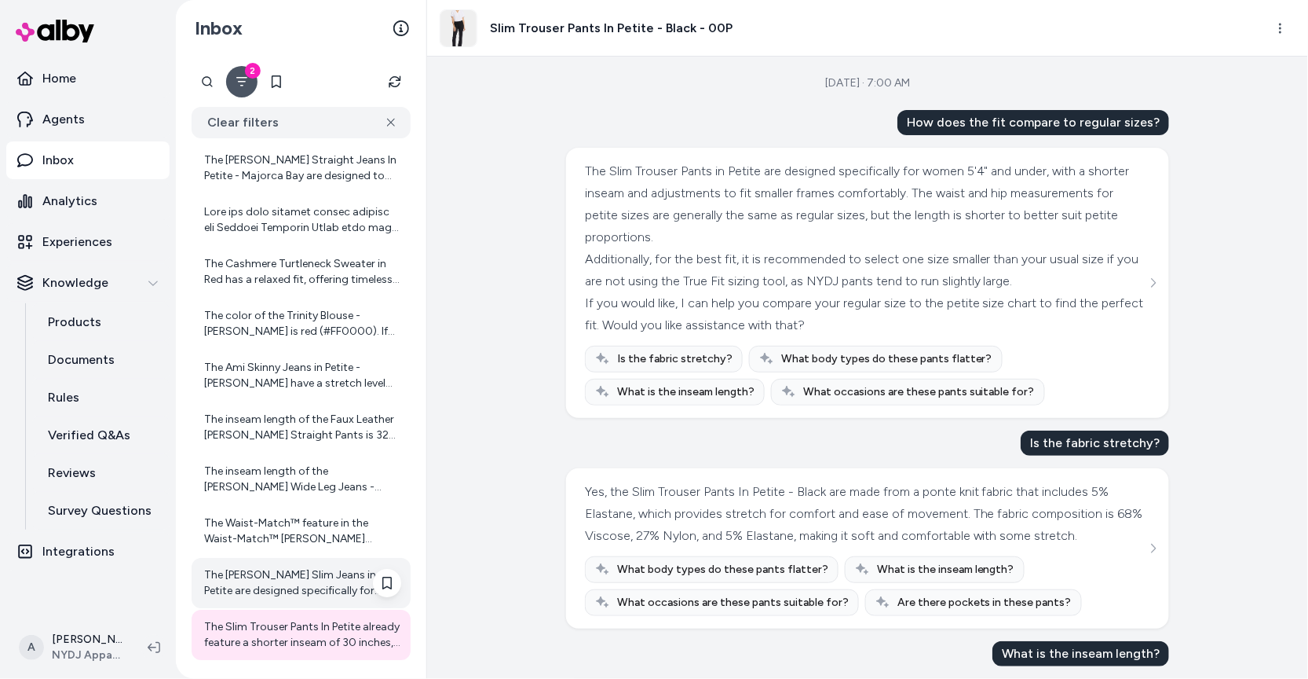
click at [319, 591] on div "The Sheri Slim Jeans in Petite are designed specifically for women 5'4" and und…" at bounding box center [302, 582] width 197 height 31
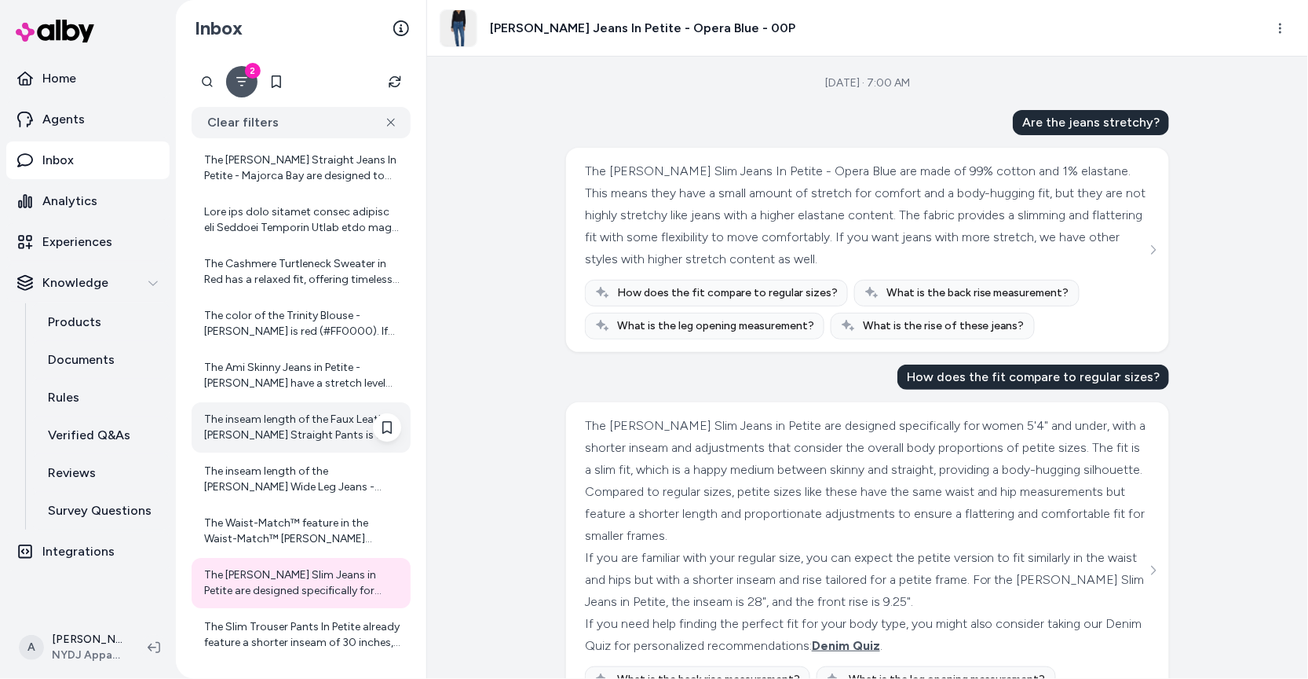
click at [309, 444] on div "The inseam length of the Faux Leather Marilyn Straight Pants is 32 inches. If y…" at bounding box center [301, 427] width 219 height 50
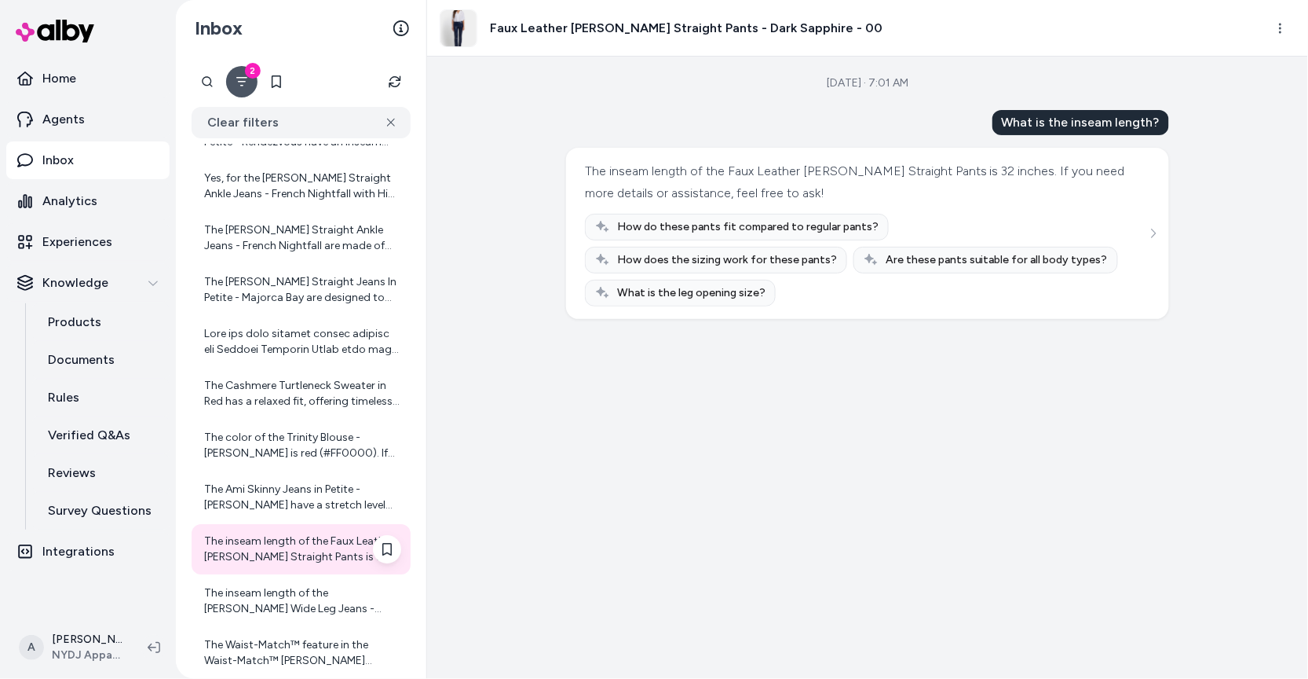
scroll to position [5460, 0]
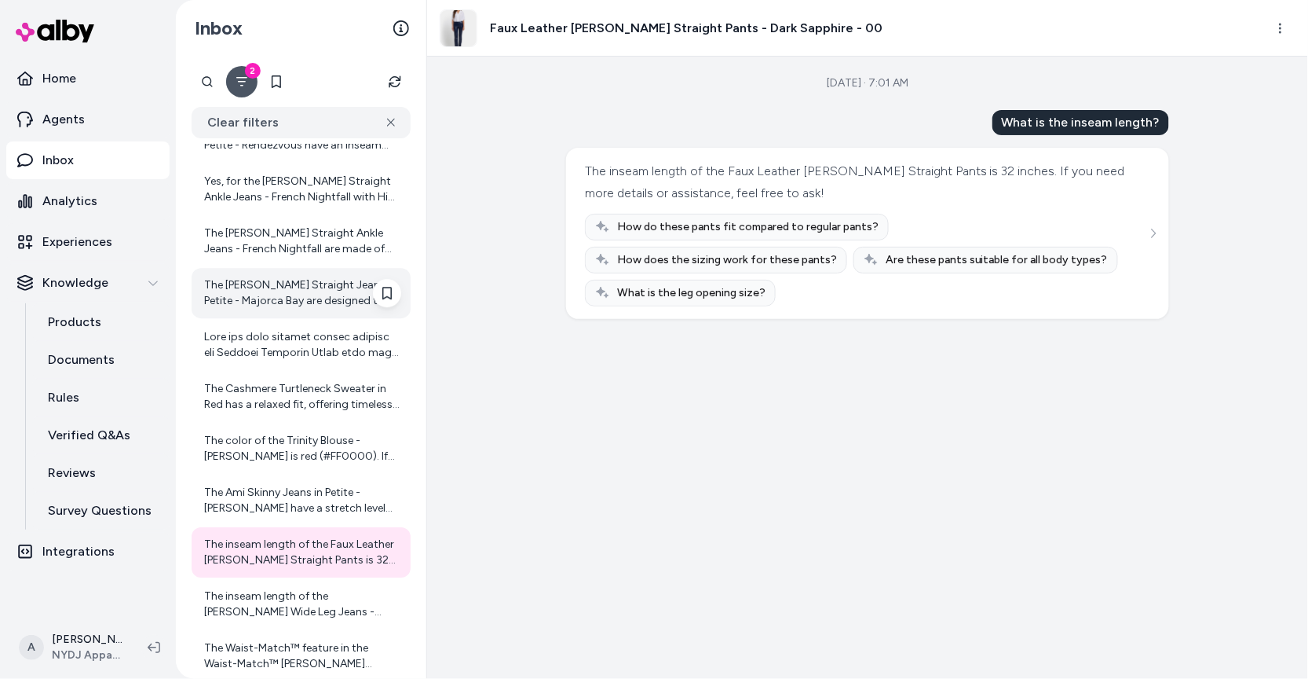
click at [314, 302] on div "The Marilyn Straight Jeans In Petite - Majorca Bay are designed to have a class…" at bounding box center [302, 292] width 197 height 31
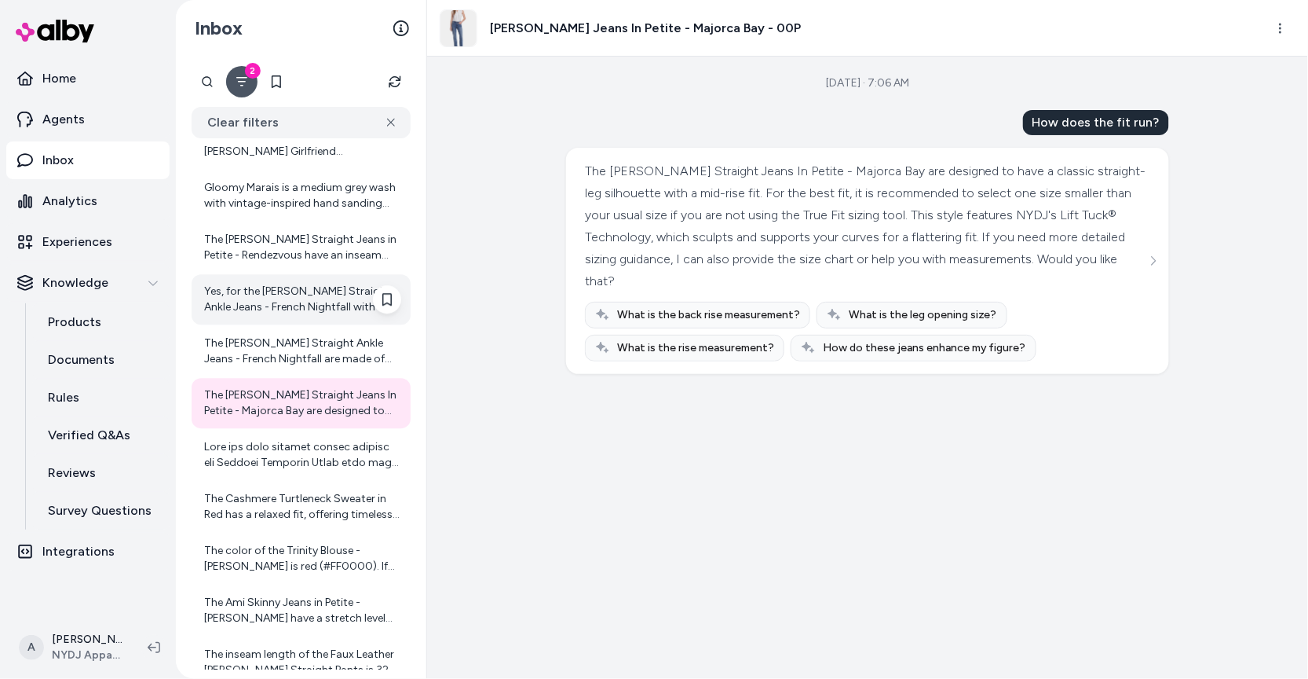
scroll to position [5350, 0]
click at [315, 302] on div "Yes, for the Marilyn Straight Ankle Jeans - French Nightfall with High Rise, it…" at bounding box center [302, 299] width 197 height 31
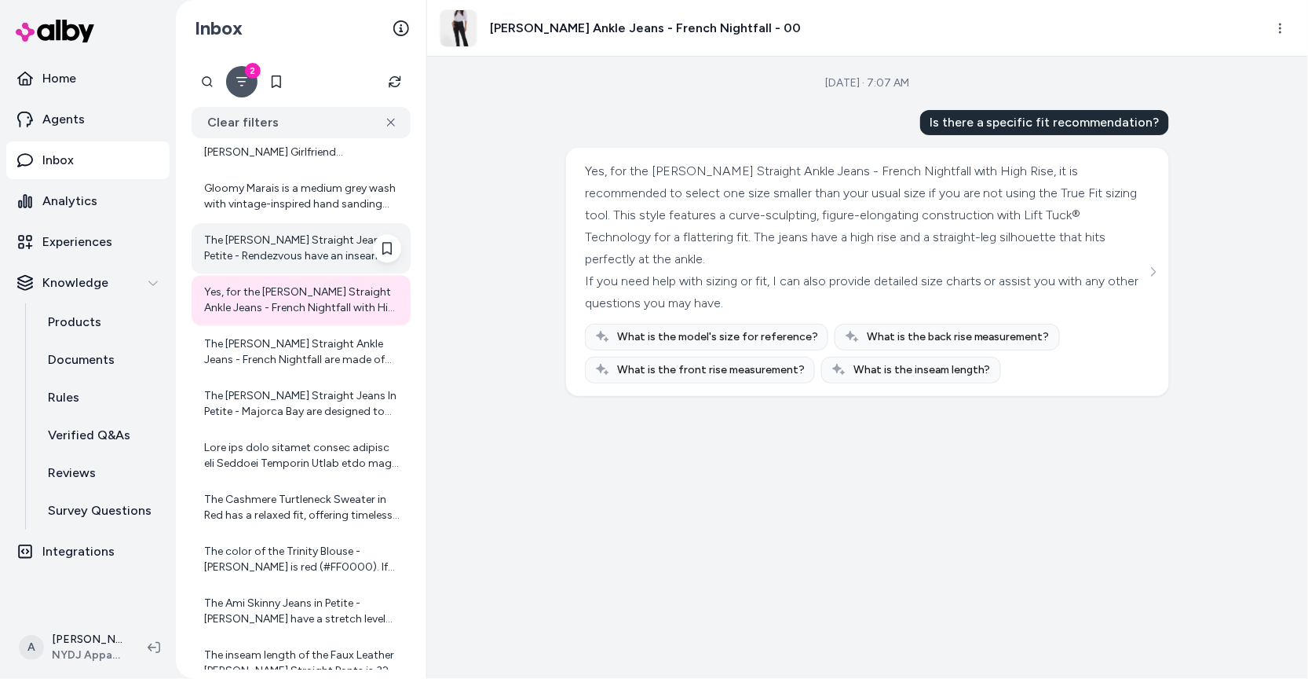
click at [316, 254] on div "The Marilyn Straight Jeans in Petite - Rendezvous have an inseam length of 30 i…" at bounding box center [302, 247] width 197 height 31
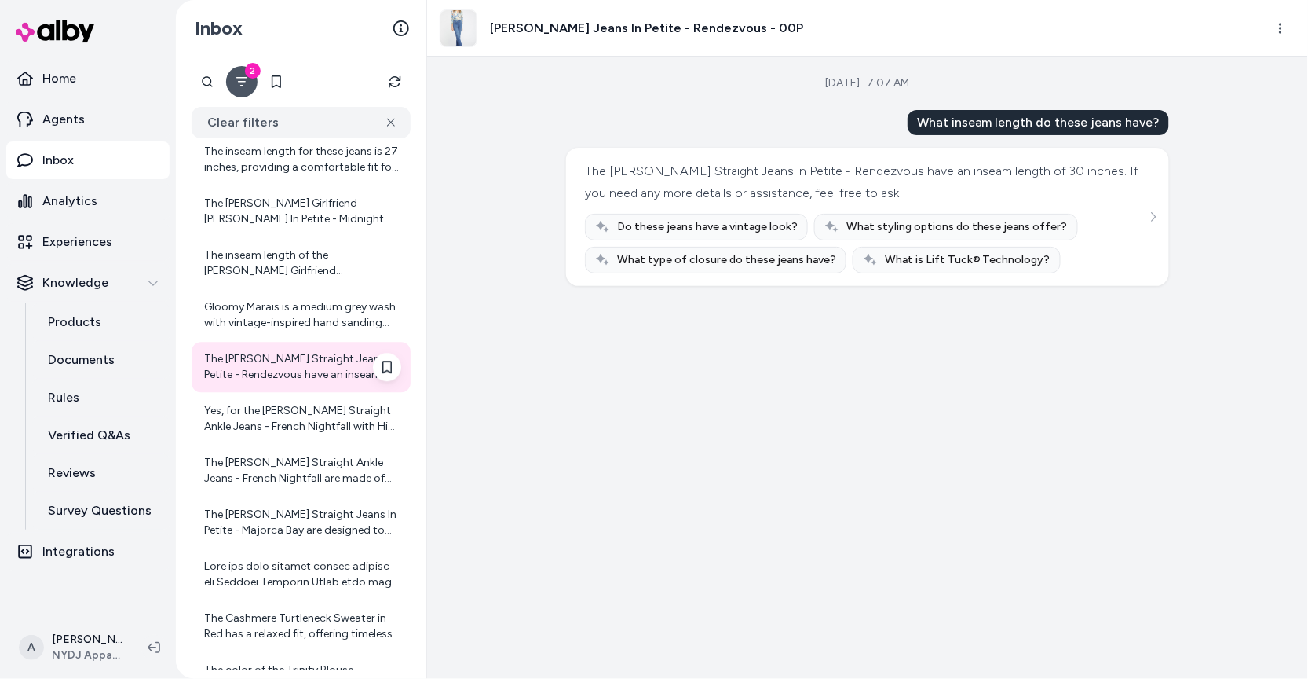
scroll to position [5222, 0]
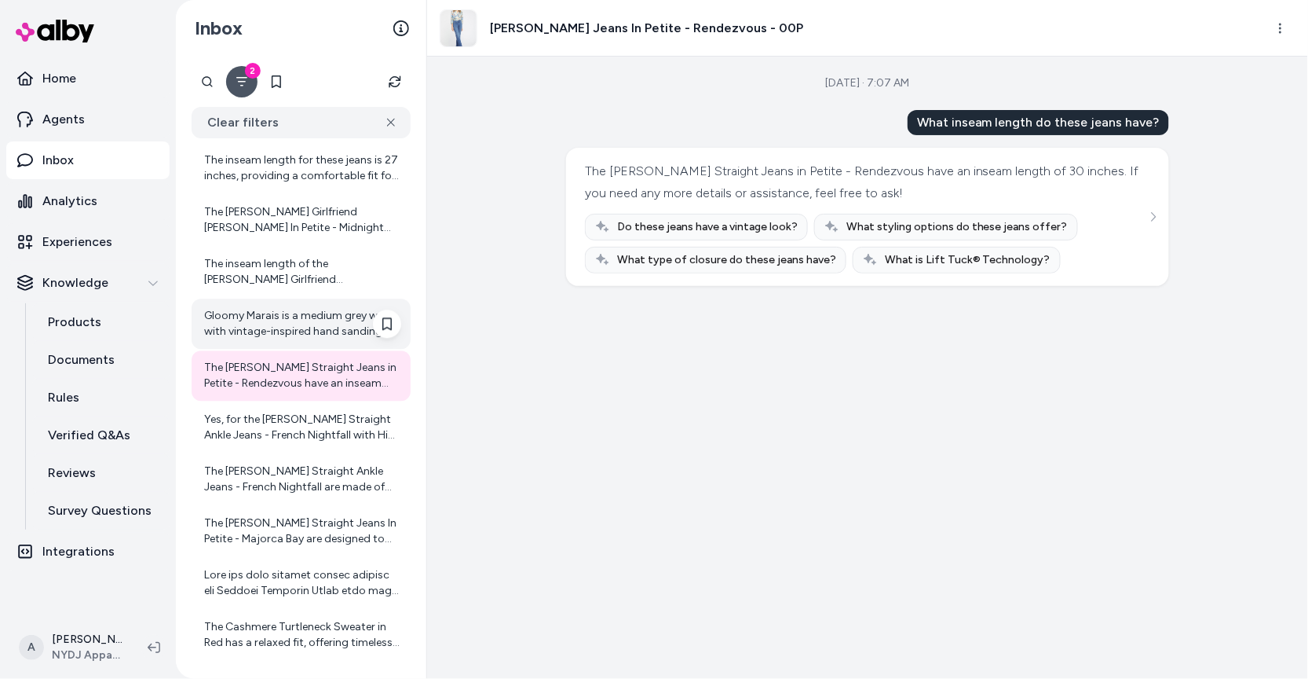
click at [321, 317] on div "Gloomy Marais is a medium grey wash with vintage-inspired hand sanding and tack…" at bounding box center [302, 323] width 197 height 31
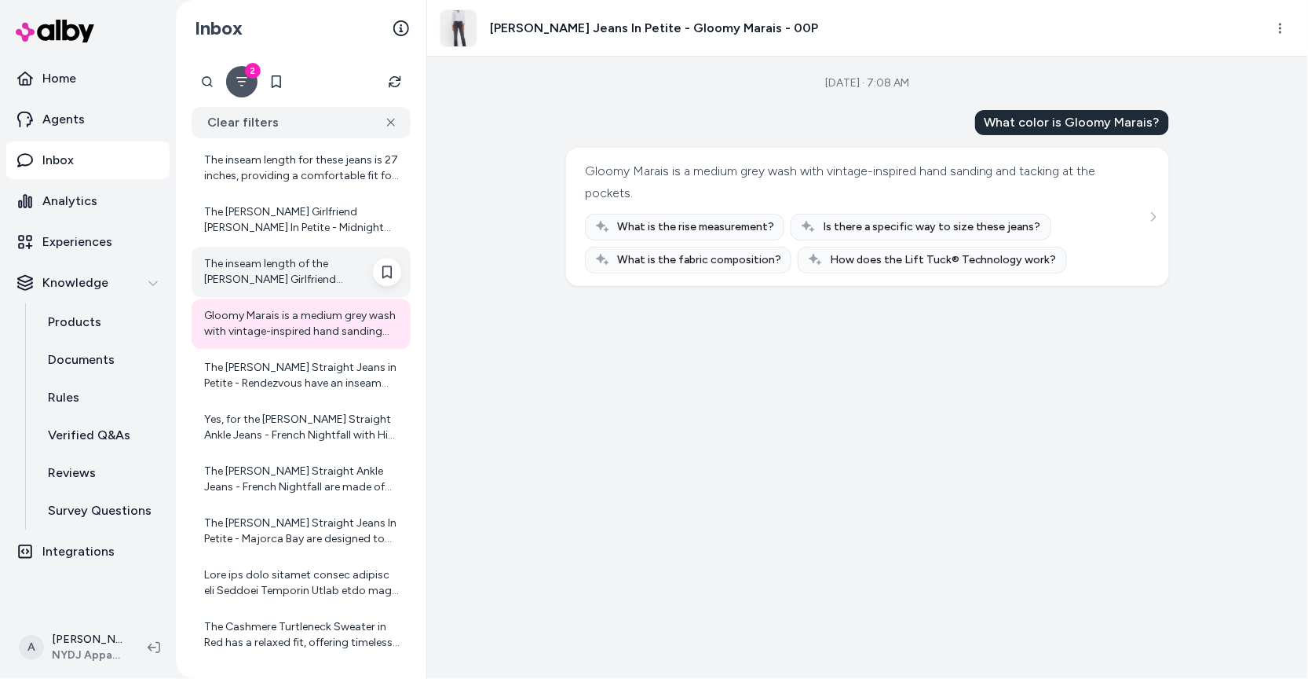
click at [320, 267] on div "The inseam length of the Margot Girlfriend Jeans - Midnight Breeze is 29 inches…" at bounding box center [302, 271] width 197 height 31
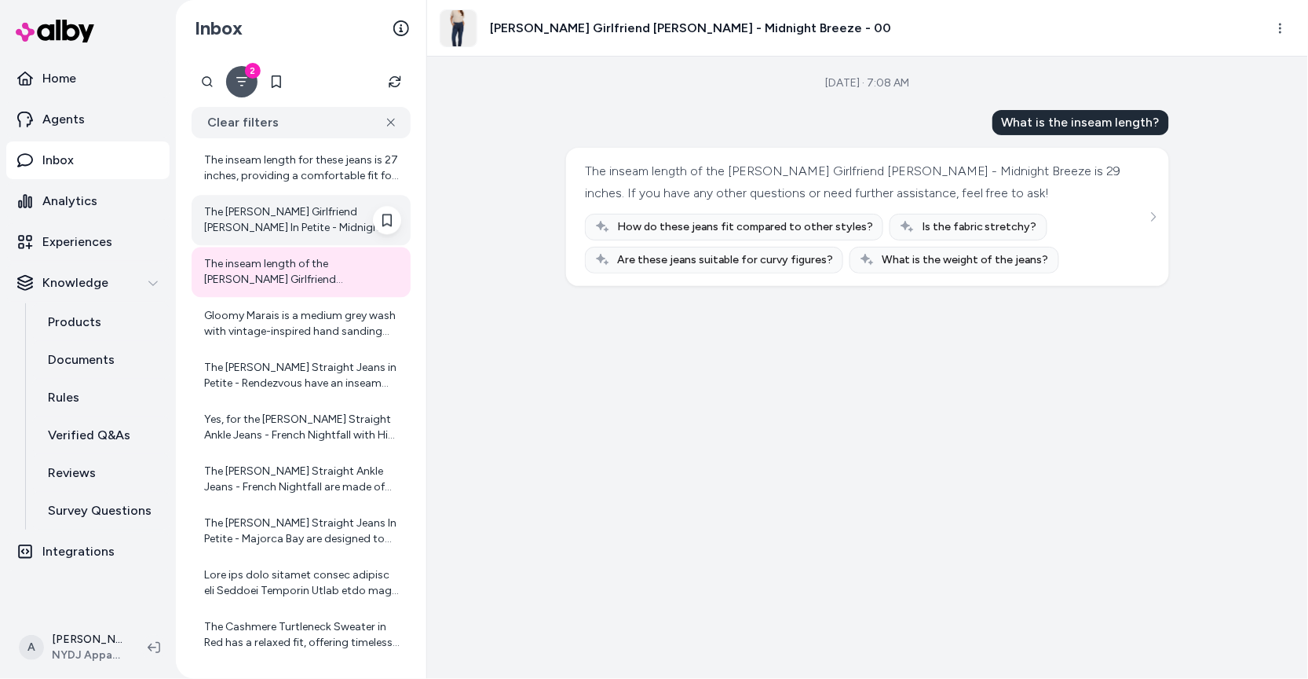
click at [316, 213] on div "The Margot Girlfriend Jeans In Petite - Midnight Breeze are made of 99% cotton …" at bounding box center [302, 219] width 197 height 31
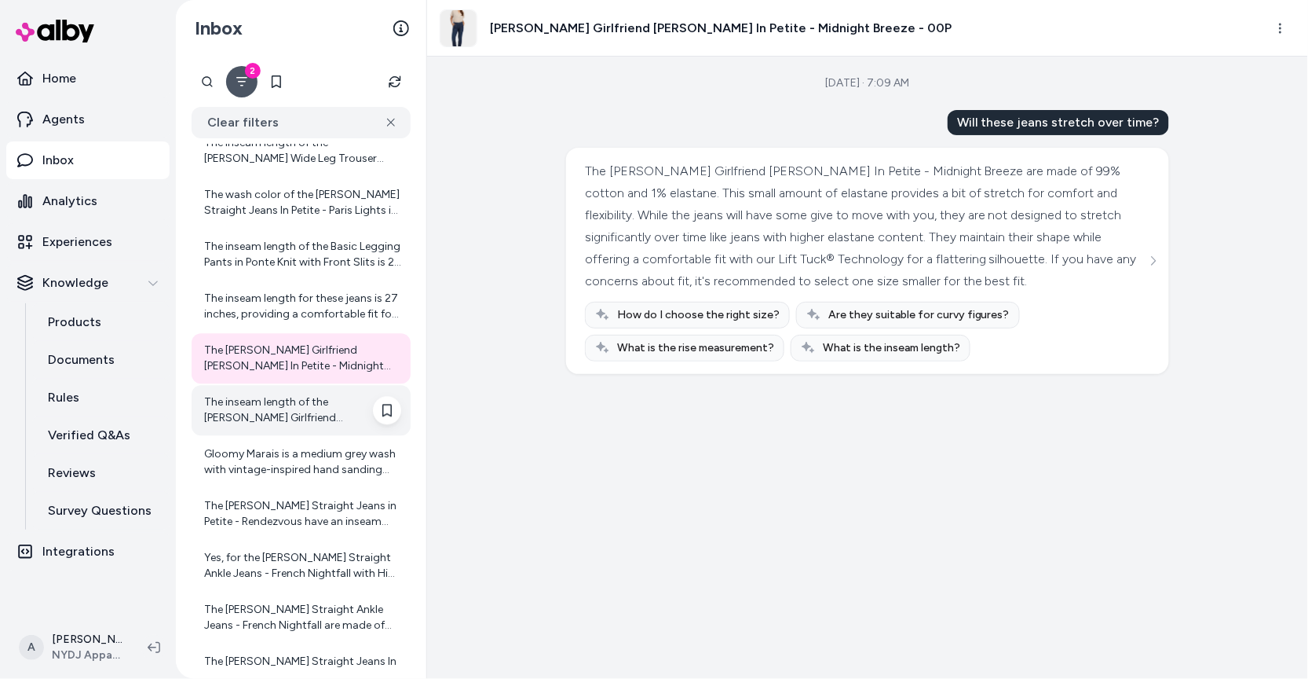
scroll to position [5081, 0]
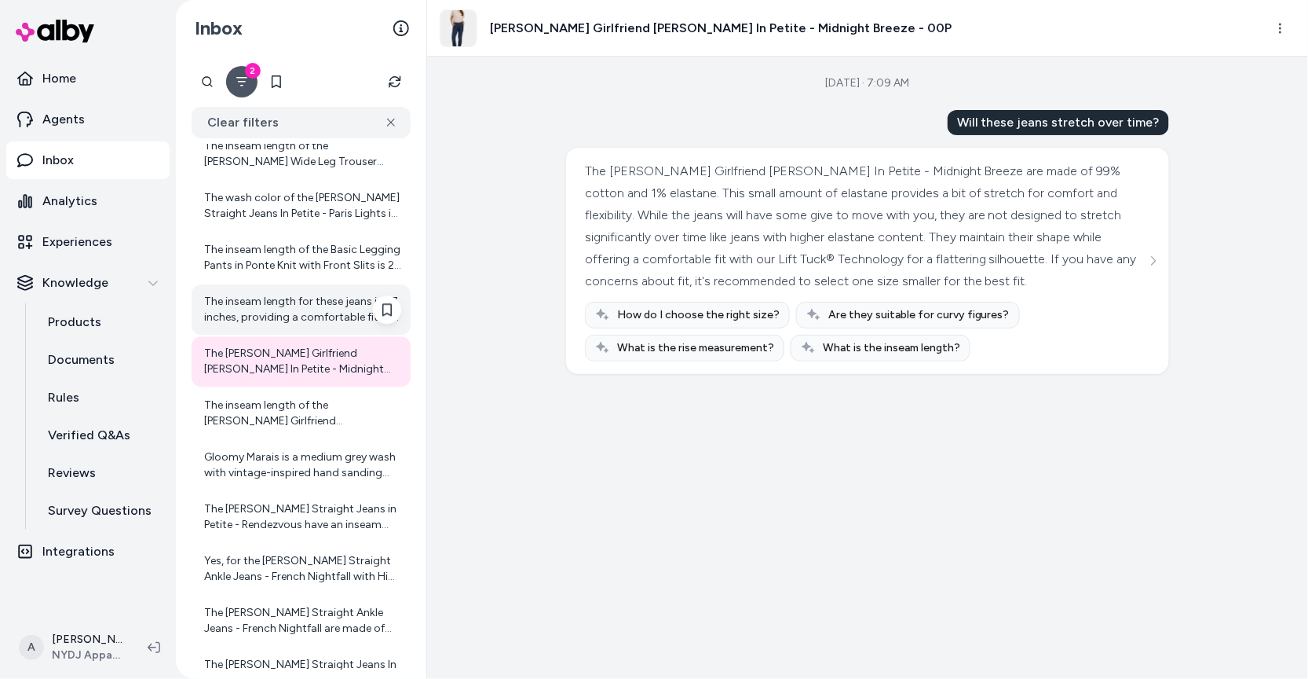
click at [331, 309] on div "The inseam length for these jeans is 27 inches, providing a comfortable fit for…" at bounding box center [302, 309] width 197 height 31
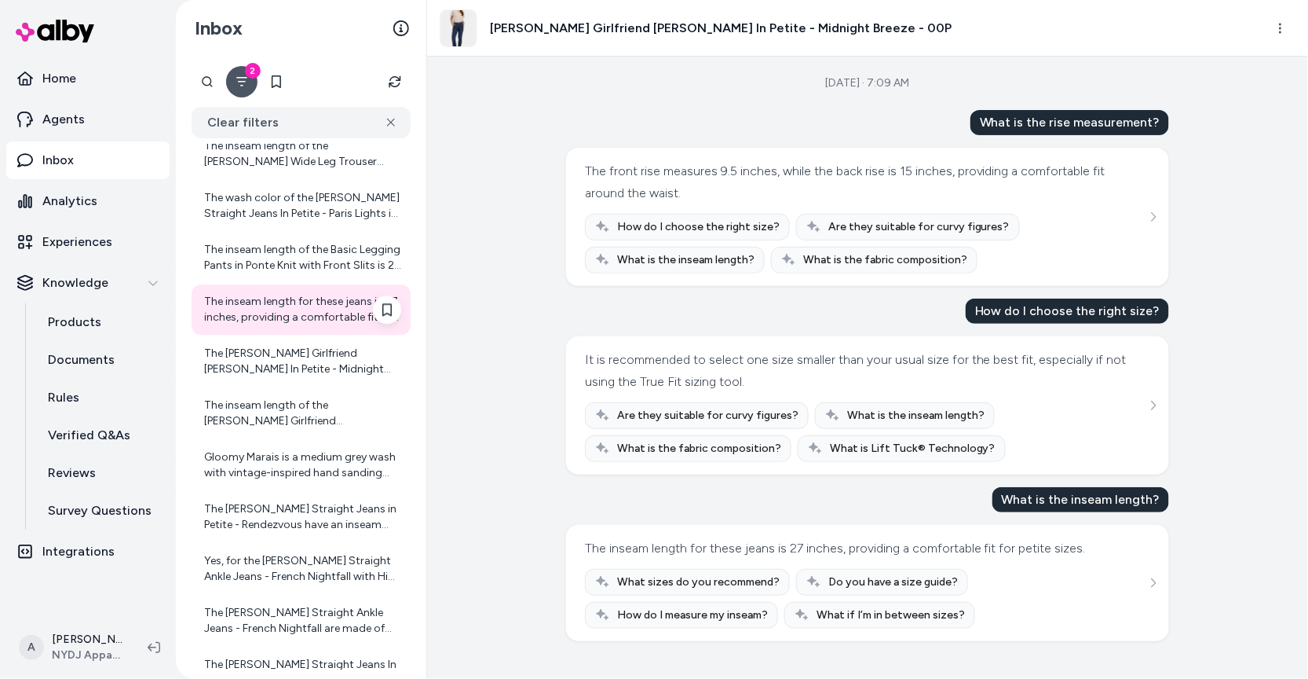
click at [305, 285] on div "The inseam length for these jeans is 27 inches, providing a comfortable fit for…" at bounding box center [301, 309] width 219 height 50
click at [305, 269] on div "The inseam length of the Basic Legging Pants in Ponte Knit with Front Slits is …" at bounding box center [302, 259] width 197 height 31
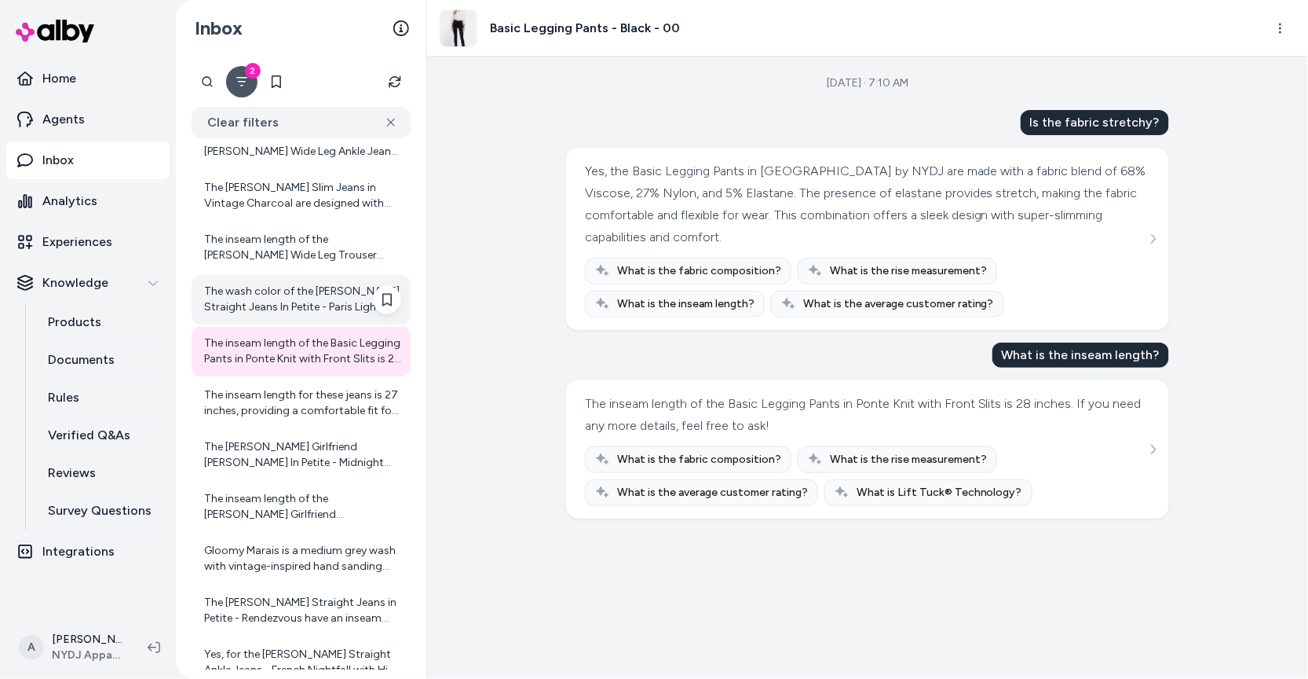
scroll to position [4985, 0]
click at [313, 298] on div "The wash color of the Marilyn Straight Jeans In Petite - Paris Lights is a vint…" at bounding box center [302, 301] width 197 height 31
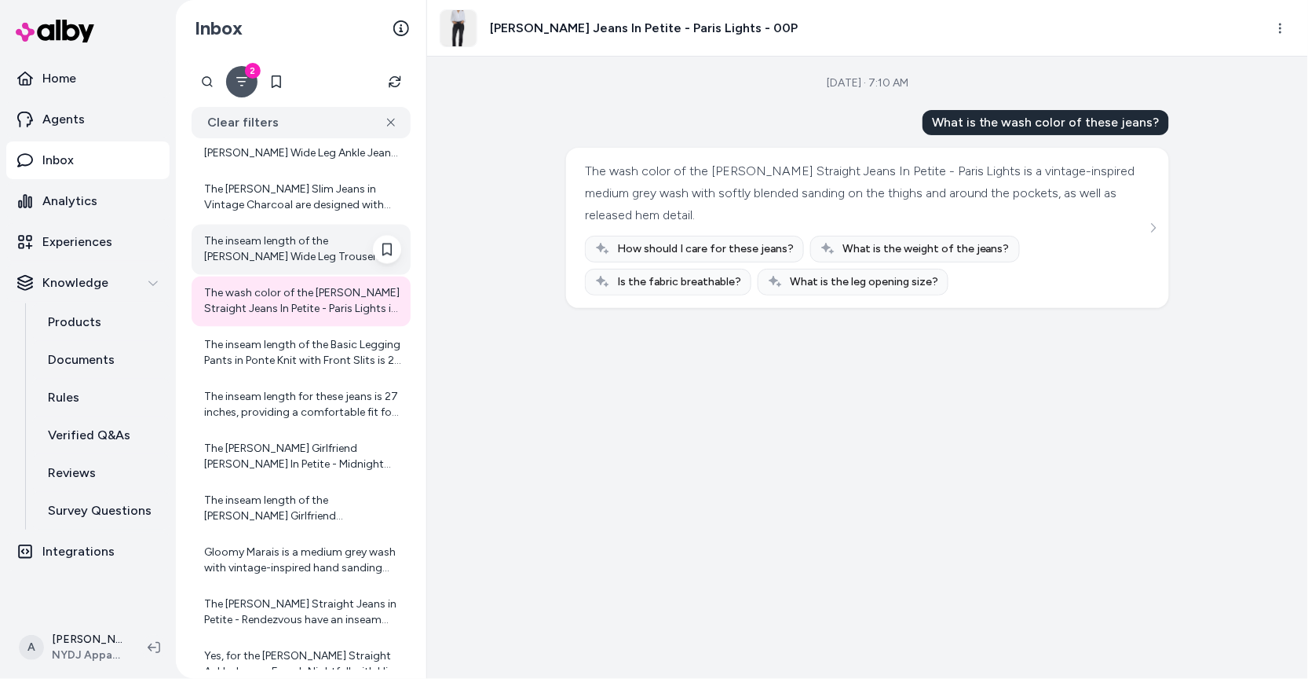
click at [313, 254] on div "The inseam length of the Mona Wide Leg Trouser Ankle Jeans - Lightweight Rinse …" at bounding box center [302, 249] width 197 height 31
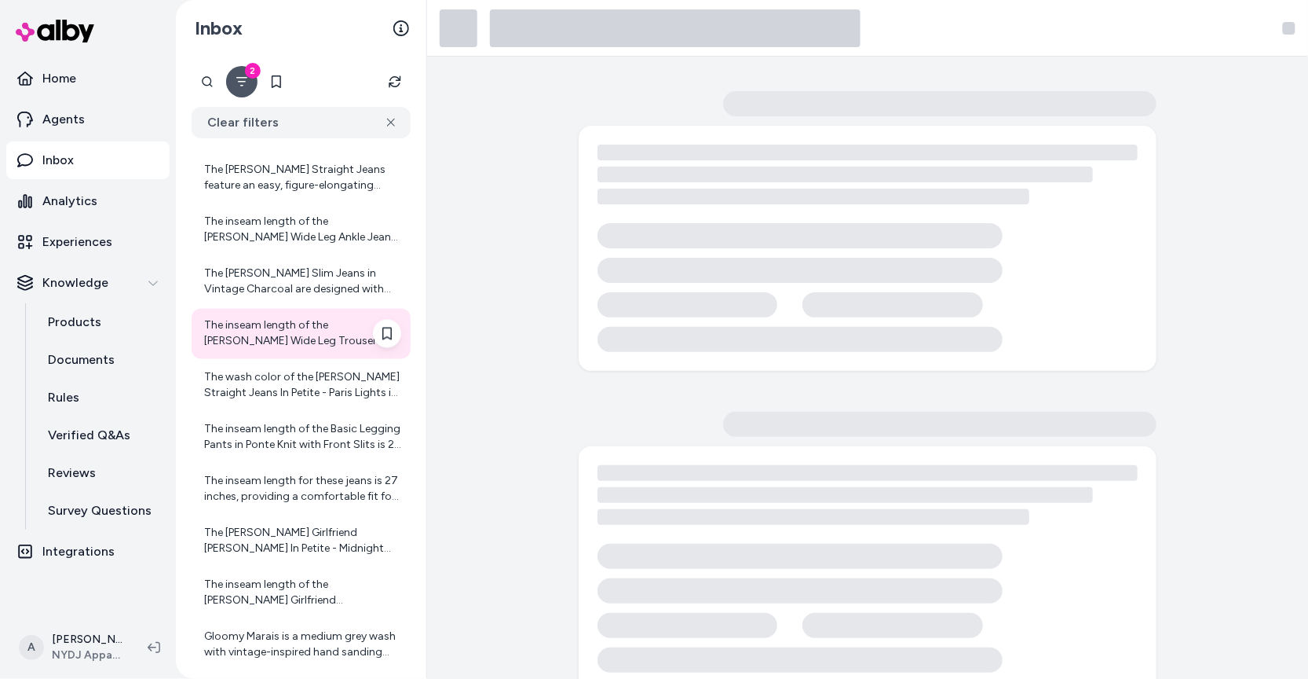
scroll to position [4896, 0]
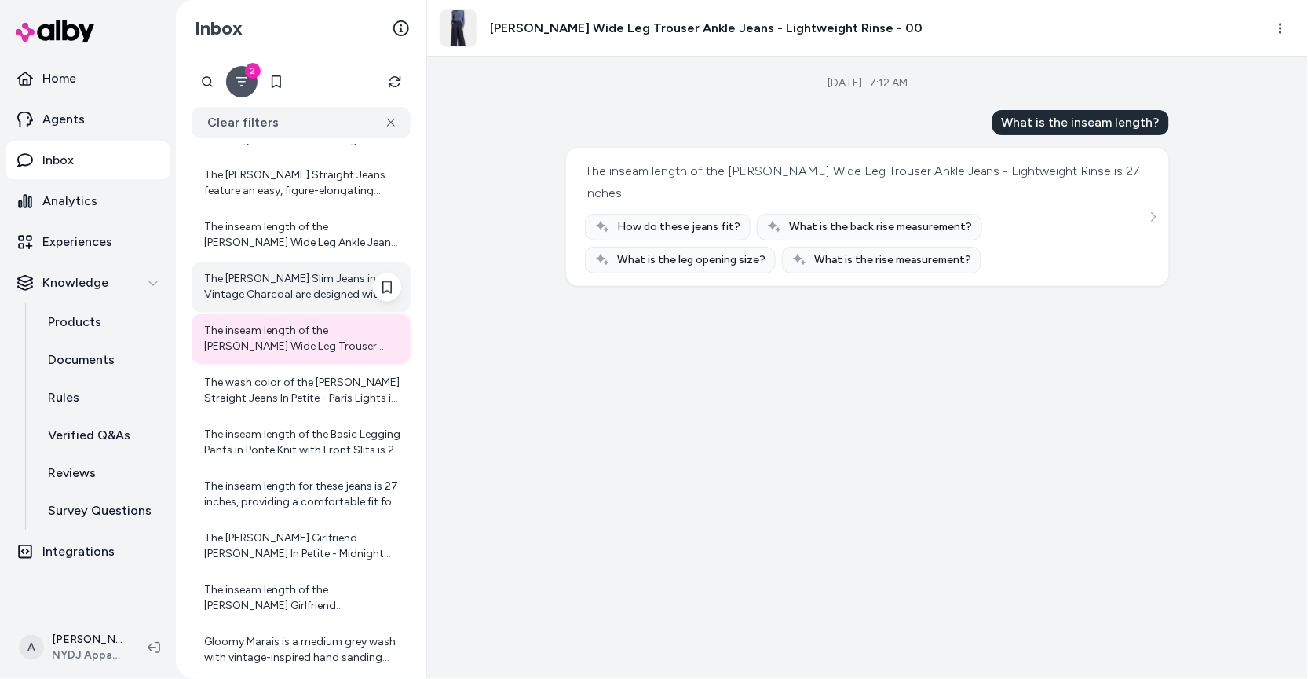
click at [320, 283] on div "The Sheri Slim Jeans in Vintage Charcoal are designed with NYDJ's Lift Tuck® Te…" at bounding box center [302, 287] width 197 height 31
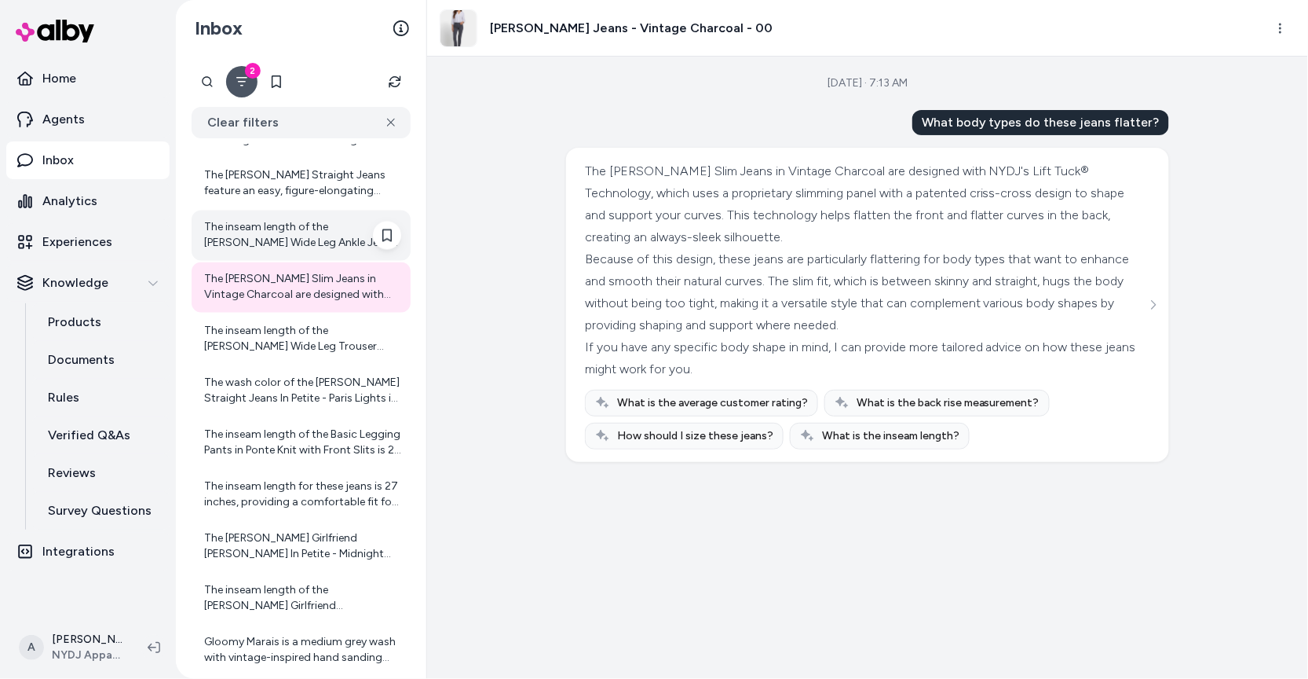
click at [287, 232] on div "The inseam length of the Teresa Wide Leg Ankle Jeans - Black is 29 inches. If y…" at bounding box center [302, 235] width 197 height 31
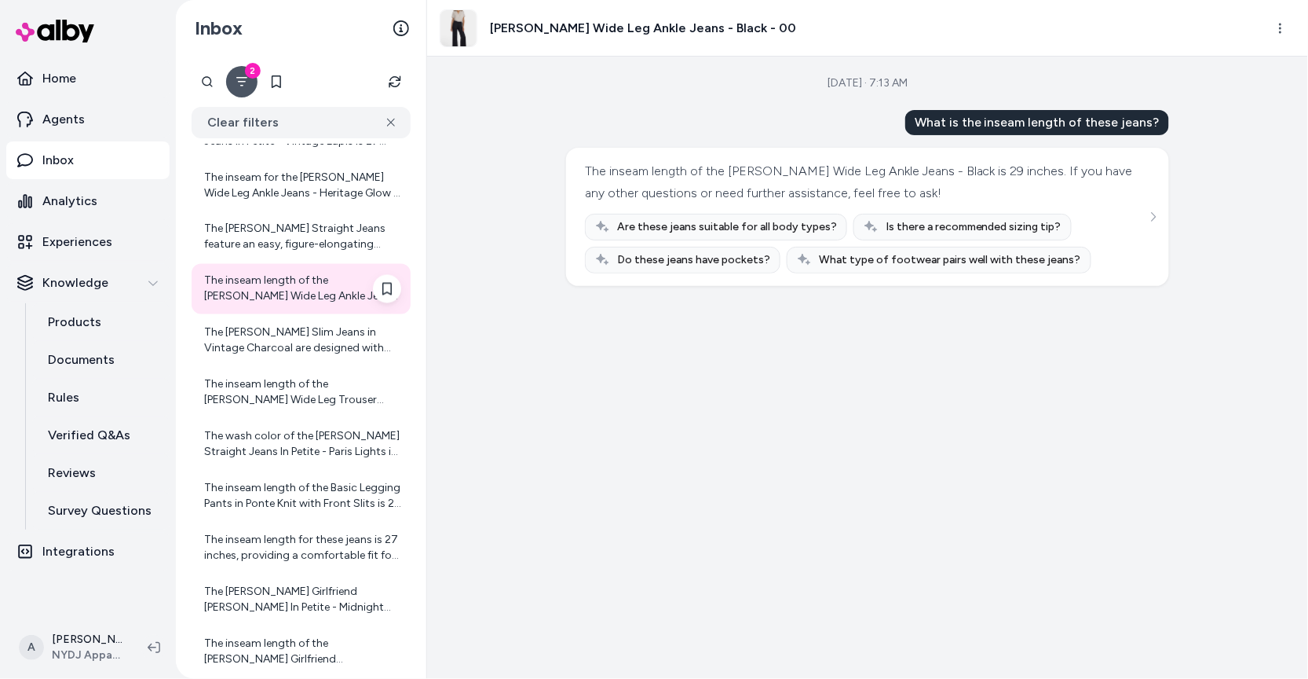
scroll to position [4841, 0]
click at [287, 232] on div "The Marilyn Straight Jeans feature an easy, figure-elongating construction with…" at bounding box center [302, 238] width 197 height 31
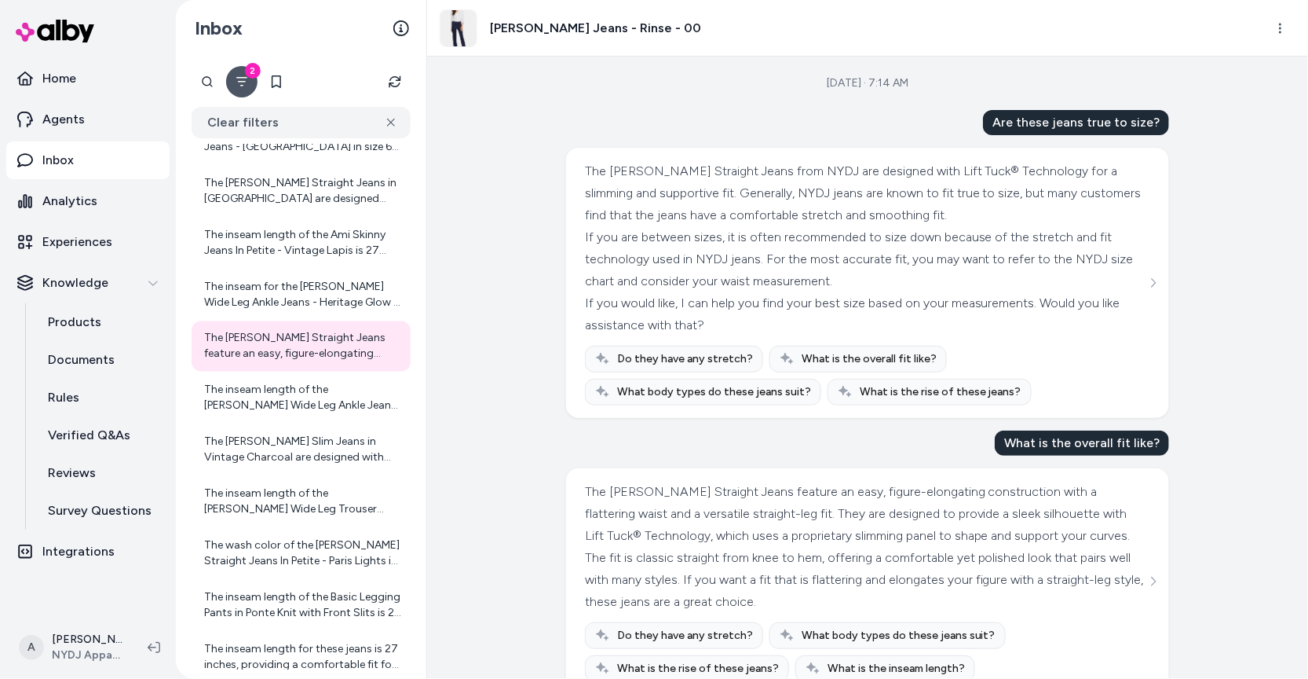
scroll to position [31, 0]
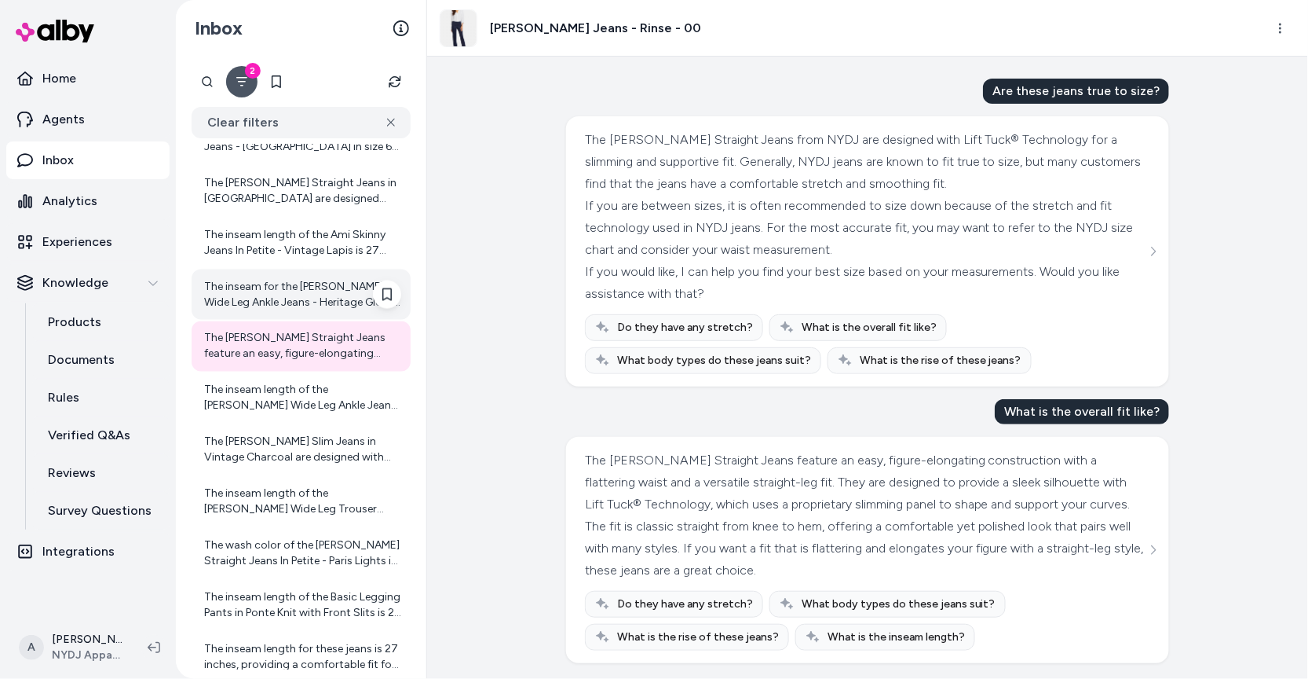
click at [276, 279] on div "The inseam for the Teresa Wide Leg Ankle Jeans - Heritage Glow is 29 inches. If…" at bounding box center [302, 294] width 197 height 31
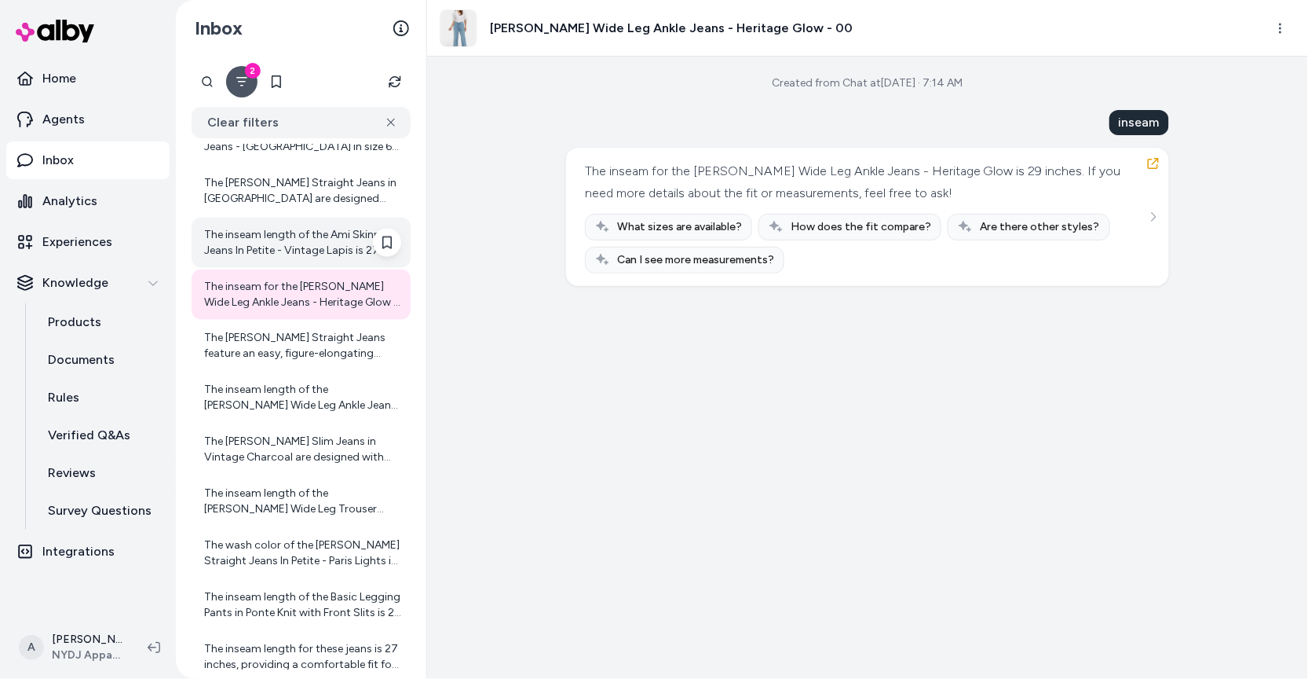
click at [280, 239] on div "The inseam length of the Ami Skinny Jeans In Petite - Vintage Lapis is 27 inche…" at bounding box center [302, 242] width 197 height 31
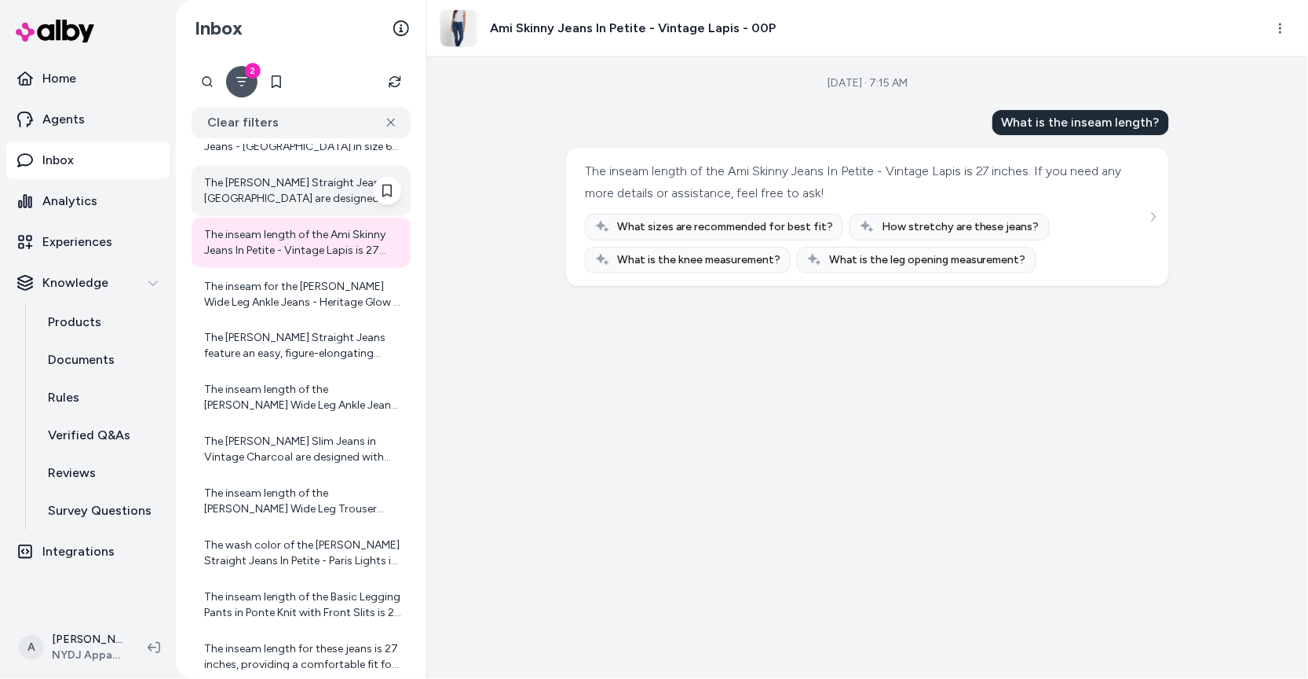
click at [293, 191] on div "The Marilyn Straight Jeans in Majorca Bay are designed with a slimming fit and …" at bounding box center [302, 190] width 197 height 31
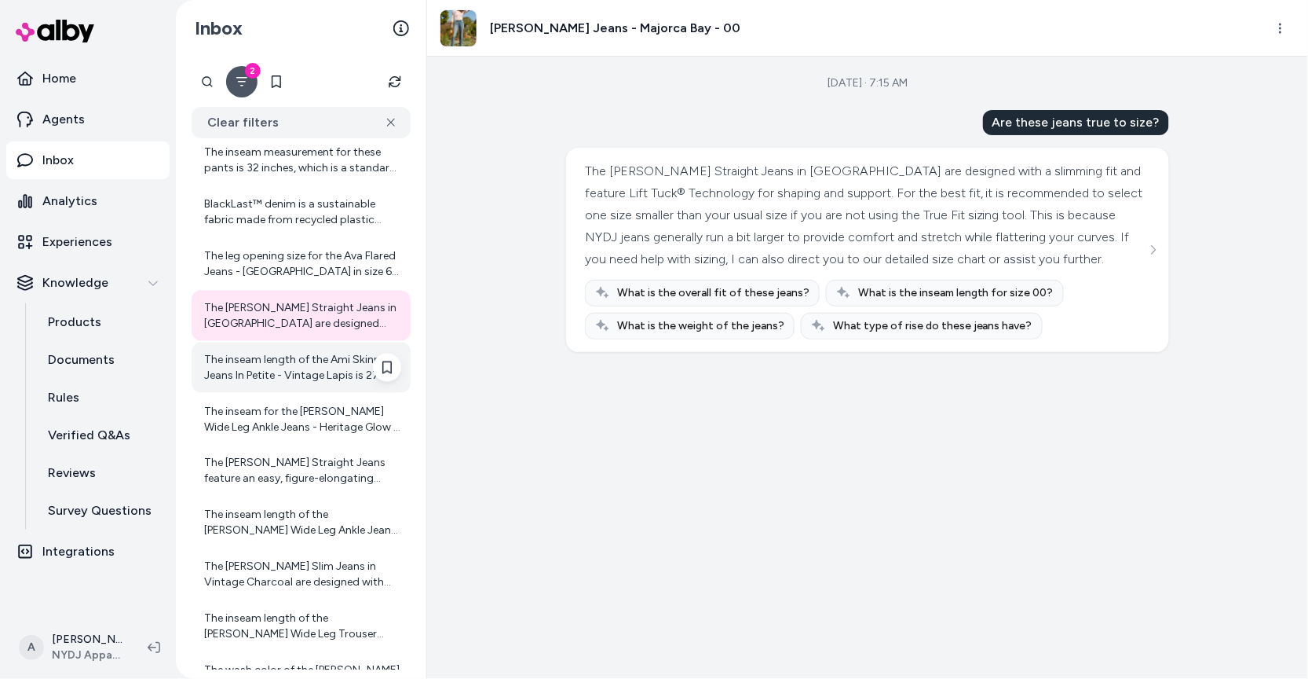
scroll to position [4557, 0]
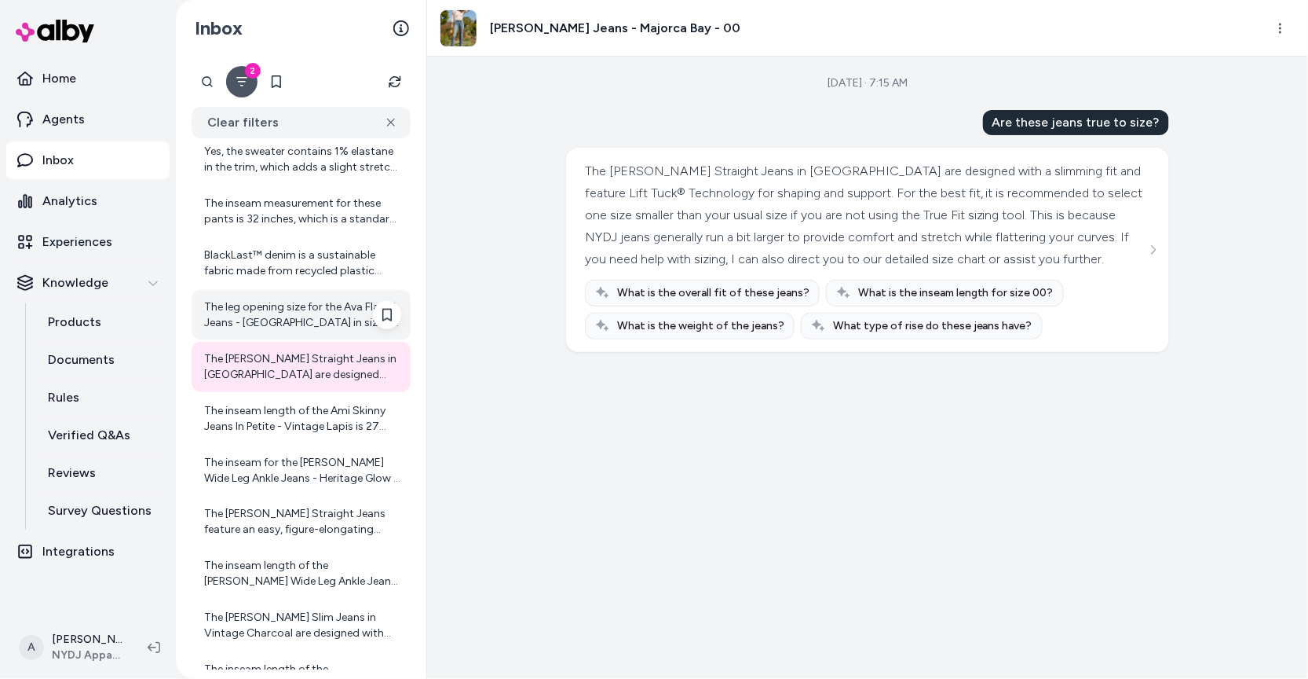
click at [305, 307] on div "The leg opening size for the Ava Flared Jeans - Lake Notre-Dame in size 6 is 21…" at bounding box center [302, 314] width 197 height 31
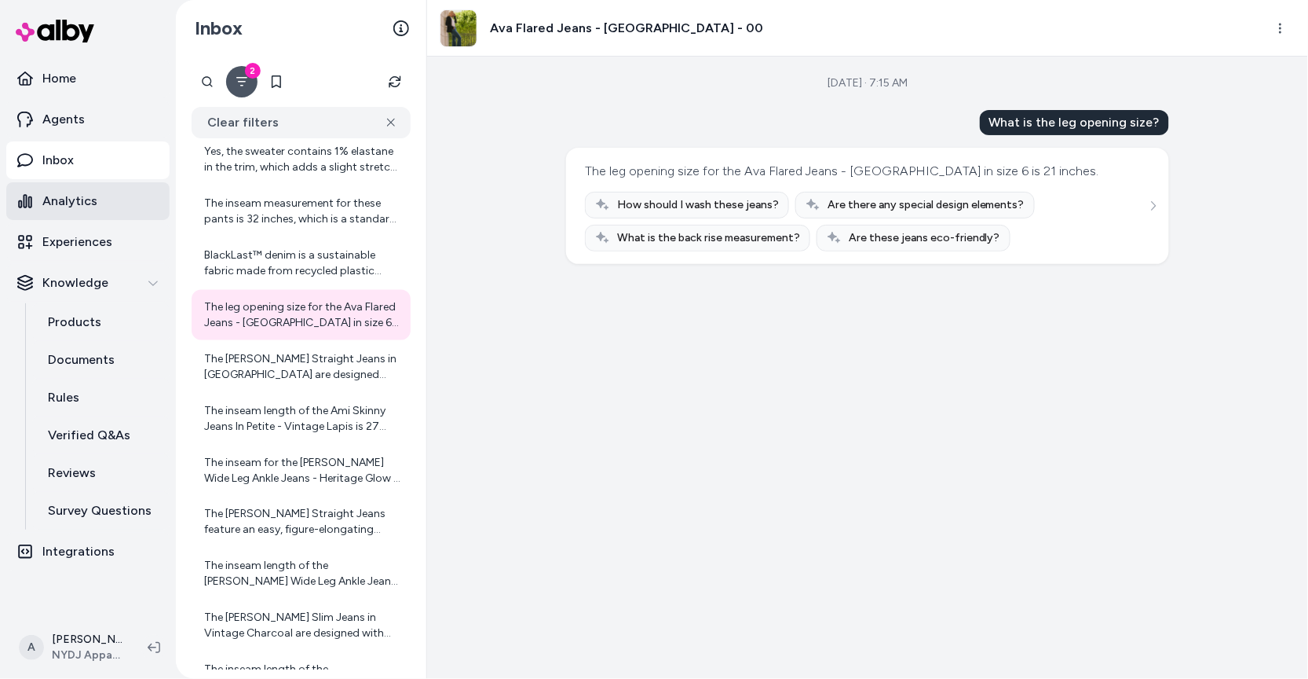
click at [75, 208] on p "Analytics" at bounding box center [69, 201] width 55 height 19
click at [253, 273] on div "BlackLast™ denim is a sustainable fabric made from recycled plastic bottles. It…" at bounding box center [302, 262] width 197 height 31
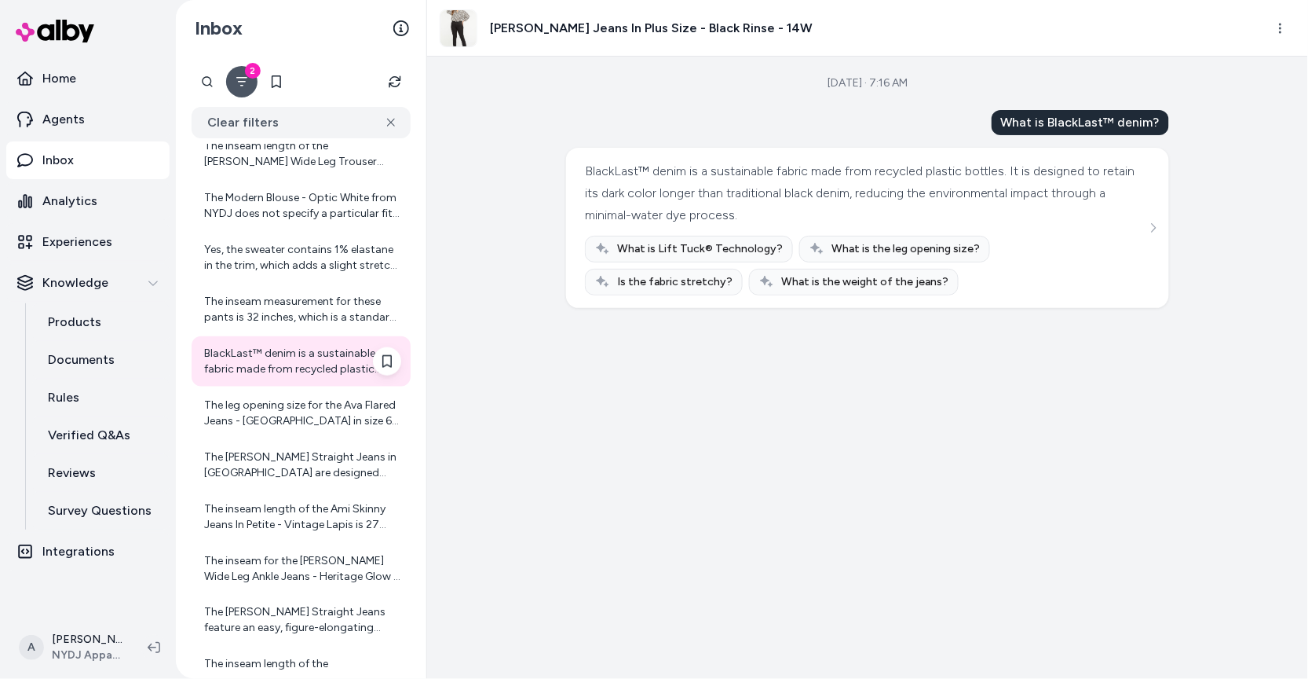
scroll to position [4455, 0]
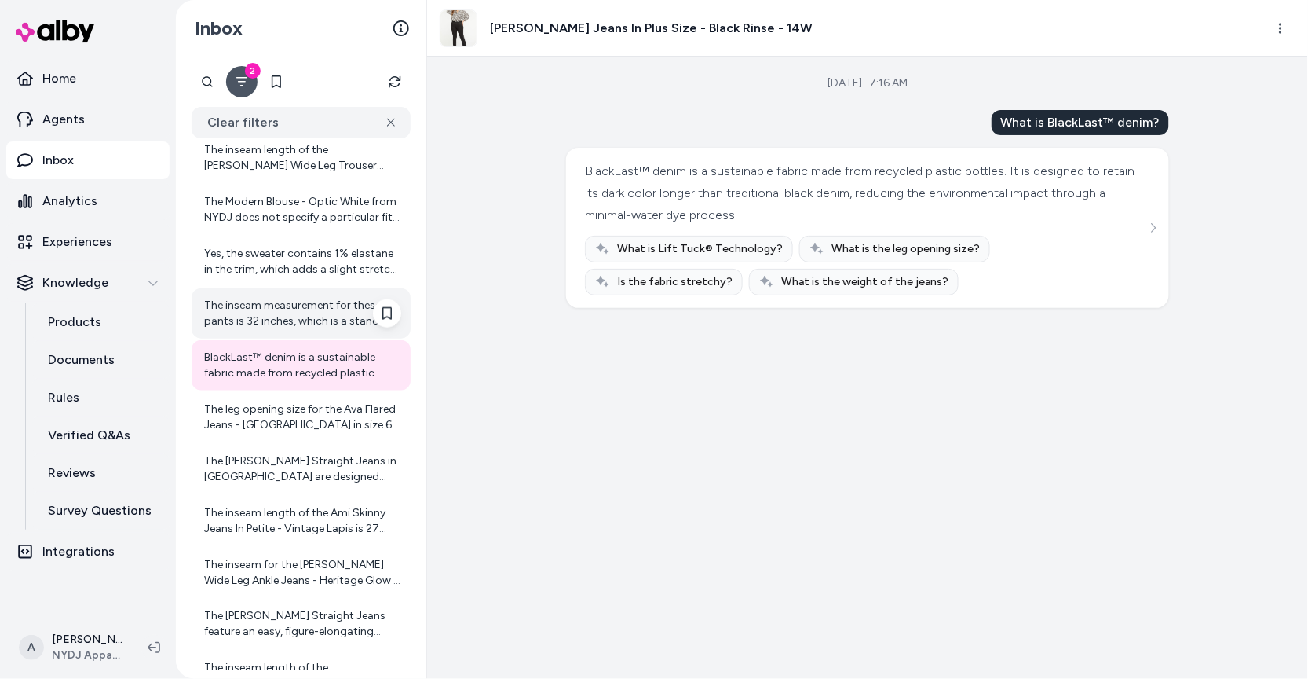
click at [273, 302] on div "The inseam measurement for these pants is 32 inches, which is a standard length…" at bounding box center [302, 313] width 197 height 31
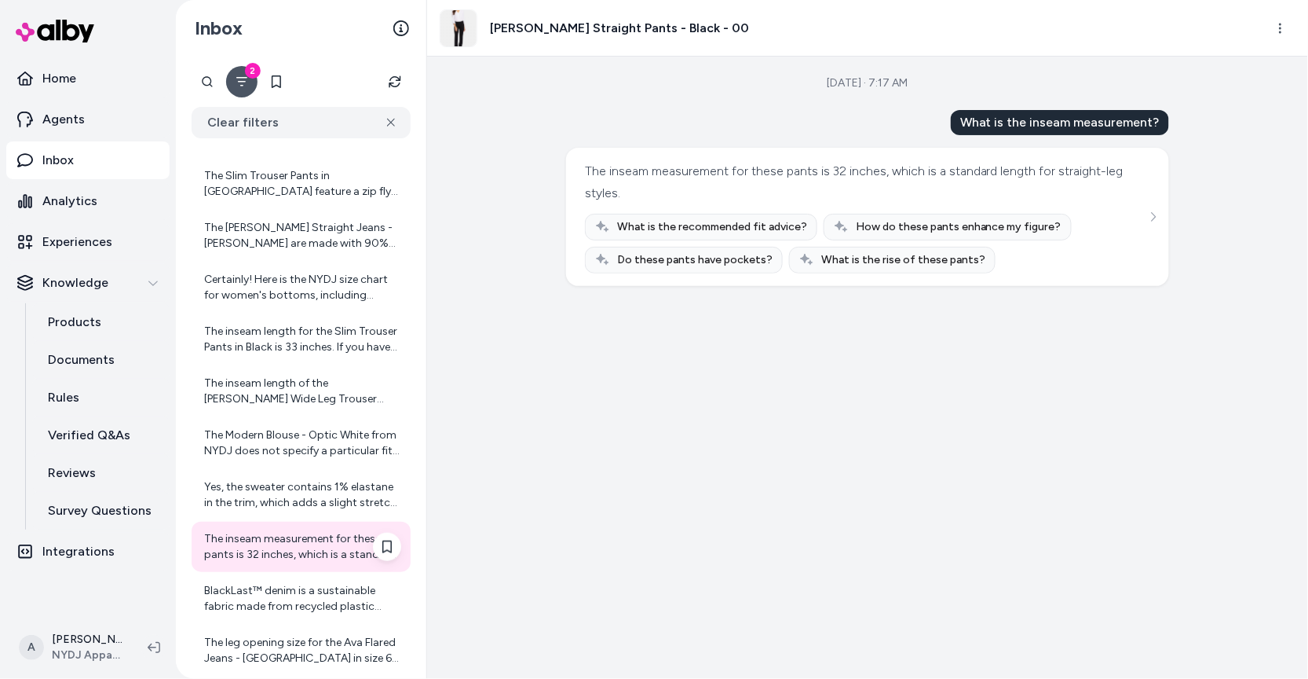
scroll to position [4213, 0]
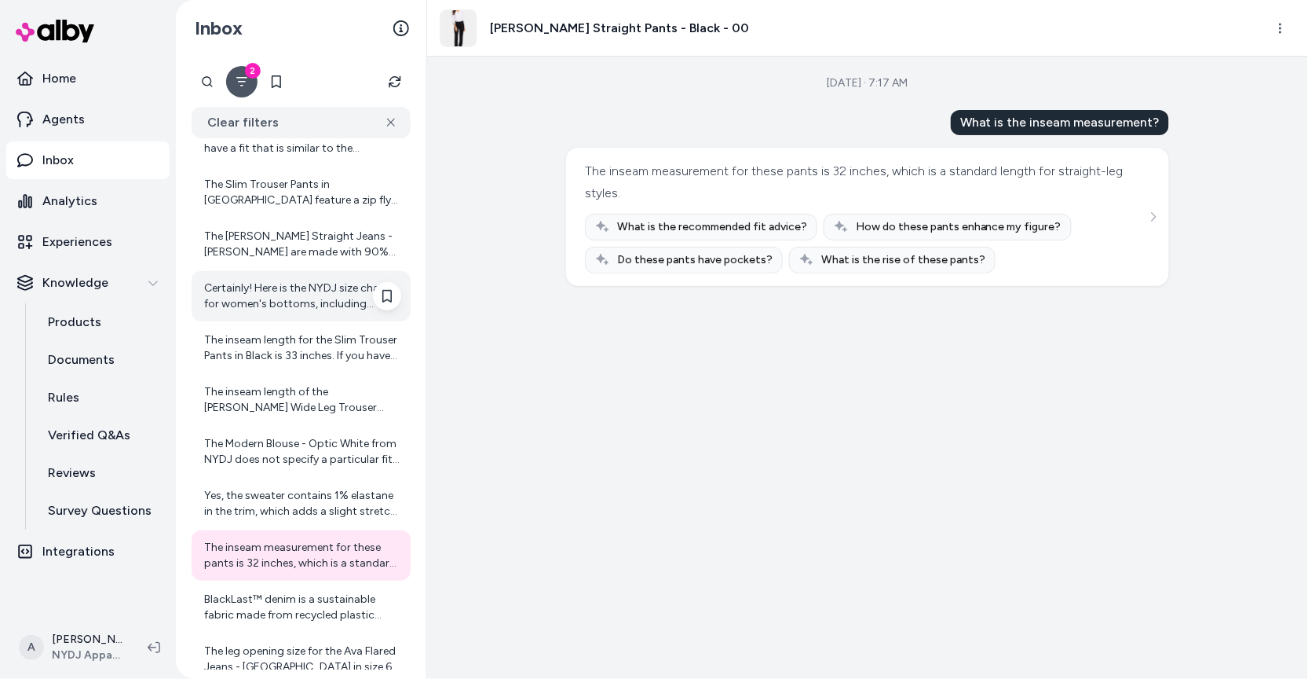
click at [277, 295] on div "Certainly! Here is the NYDJ size chart for women's bottoms, including numeric s…" at bounding box center [302, 295] width 197 height 31
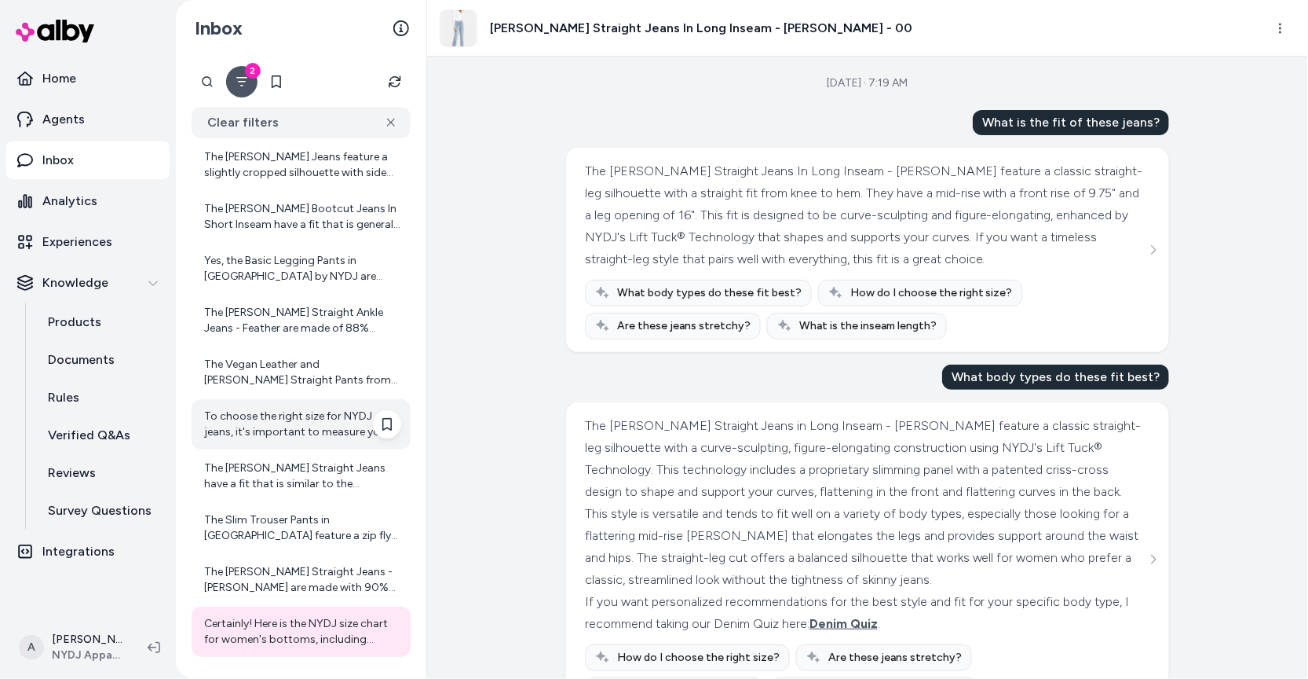
scroll to position [3868, 0]
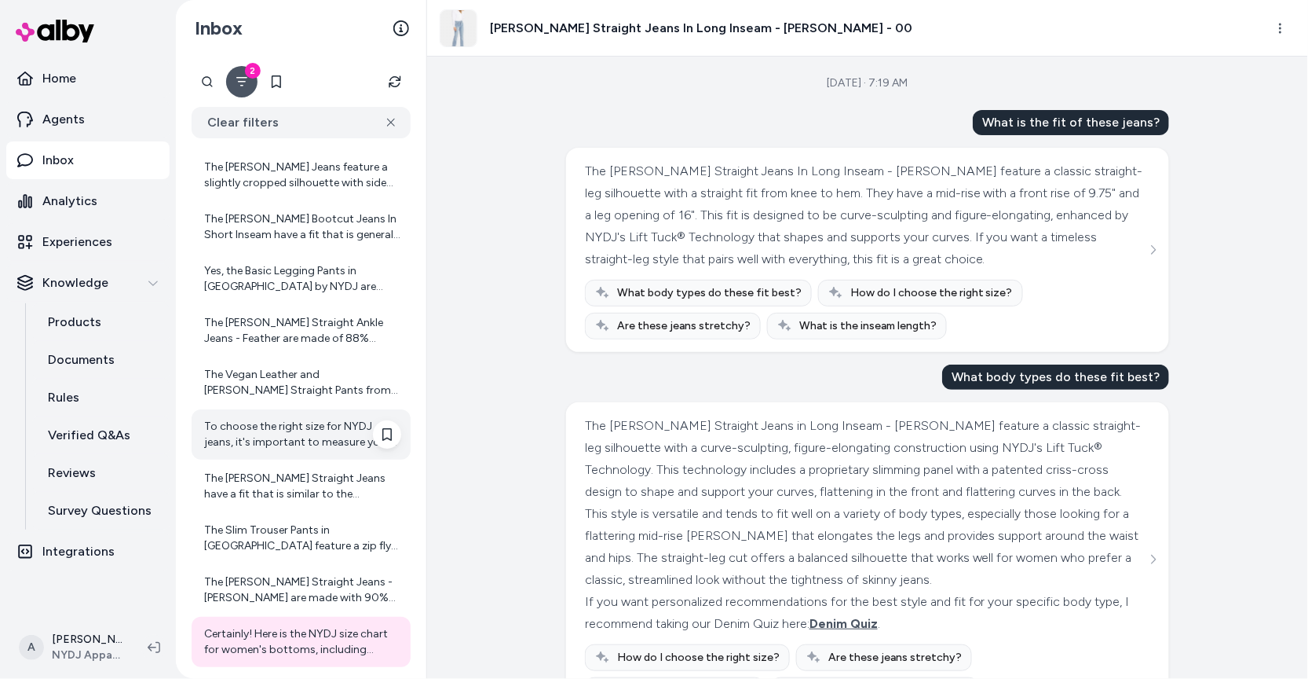
click at [309, 410] on div "To choose the right size for NYDJ jeans, it's important to measure your waist a…" at bounding box center [301, 434] width 219 height 50
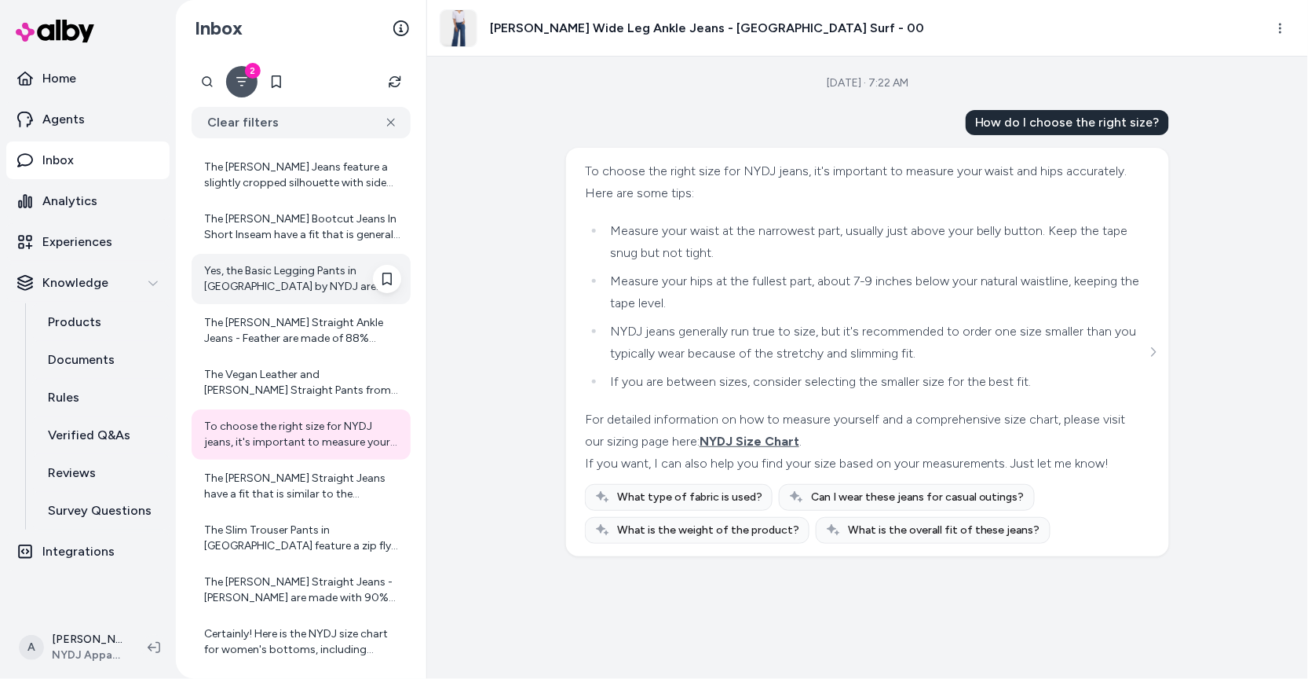
click at [288, 276] on div "Yes, the Basic Legging Pants in Ponte Knit by NYDJ are made with a fabric blend…" at bounding box center [302, 278] width 197 height 31
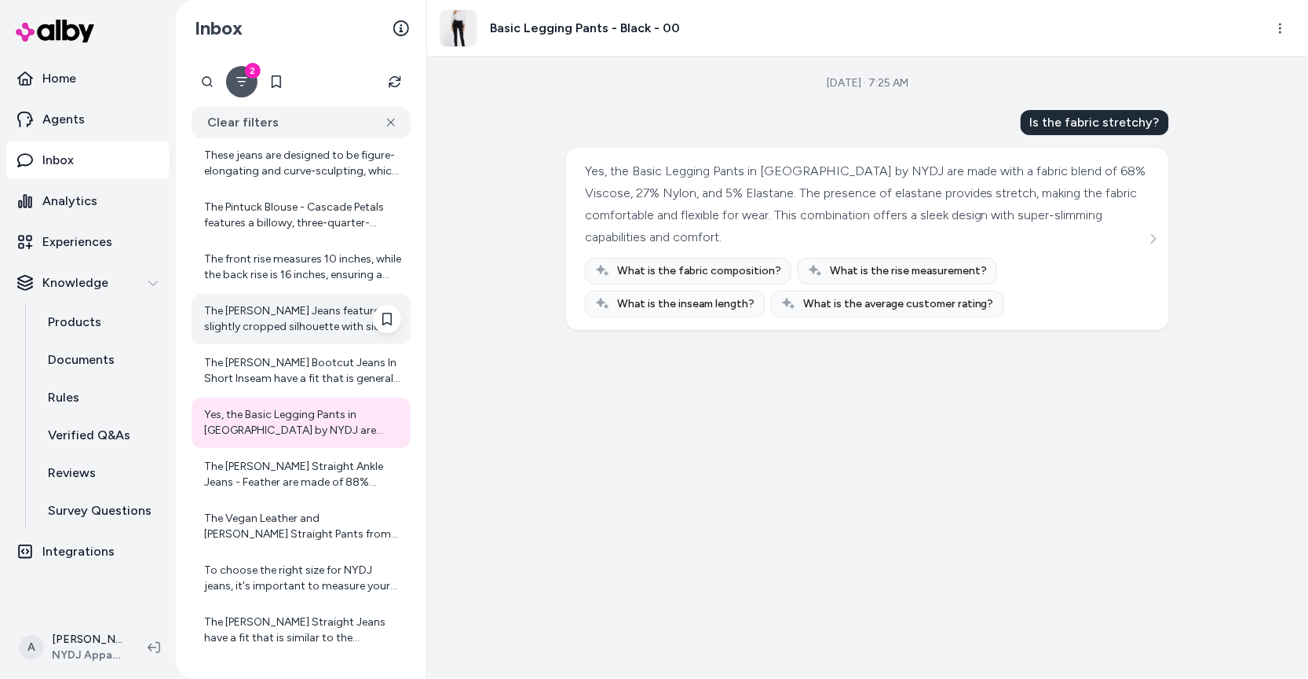
scroll to position [3723, 0]
click at [295, 316] on div "The Chloe Capri Jeans feature a slightly cropped silhouette with side slits and…" at bounding box center [302, 319] width 197 height 31
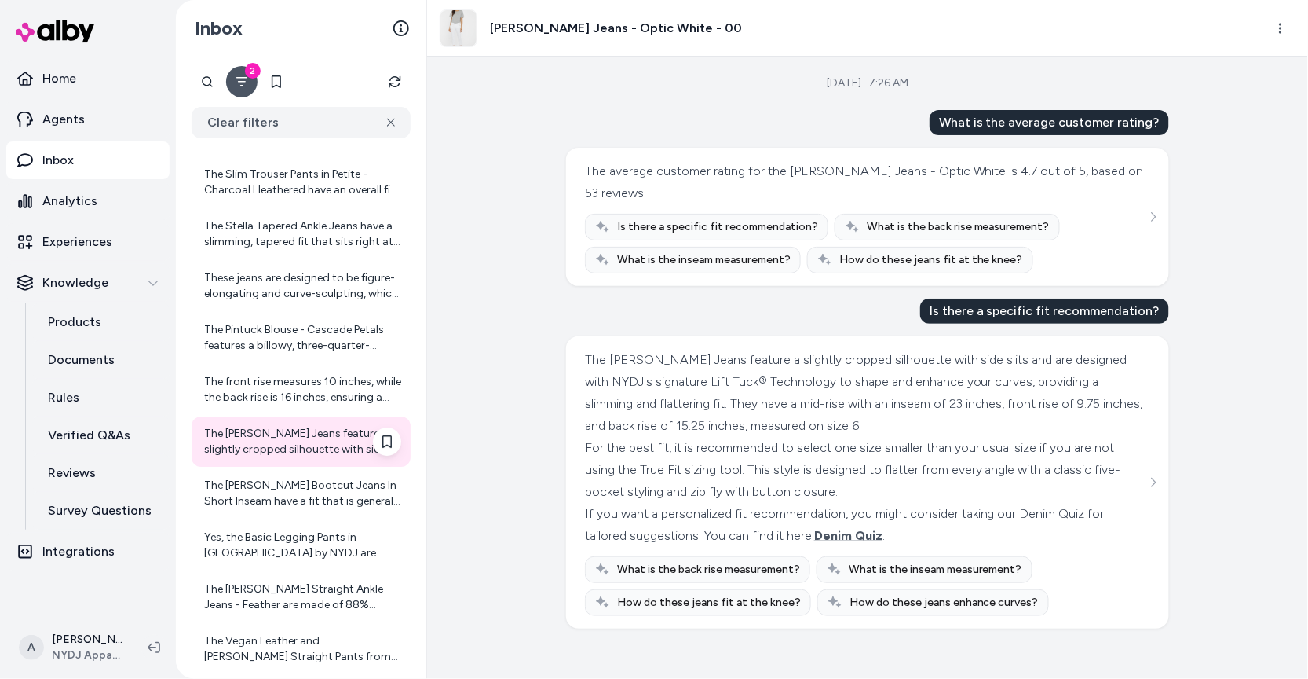
scroll to position [3603, 0]
click at [267, 301] on div "These jeans are designed to be figure-elongating and curve-sculpting, which may…" at bounding box center [301, 284] width 219 height 50
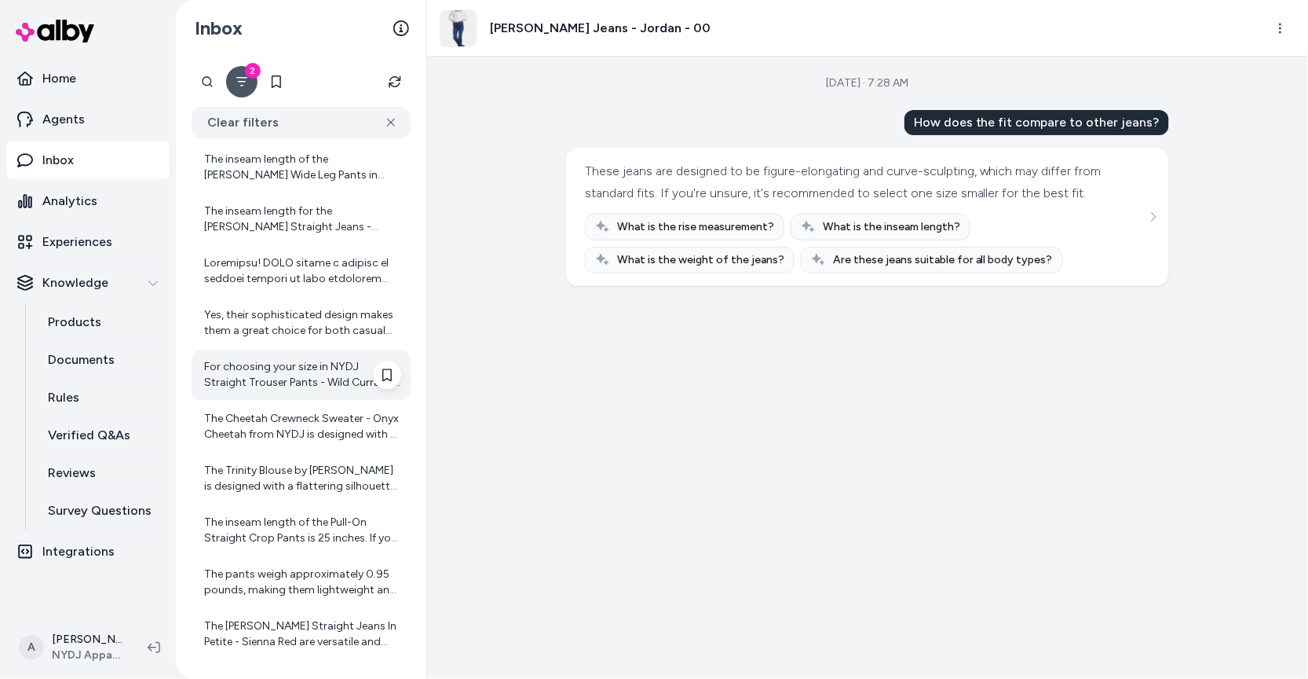
scroll to position [2991, 0]
click at [291, 382] on div "For choosing your size in NYDJ Straight Trouser Pants - Wild Currant, here are …" at bounding box center [302, 378] width 197 height 31
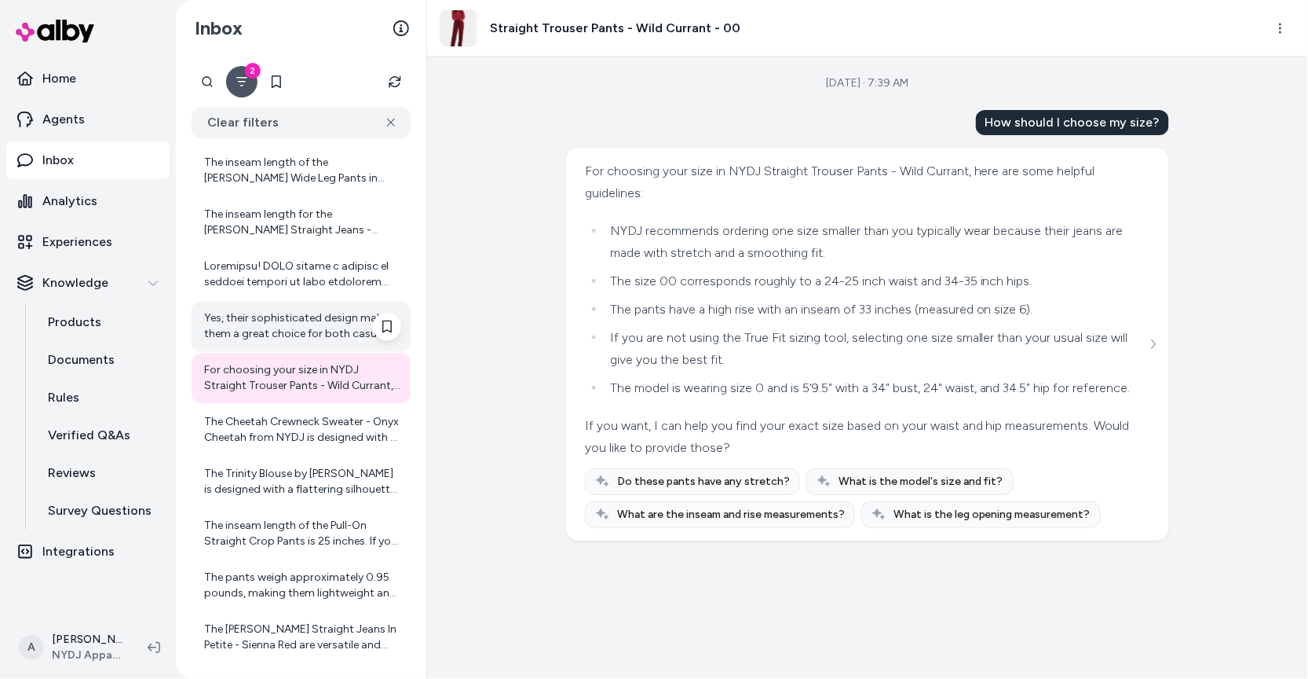
click at [287, 319] on div "Yes, their sophisticated design makes them a great choice for both casual and f…" at bounding box center [302, 326] width 197 height 31
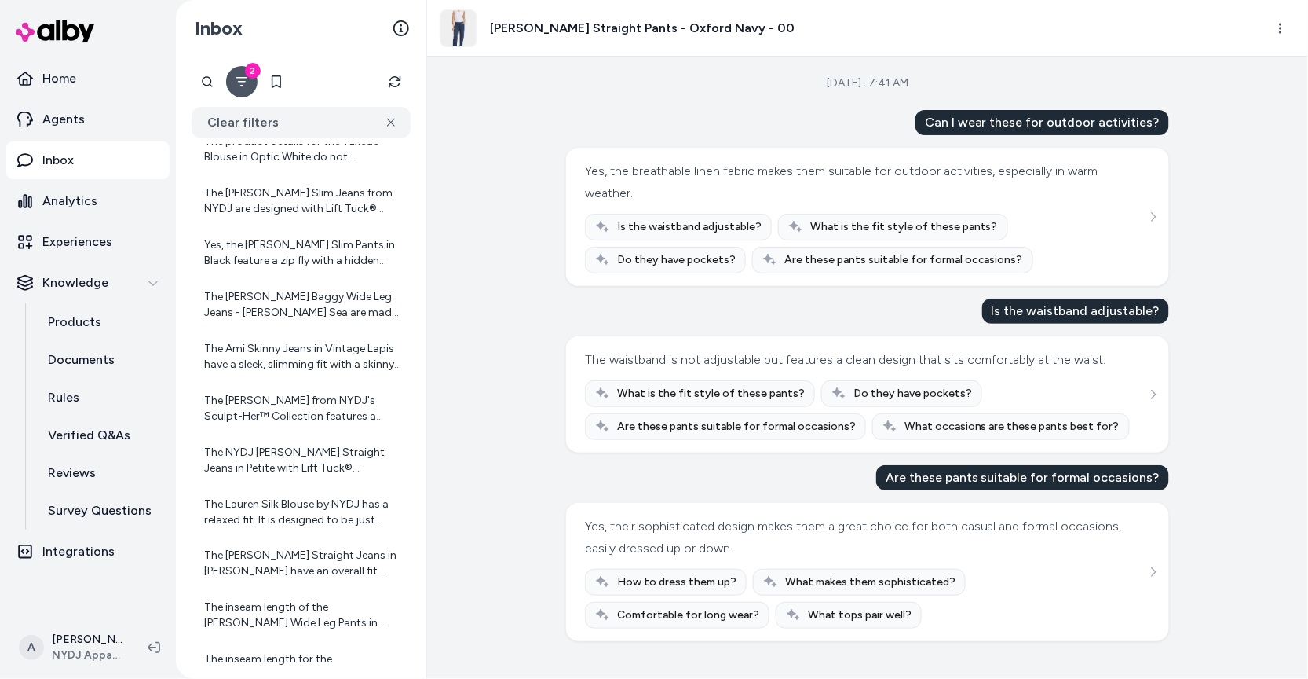
scroll to position [2543, 0]
click at [287, 323] on div "The Renee Baggy Wide Leg Jeans - Santiago Sea are made of 99% cotton and 1% ela…" at bounding box center [301, 308] width 219 height 50
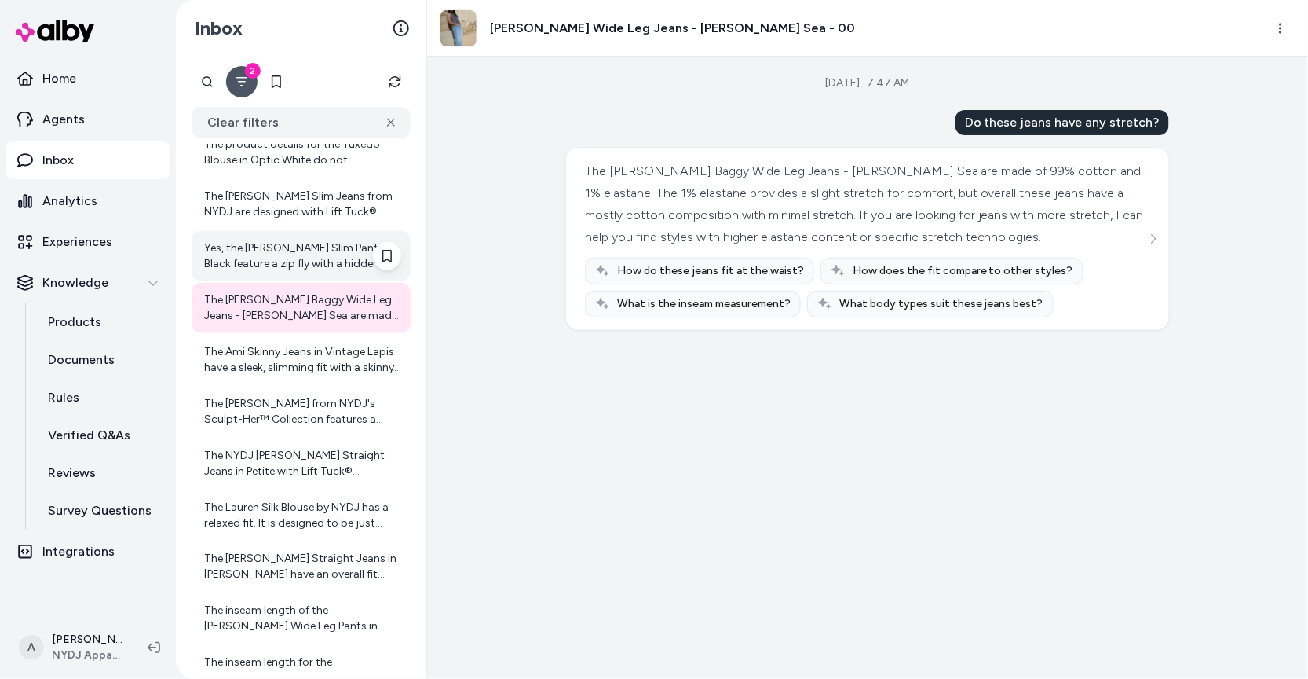
click at [272, 254] on div "Yes, the Sadie Slim Pants in Black feature a zip fly with a hidden button closu…" at bounding box center [302, 255] width 197 height 31
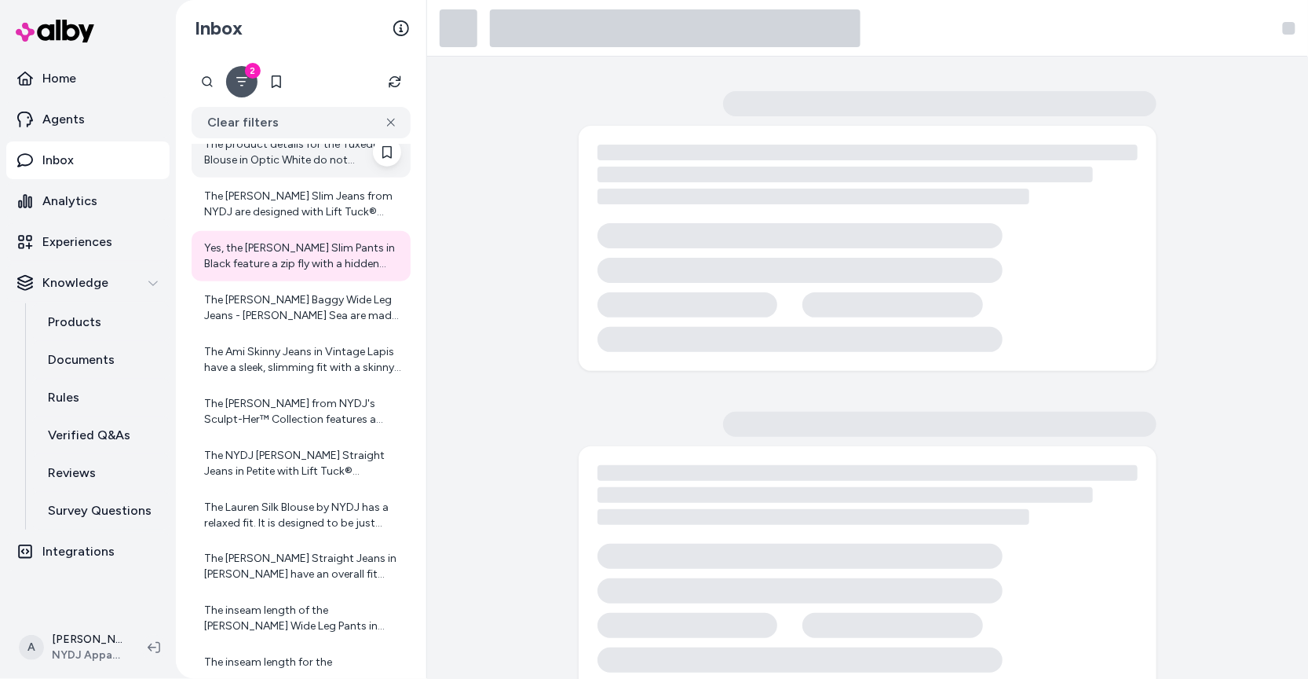
click at [273, 170] on div "The product details for the Tuxedo Blouse in Optic White do not specifically me…" at bounding box center [301, 152] width 219 height 50
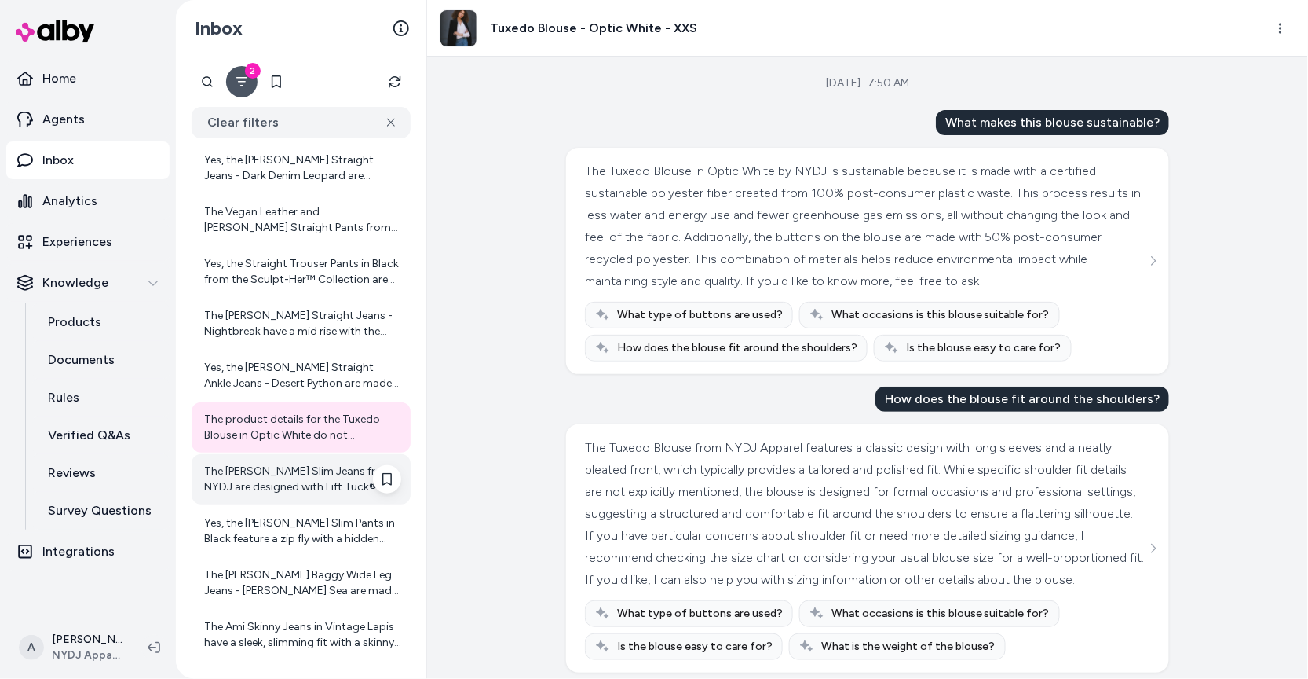
scroll to position [2267, 0]
click at [255, 366] on div "Yes, the Marilyn Straight Ankle Jeans - Desert Python are made with a fabric bl…" at bounding box center [302, 375] width 197 height 31
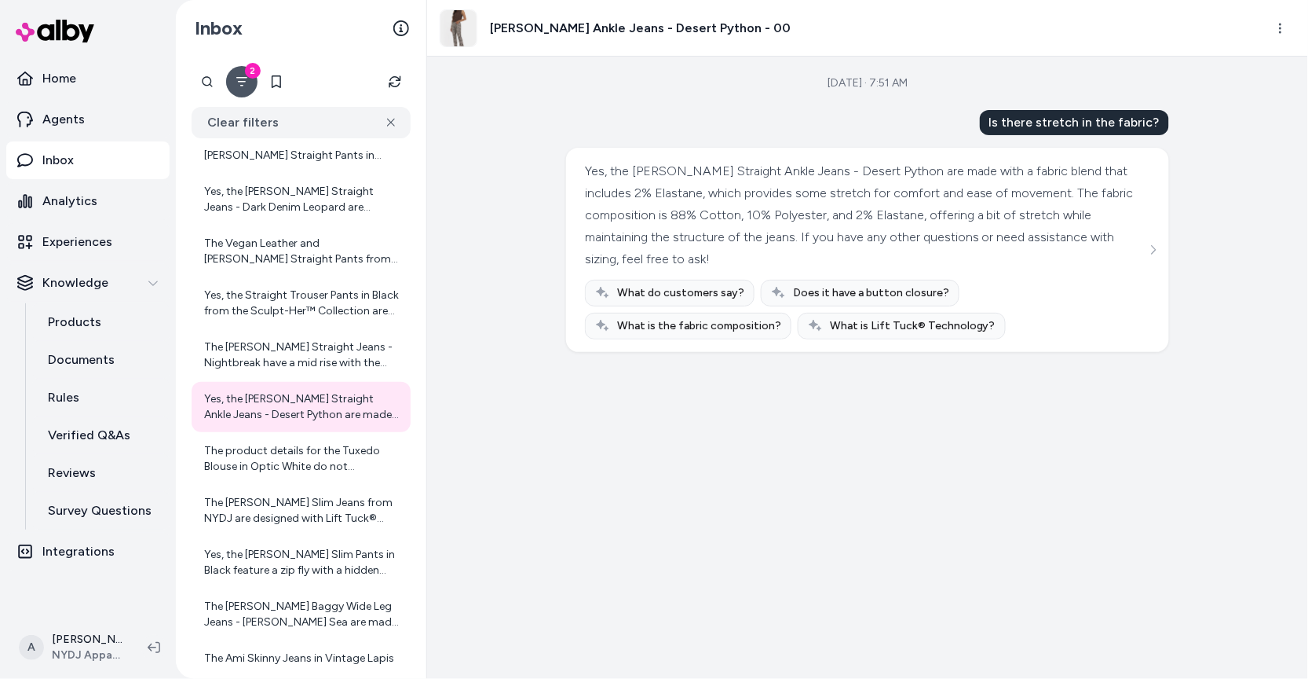
scroll to position [2120, 0]
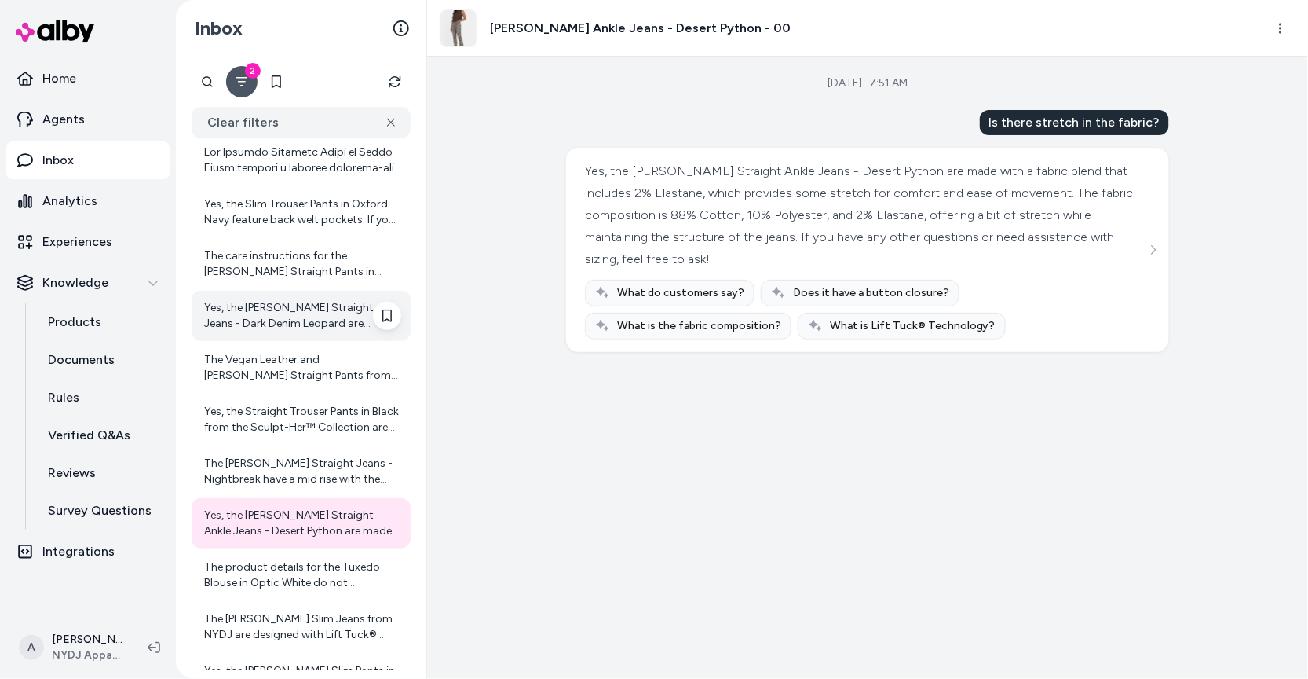
click at [266, 296] on div "Yes, the Marilyn Straight Jeans - Dark Denim Leopard are designed to be suitabl…" at bounding box center [301, 316] width 219 height 50
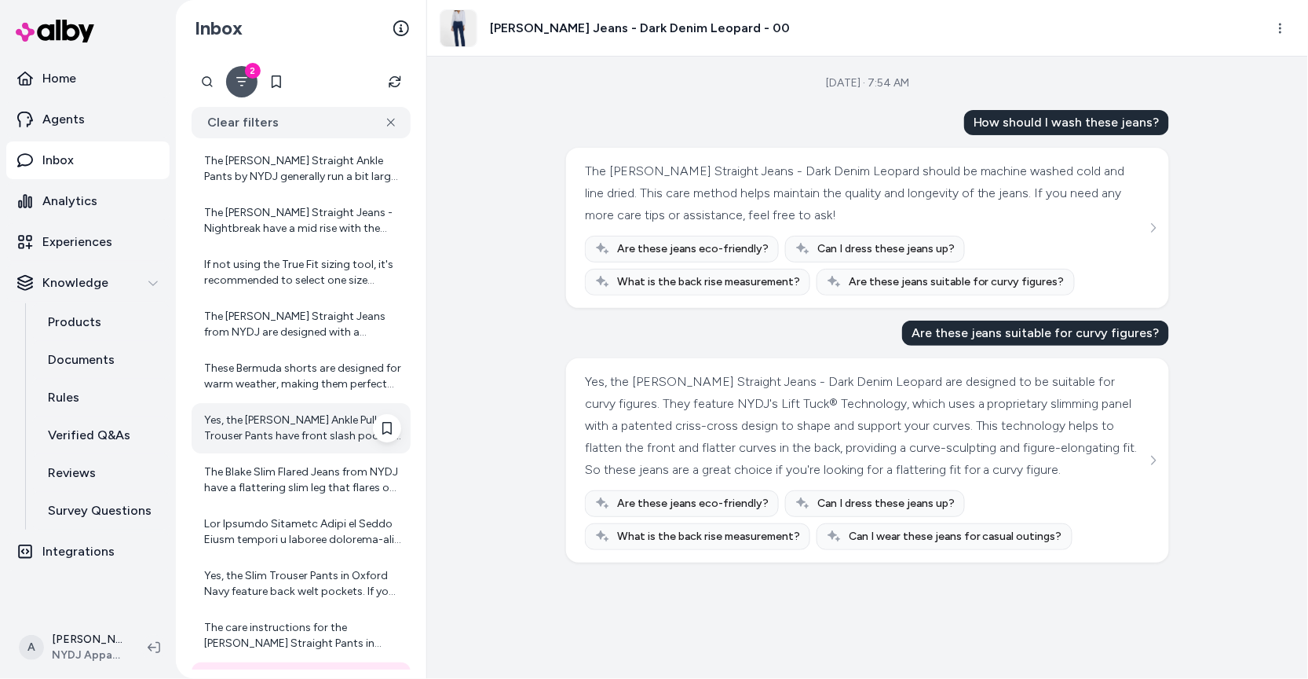
scroll to position [1745, 0]
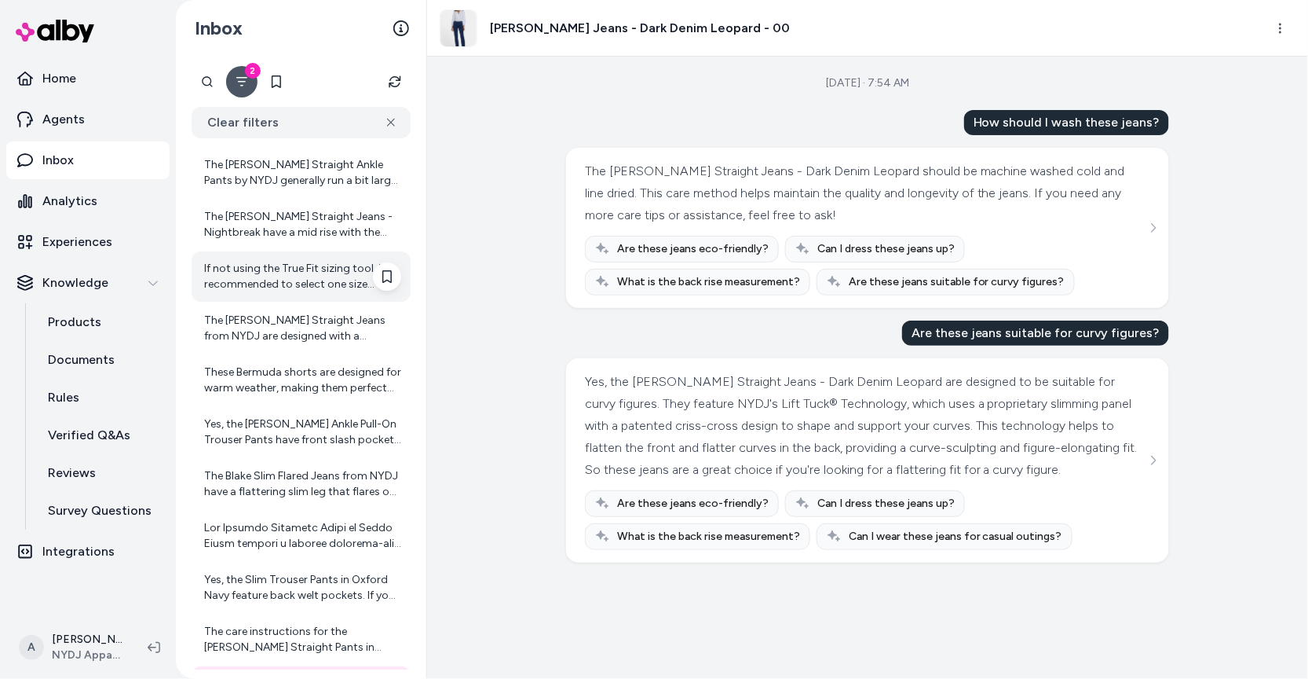
click at [313, 281] on div "If not using the True Fit sizing tool, it's recommended to select one size smal…" at bounding box center [302, 276] width 197 height 31
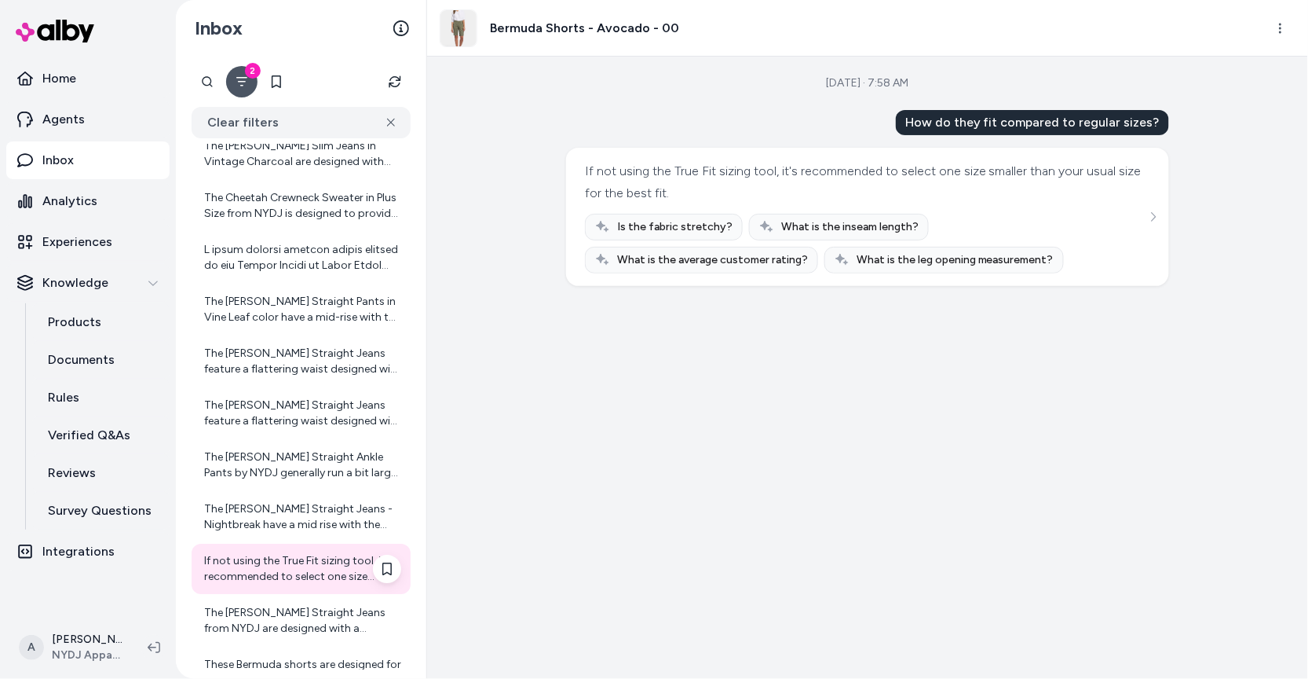
scroll to position [1447, 0]
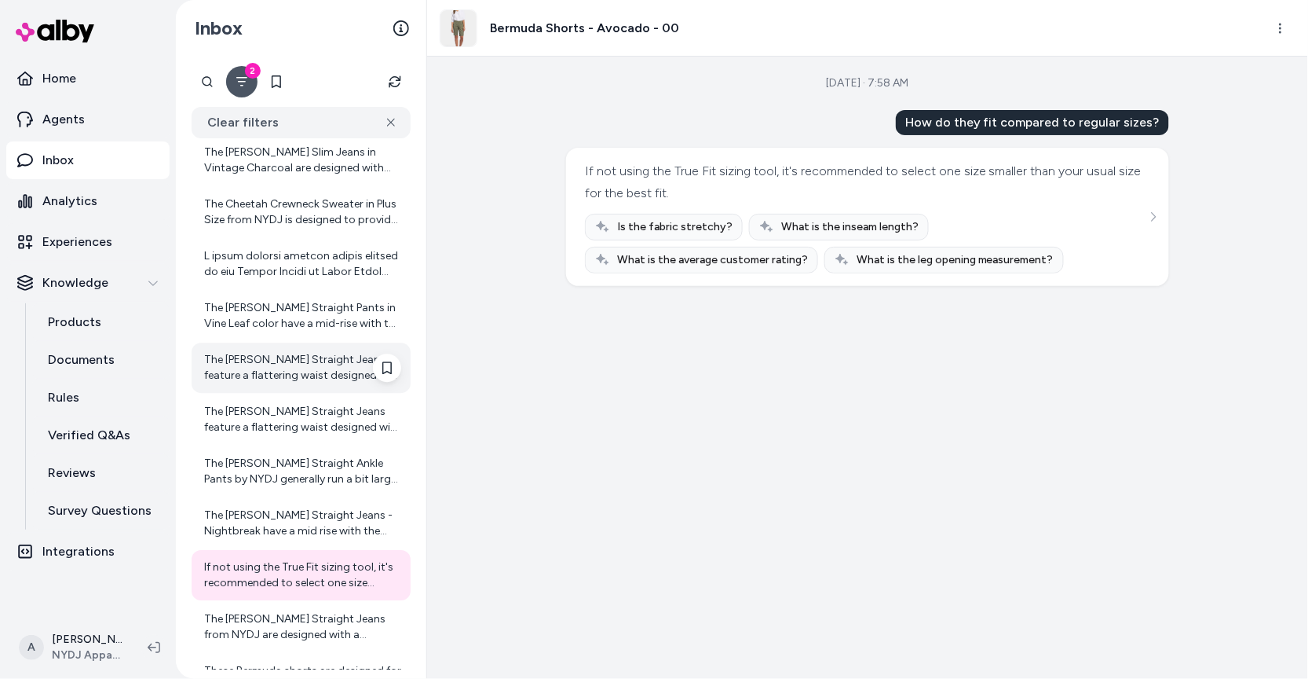
click at [313, 362] on div "The Marilyn Straight Jeans feature a flattering waist designed with NYDJ's Lift…" at bounding box center [302, 367] width 197 height 31
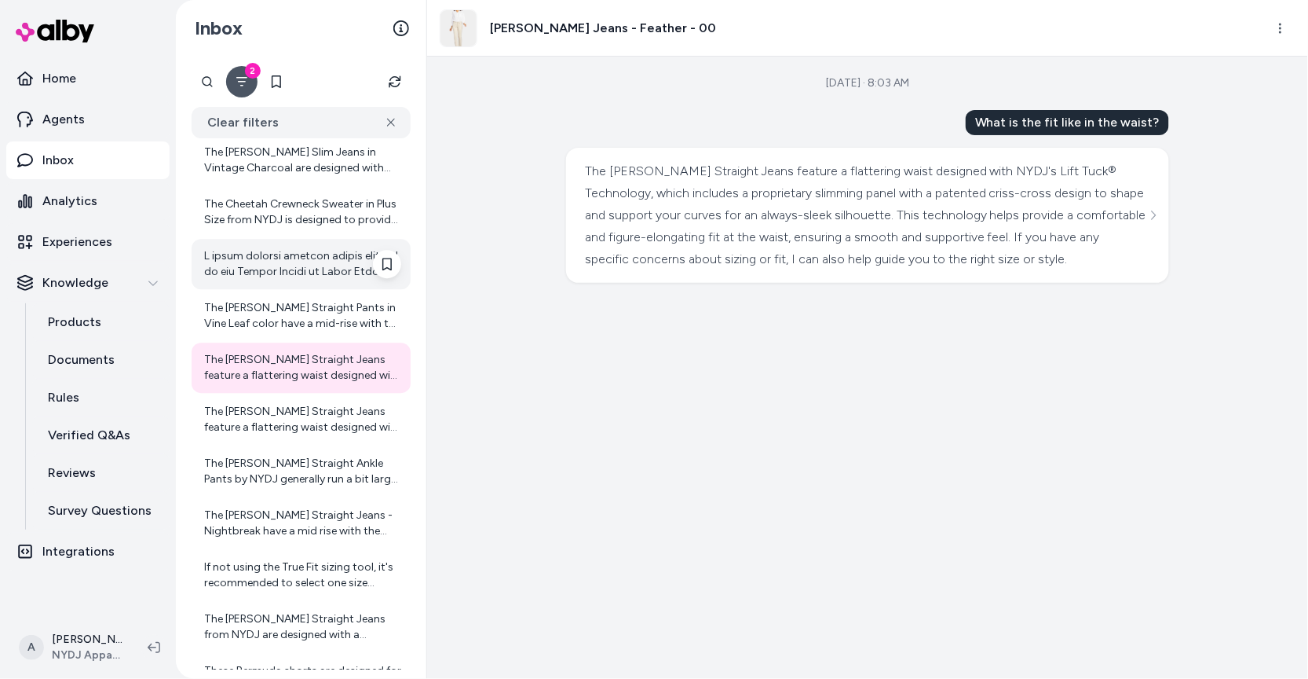
click at [308, 264] on div at bounding box center [302, 263] width 197 height 31
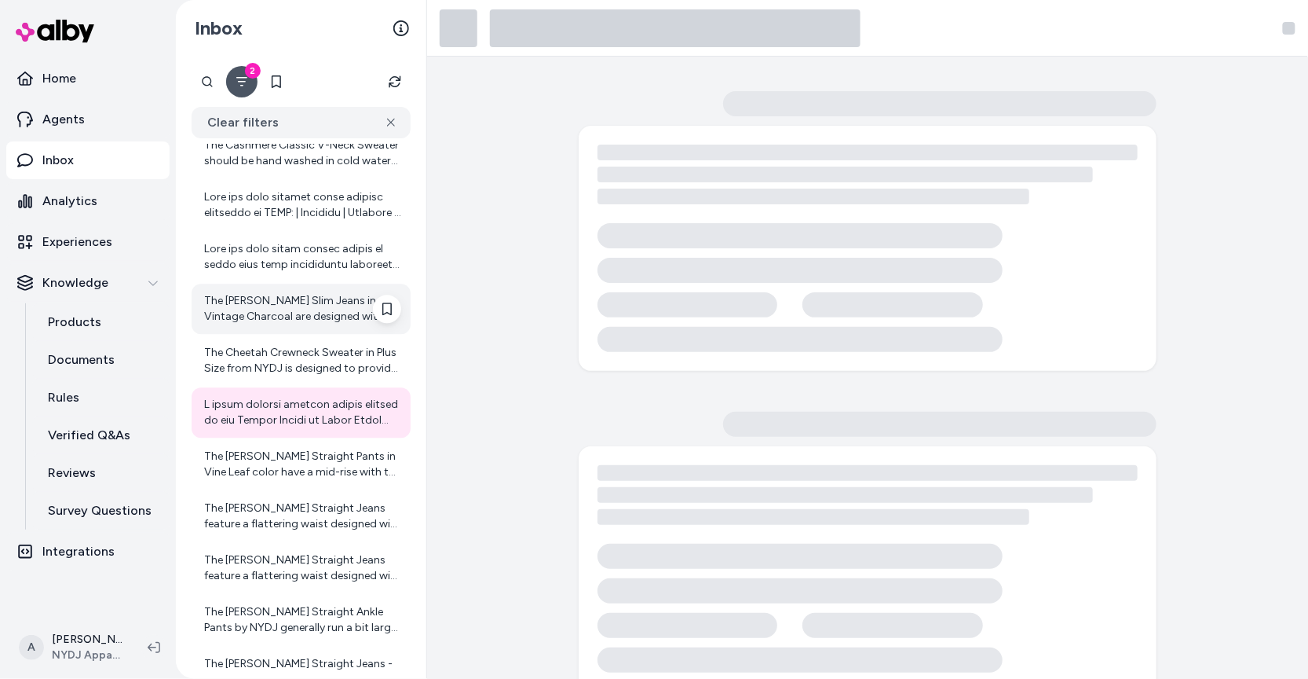
click at [311, 306] on div "The Sheri Slim Jeans in Vintage Charcoal are designed with NYDJ's Lift Tuck® Te…" at bounding box center [302, 308] width 197 height 31
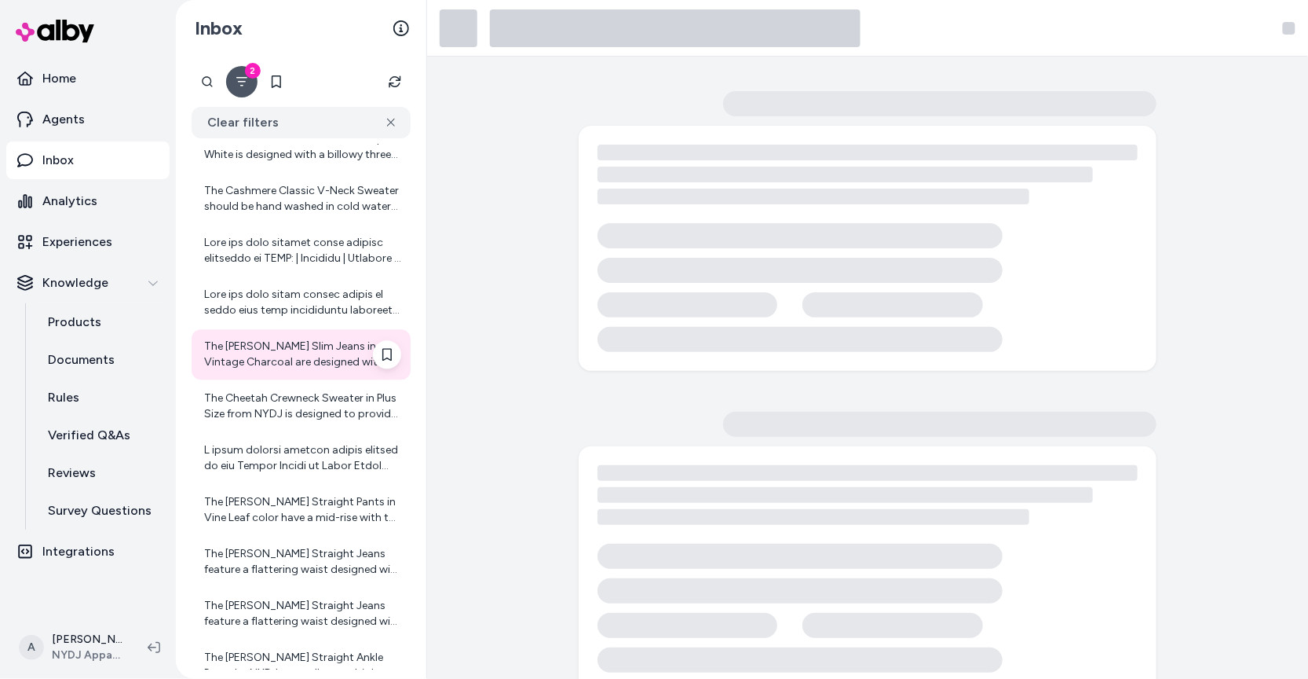
scroll to position [1249, 0]
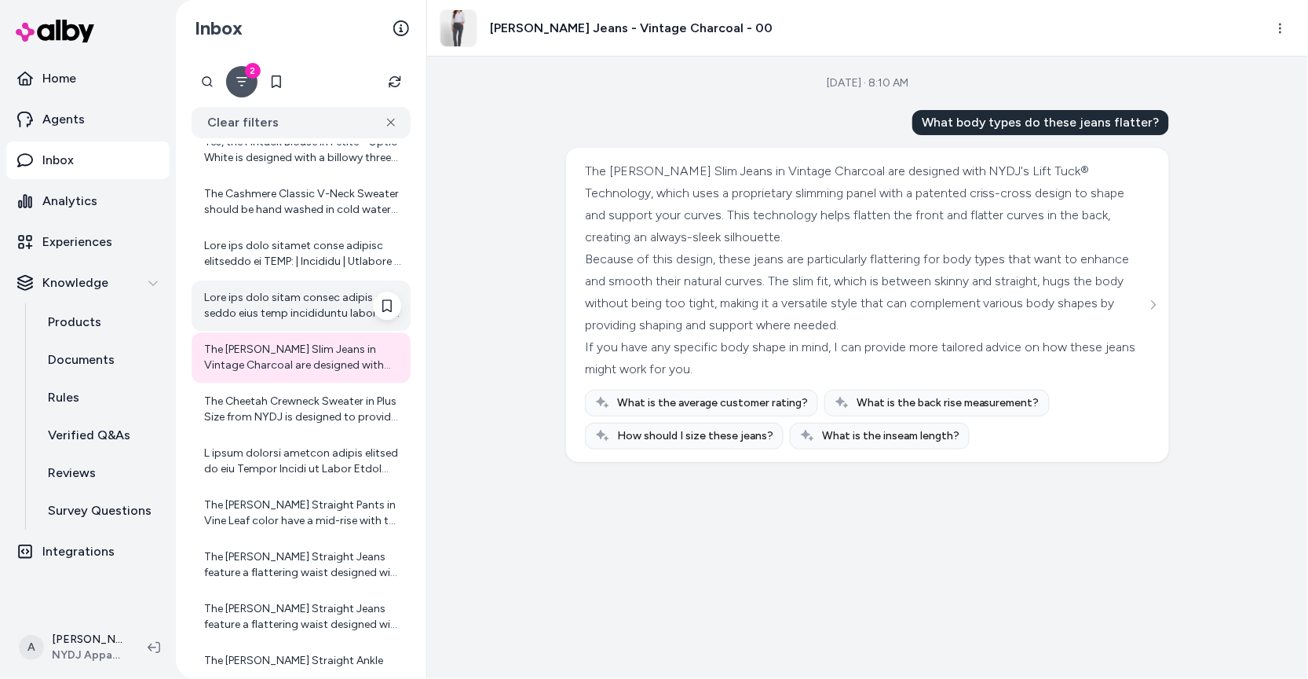
click at [313, 309] on div at bounding box center [302, 305] width 197 height 31
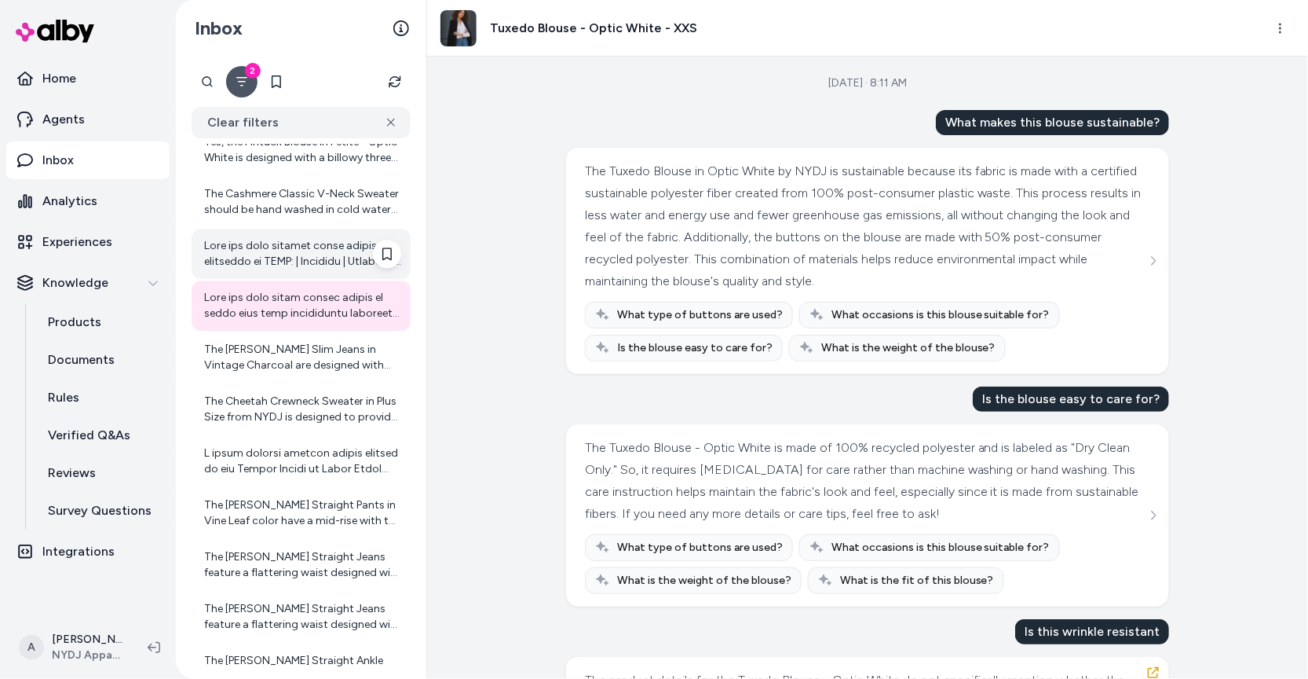
click at [309, 251] on div at bounding box center [302, 253] width 197 height 31
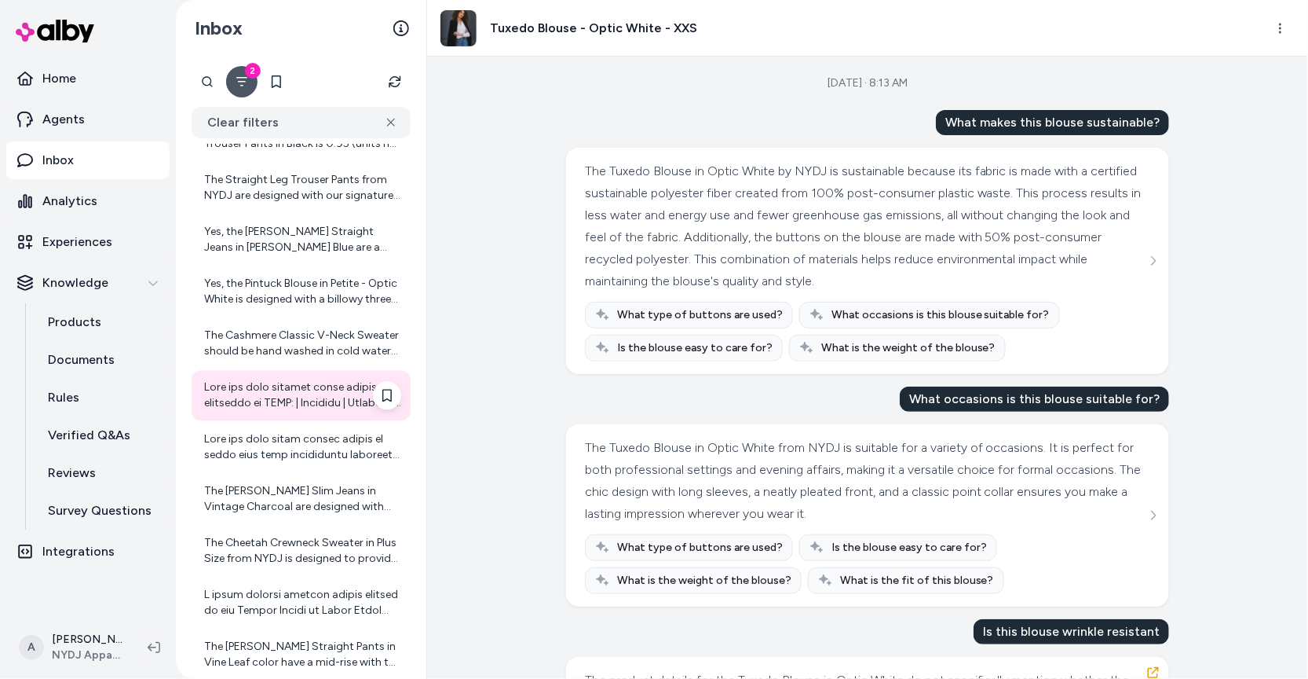
scroll to position [1055, 0]
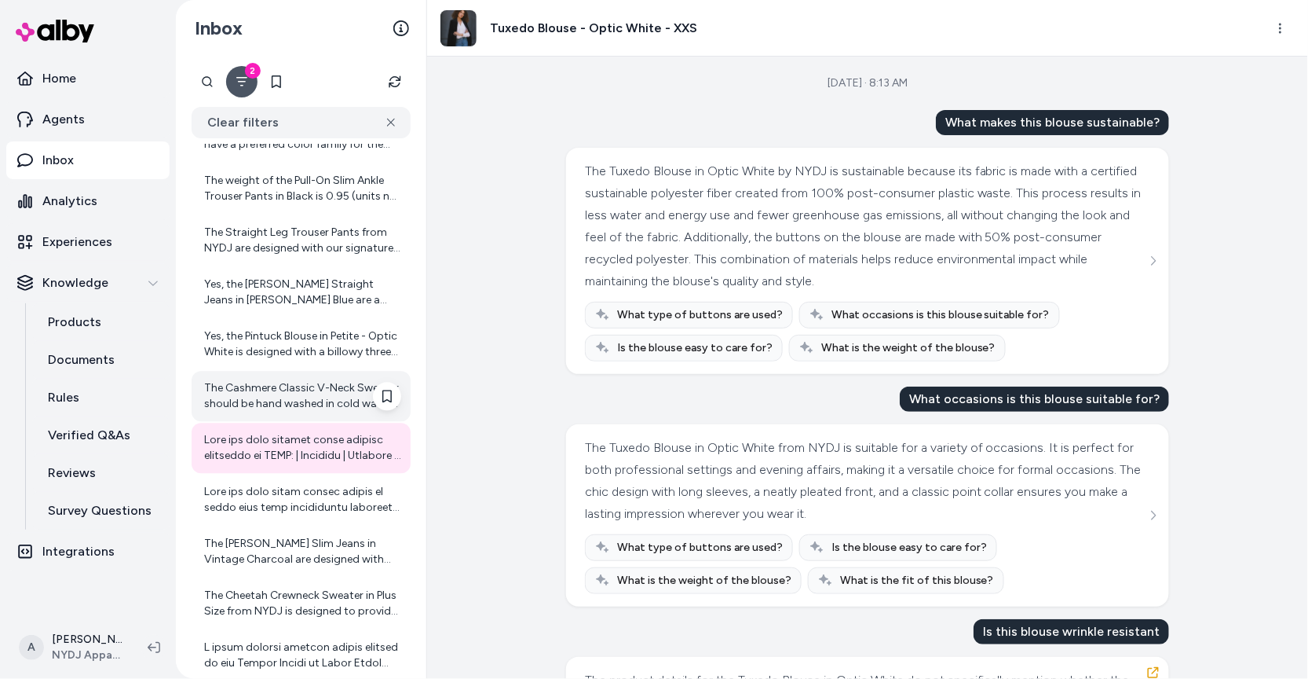
click at [336, 400] on div "The Cashmere Classic V-Neck Sweater should be hand washed in cold water and lai…" at bounding box center [302, 396] width 197 height 31
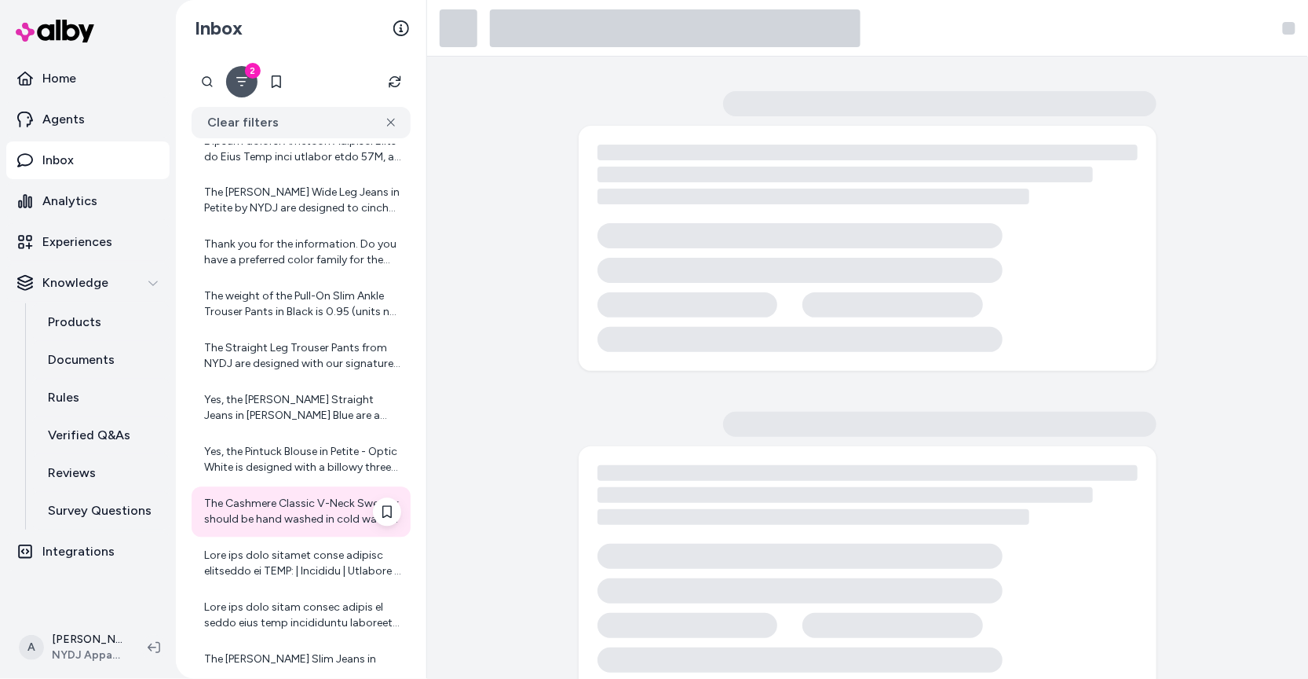
scroll to position [933, 0]
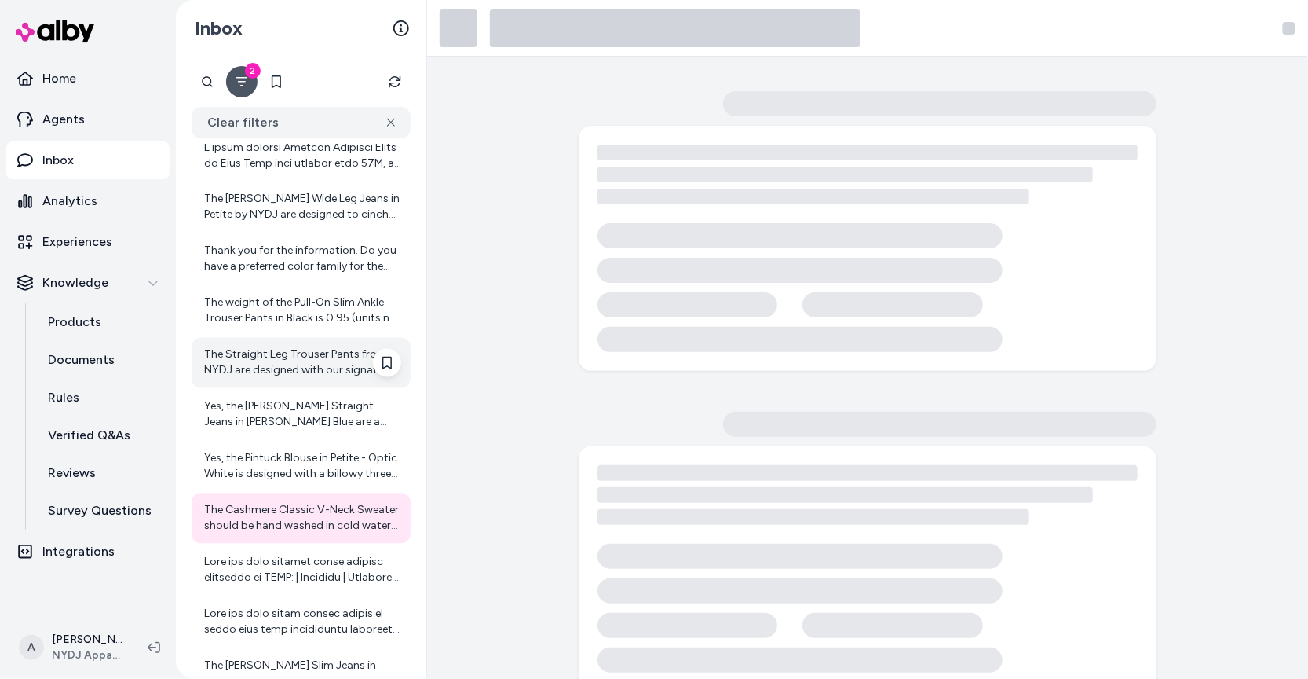
click at [339, 348] on div "The Straight Leg Trouser Pants from NYDJ are designed with our signature Lift T…" at bounding box center [302, 362] width 197 height 31
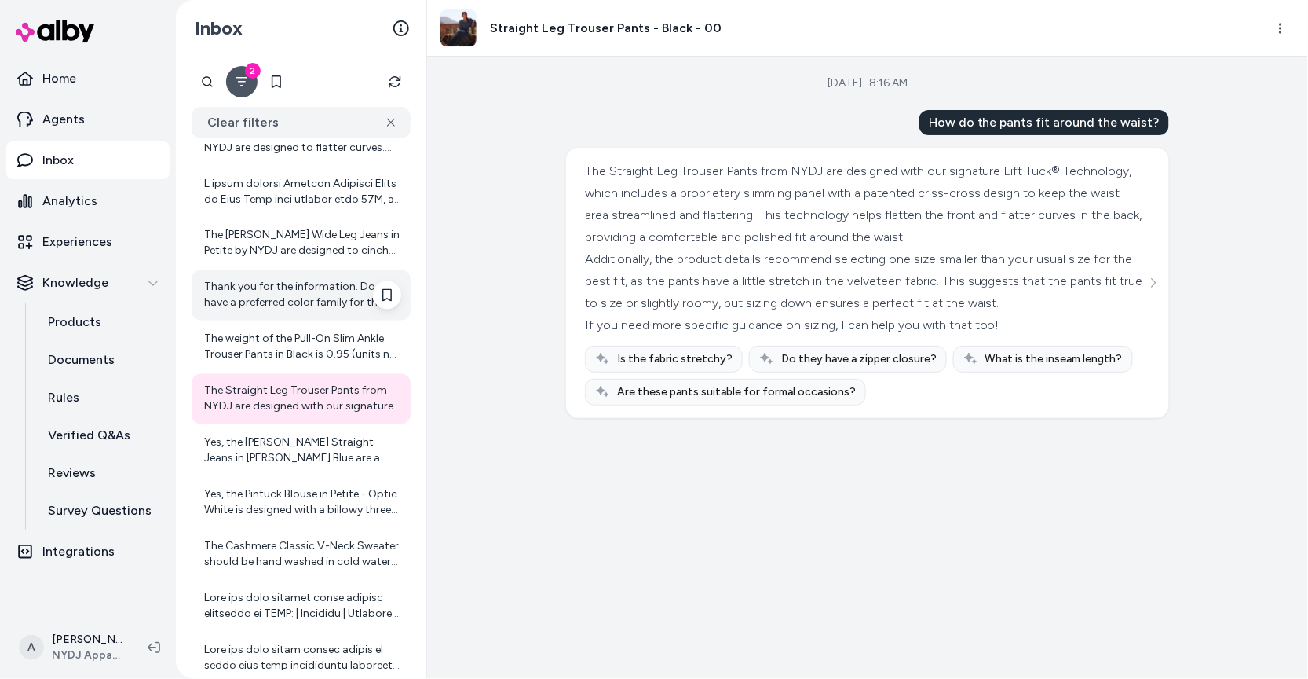
scroll to position [892, 0]
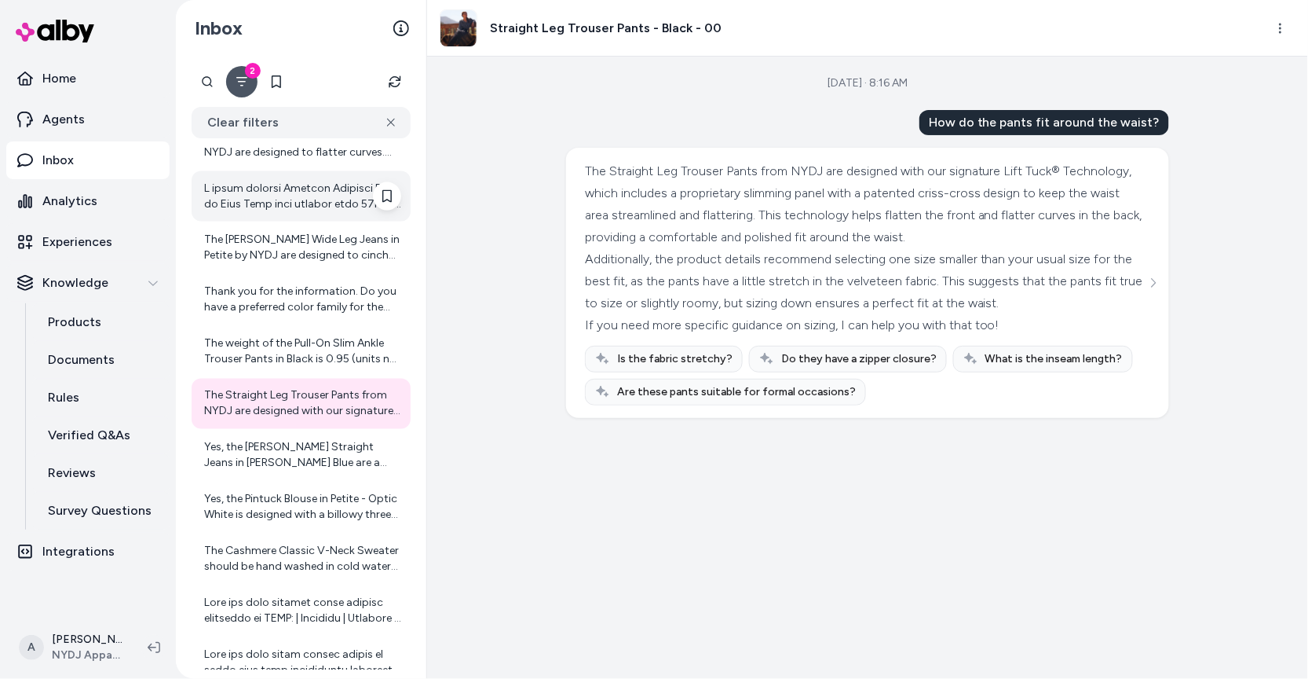
click at [319, 202] on div at bounding box center [302, 196] width 197 height 31
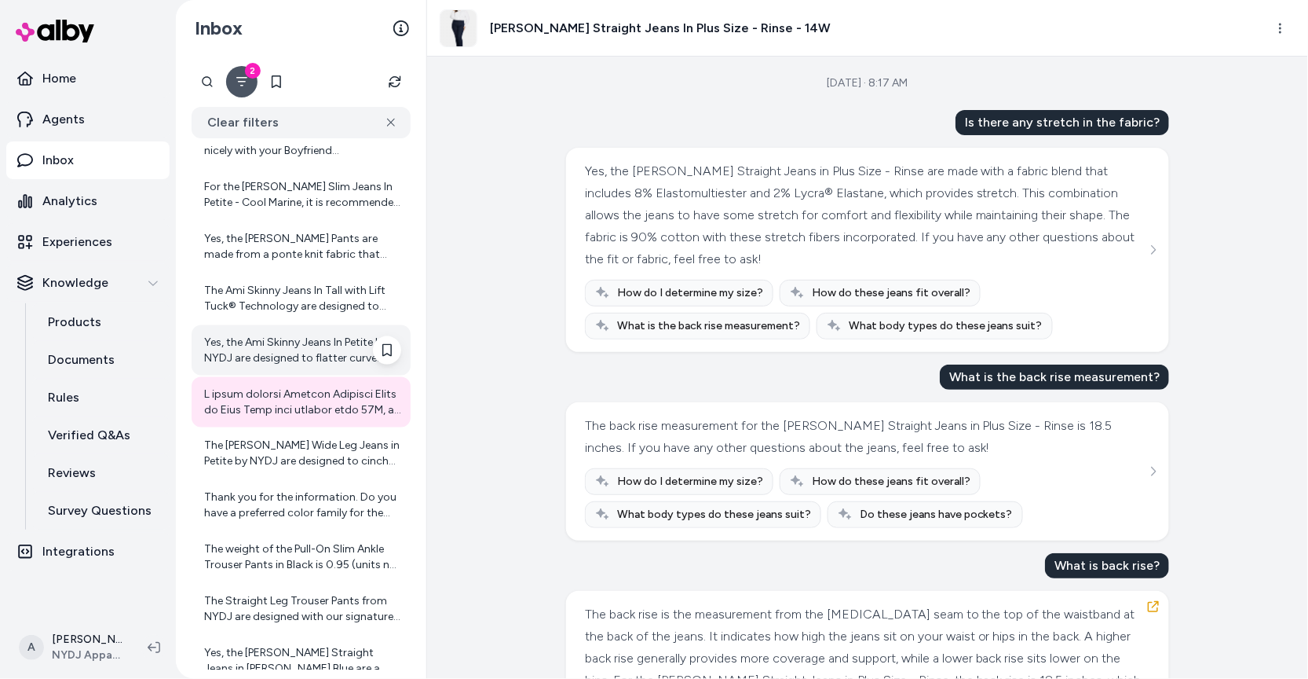
scroll to position [686, 0]
click at [303, 357] on div "Yes, the Ami Skinny Jeans In Petite by NYDJ are designed to flatter curves. The…" at bounding box center [302, 350] width 197 height 31
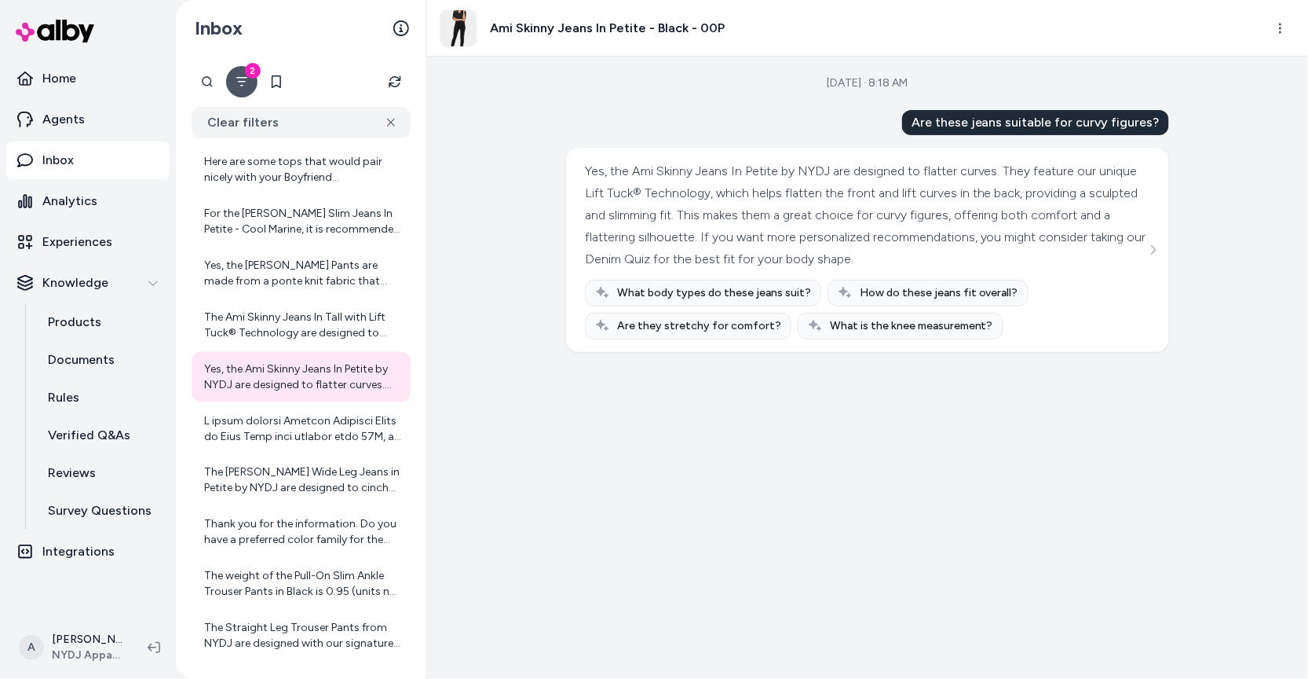
scroll to position [657, 0]
click at [300, 378] on div "Yes, the Ami Skinny Jeans In Petite by NYDJ are designed to flatter curves. The…" at bounding box center [302, 379] width 197 height 31
click at [259, 324] on div "The Ami Skinny Jeans In Tall with Lift Tuck® Technology are designed to flatter…" at bounding box center [302, 327] width 197 height 31
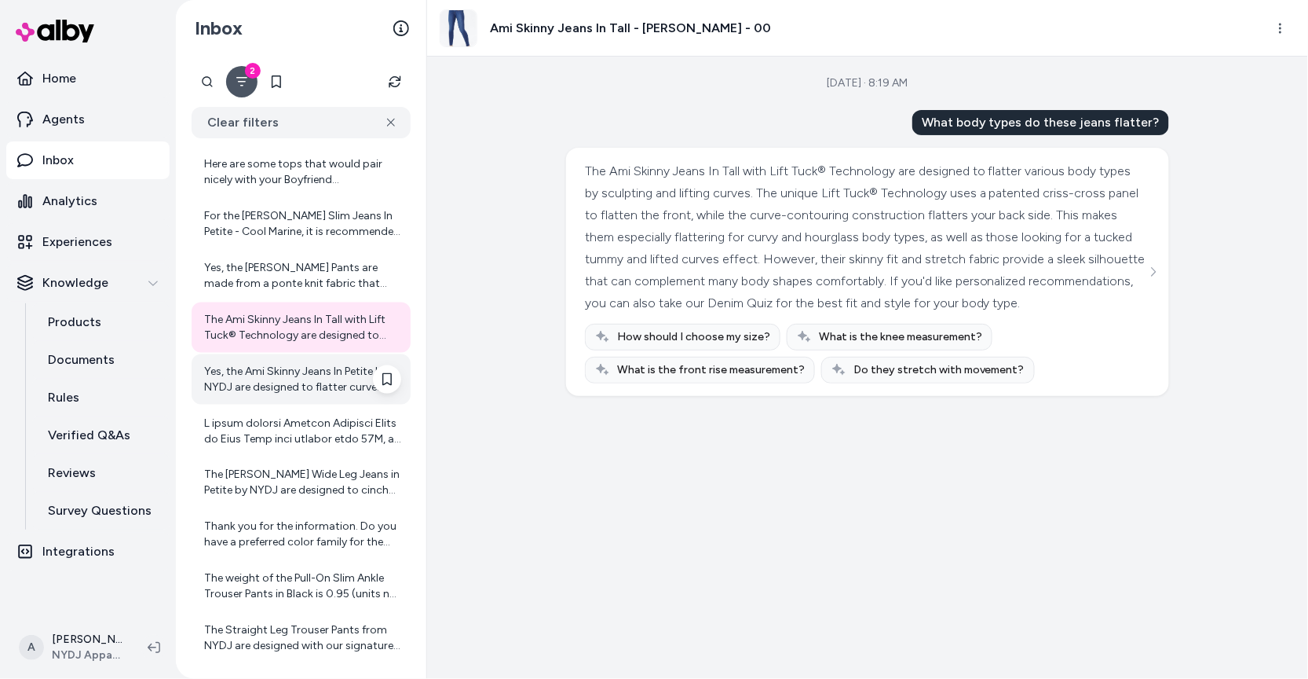
click at [275, 387] on div "Yes, the Ami Skinny Jeans In Petite by NYDJ are designed to flatter curves. The…" at bounding box center [302, 379] width 197 height 31
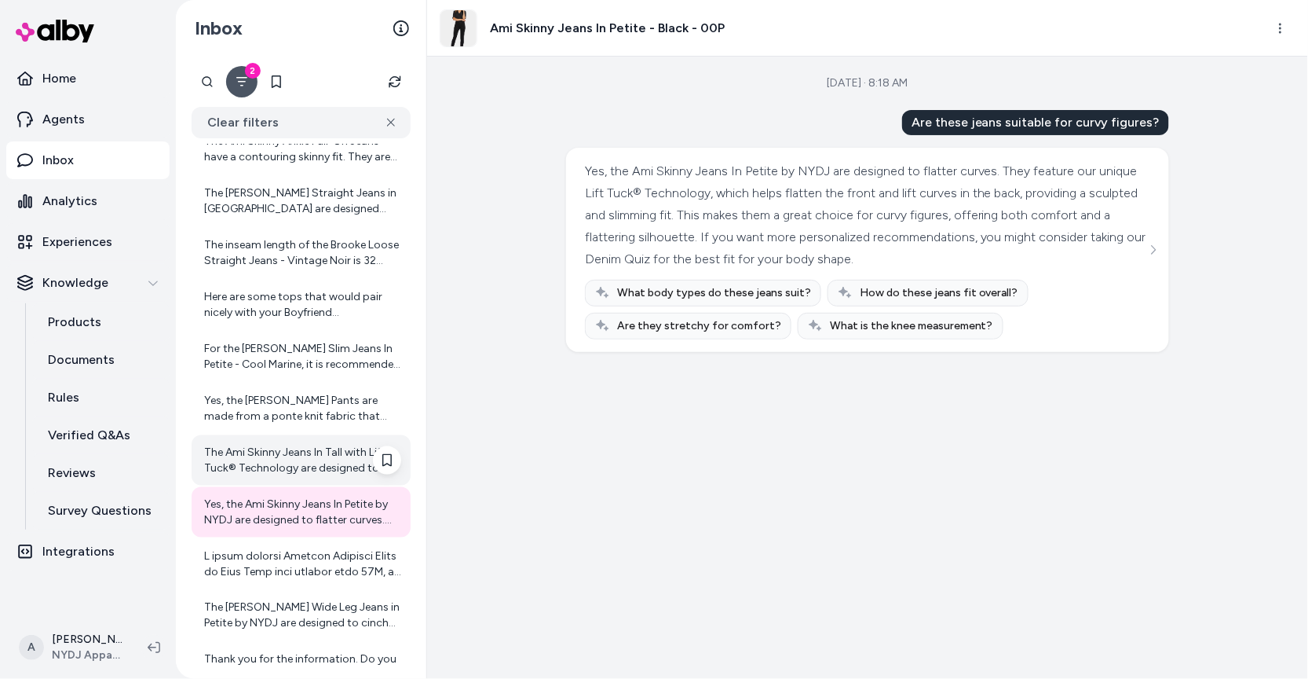
scroll to position [524, 0]
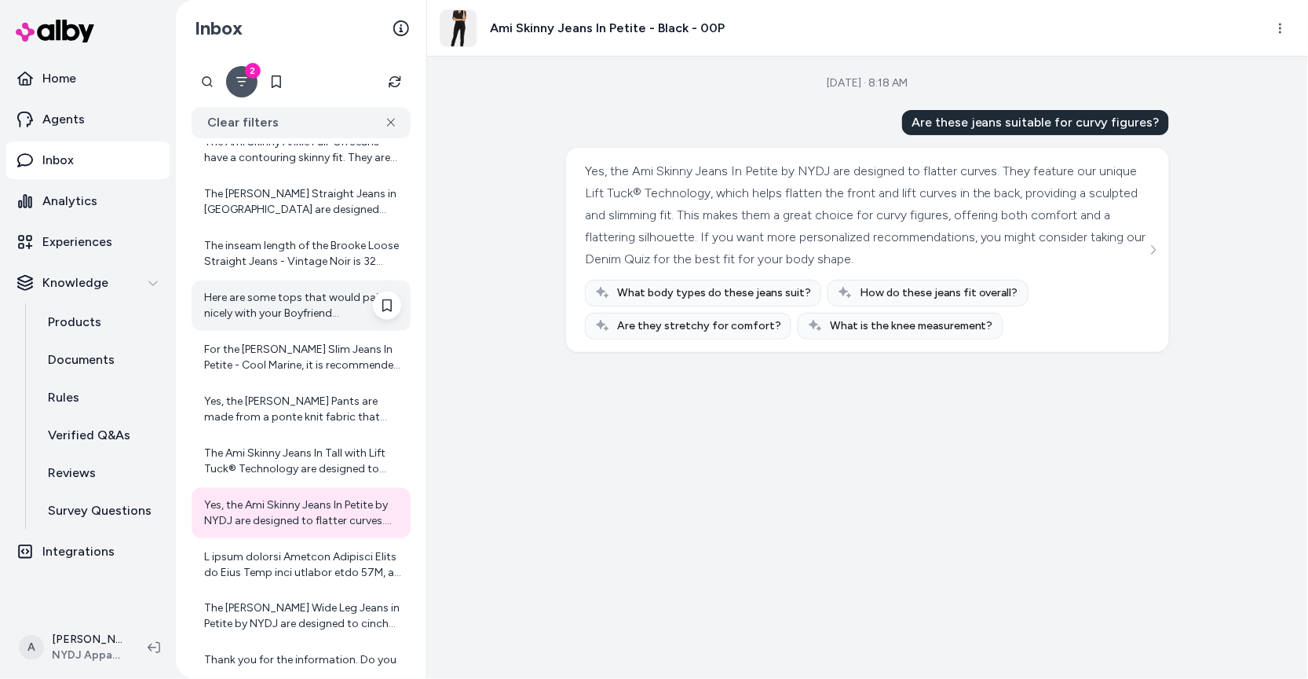
click at [292, 329] on div "Here are some tops that would pair nicely with your Boyfriend Jeans - Cool Mari…" at bounding box center [301, 305] width 219 height 50
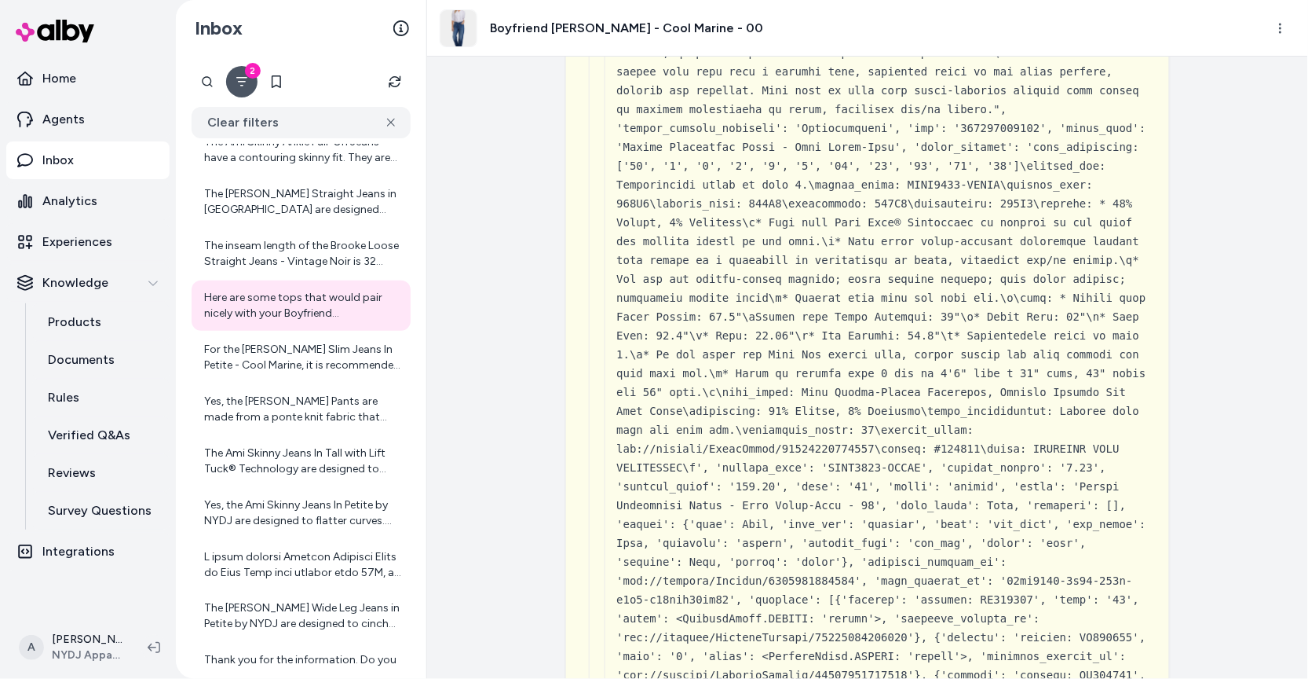
scroll to position [10735, 0]
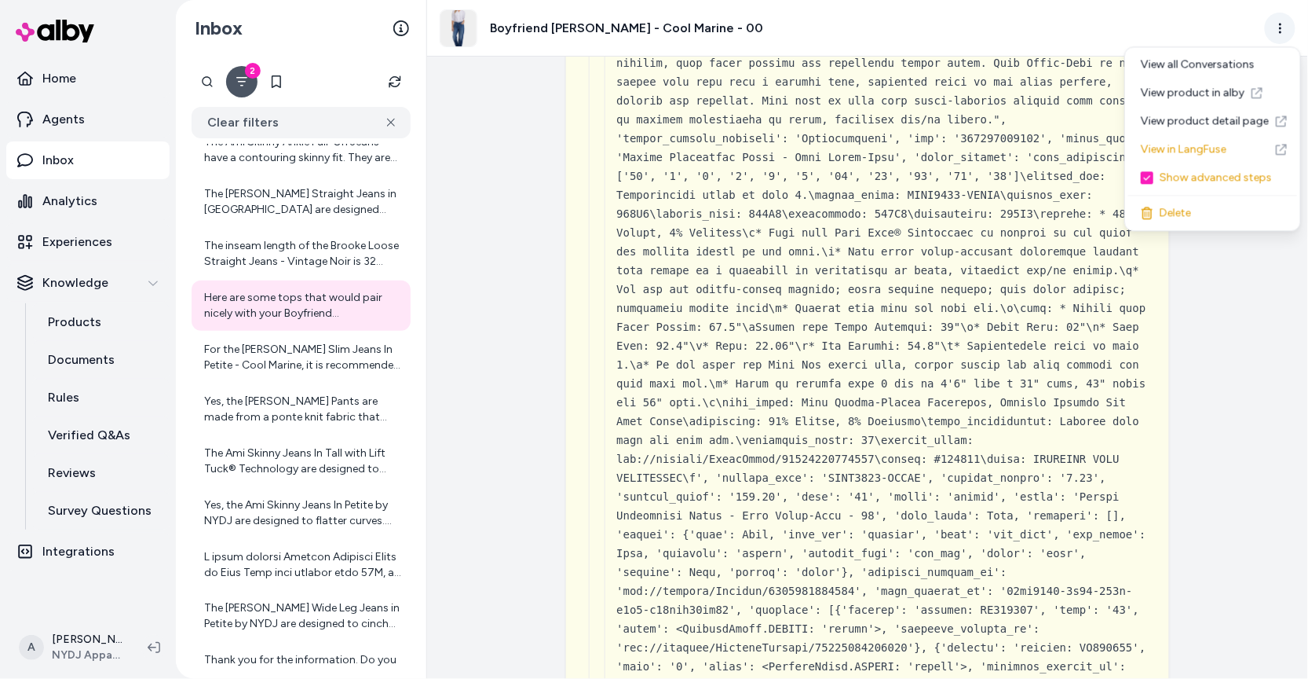
click at [1277, 30] on html "Home Agents Inbox Analytics Experiences Knowledge Products Documents Rules Veri…" at bounding box center [654, 339] width 1308 height 679
click at [1164, 149] on link "View in LangFuse" at bounding box center [1213, 149] width 169 height 28
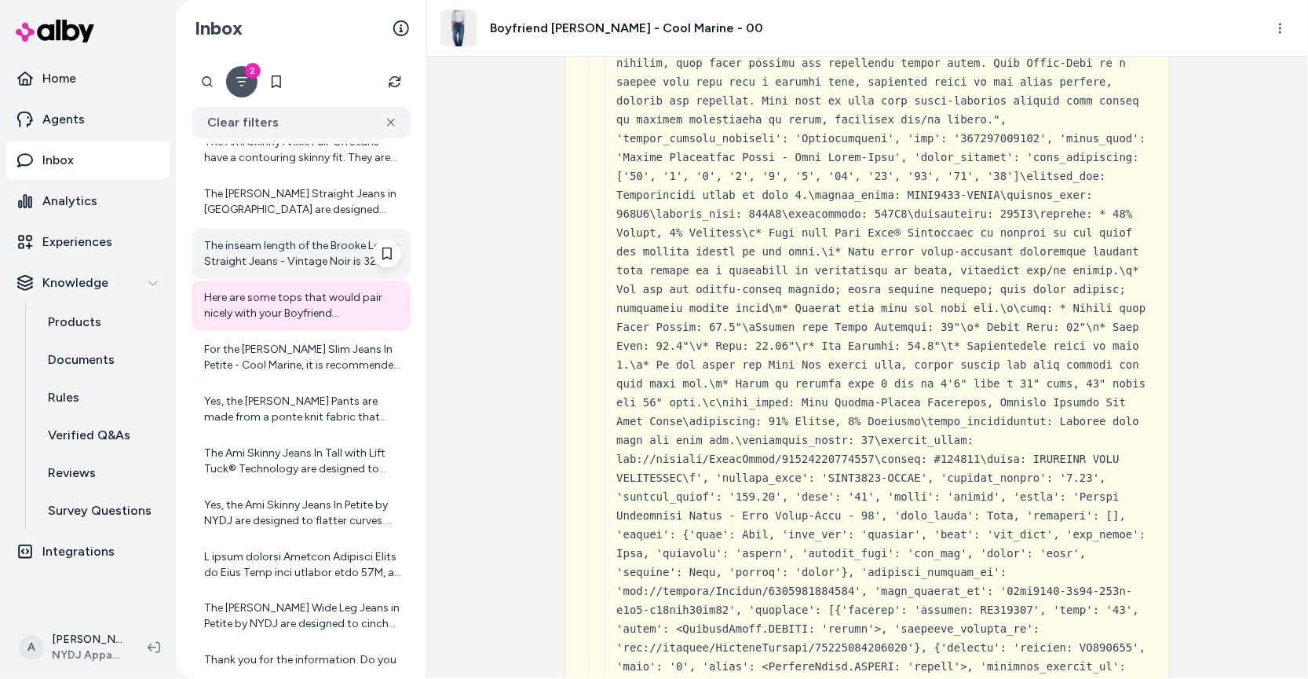
click at [305, 257] on div "The inseam length of the Brooke Loose Straight Jeans - Vintage Noir is 32 inche…" at bounding box center [302, 253] width 197 height 31
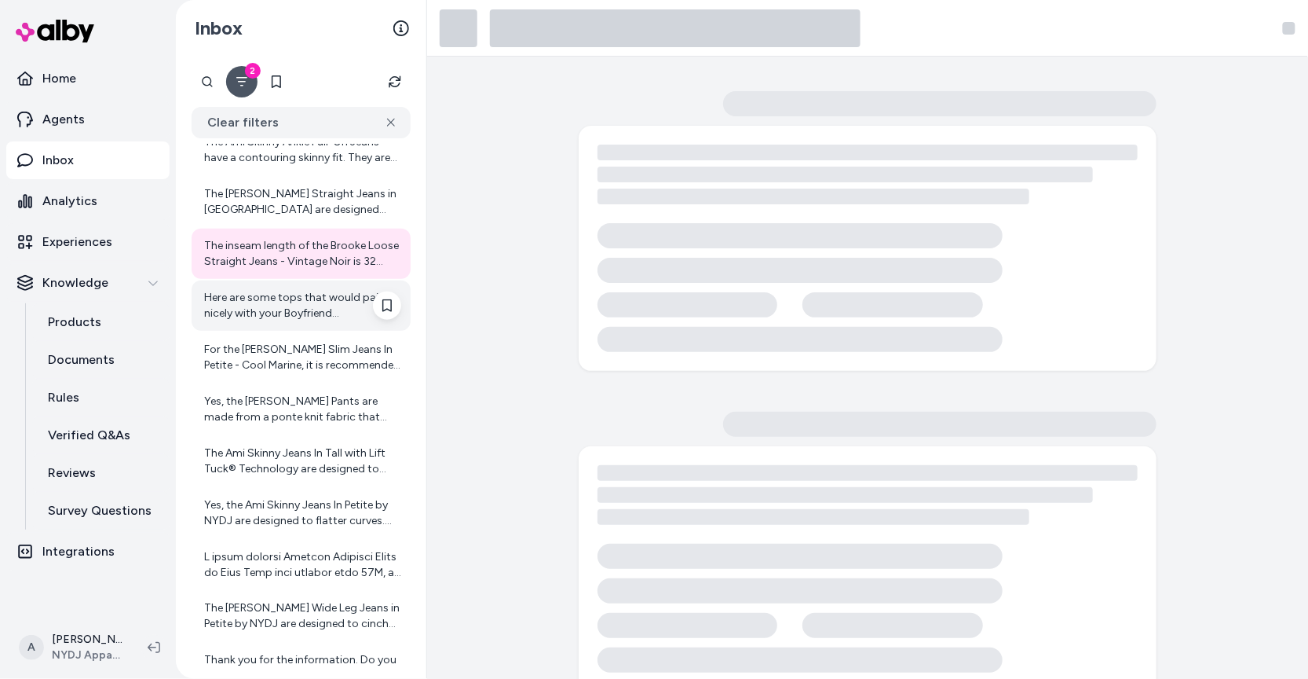
click at [305, 305] on div "Here are some tops that would pair nicely with your Boyfriend Jeans - Cool Mari…" at bounding box center [302, 305] width 197 height 31
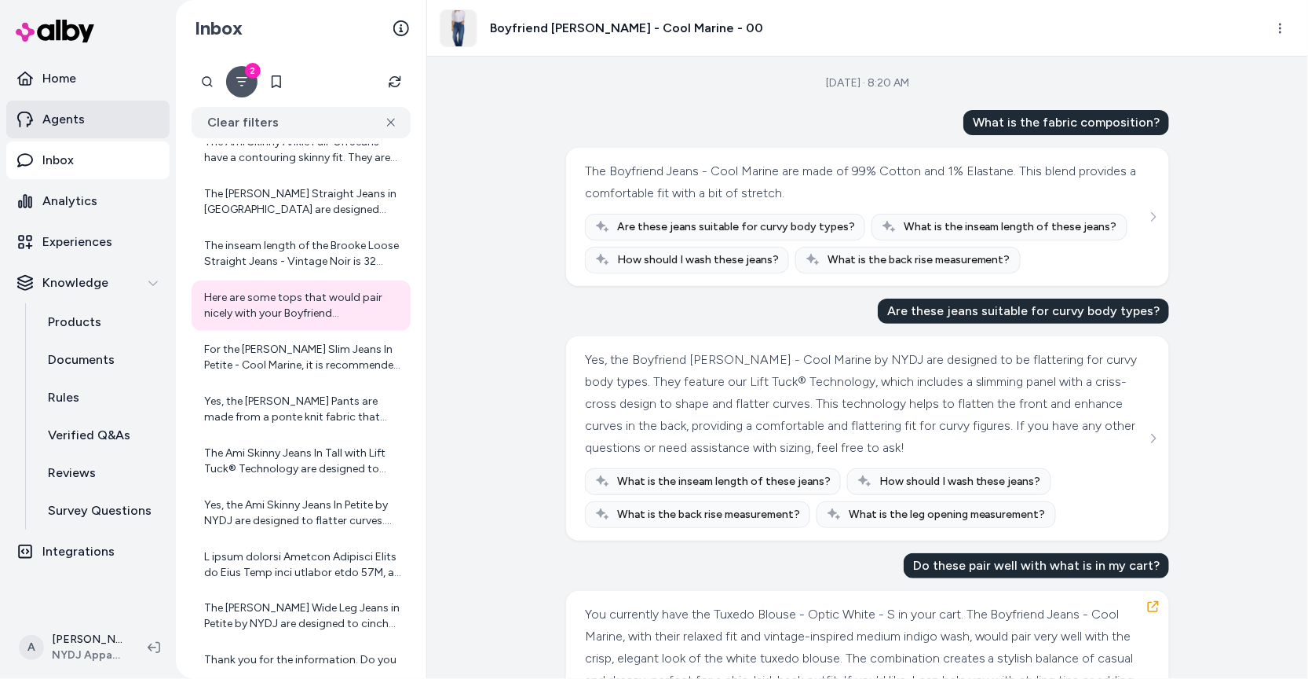
click at [89, 129] on link "Agents" at bounding box center [87, 120] width 163 height 38
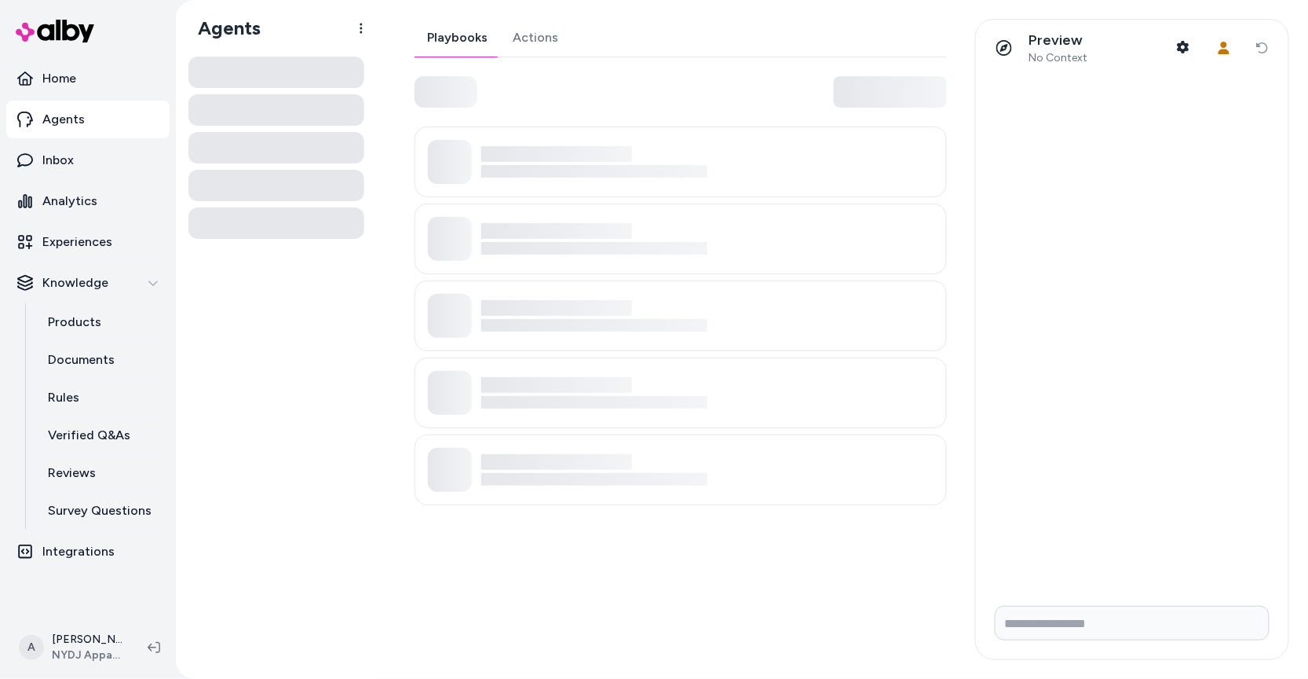
click at [540, 42] on link "Actions" at bounding box center [535, 38] width 71 height 38
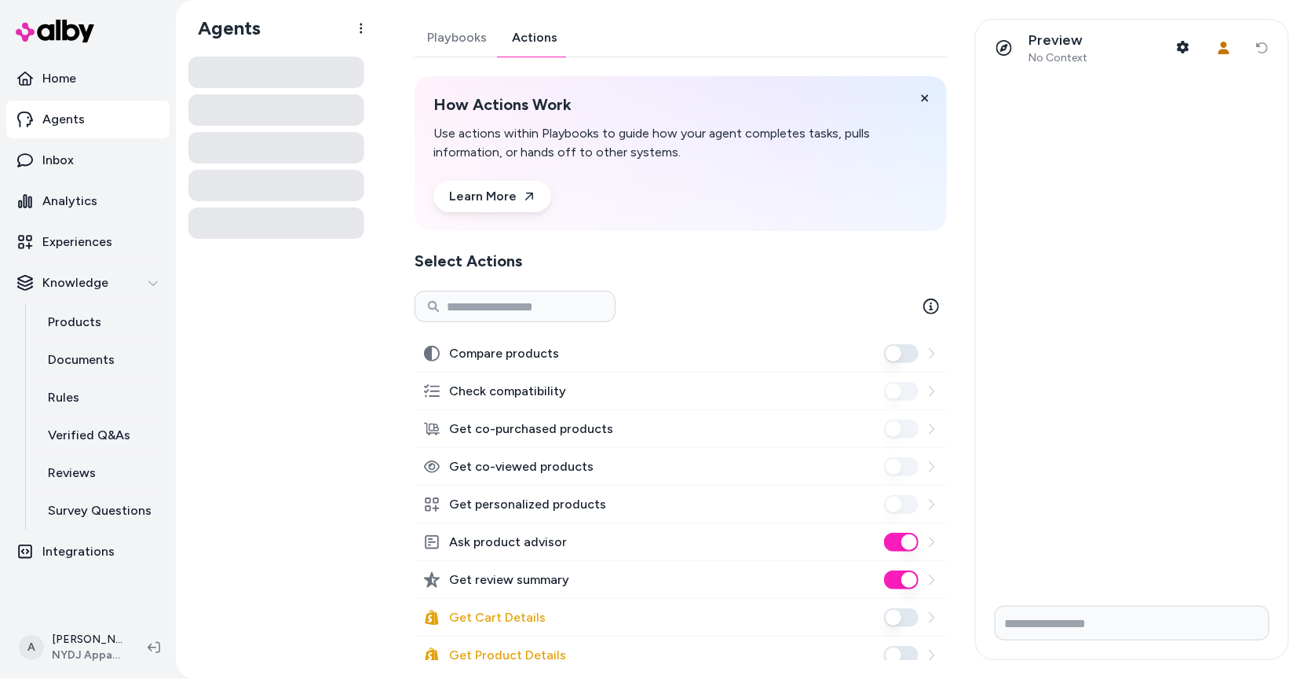
click at [526, 42] on link "Actions" at bounding box center [534, 38] width 71 height 38
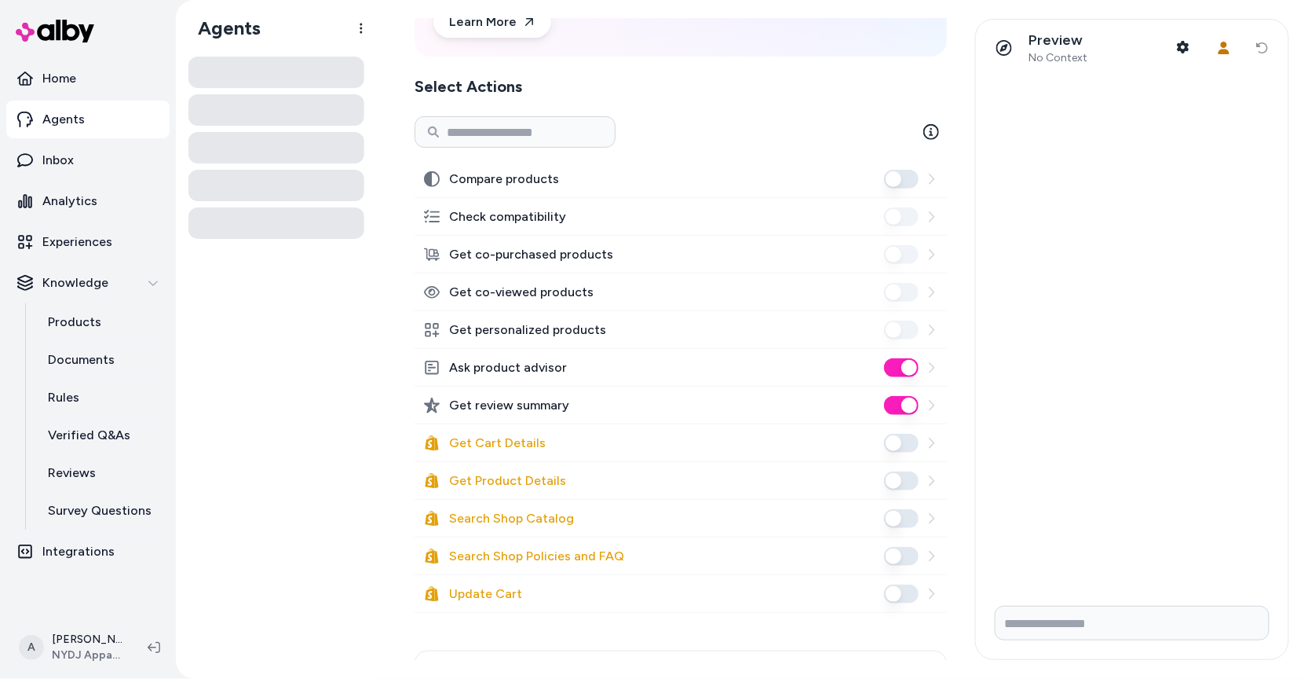
scroll to position [175, 0]
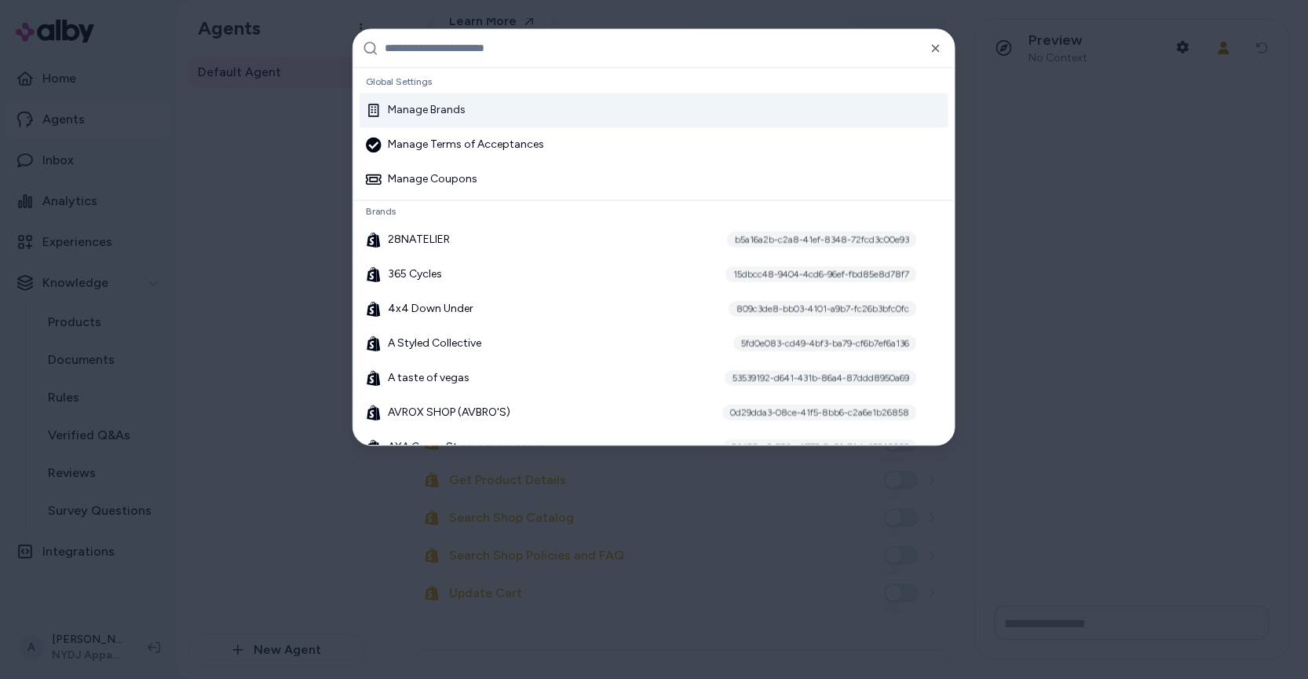
type input "*"
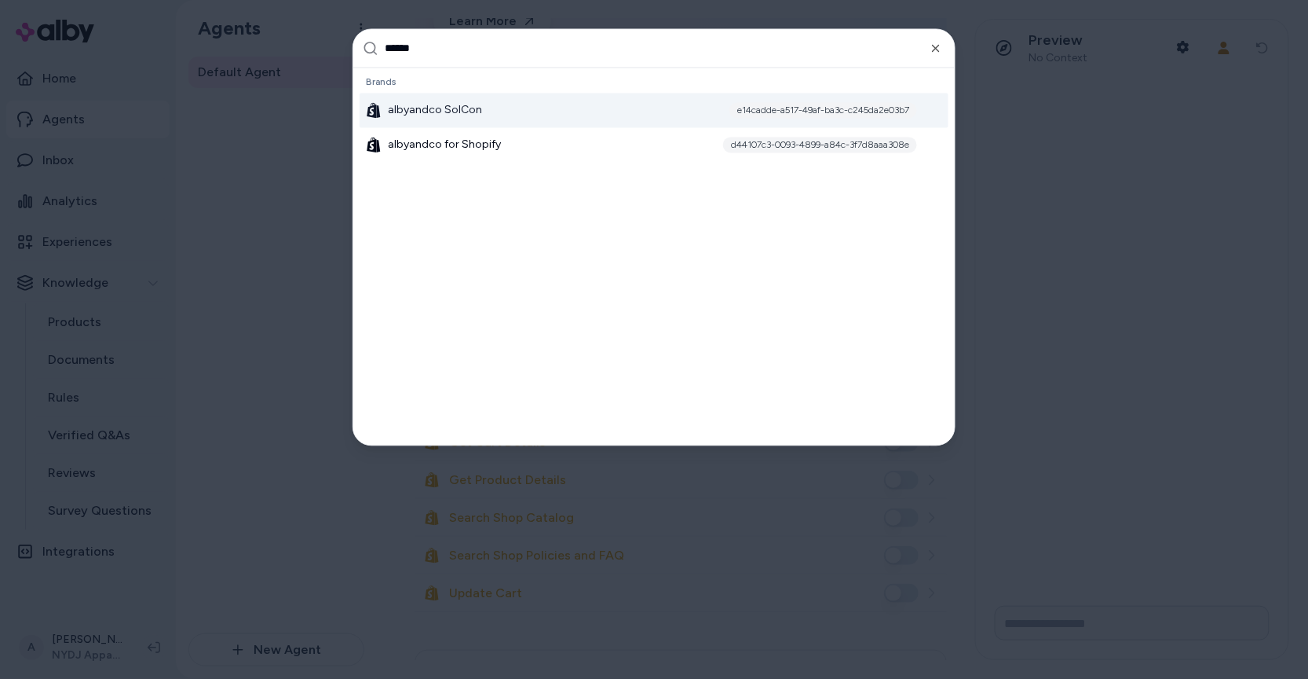
type input "*******"
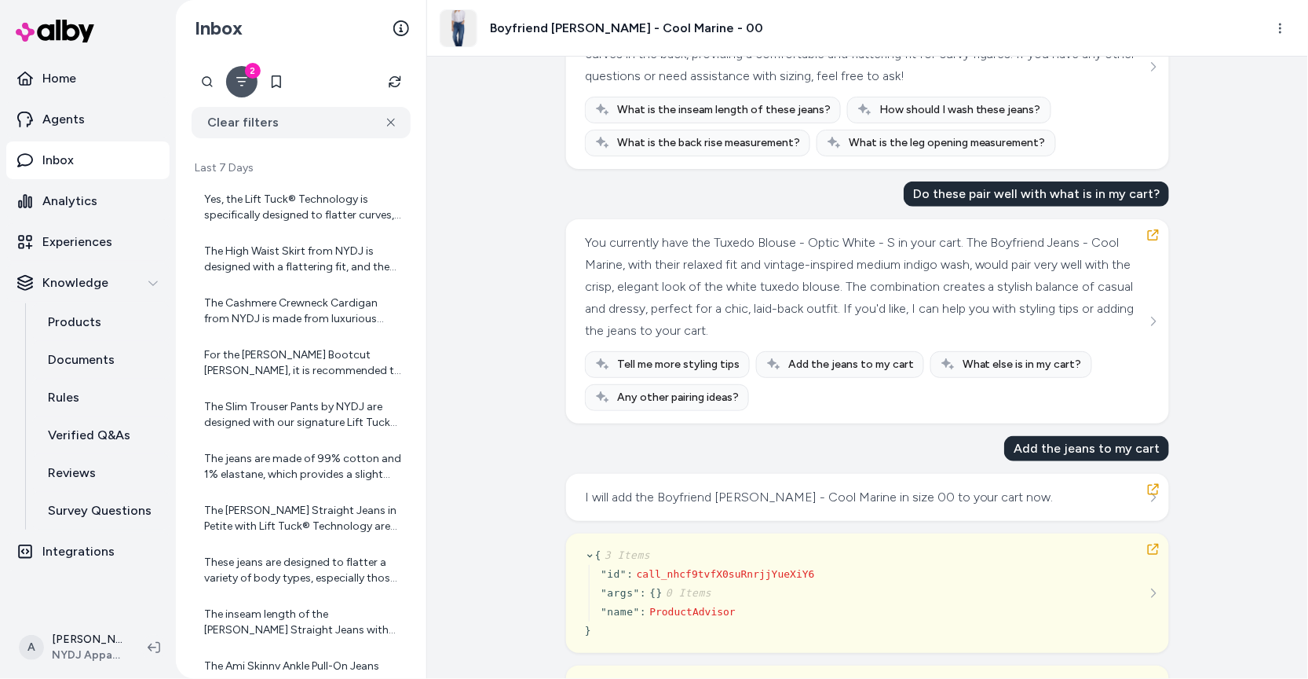
scroll to position [411, 0]
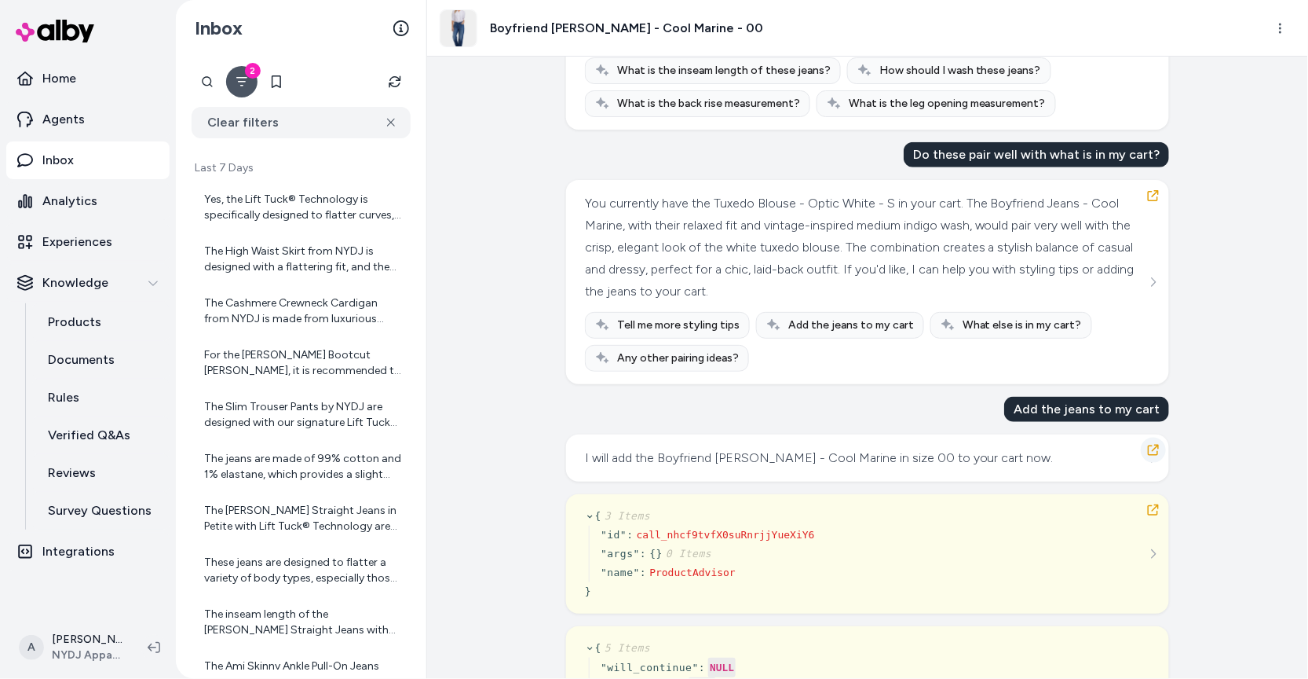
click at [1151, 446] on icon "button" at bounding box center [1153, 450] width 13 height 13
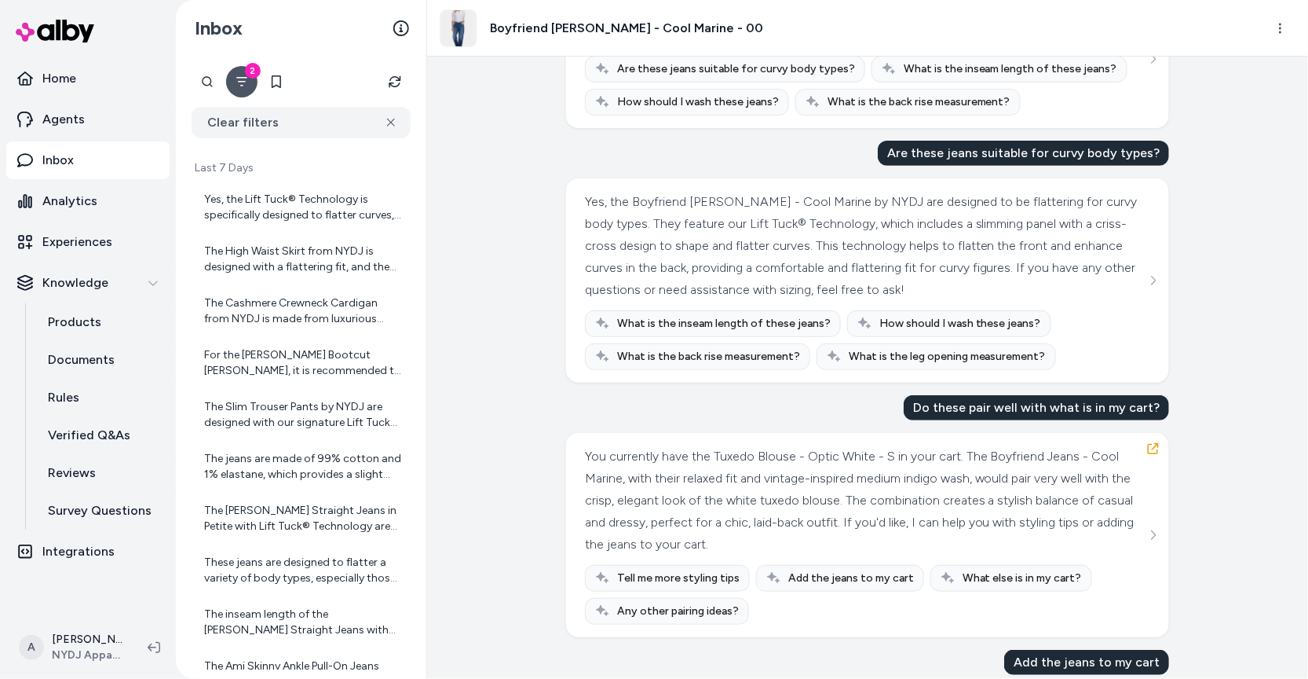
scroll to position [166, 0]
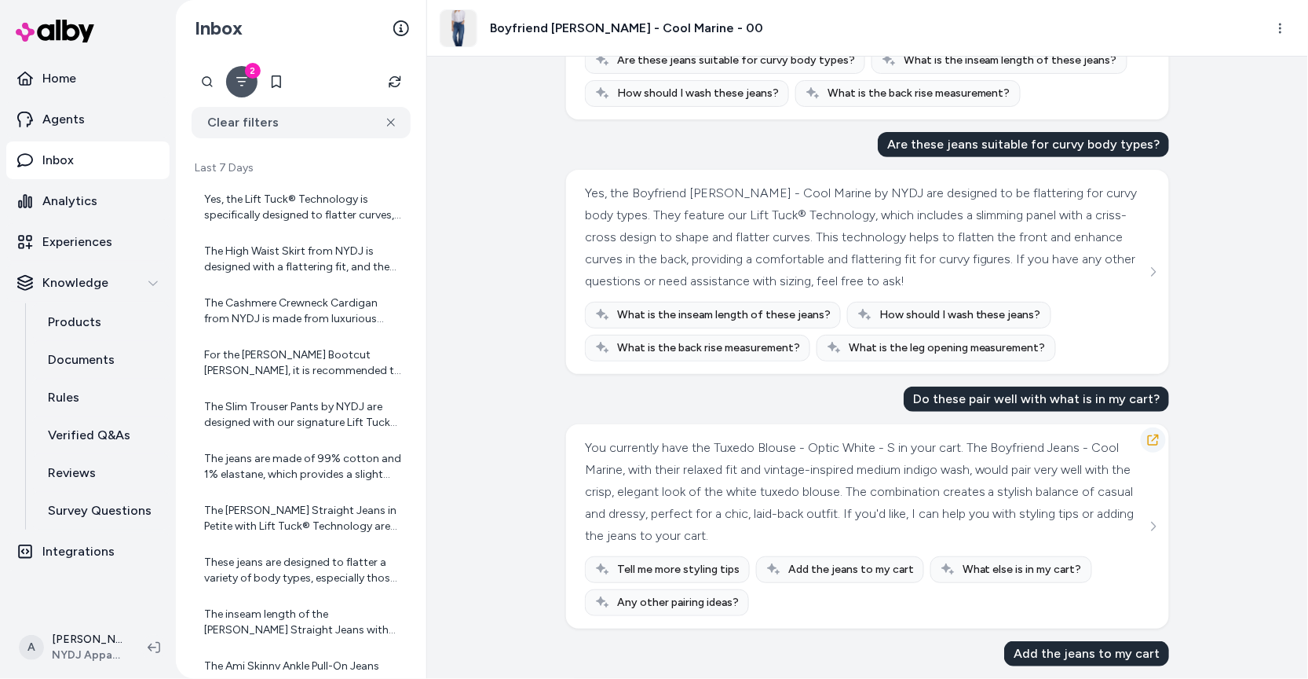
click at [1146, 448] on div "You currently have the Tuxedo Blouse - Optic White - S in your cart. The Boyfri…" at bounding box center [867, 526] width 565 height 179
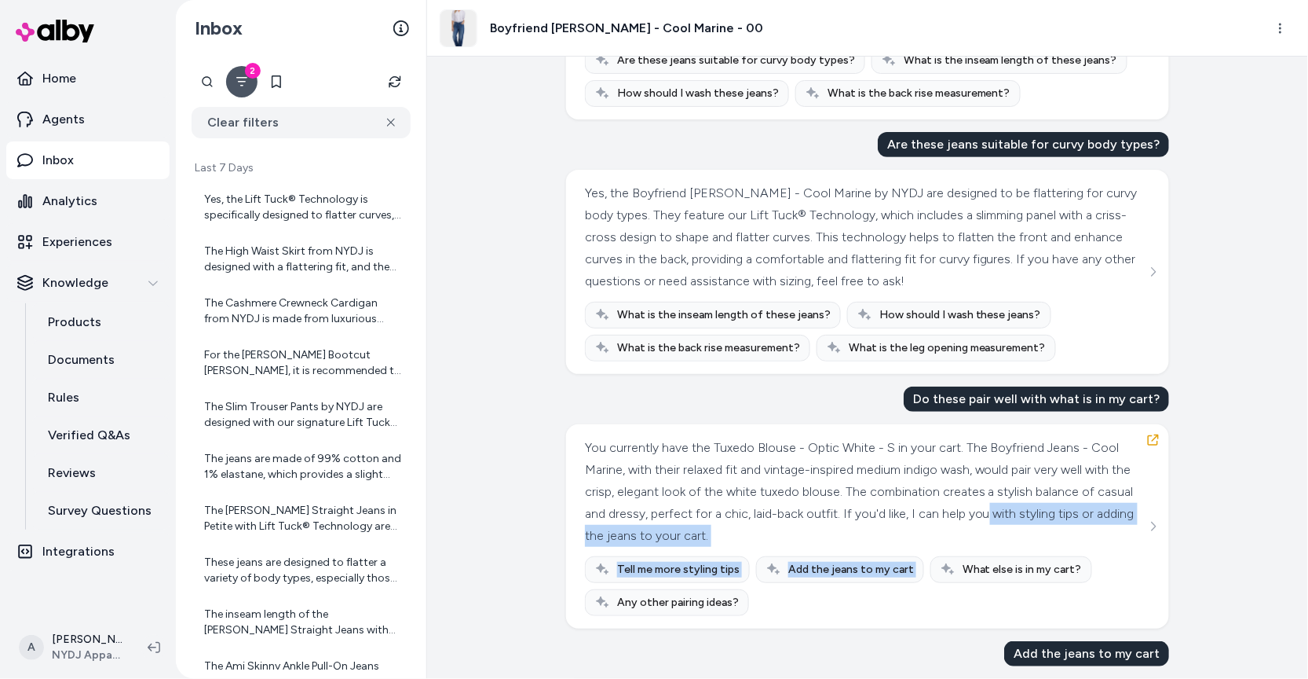
drag, startPoint x: 1161, startPoint y: 502, endPoint x: 1145, endPoint y: 508, distance: 16.9
click at [1146, 508] on div "You currently have the Tuxedo Blouse - Optic White - S in your cart. The Boyfri…" at bounding box center [867, 526] width 603 height 204
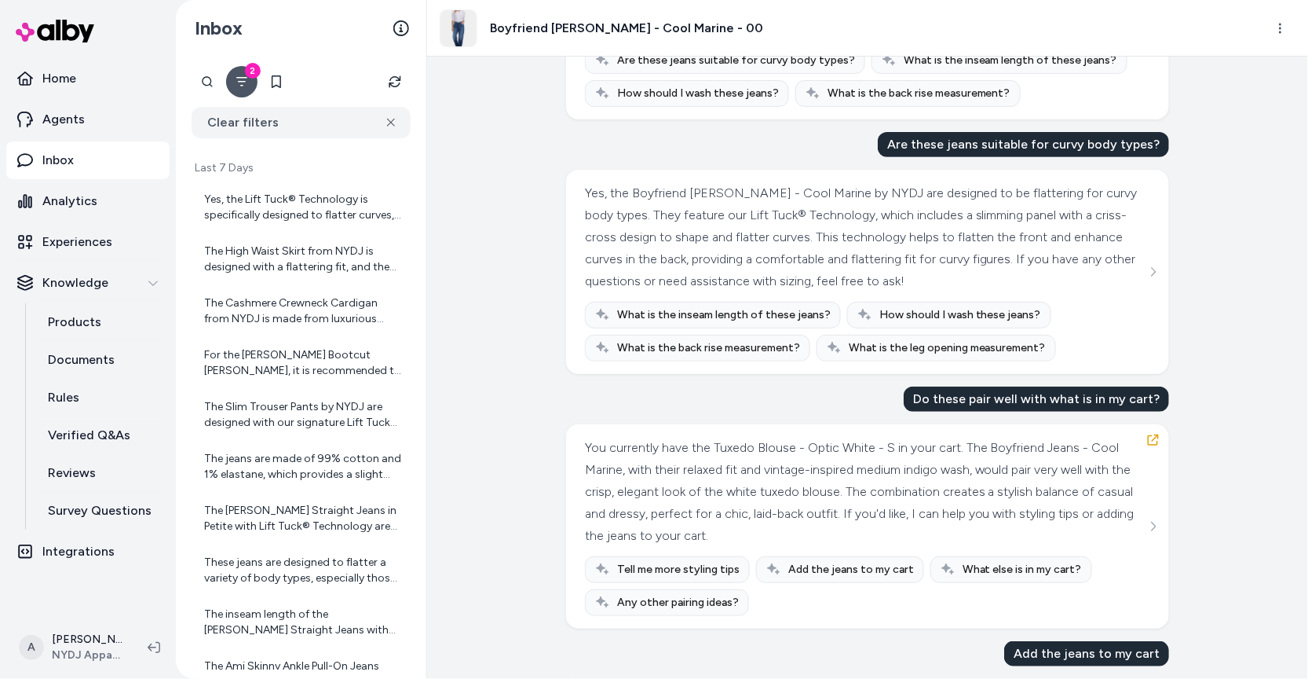
click at [909, 508] on div "You currently have the Tuxedo Blouse - Optic White - S in your cart. The Boyfri…" at bounding box center [866, 492] width 562 height 110
click at [894, 573] on span "Add the jeans to my cart" at bounding box center [851, 570] width 126 height 16
click at [889, 572] on span "Add the jeans to my cart" at bounding box center [851, 570] width 126 height 16
click at [1151, 438] on icon "button" at bounding box center [1153, 439] width 13 height 13
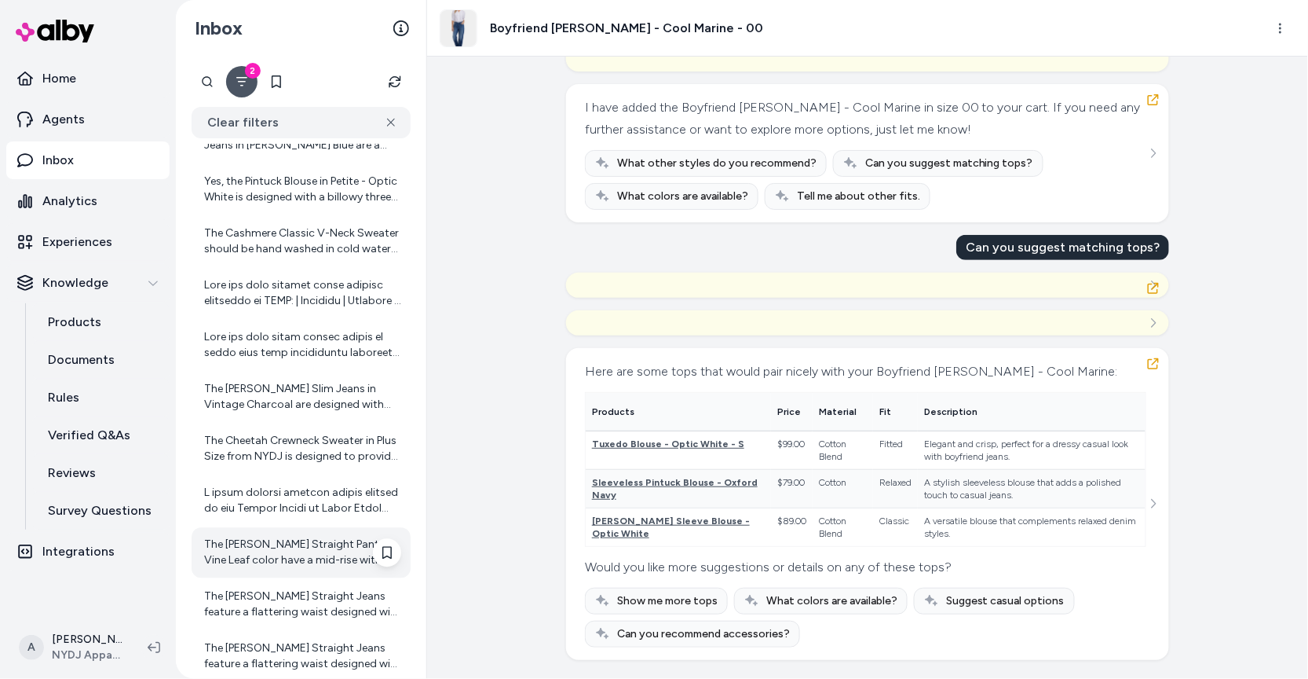
scroll to position [1215, 0]
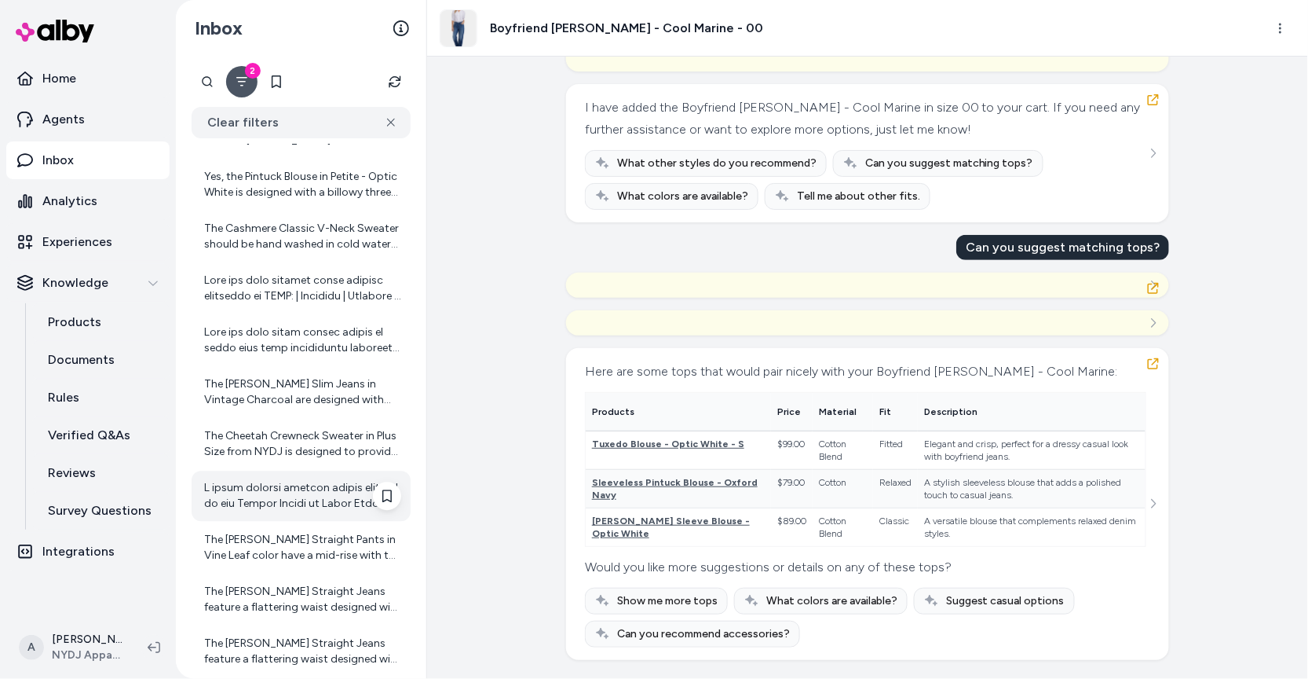
click at [297, 492] on div at bounding box center [302, 495] width 197 height 31
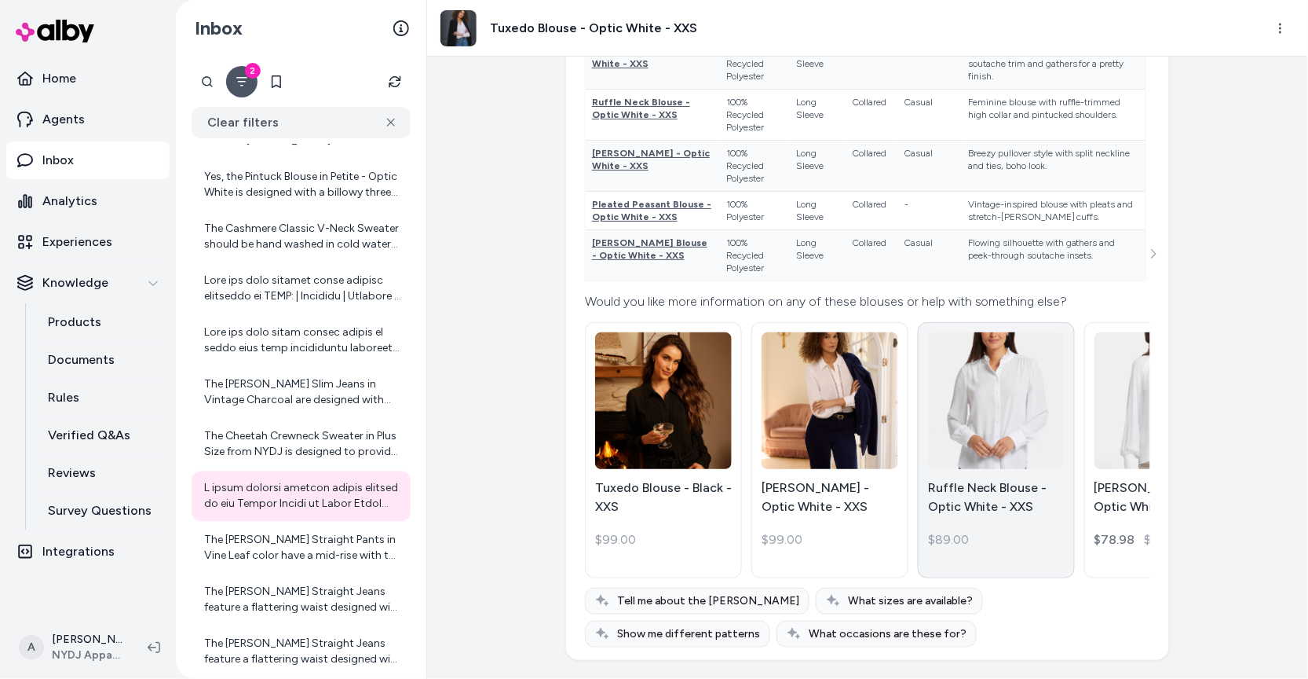
scroll to position [12025, 0]
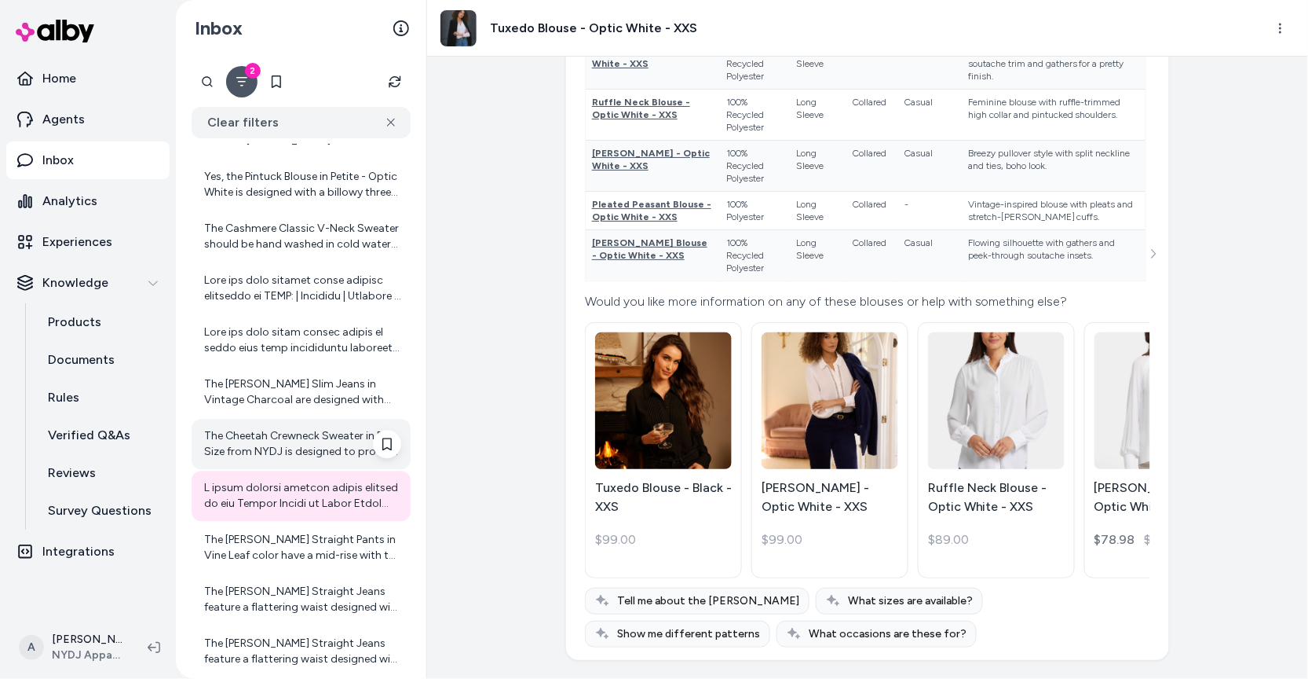
click at [304, 443] on div "The Cheetah Crewneck Sweater in Plus Size from NYDJ is designed to provide a co…" at bounding box center [302, 443] width 197 height 31
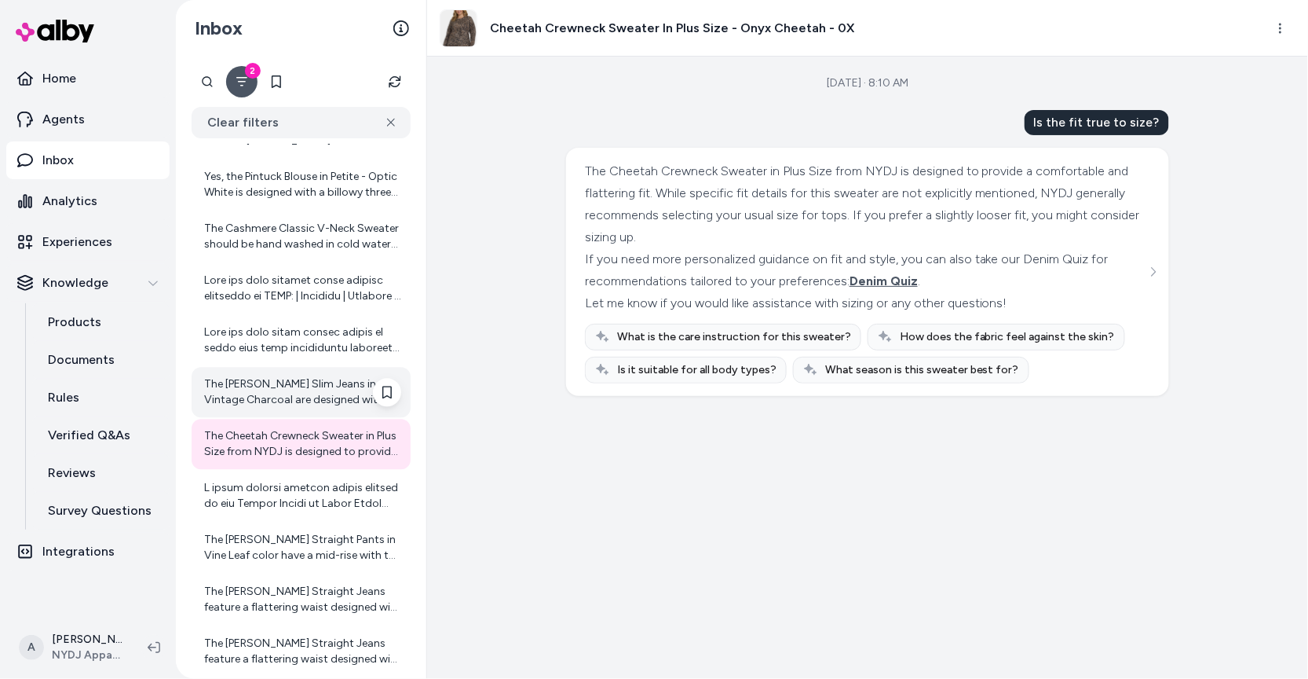
click at [280, 404] on div "The Sheri Slim Jeans in Vintage Charcoal are designed with NYDJ's Lift Tuck® Te…" at bounding box center [302, 391] width 197 height 31
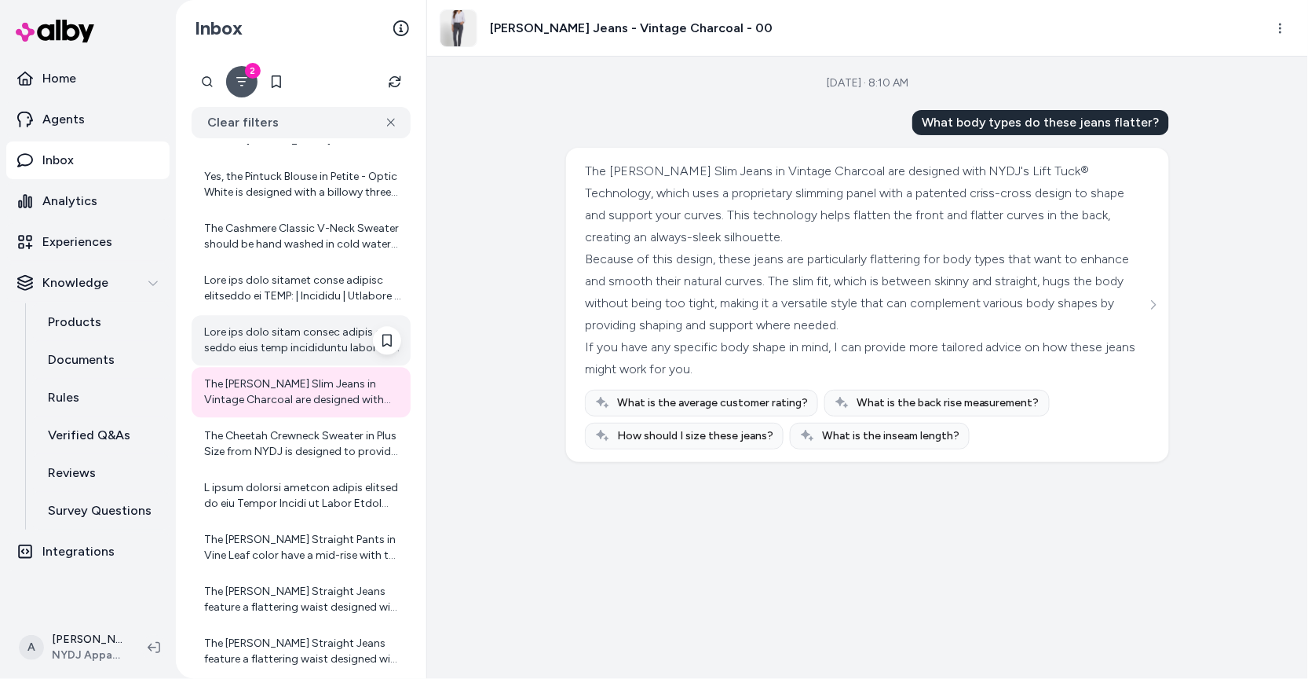
click at [247, 327] on div at bounding box center [302, 339] width 197 height 31
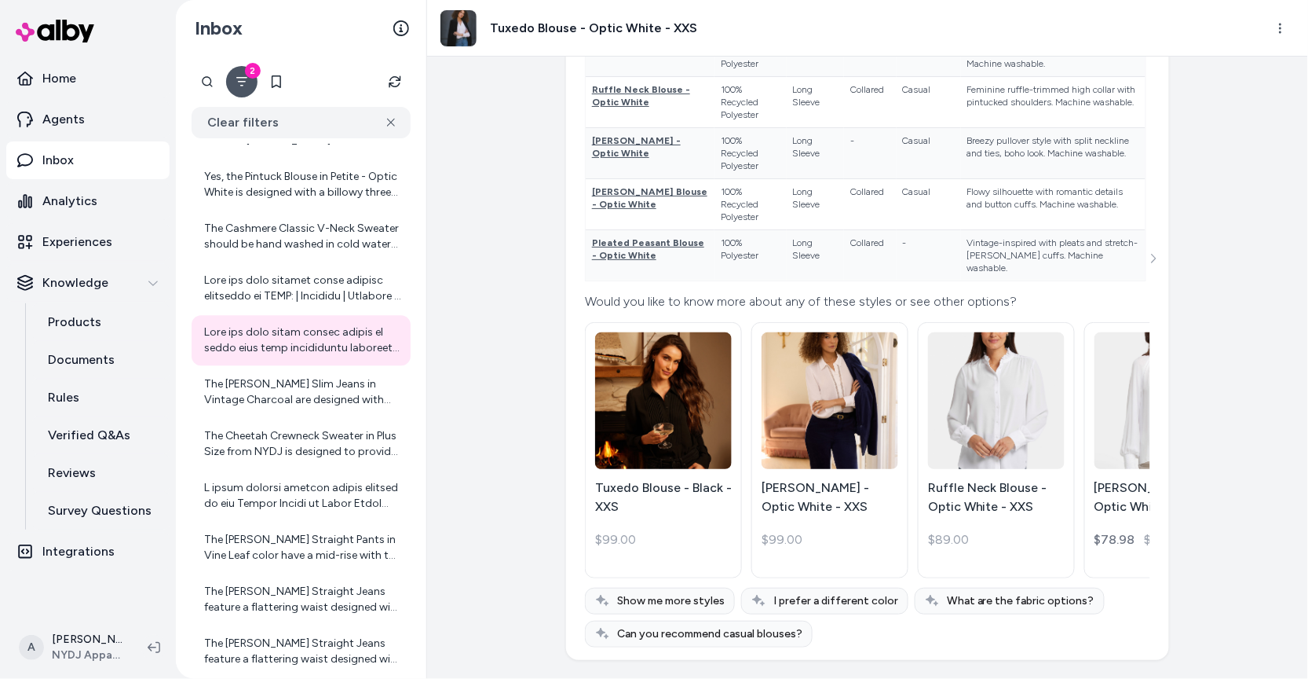
scroll to position [11243, 0]
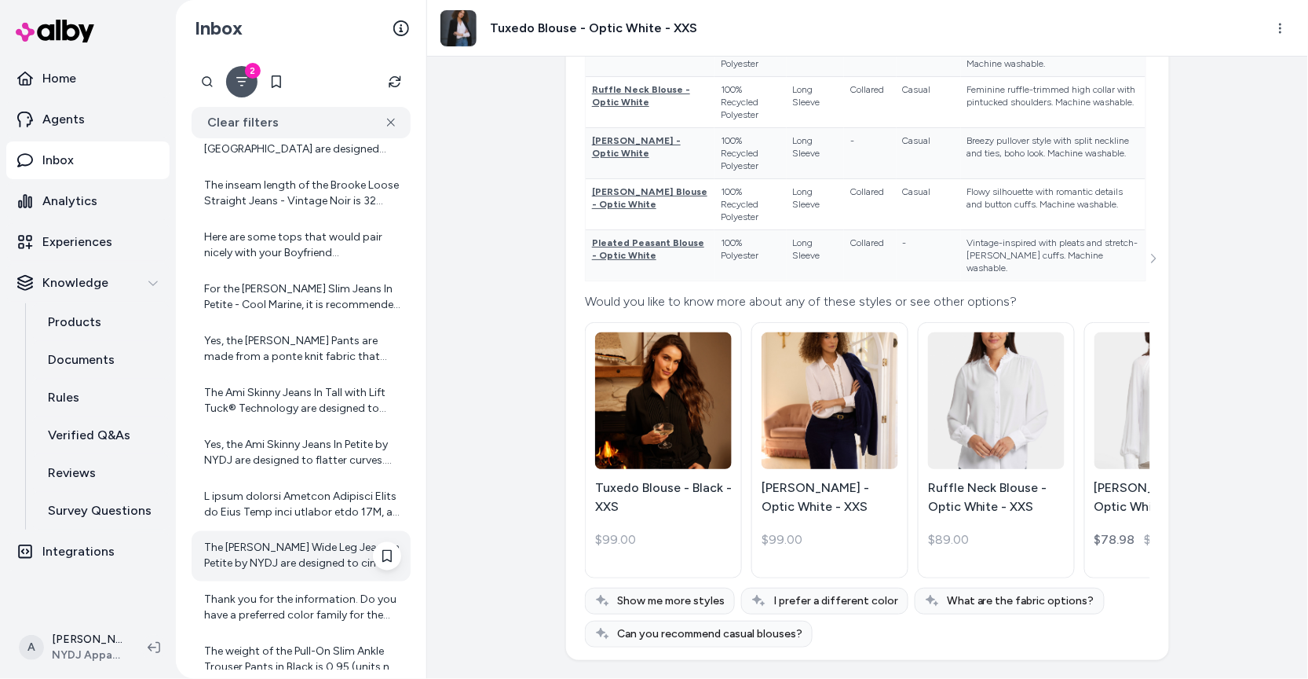
scroll to position [583, 0]
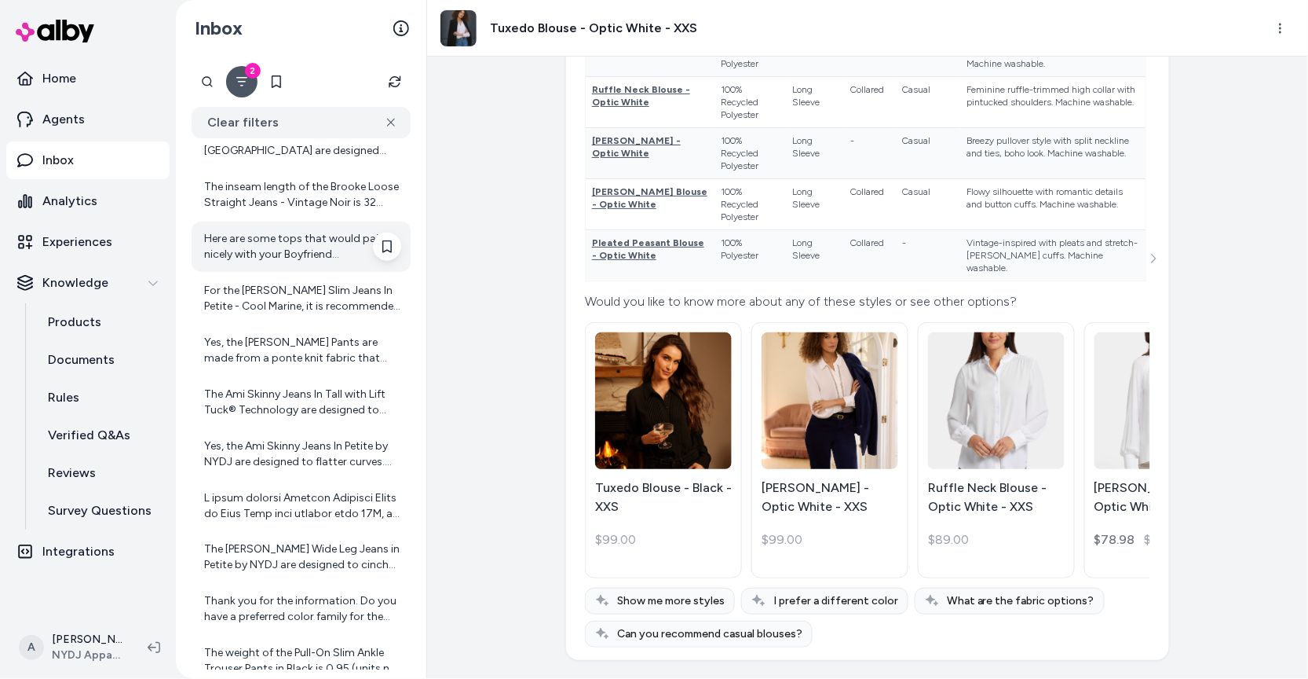
click at [305, 267] on div "Here are some tops that would pair nicely with your Boyfriend [PERSON_NAME] - C…" at bounding box center [301, 246] width 219 height 50
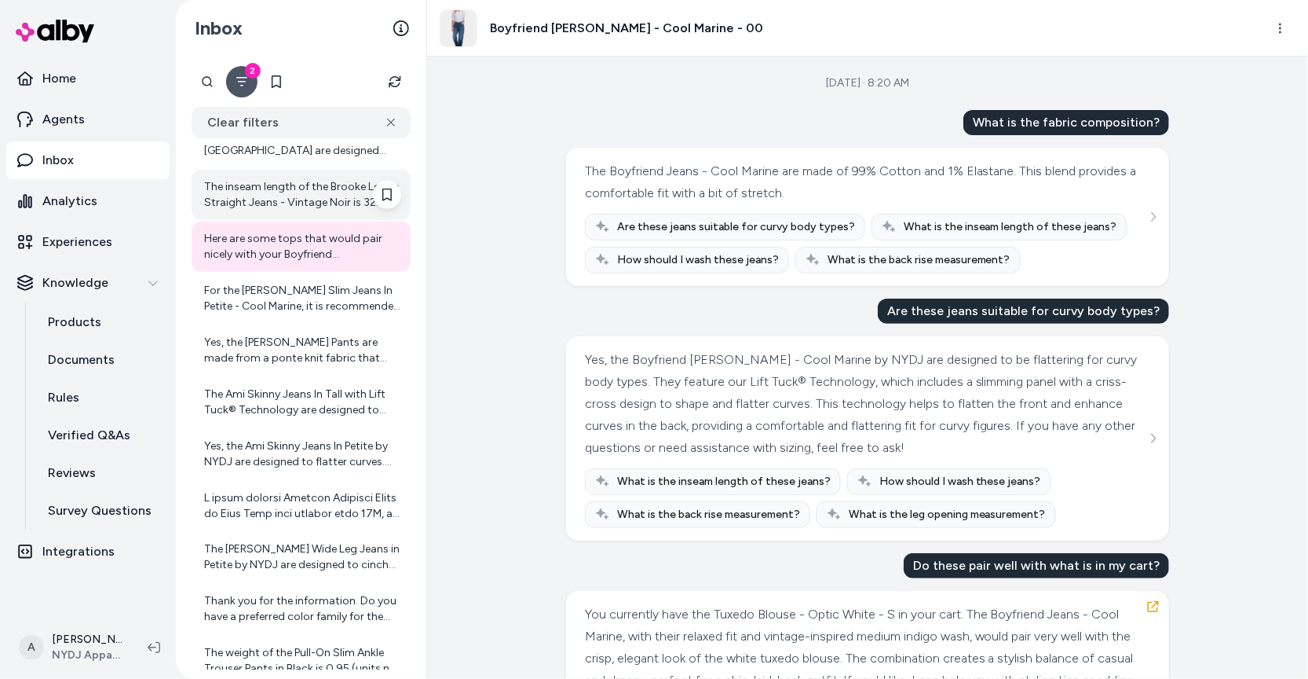
click at [312, 207] on div "The inseam length of the Brooke Loose Straight Jeans - Vintage Noir is 32 inche…" at bounding box center [302, 194] width 197 height 31
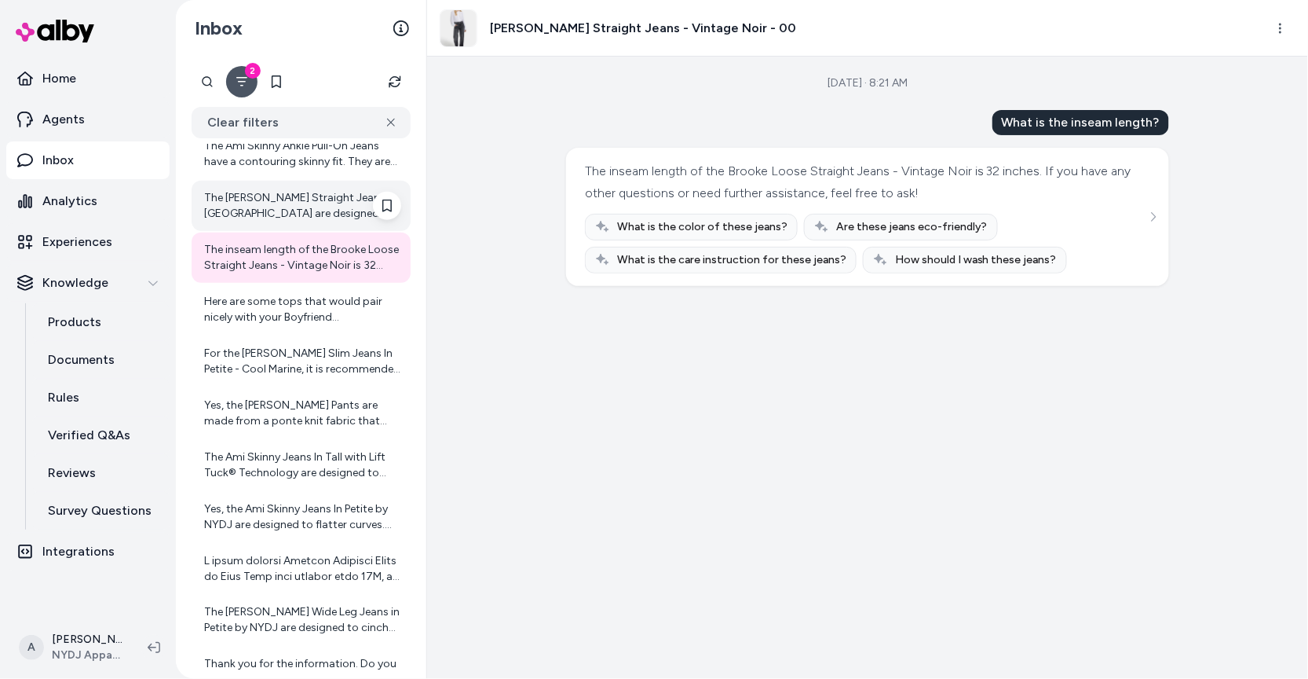
scroll to position [519, 0]
click at [246, 221] on div "The [PERSON_NAME] Straight Jeans in [GEOGRAPHIC_DATA] are designed with a slimm…" at bounding box center [302, 206] width 197 height 31
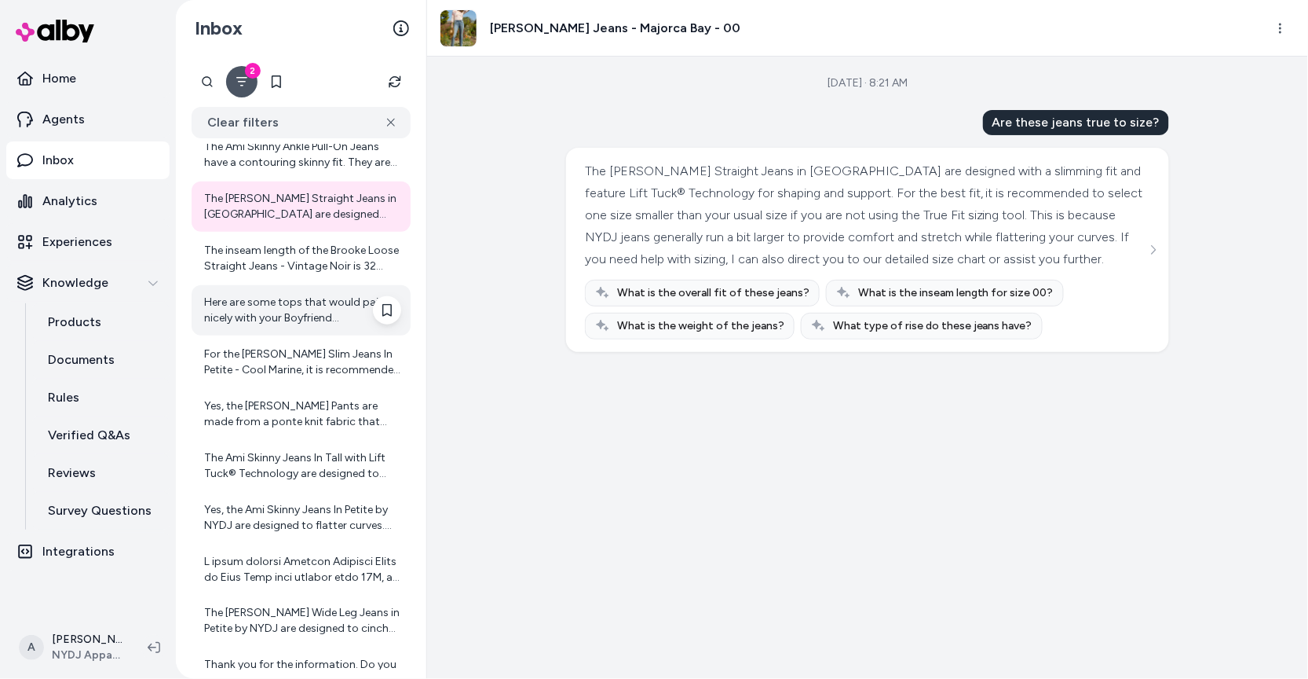
click at [316, 303] on div "Here are some tops that would pair nicely with your Boyfriend [PERSON_NAME] - C…" at bounding box center [302, 309] width 197 height 31
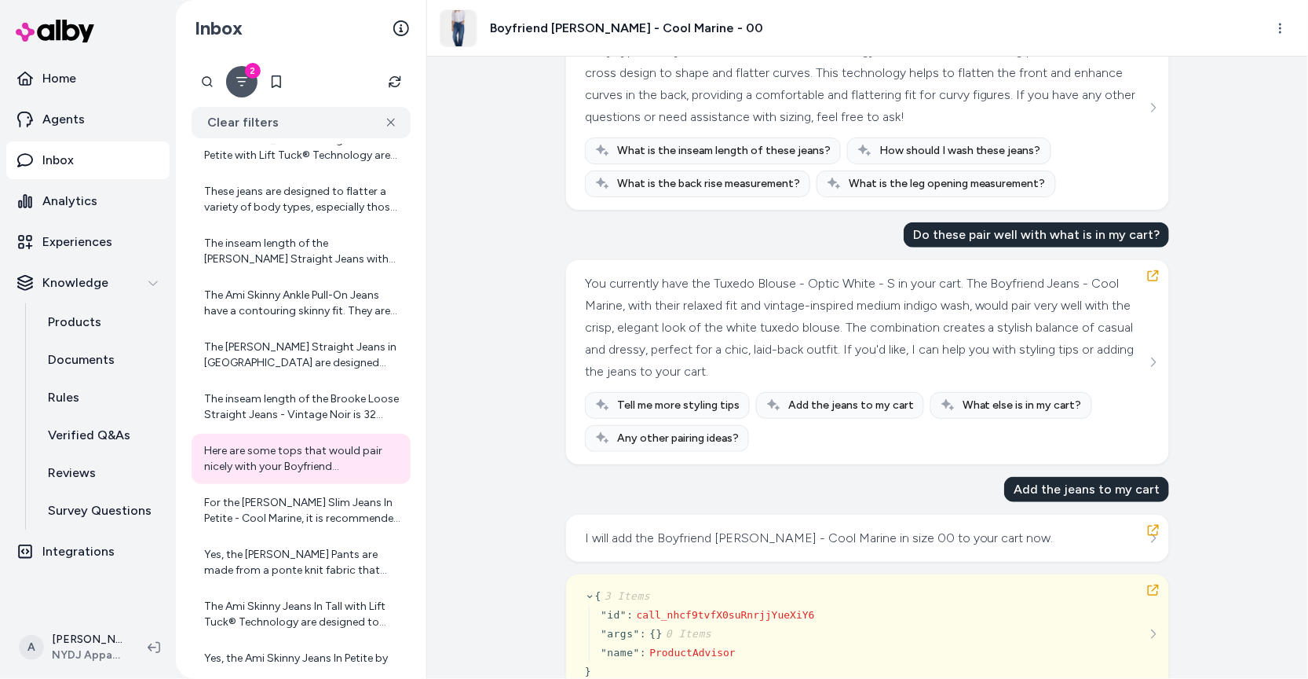
scroll to position [332, 0]
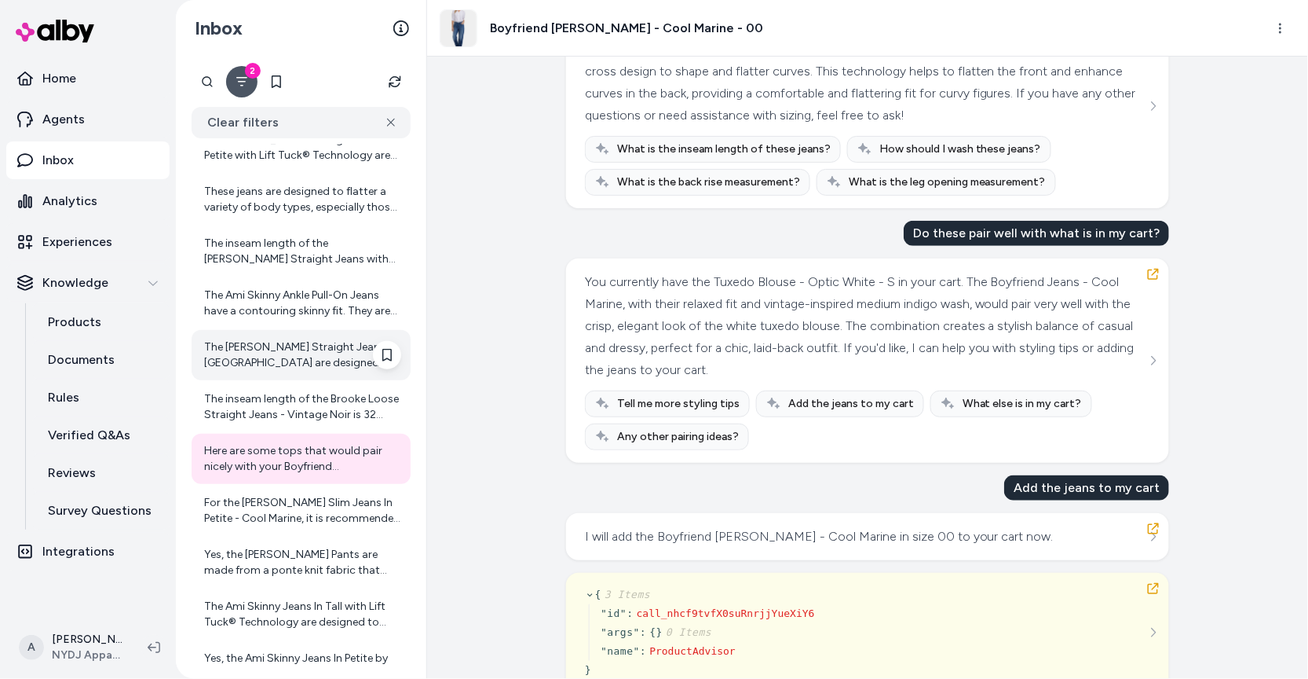
click at [302, 364] on div "The [PERSON_NAME] Straight Jeans in [GEOGRAPHIC_DATA] are designed with a slimm…" at bounding box center [302, 354] width 197 height 31
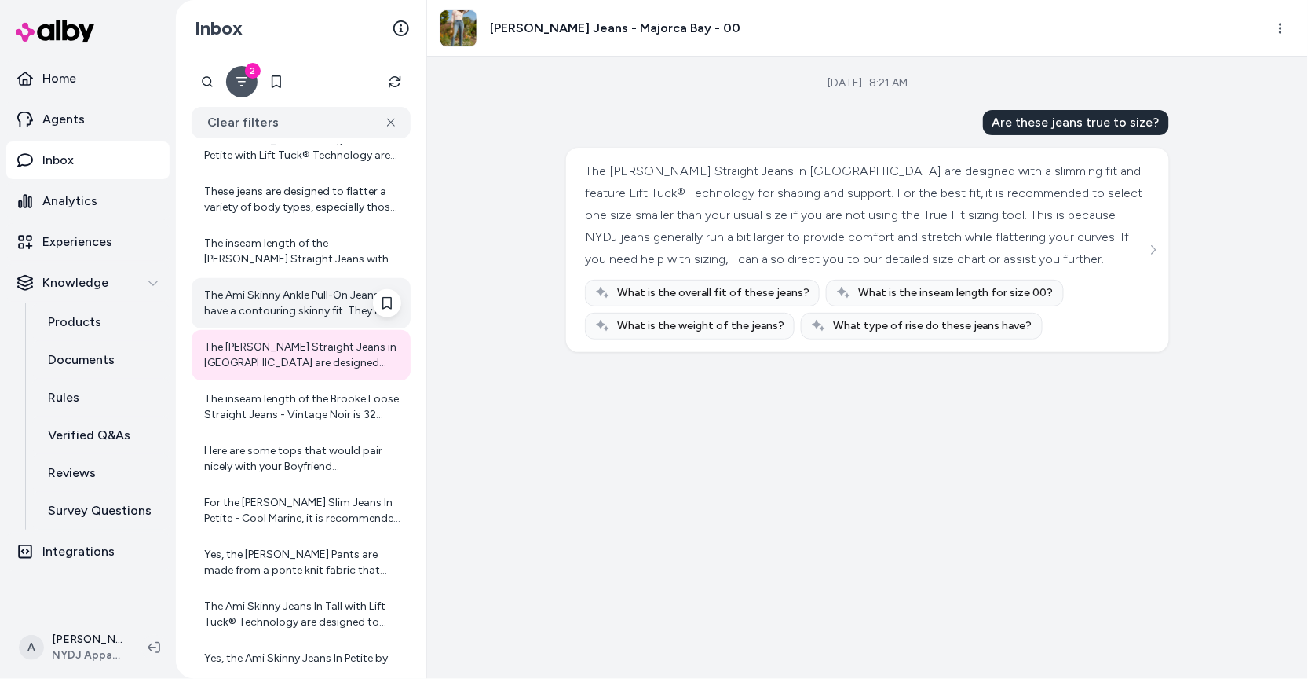
click at [294, 298] on div "The Ami Skinny Ankle Pull-On Jeans have a contouring skinny fit. They are desig…" at bounding box center [302, 302] width 197 height 31
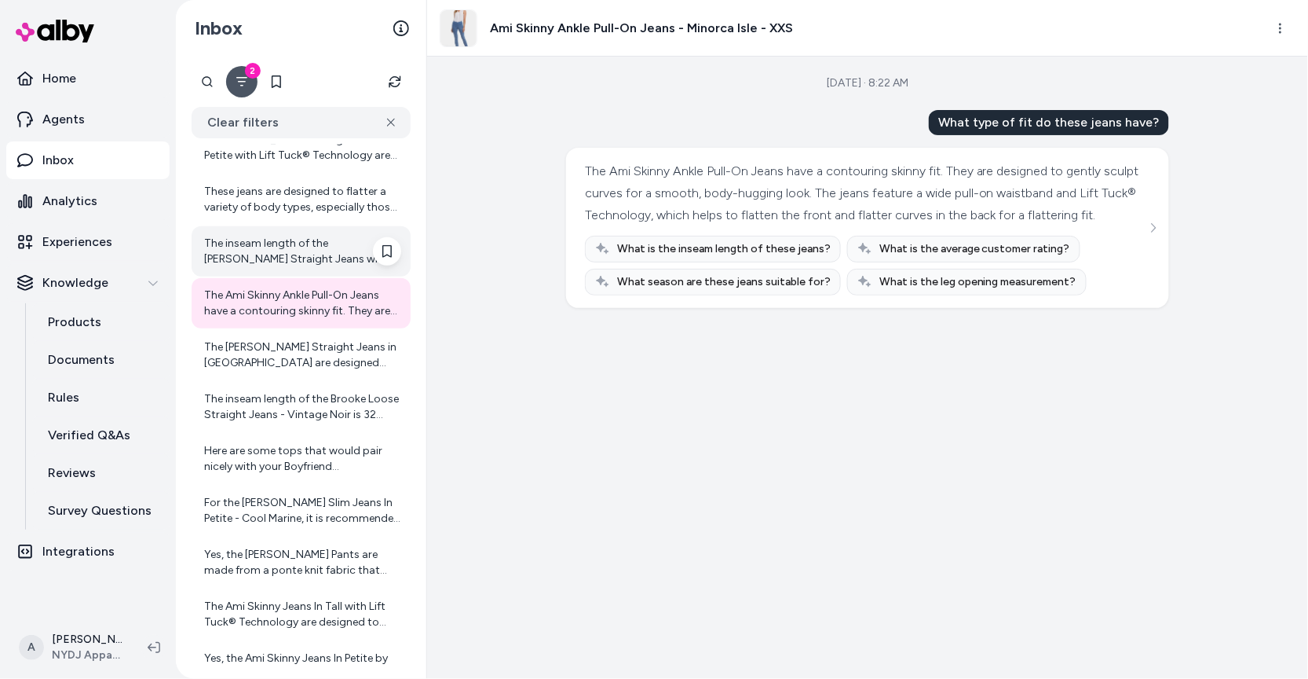
click at [338, 247] on div "The inseam length of the [PERSON_NAME] Straight Jeans with Short Inseam in the …" at bounding box center [302, 251] width 197 height 31
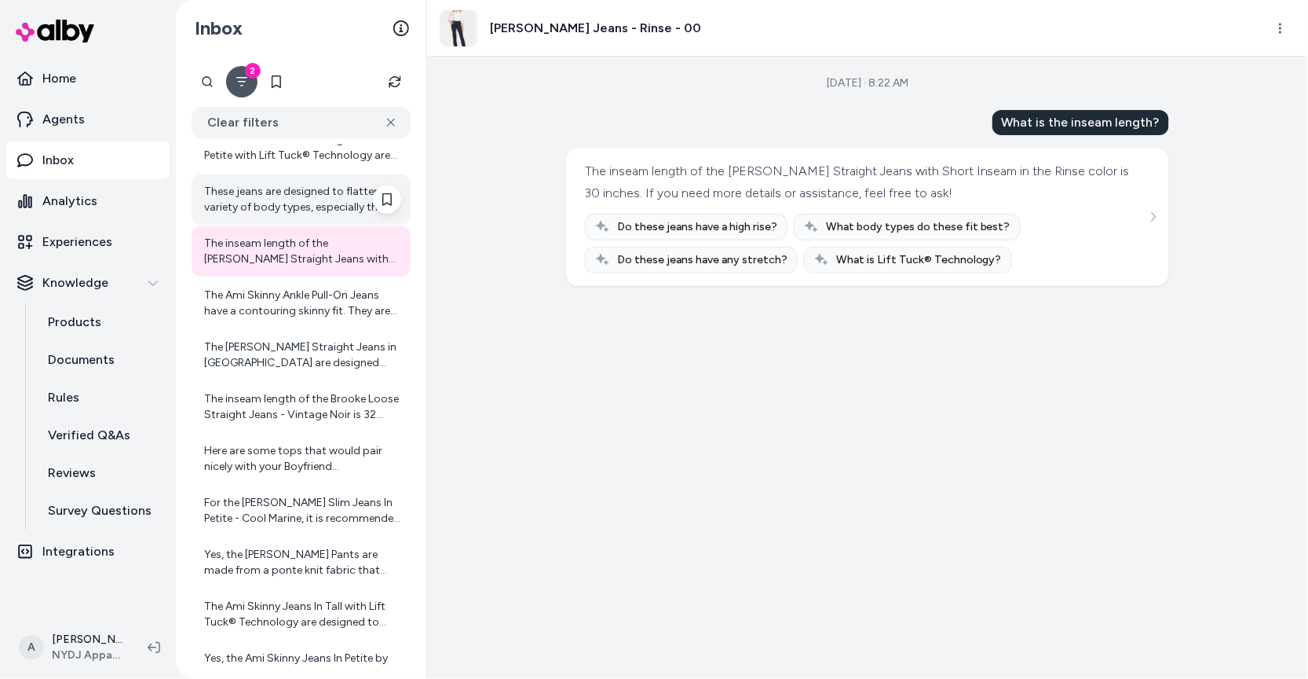
click at [331, 211] on div "These jeans are designed to flatter a variety of body types, especially those l…" at bounding box center [302, 199] width 197 height 31
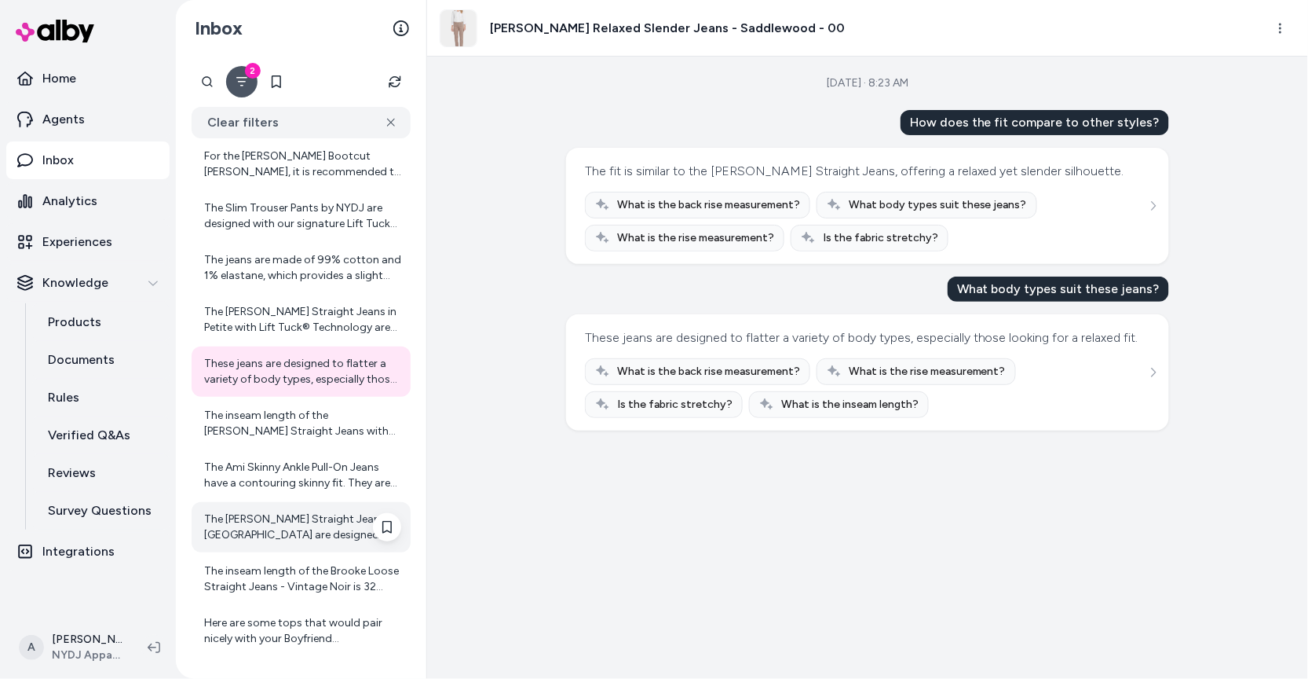
scroll to position [198, 0]
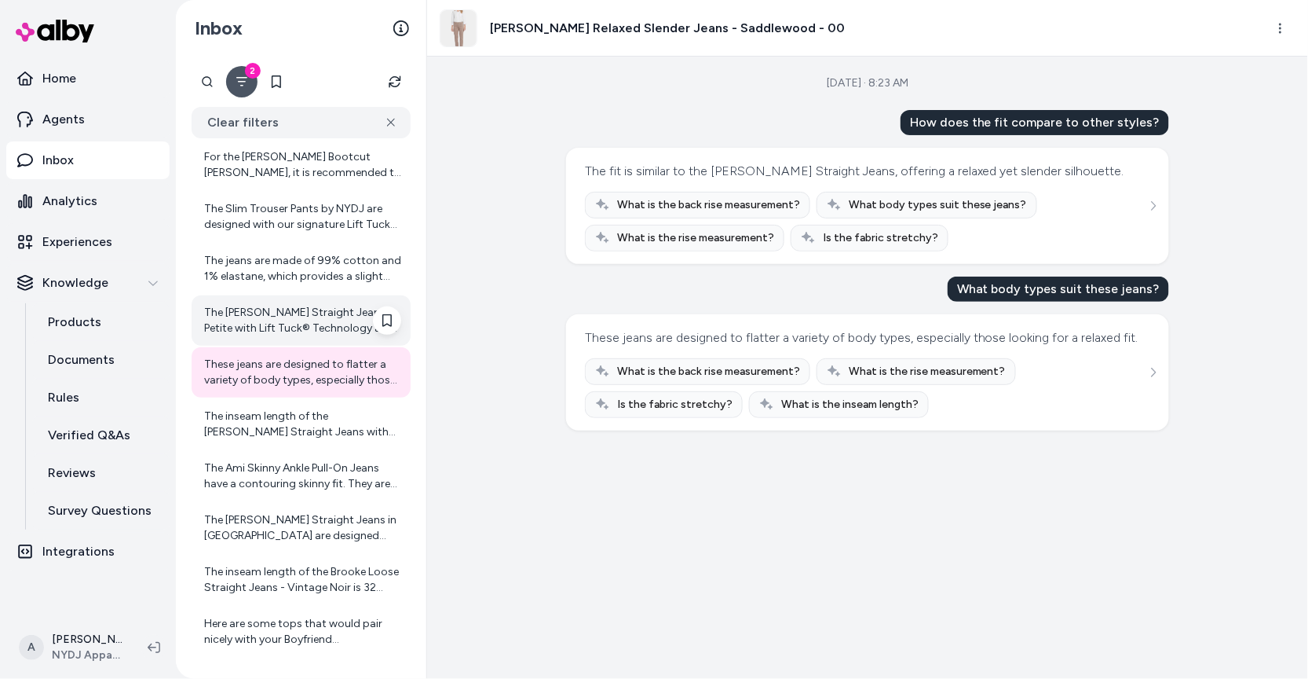
click at [327, 305] on div "The [PERSON_NAME] Straight Jeans in Petite with Lift Tuck® Technology are desig…" at bounding box center [302, 320] width 197 height 31
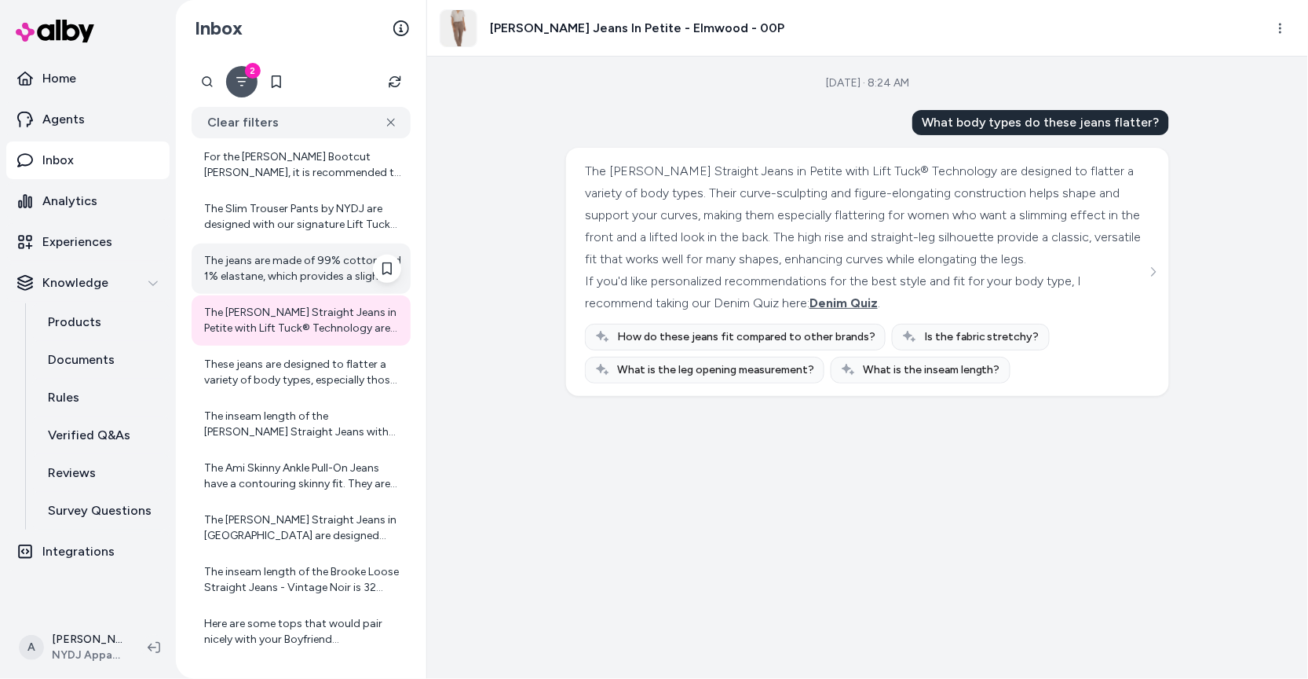
click at [334, 260] on div "The jeans are made of 99% cotton and 1% elastane, which provides a slight stret…" at bounding box center [302, 268] width 197 height 31
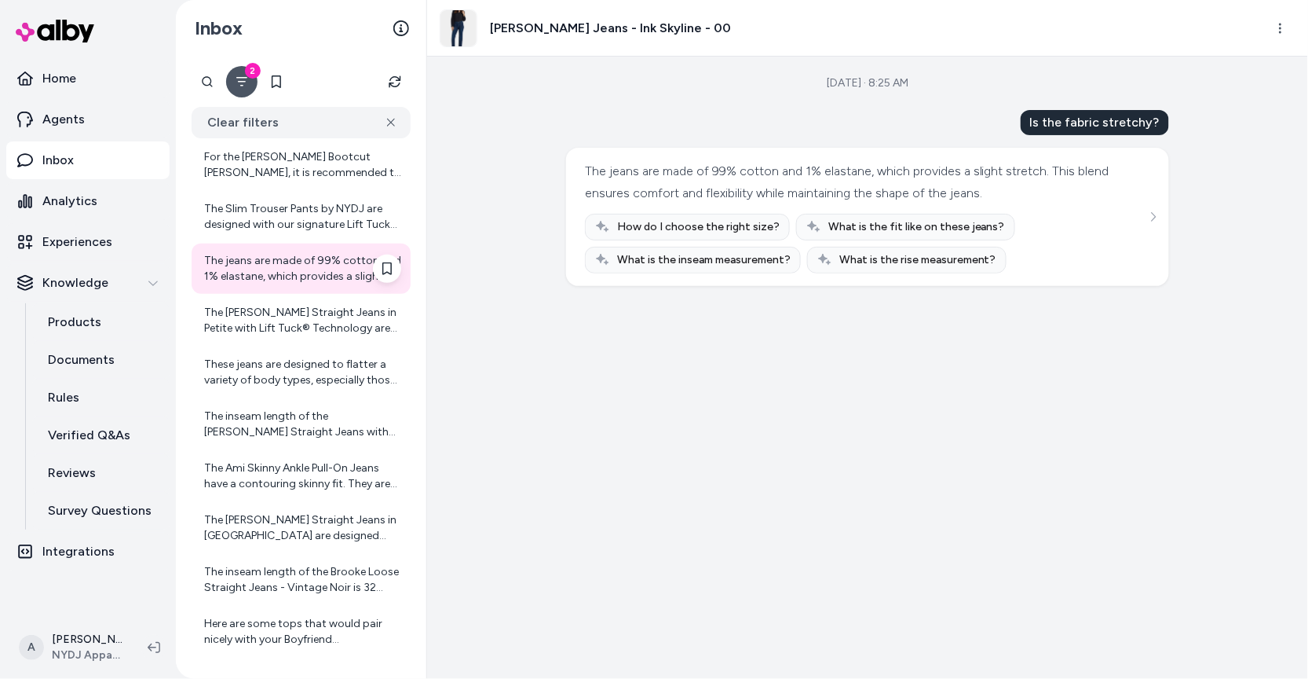
click at [340, 244] on div "The jeans are made of 99% cotton and 1% elastane, which provides a slight stret…" at bounding box center [301, 268] width 219 height 50
click at [340, 217] on div "The Slim Trouser Pants by NYDJ are designed with our signature Lift Tuck® Techn…" at bounding box center [302, 216] width 197 height 31
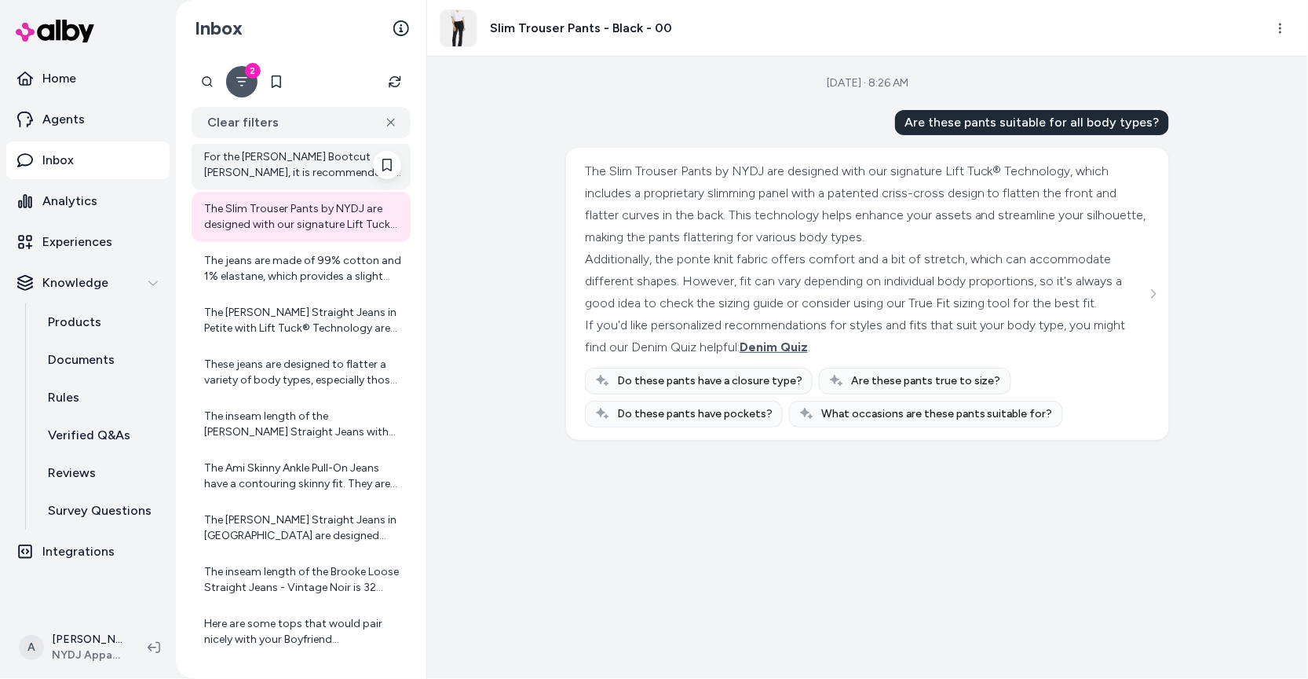
click at [338, 170] on div "For the Barbara Bootcut Jeans - Rinse, it is recommended to select one size sma…" at bounding box center [302, 164] width 197 height 31
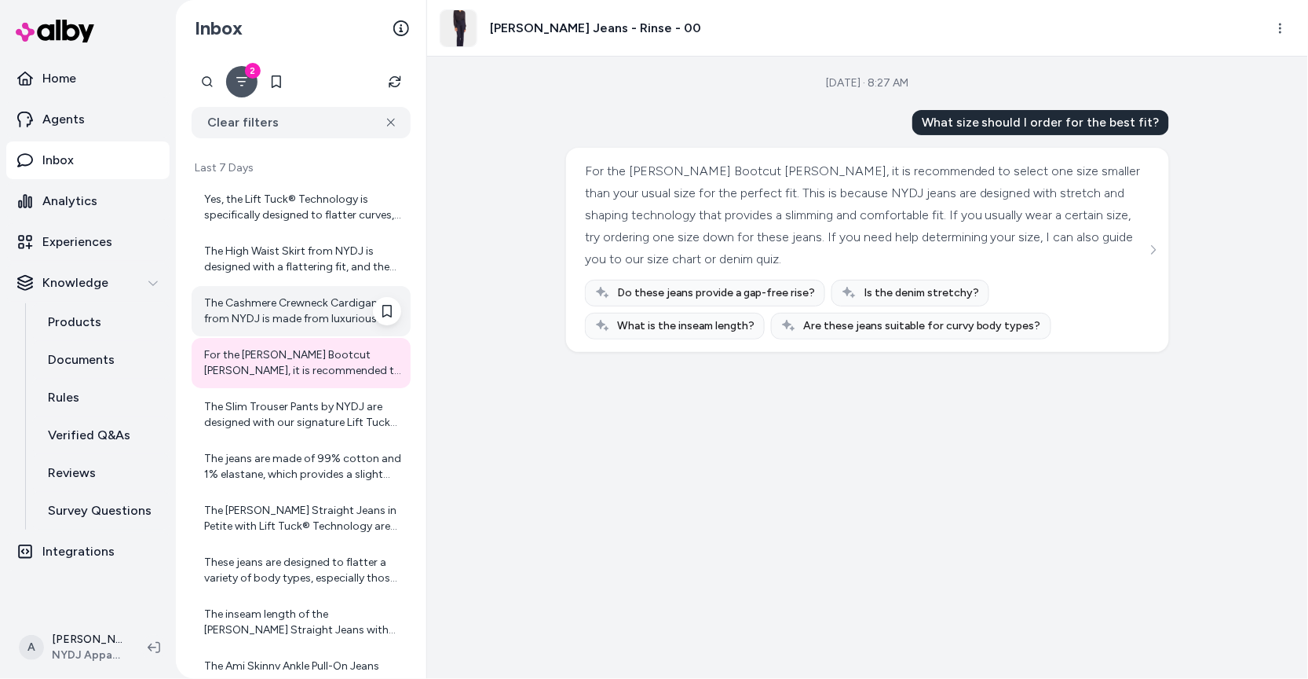
click at [316, 317] on div "The Cashmere Crewneck Cardigan from NYDJ is made from luxurious cashmere knit, …" at bounding box center [302, 310] width 197 height 31
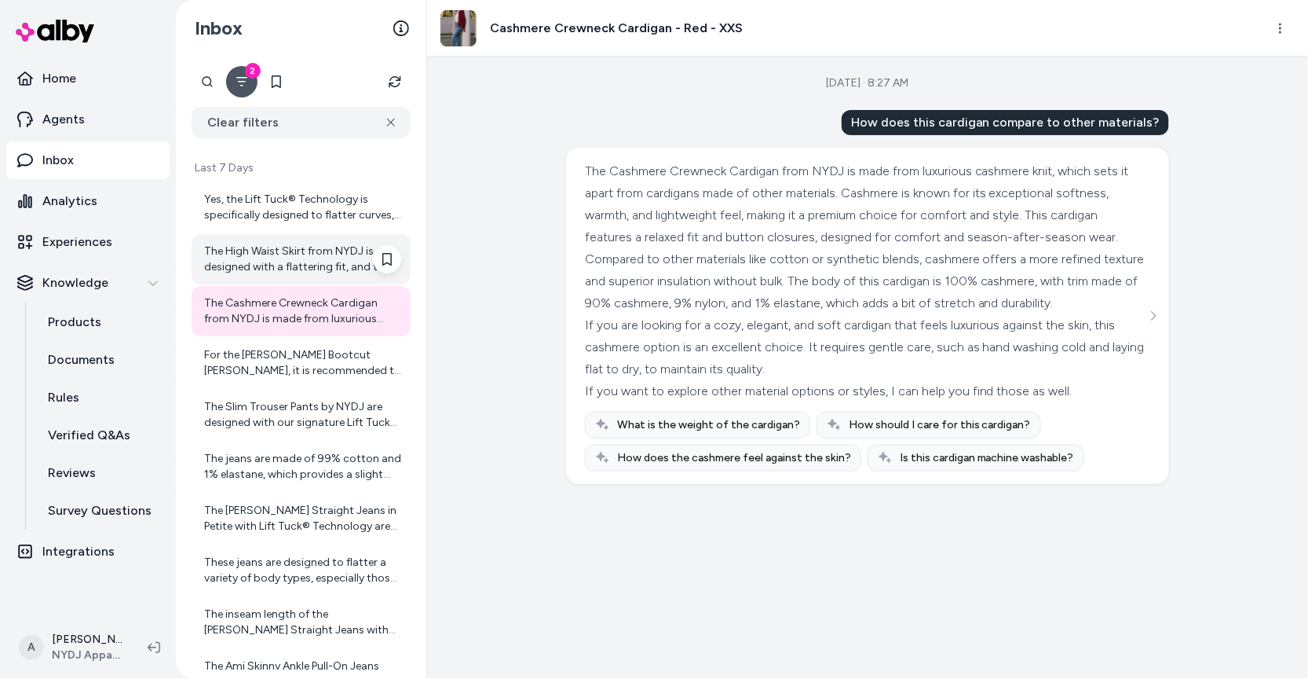
click at [326, 258] on div "The High Waist Skirt from NYDJ is designed with a flattering fit, and the produ…" at bounding box center [302, 258] width 197 height 31
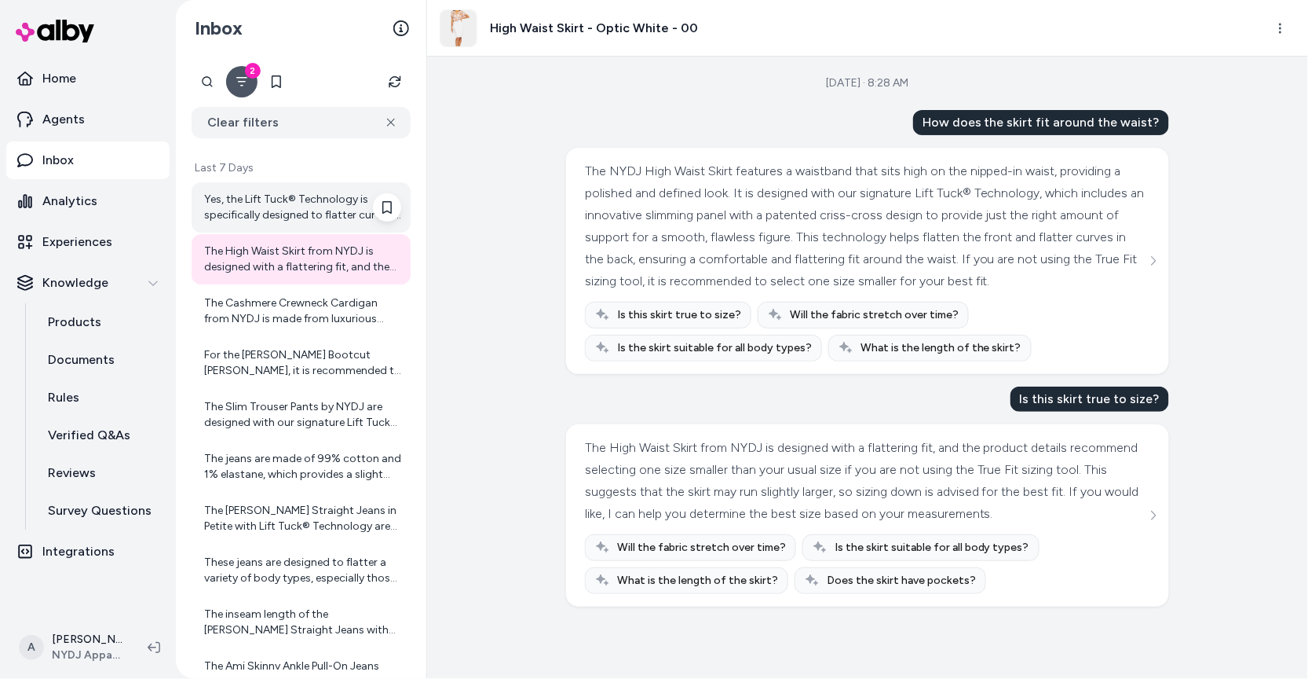
click at [308, 203] on div "Yes, the Lift Tuck® Technology is specifically designed to flatter curves, maki…" at bounding box center [302, 207] width 197 height 31
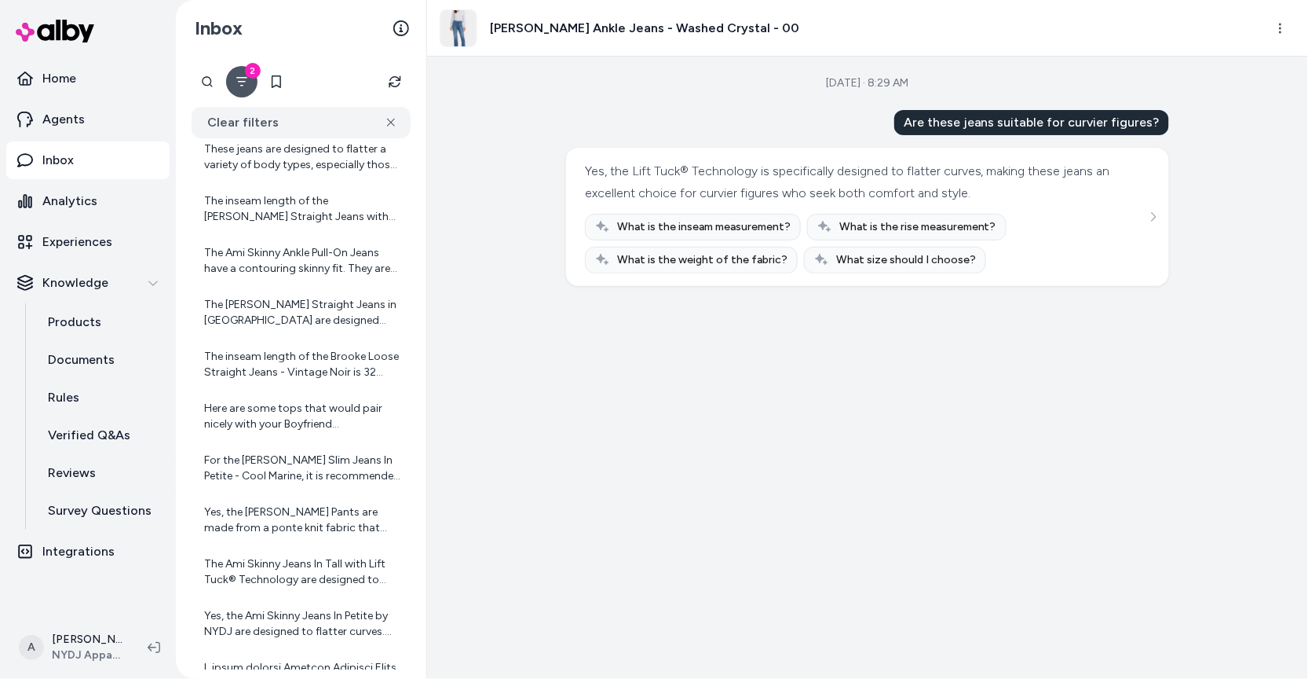
scroll to position [418, 0]
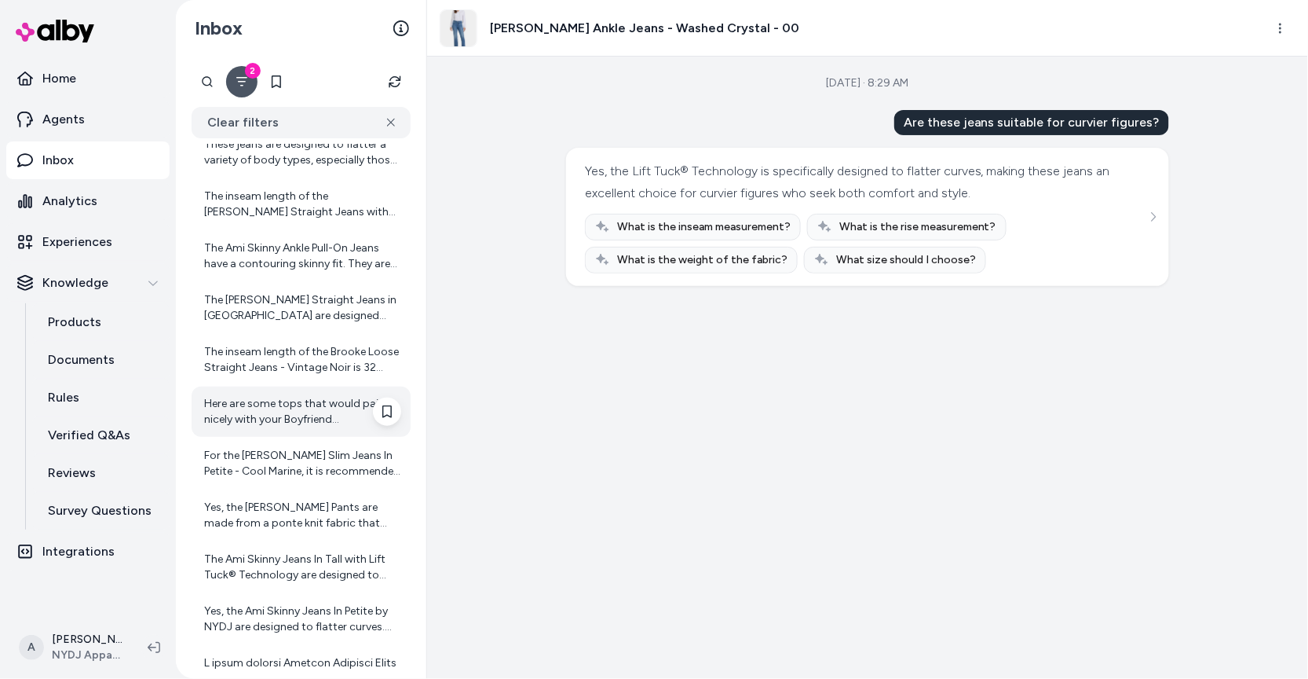
click at [320, 408] on div "Here are some tops that would pair nicely with your Boyfriend Jeans - Cool Mari…" at bounding box center [302, 411] width 197 height 31
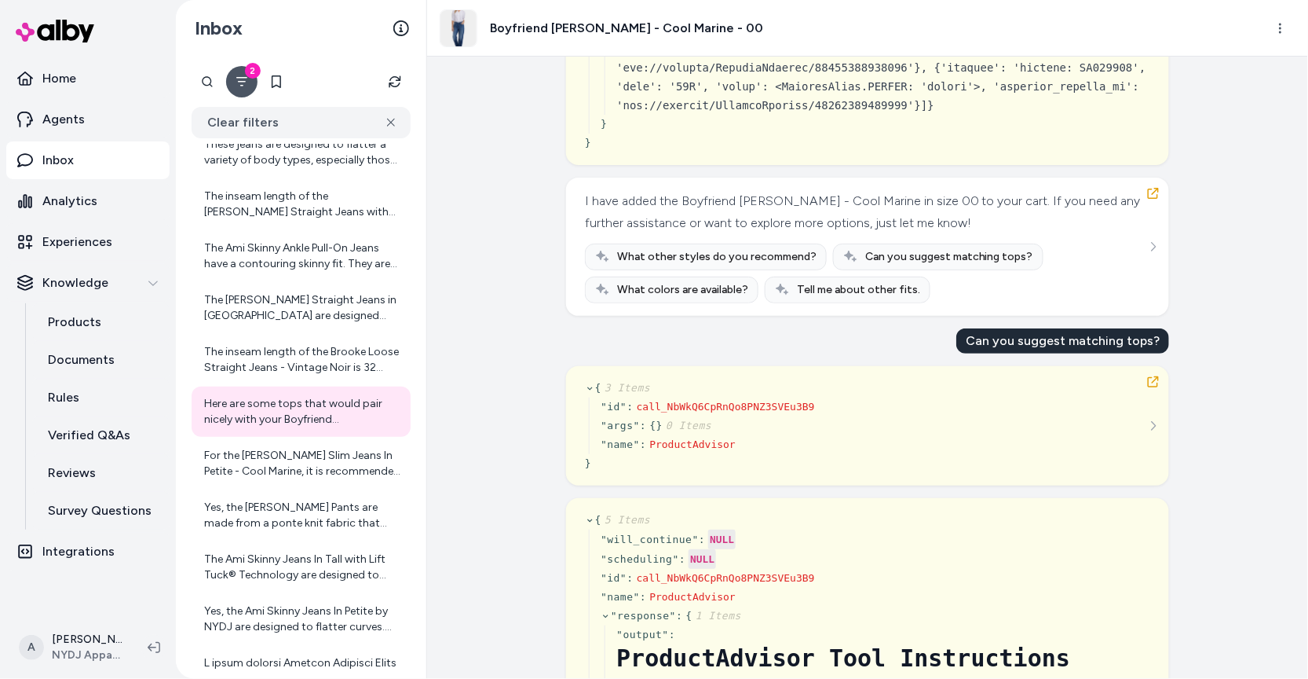
scroll to position [13644, 0]
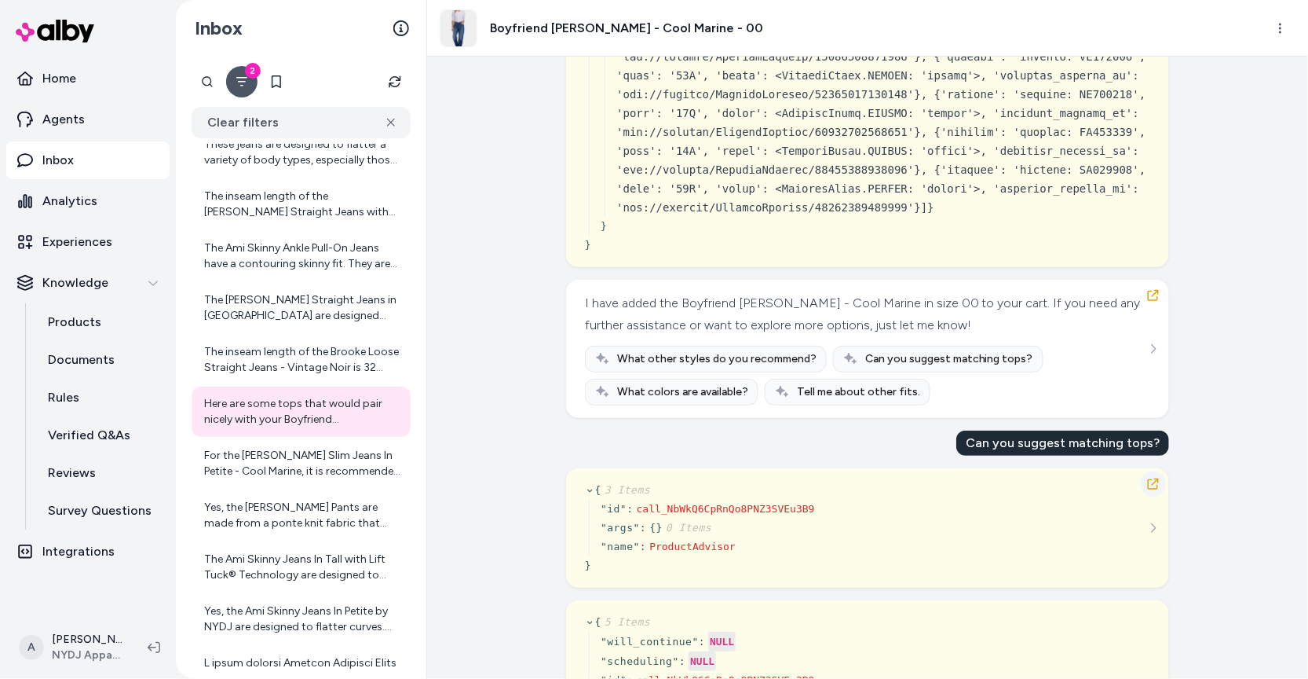
click at [1160, 496] on button "button" at bounding box center [1153, 483] width 25 height 25
click at [1154, 490] on icon "button" at bounding box center [1153, 483] width 13 height 13
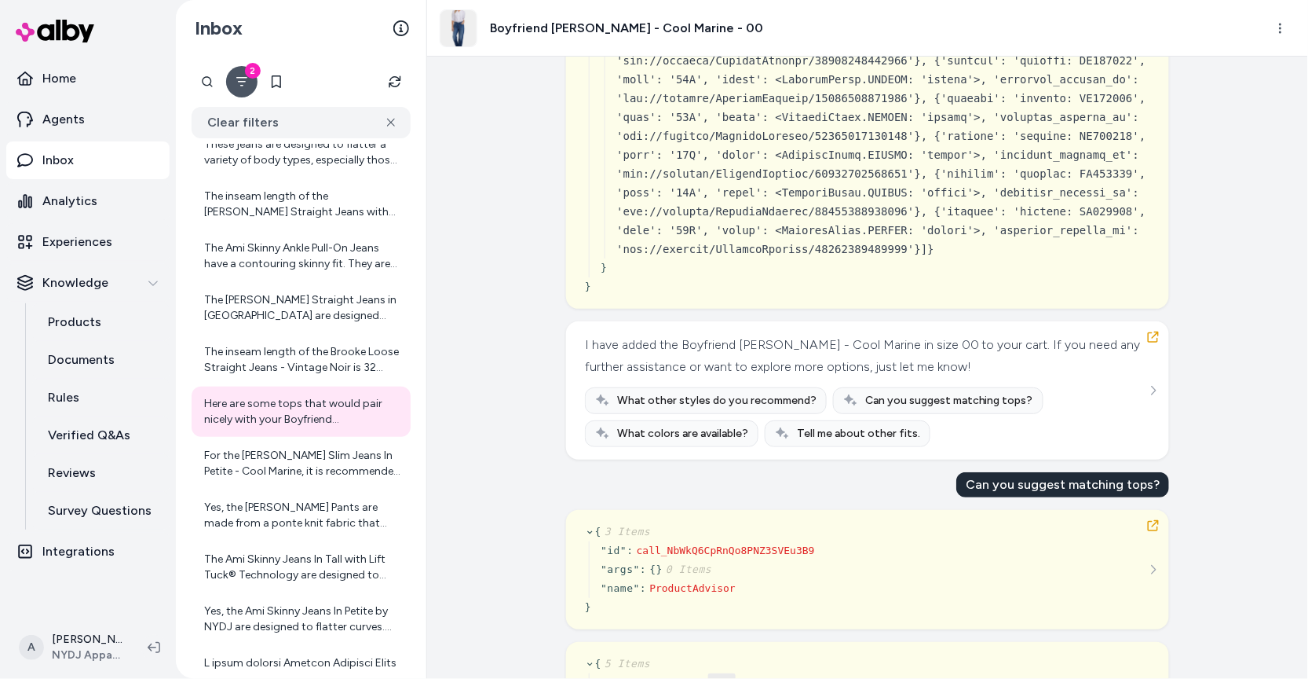
scroll to position [13600, 0]
click at [1161, 352] on button "button" at bounding box center [1153, 339] width 25 height 25
click at [1155, 346] on icon "button" at bounding box center [1153, 339] width 13 height 13
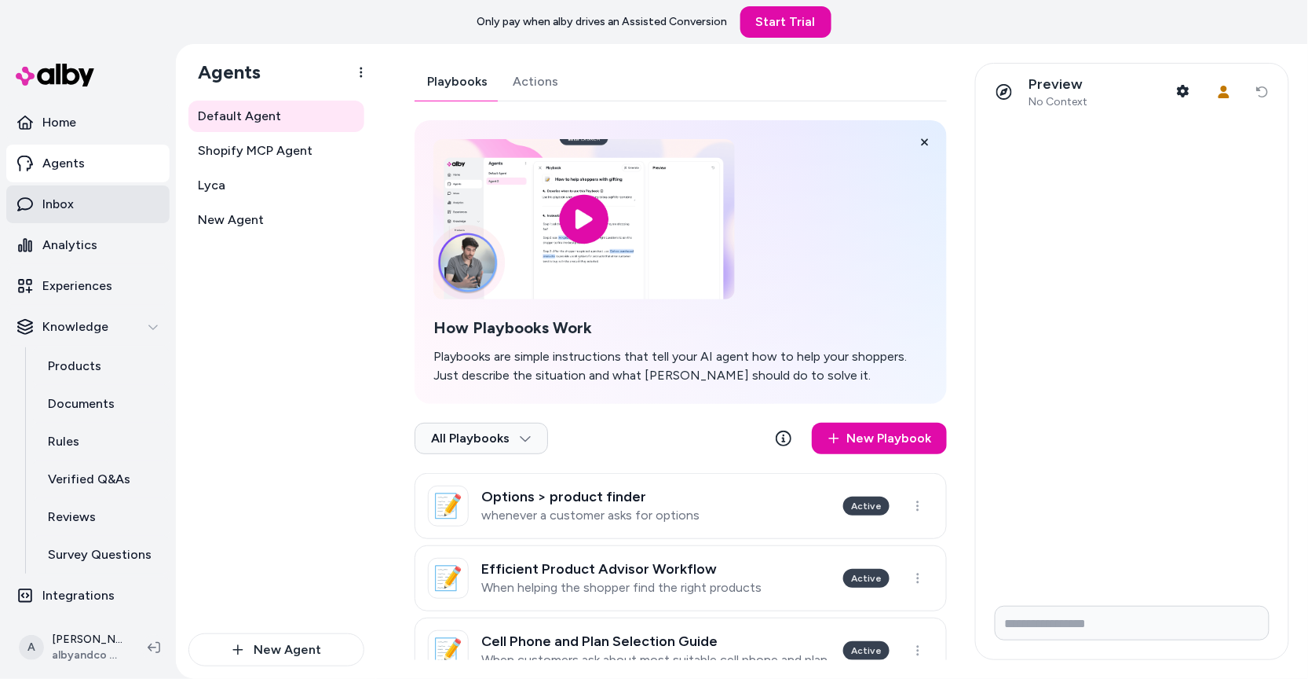
click at [112, 213] on link "Inbox" at bounding box center [87, 204] width 163 height 38
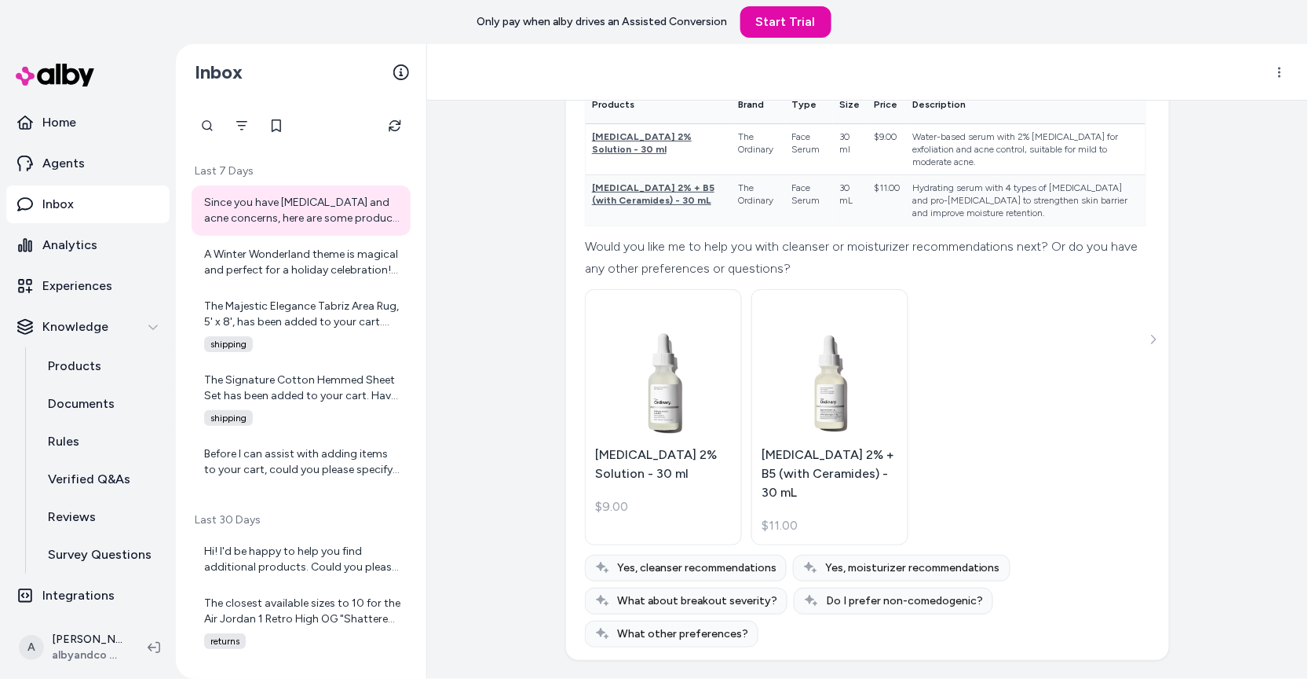
scroll to position [1715, 0]
click at [315, 316] on div "The Majestic Elegance Tabriz Area Rug, 5' x 8', has been added to your cart. Ha…" at bounding box center [302, 313] width 197 height 31
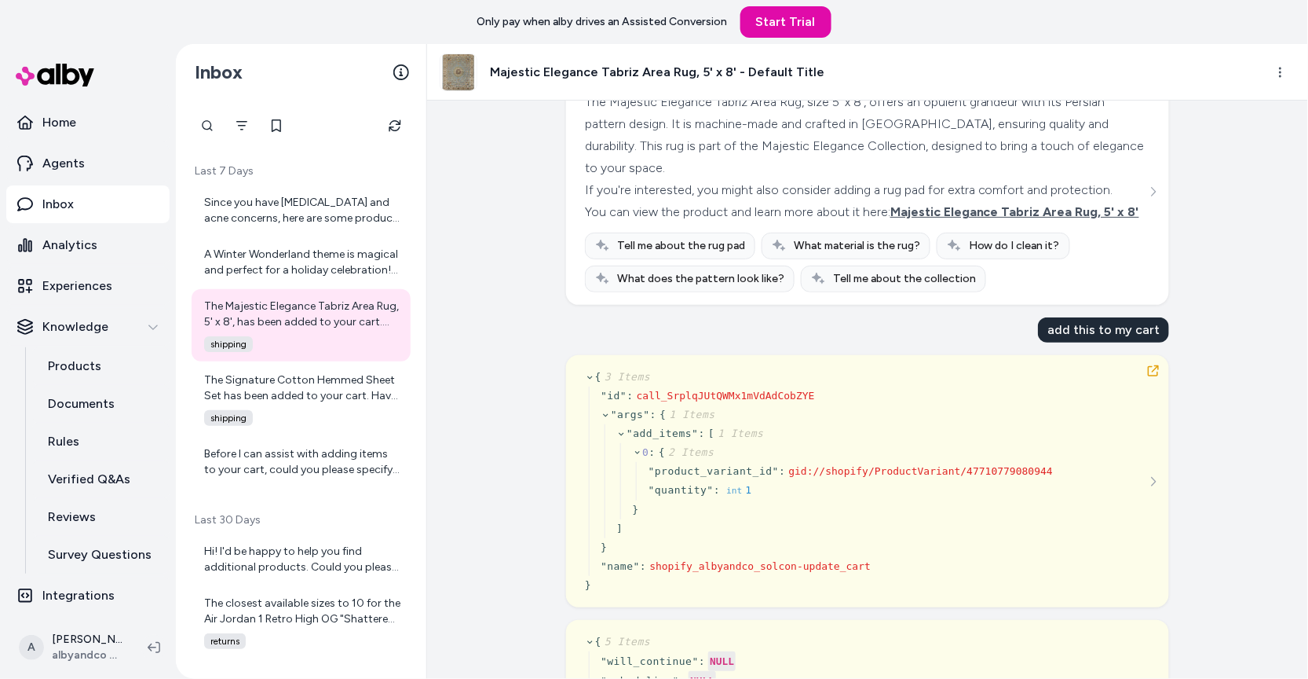
scroll to position [80, 0]
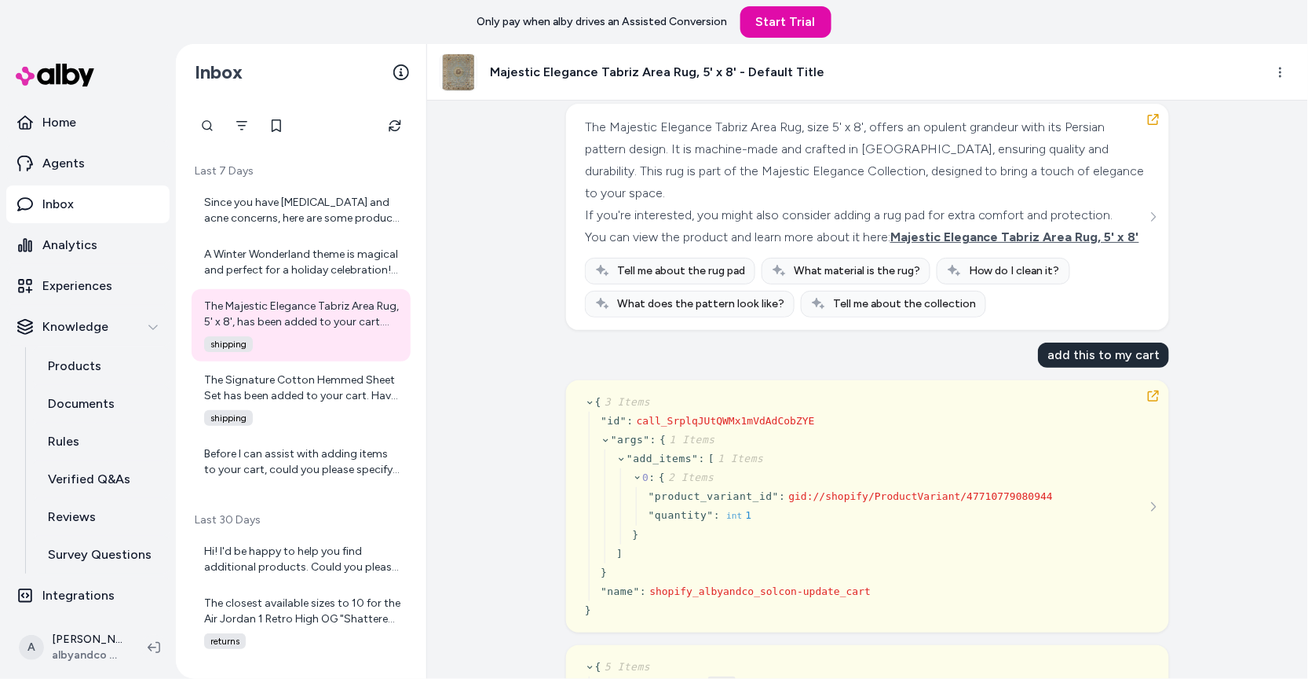
scroll to position [83, 0]
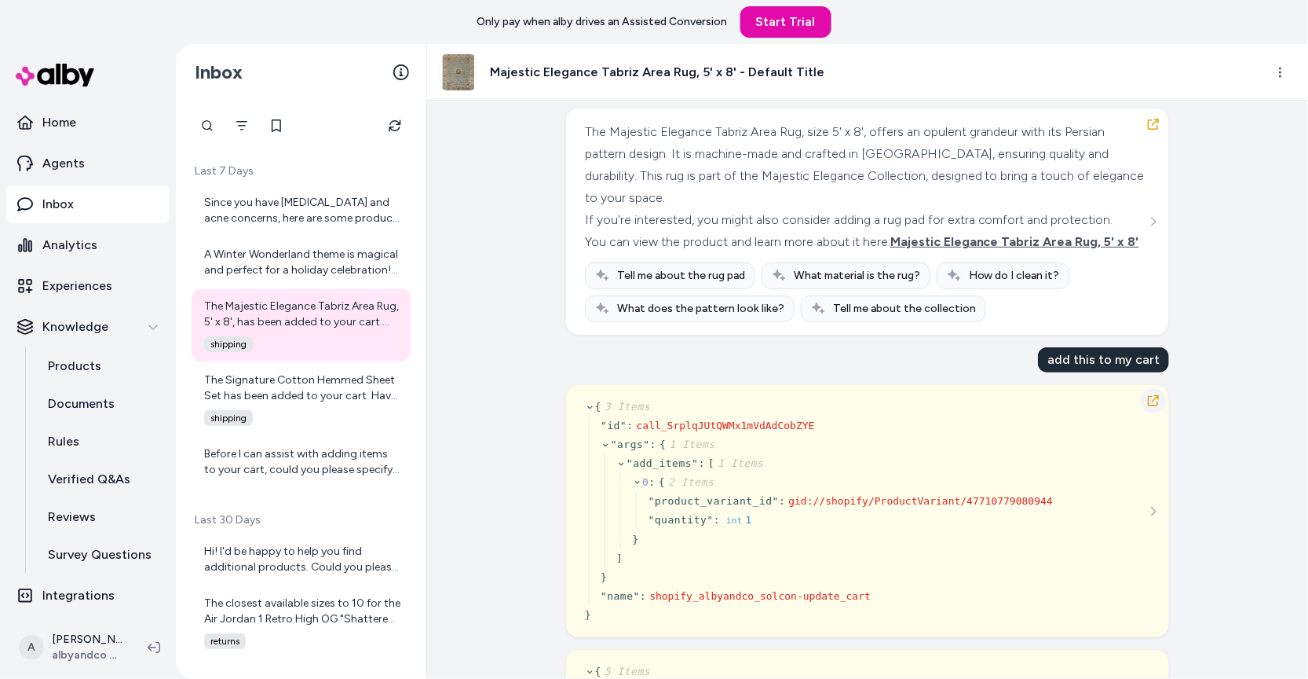
click at [1156, 406] on icon "button" at bounding box center [1153, 400] width 11 height 11
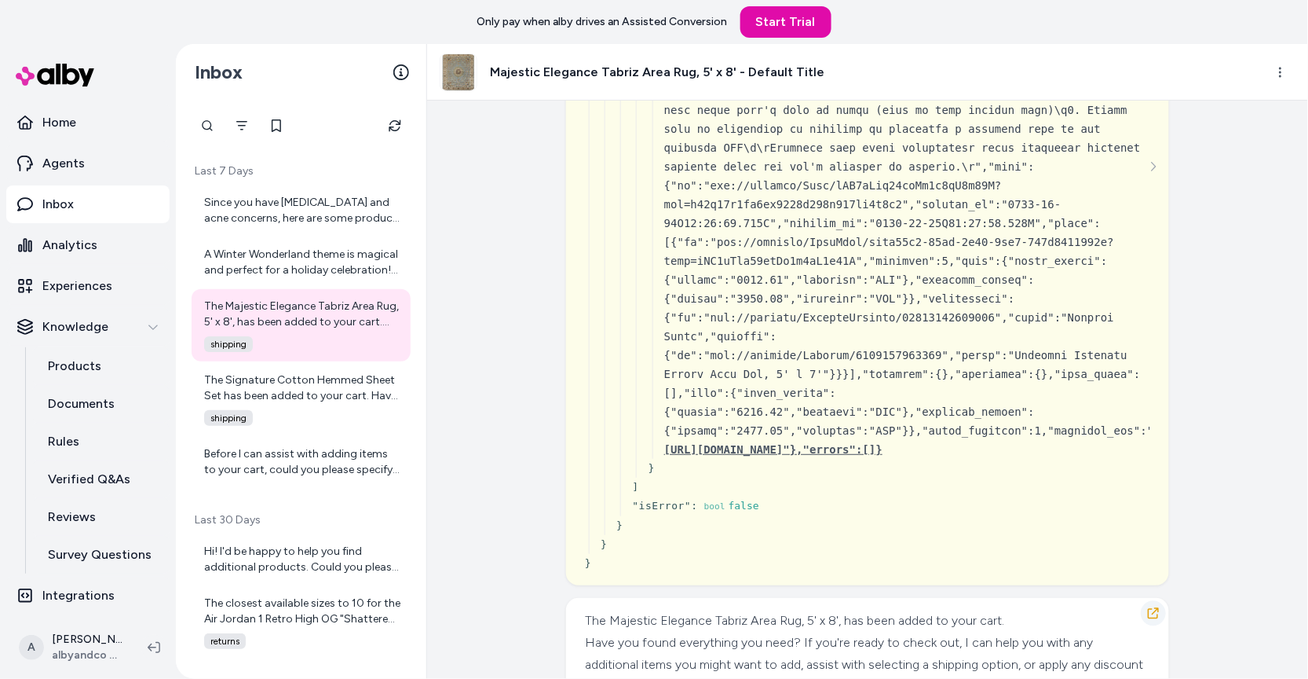
scroll to position [966, 0]
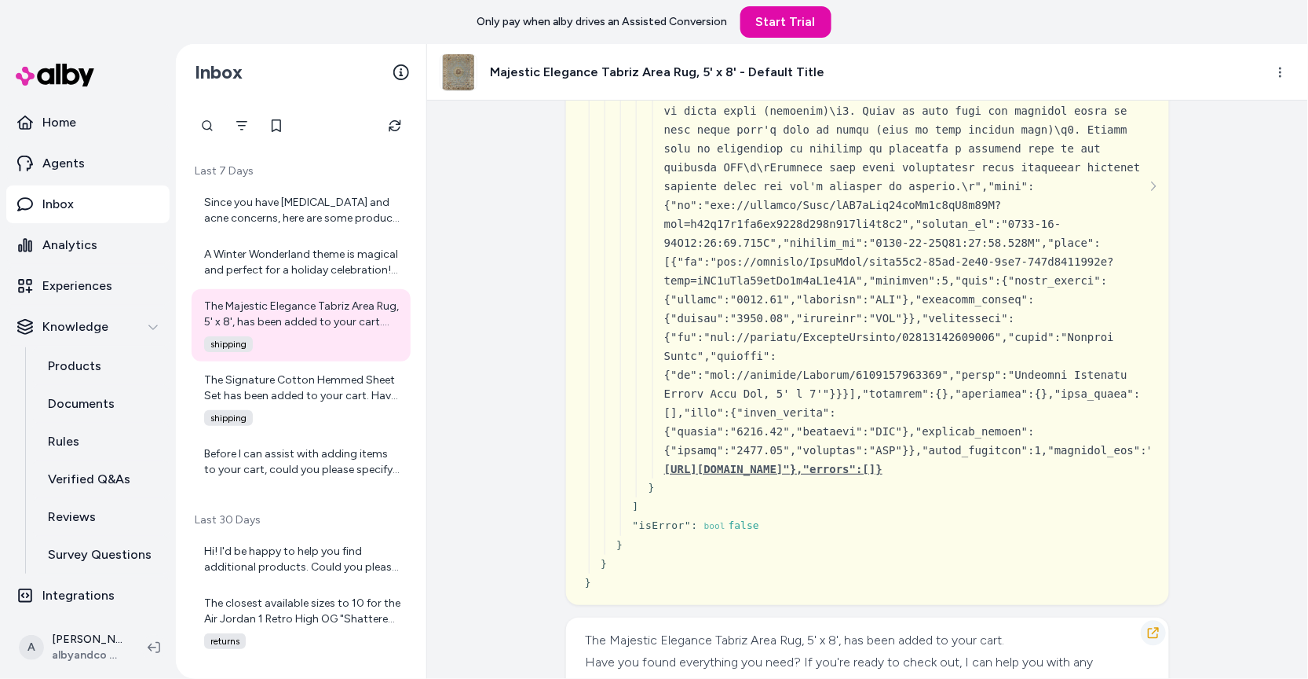
click at [1151, 627] on icon "button" at bounding box center [1153, 633] width 13 height 13
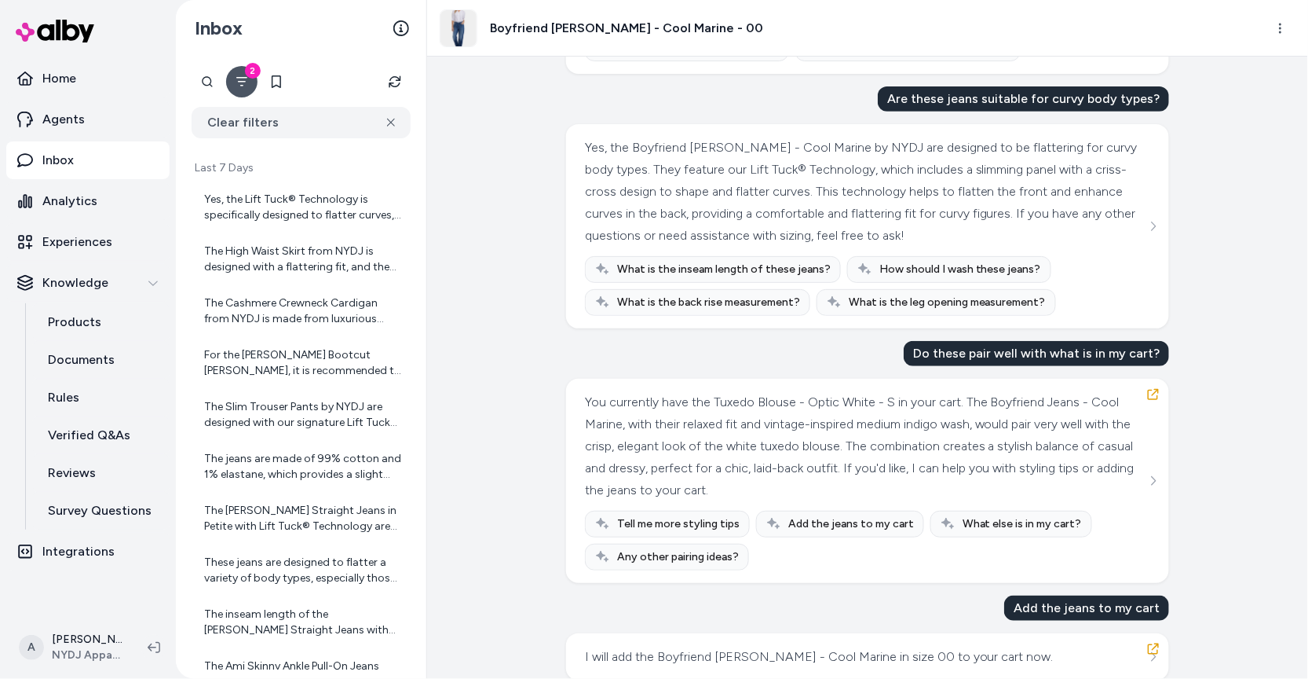
scroll to position [216, 0]
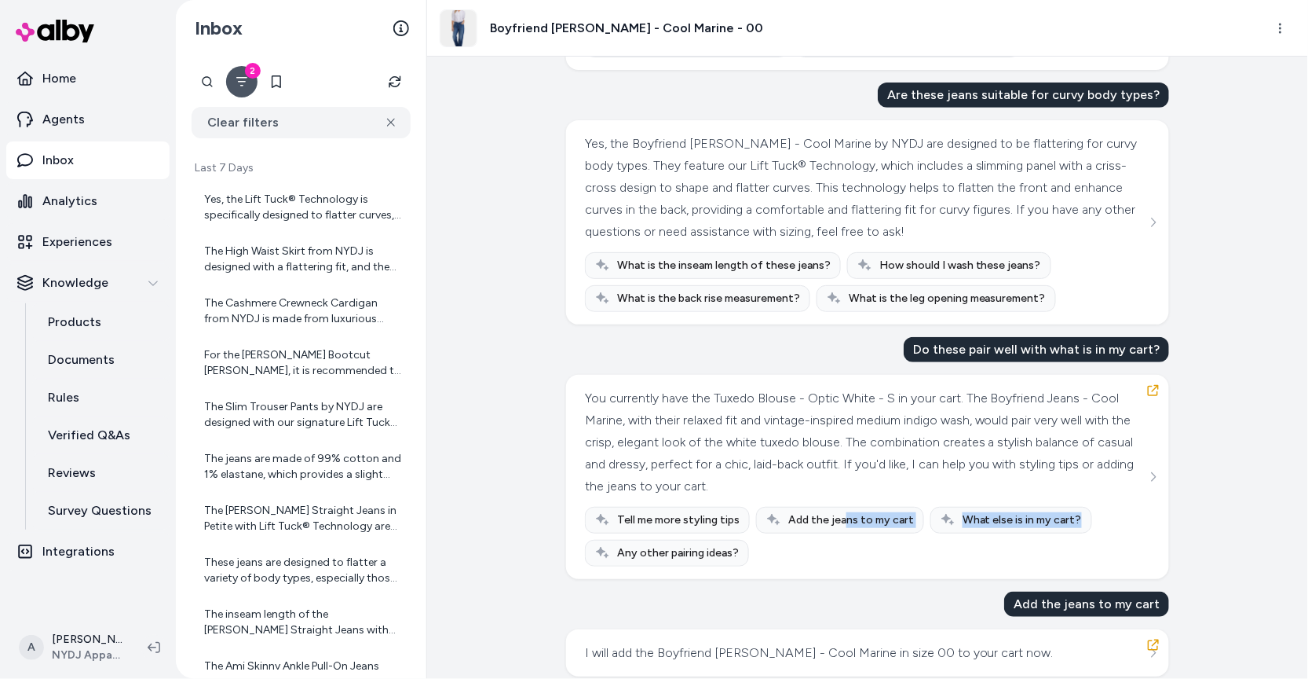
drag, startPoint x: 843, startPoint y: 513, endPoint x: 989, endPoint y: 532, distance: 146.5
click at [990, 531] on div "Tell me more styling tips Add the jeans to my cart What else is in my cart? Any…" at bounding box center [867, 537] width 565 height 60
click at [821, 512] on span "Add the jeans to my cart" at bounding box center [851, 520] width 126 height 16
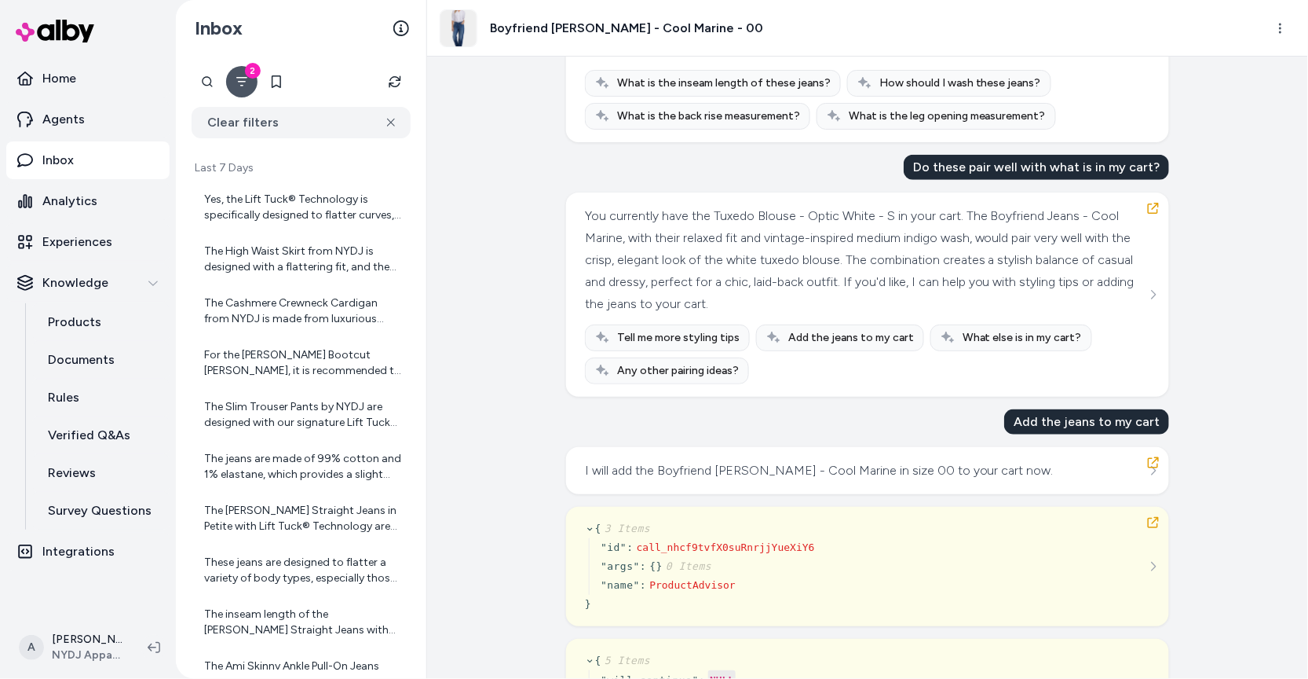
scroll to position [397, 0]
click at [825, 325] on div "Add the jeans to my cart" at bounding box center [840, 338] width 168 height 27
click at [858, 359] on div "Tell me more styling tips Add the jeans to my cart What else is in my cart? Any…" at bounding box center [867, 355] width 565 height 60
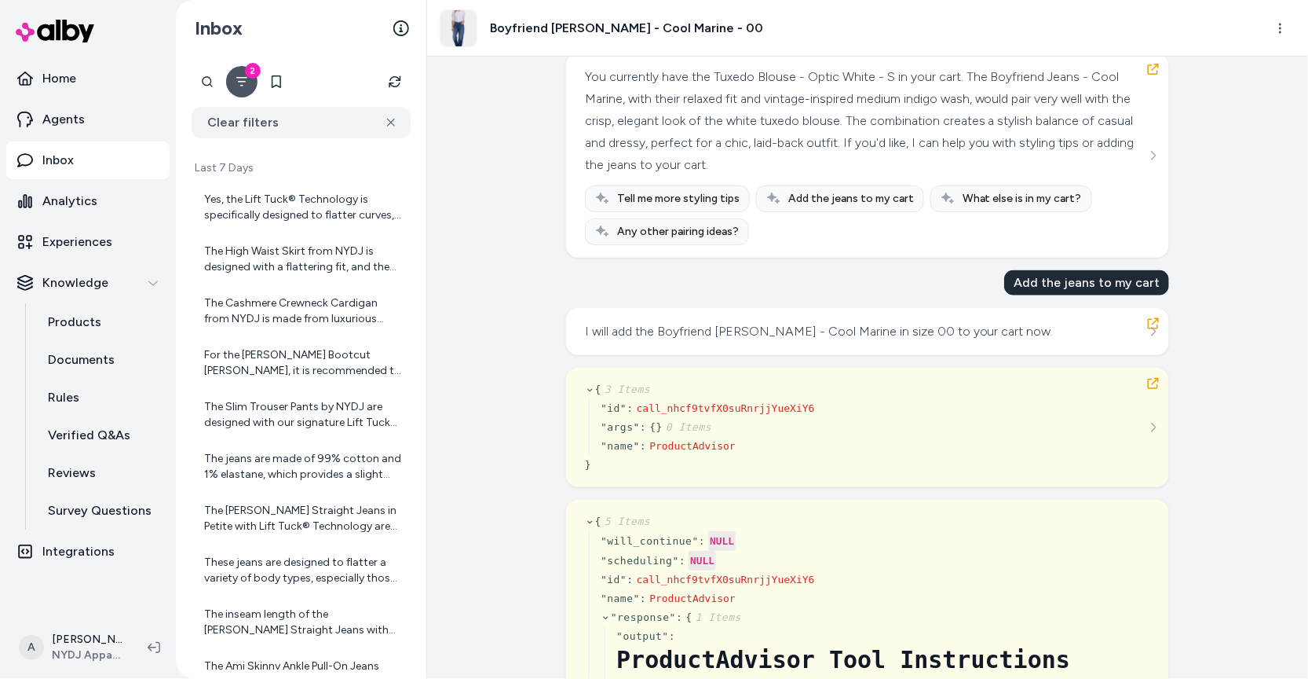
scroll to position [540, 0]
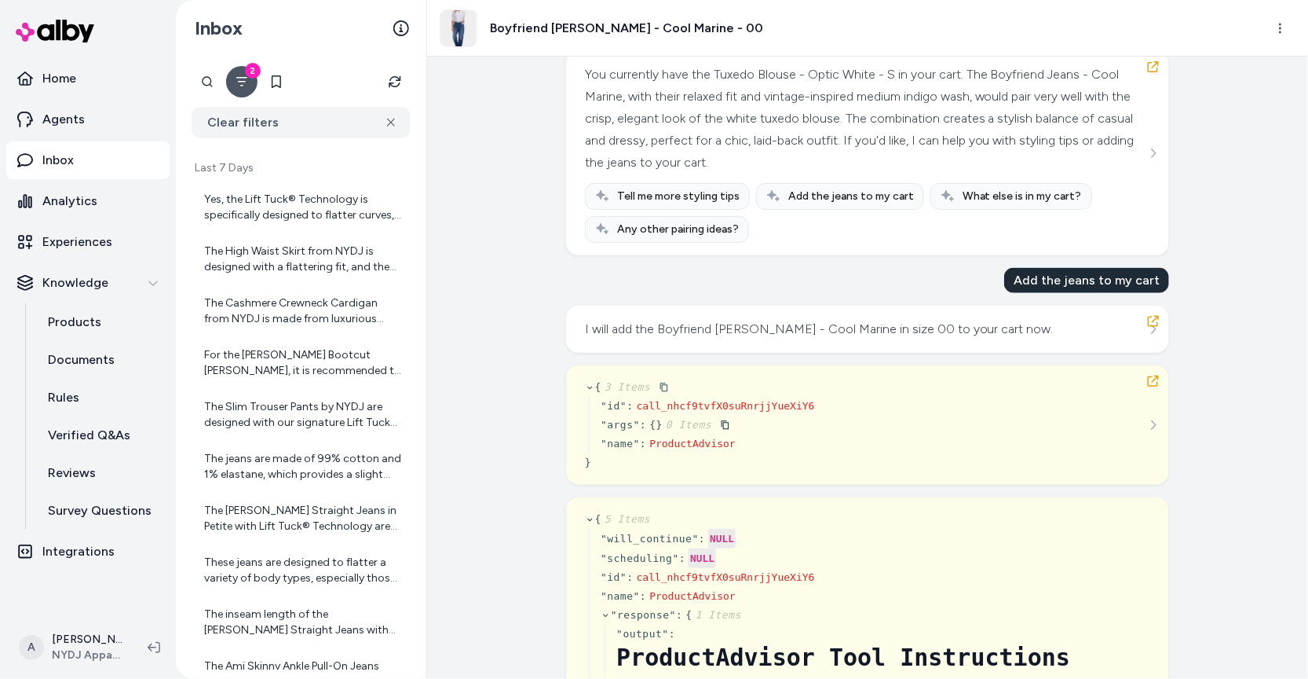
click at [734, 415] on div "" args " : { } 0 Items" at bounding box center [708, 424] width 214 height 19
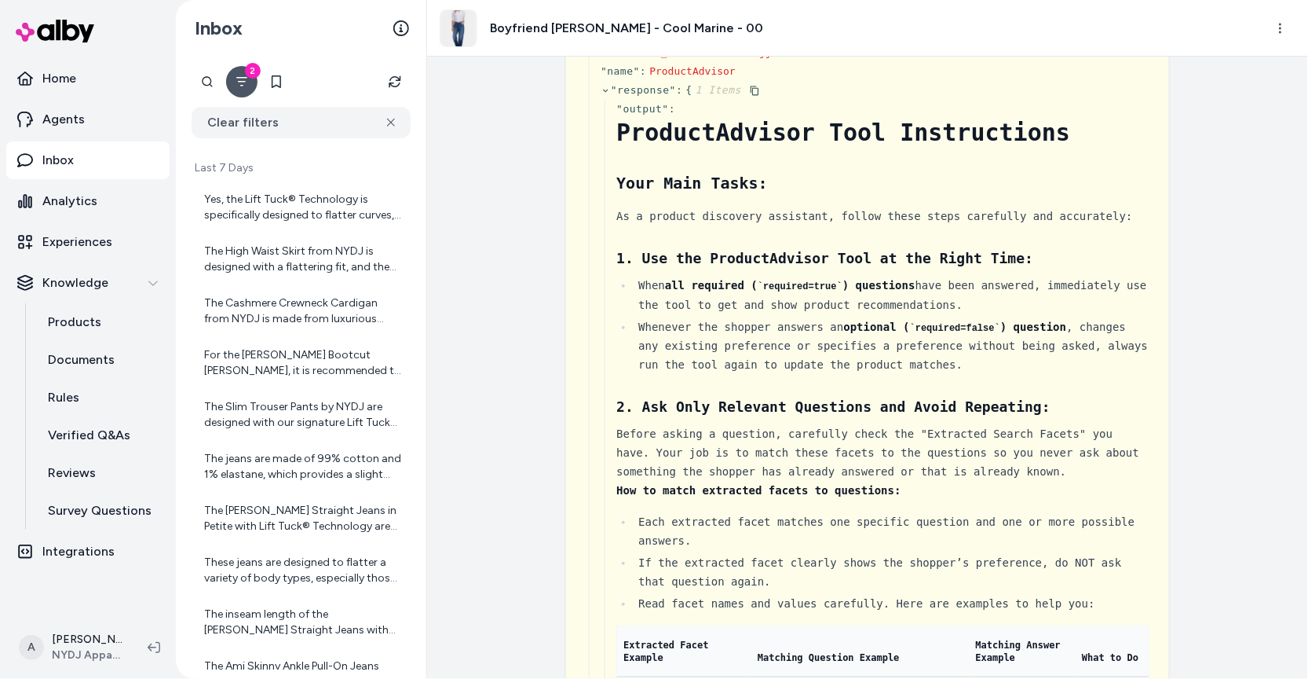
scroll to position [1052, 0]
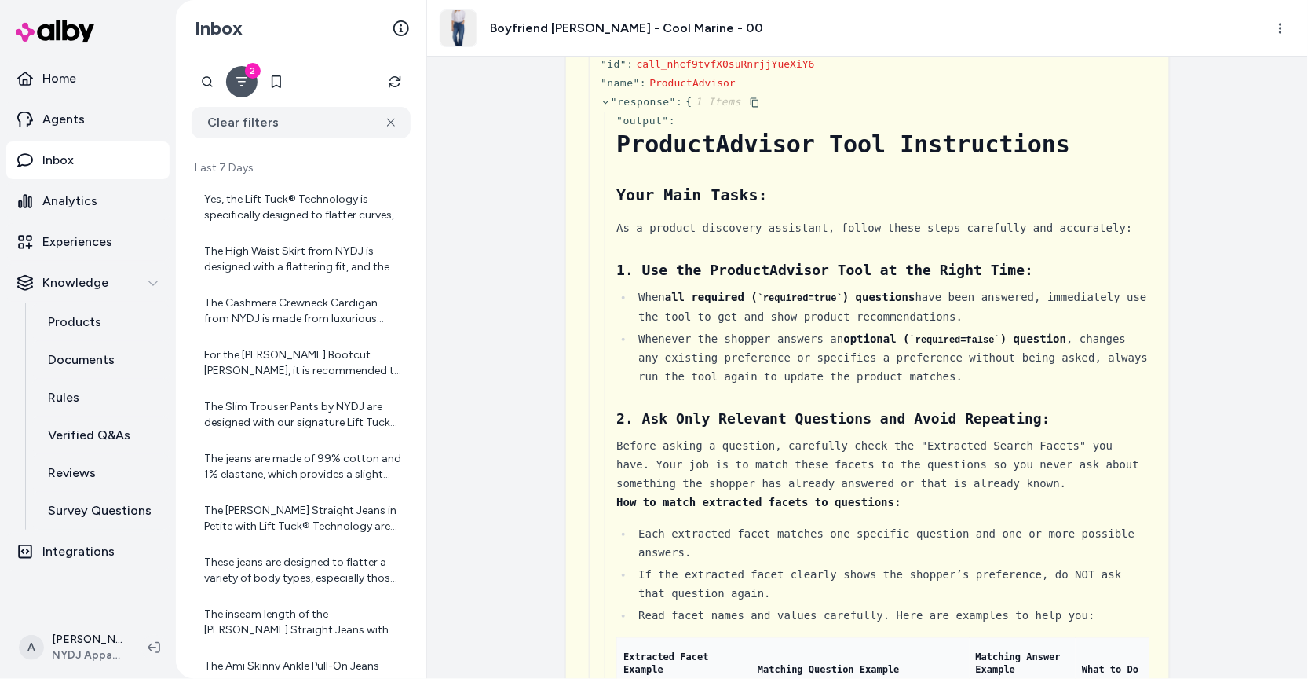
click at [1140, 475] on div "Before asking a question, carefully check the "Extracted Search Facets" you hav…" at bounding box center [883, 464] width 534 height 57
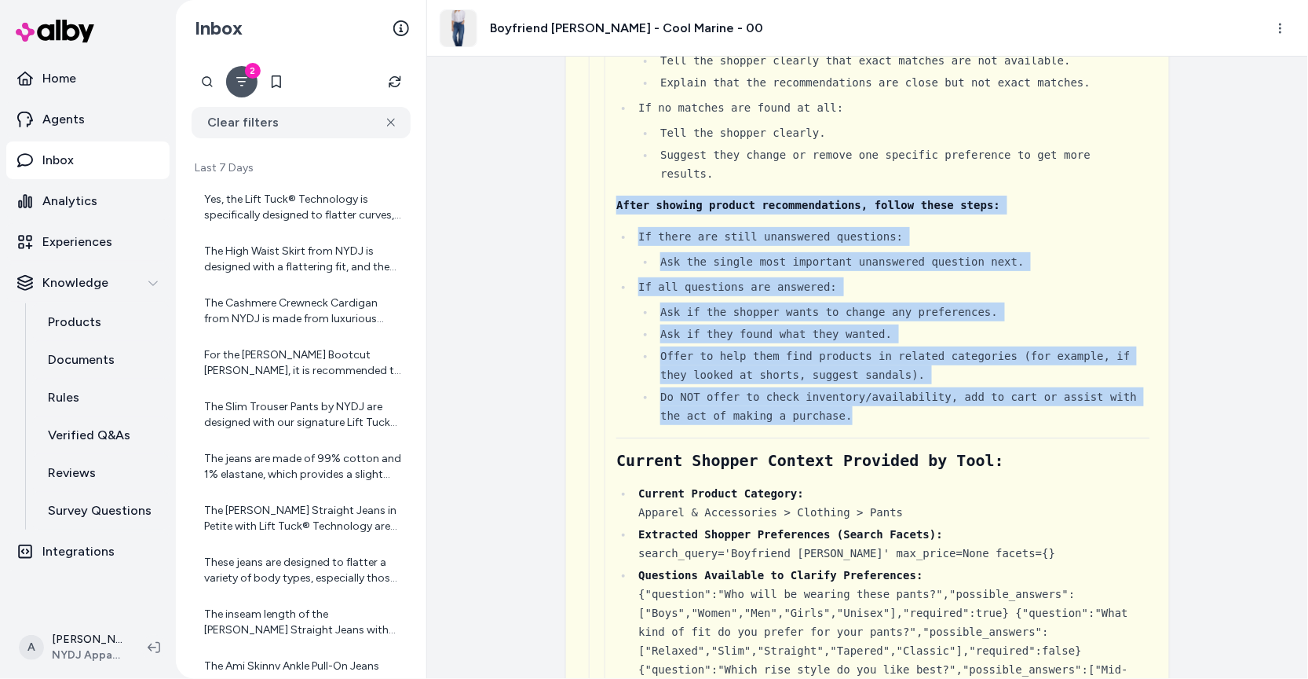
drag, startPoint x: 891, startPoint y: 388, endPoint x: 579, endPoint y: 163, distance: 384.9
copy div "After showing product recommendations, follow these steps: If there are still u…"
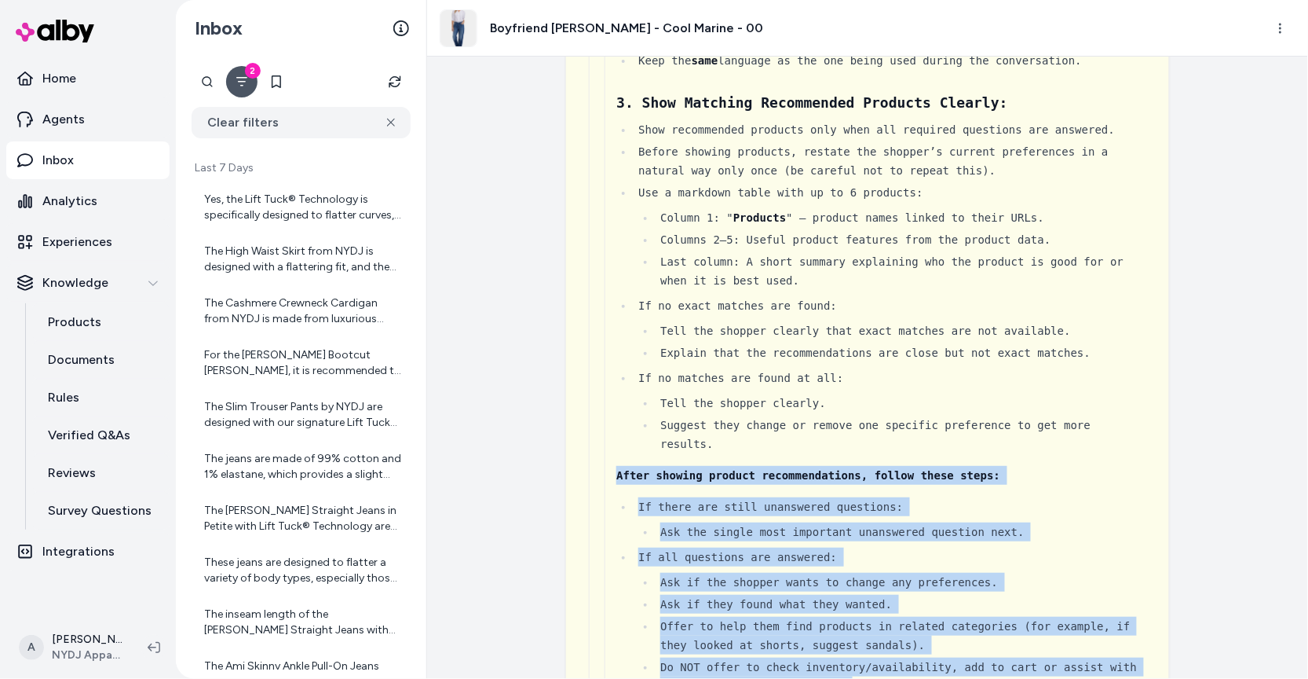
scroll to position [2080, 0]
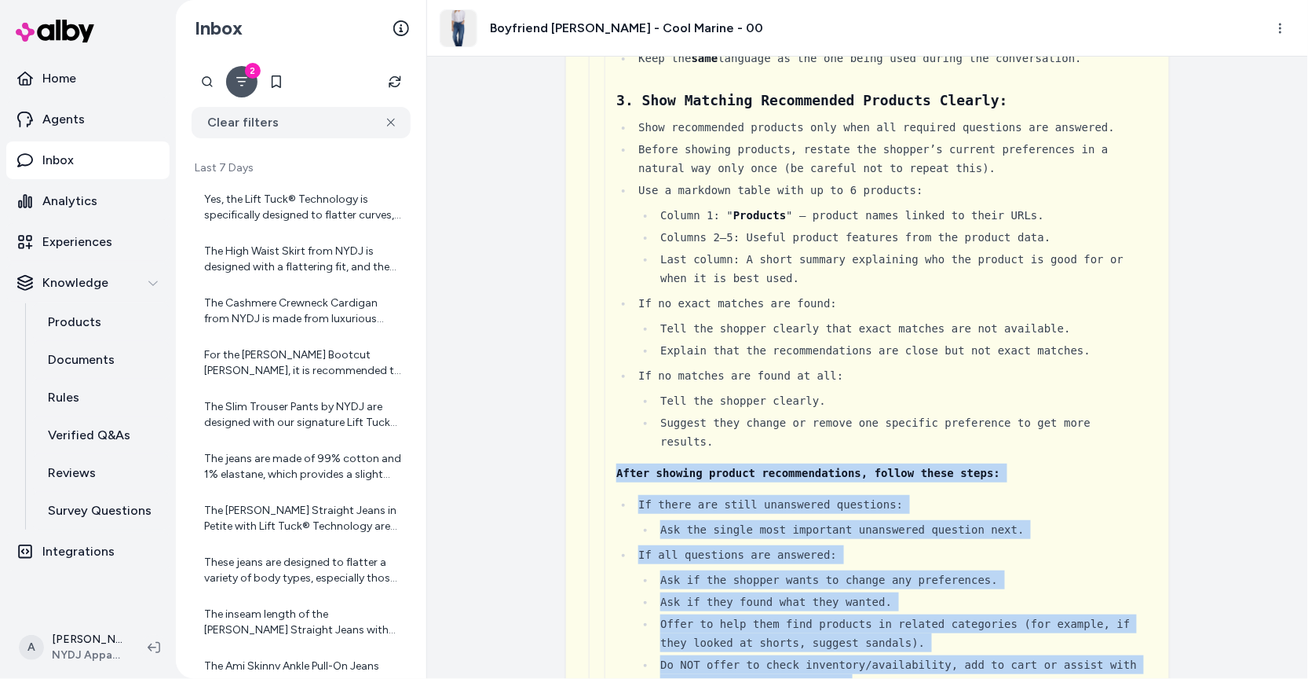
click at [887, 545] on li "If all questions are answered: Ask if the shopper wants to change any preferenc…" at bounding box center [892, 619] width 517 height 148
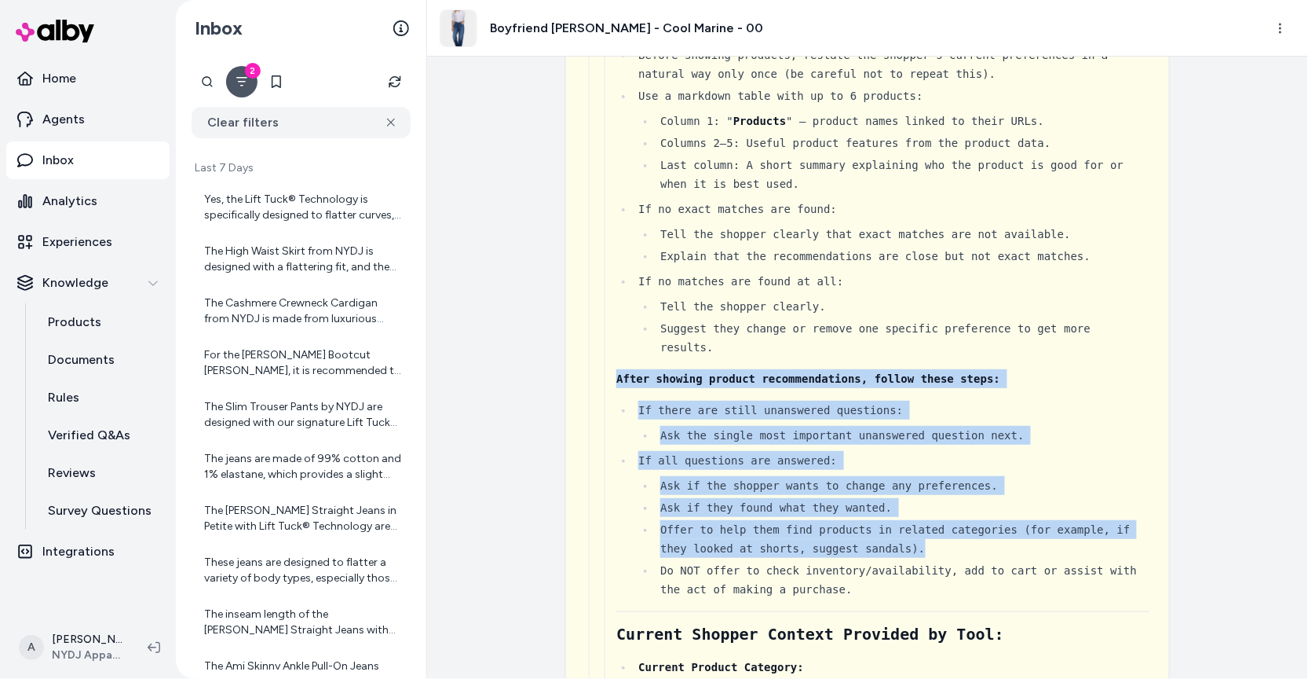
scroll to position [2176, 0]
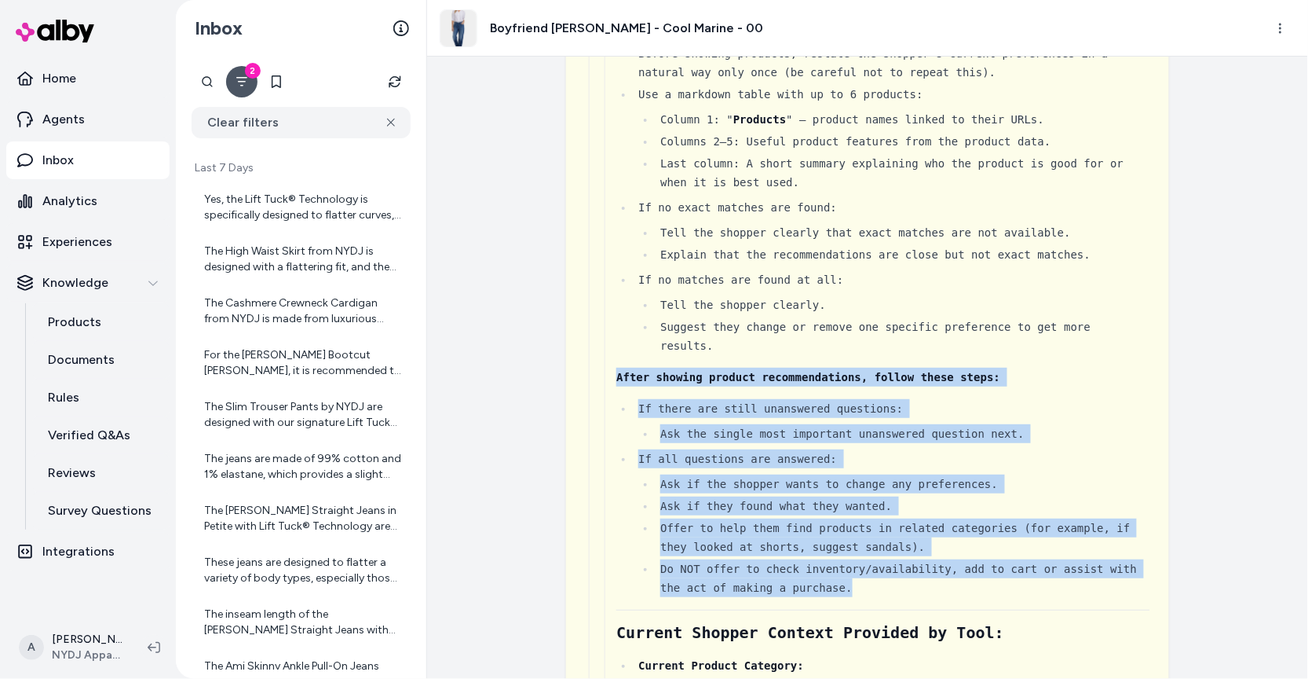
drag, startPoint x: 605, startPoint y: 437, endPoint x: 1015, endPoint y: 558, distance: 428.2
copy div "After showing product recommendations, follow these steps: If there are still u…"
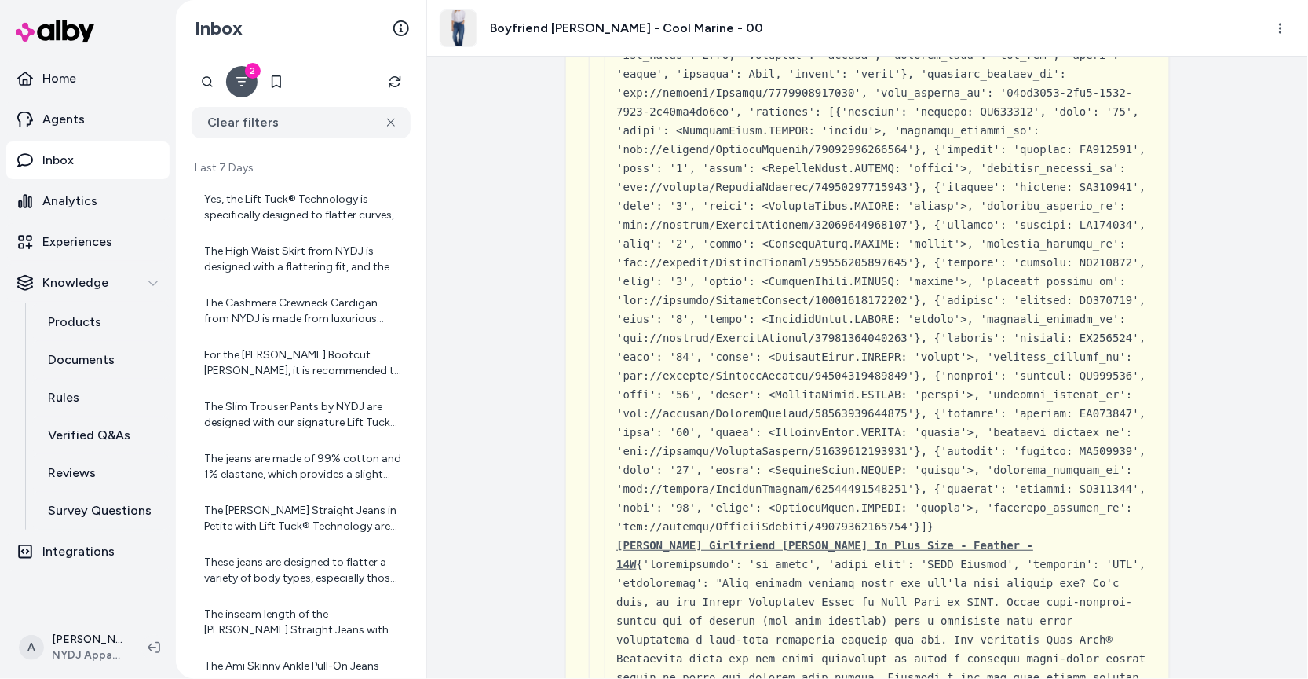
scroll to position [5960, 0]
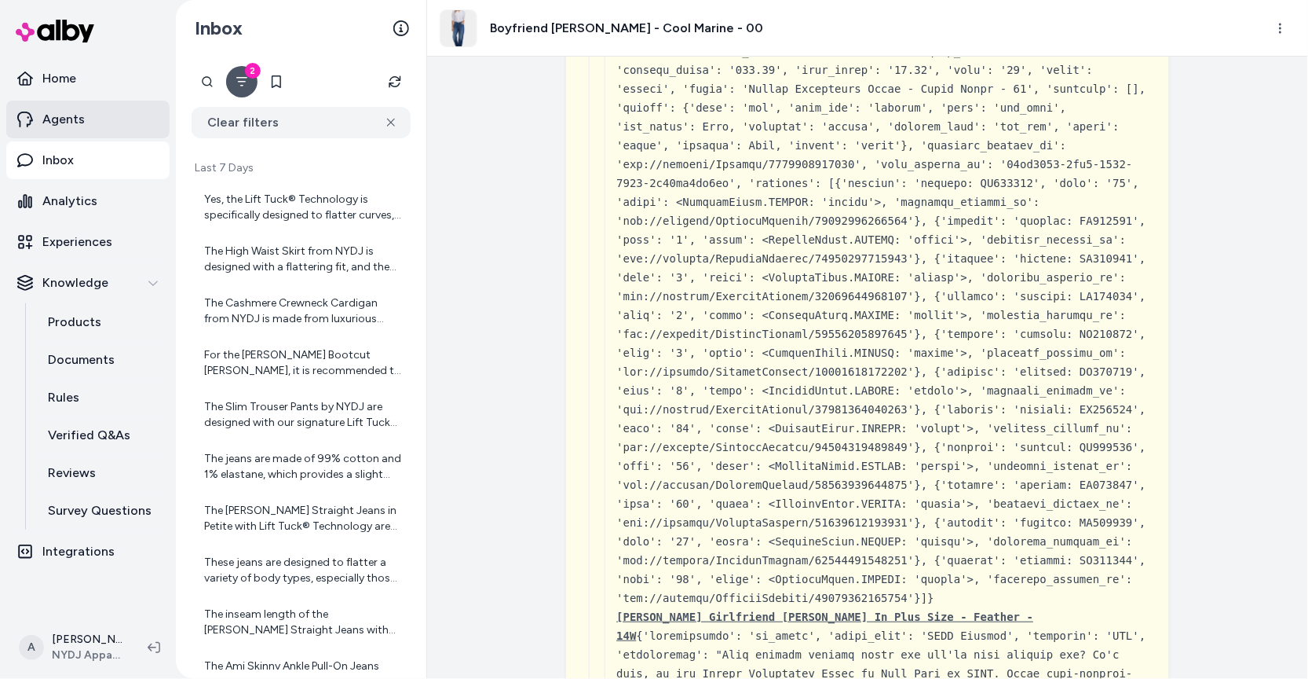
click at [86, 126] on link "Agents" at bounding box center [87, 120] width 163 height 38
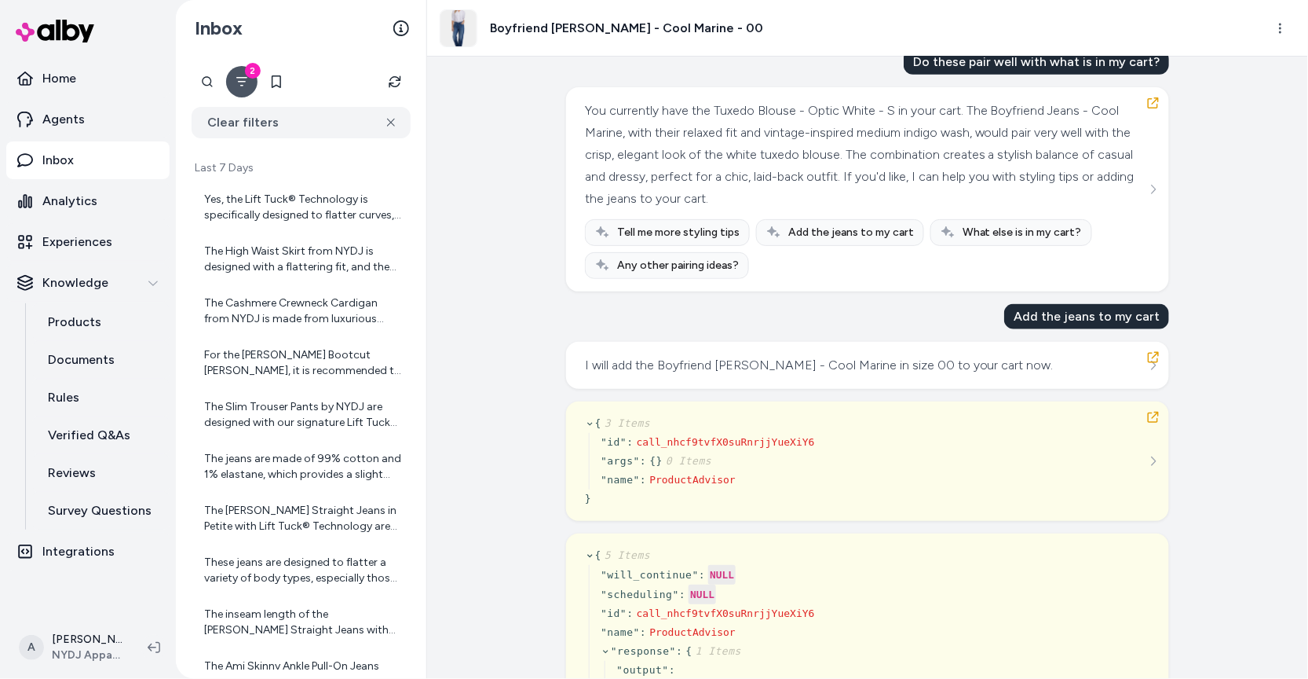
scroll to position [510, 0]
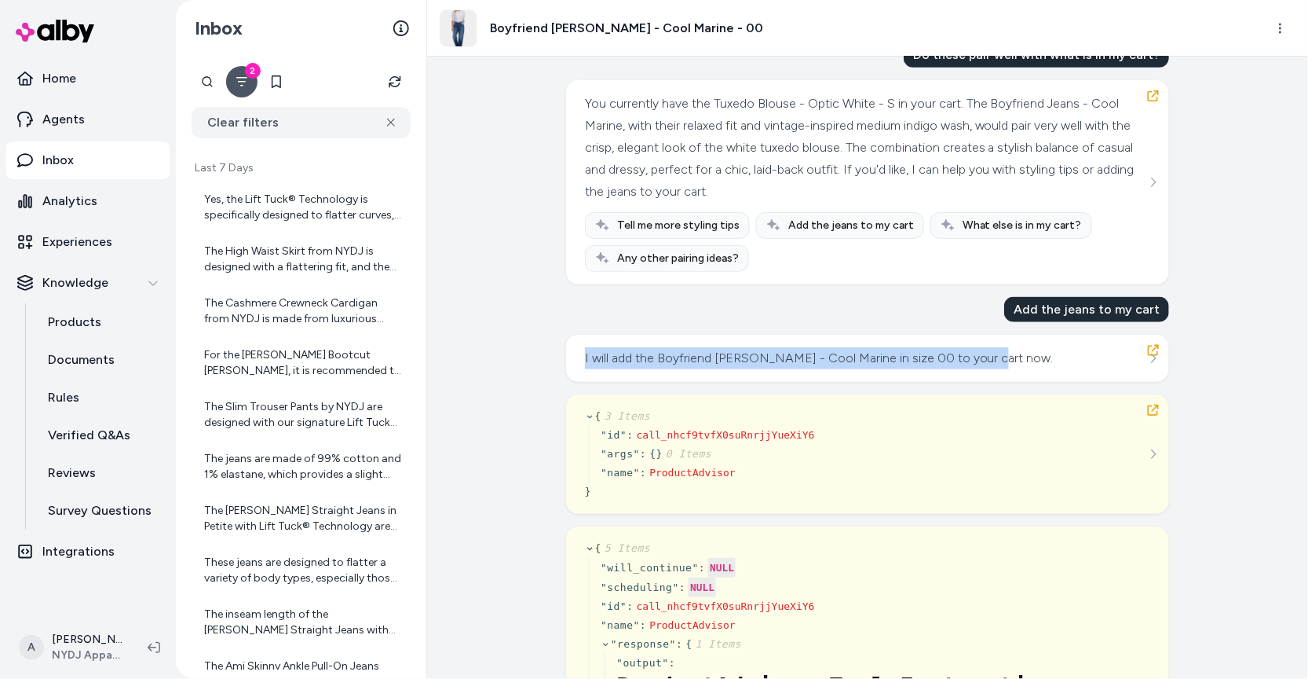
drag, startPoint x: 984, startPoint y: 355, endPoint x: 541, endPoint y: 352, distance: 442.9
click at [540, 351] on div "[DATE] · 8:20 AM What is the fabric composition? The Boyfriend Jeans - Cool Mar…" at bounding box center [867, 368] width 881 height 622
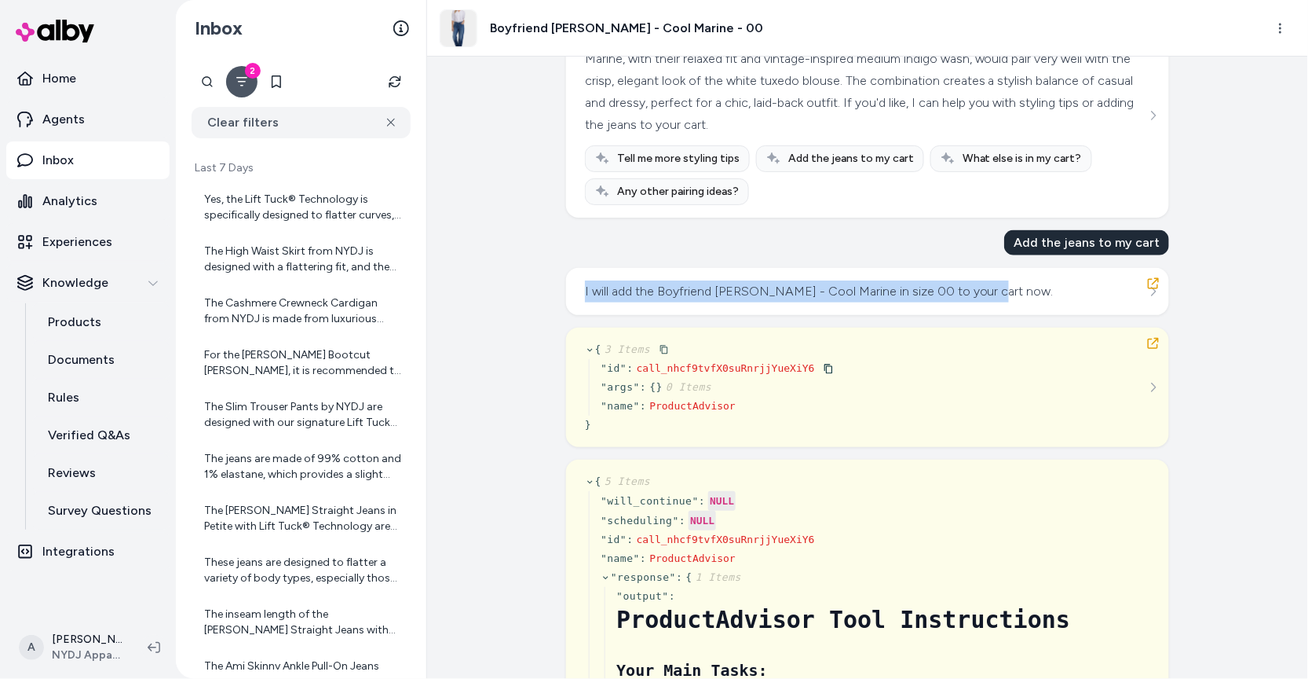
scroll to position [579, 0]
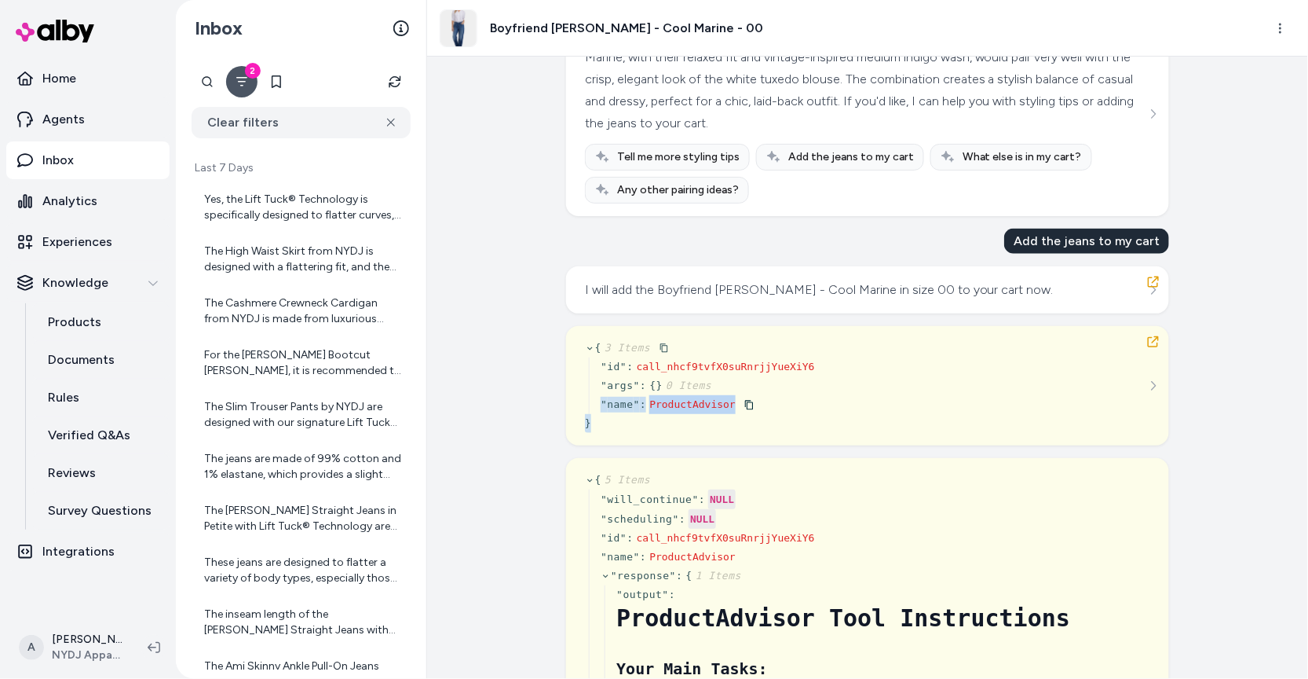
drag, startPoint x: 706, startPoint y: 373, endPoint x: 909, endPoint y: 485, distance: 231.7
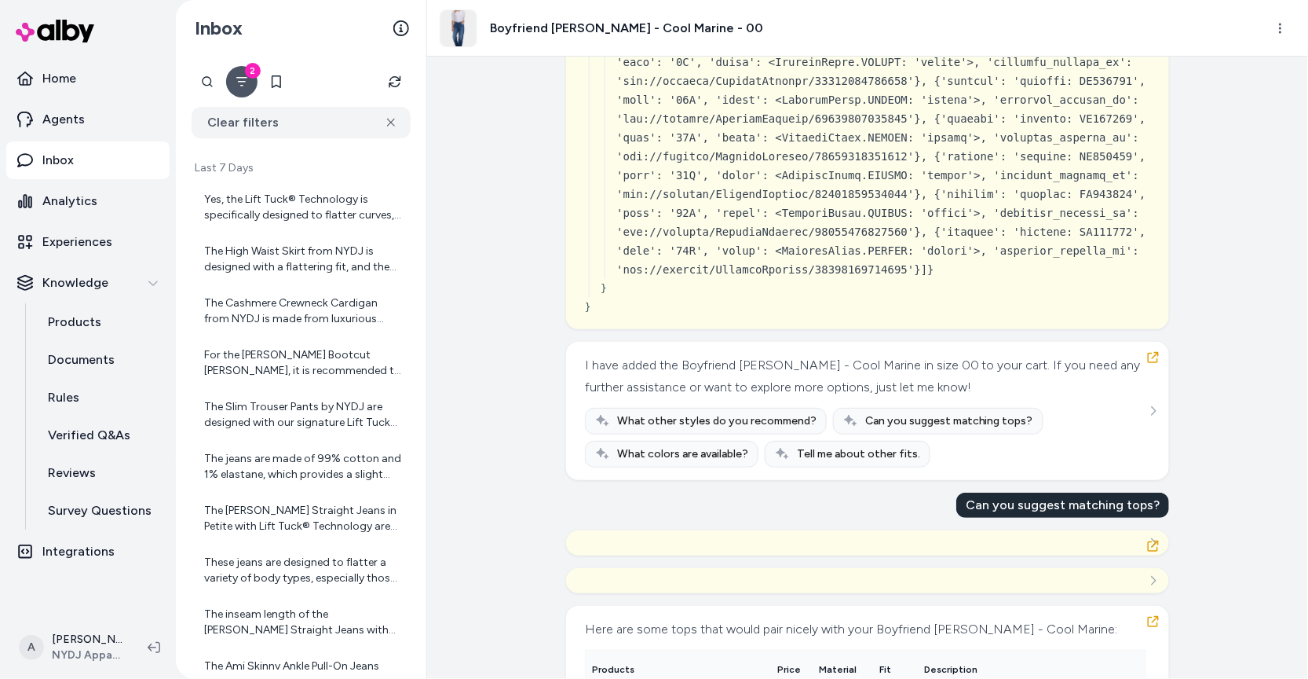
scroll to position [13662, 0]
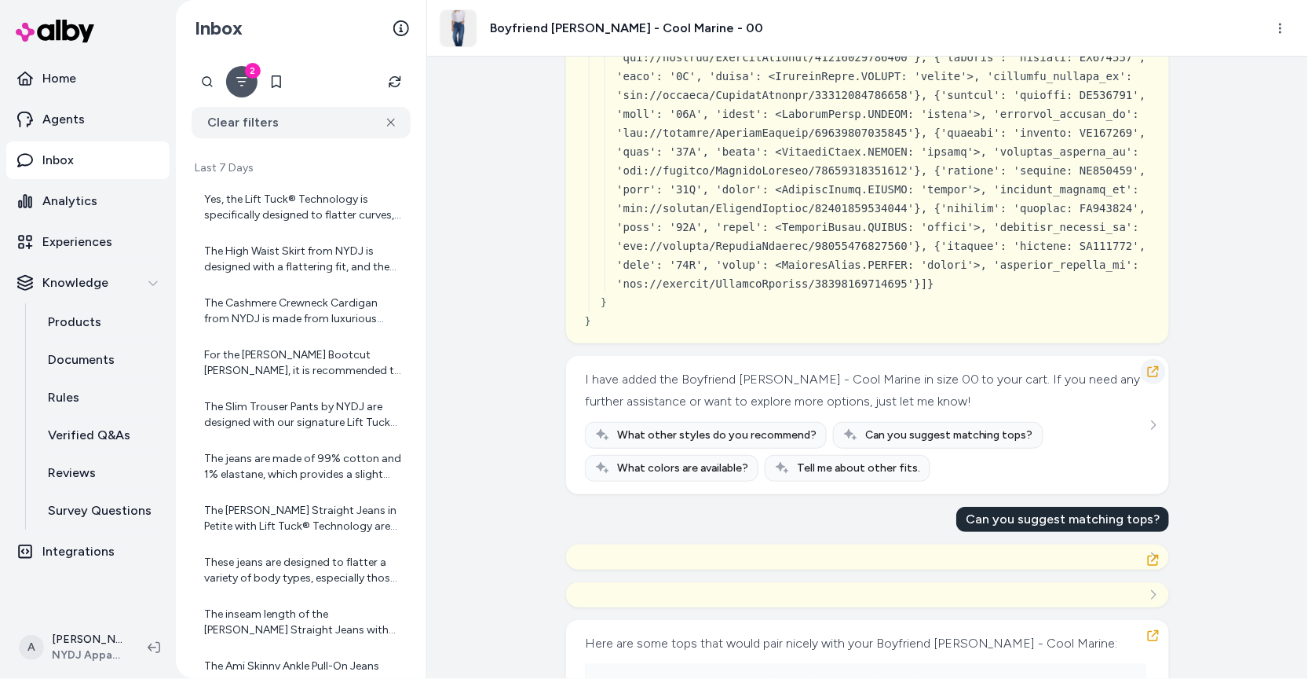
click at [1156, 366] on icon "button" at bounding box center [1153, 371] width 11 height 11
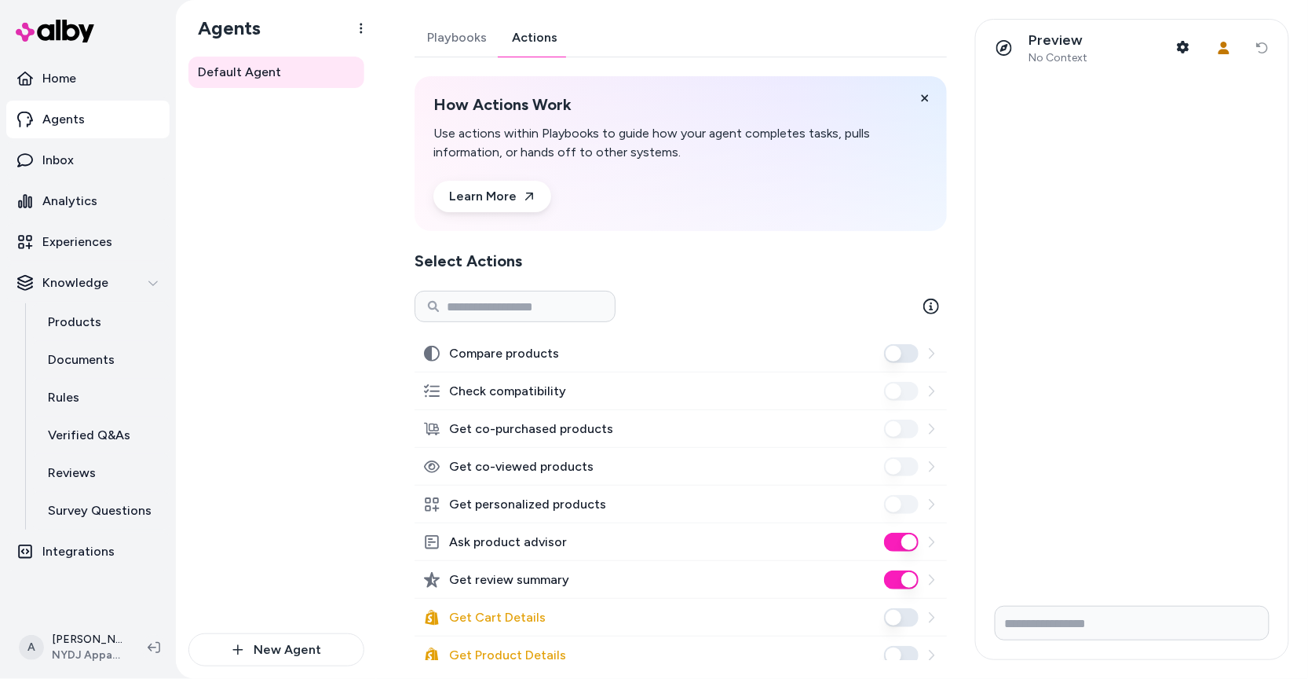
click at [548, 31] on link "Actions" at bounding box center [534, 38] width 71 height 38
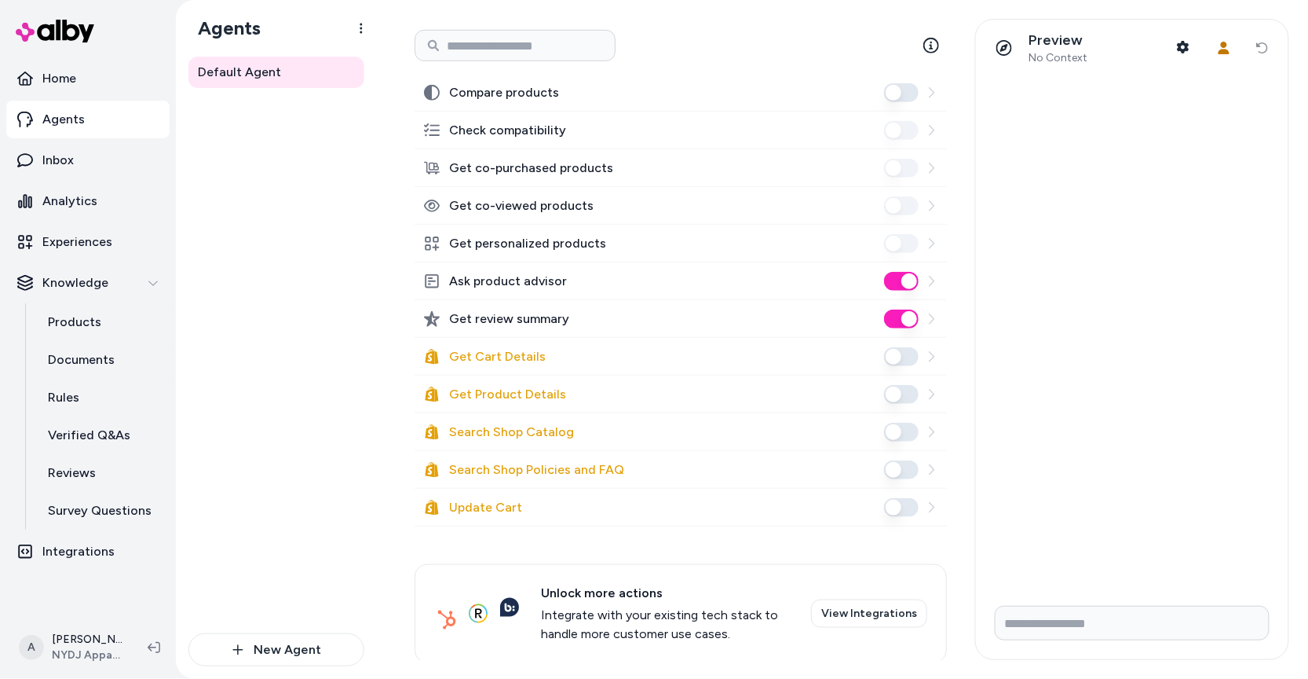
scroll to position [280, 0]
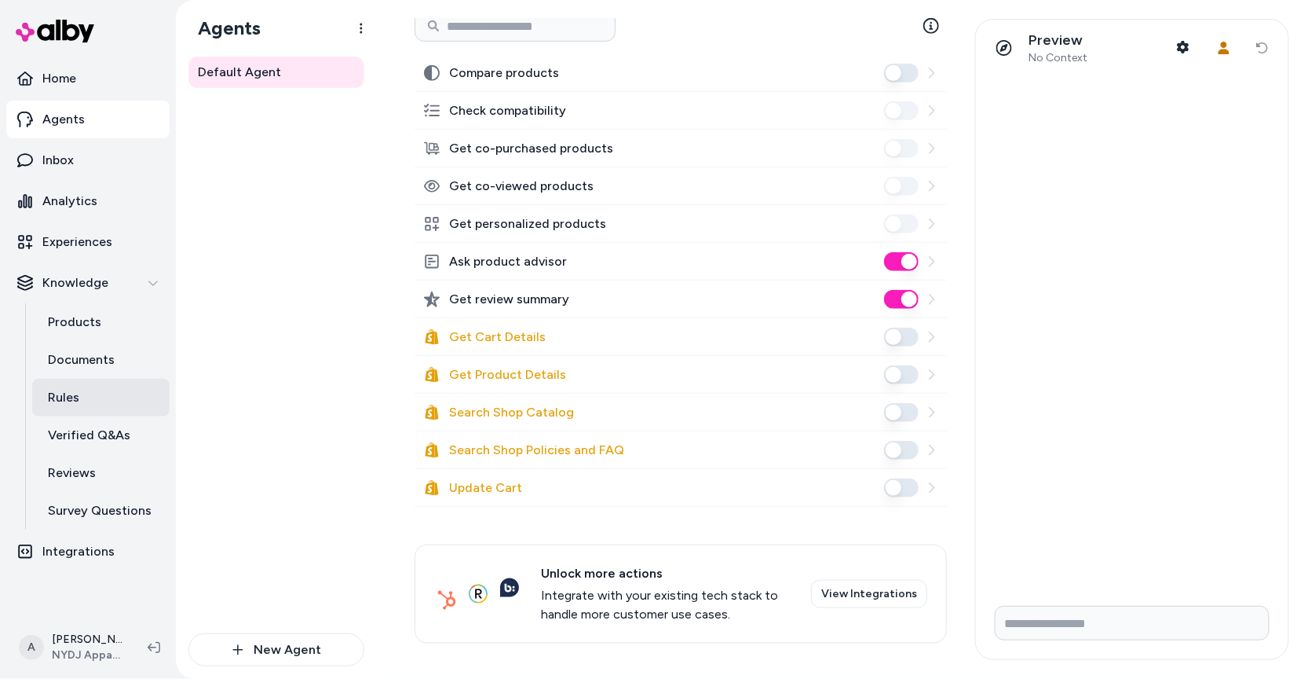
click at [63, 382] on link "Rules" at bounding box center [100, 398] width 137 height 38
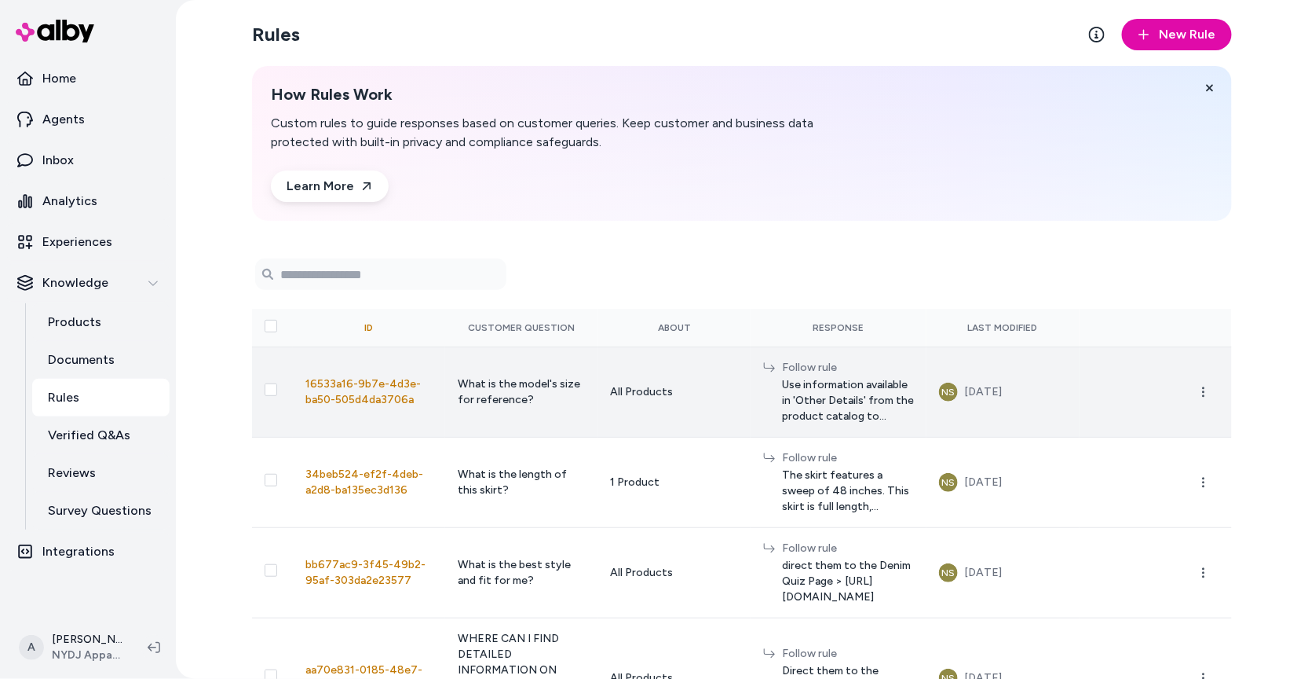
scroll to position [53, 0]
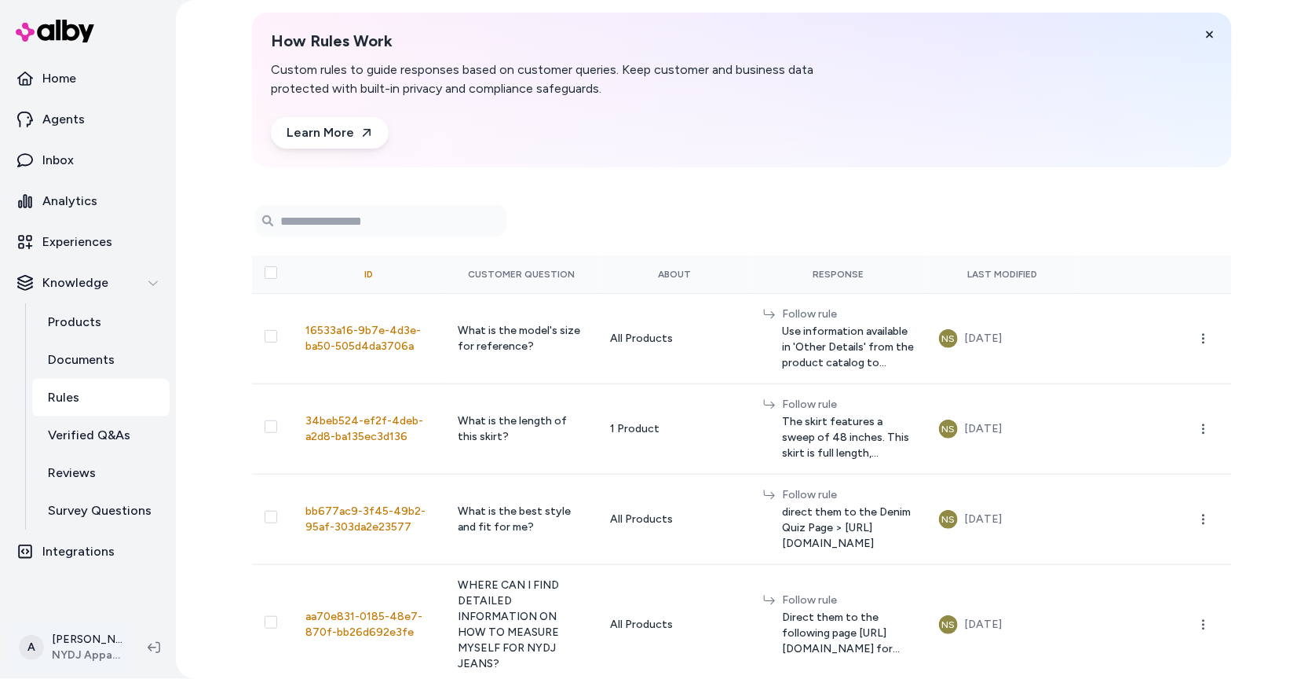
click at [61, 649] on html "Home Agents Inbox Analytics Experiences Knowledge Products Documents Rules Veri…" at bounding box center [654, 339] width 1308 height 679
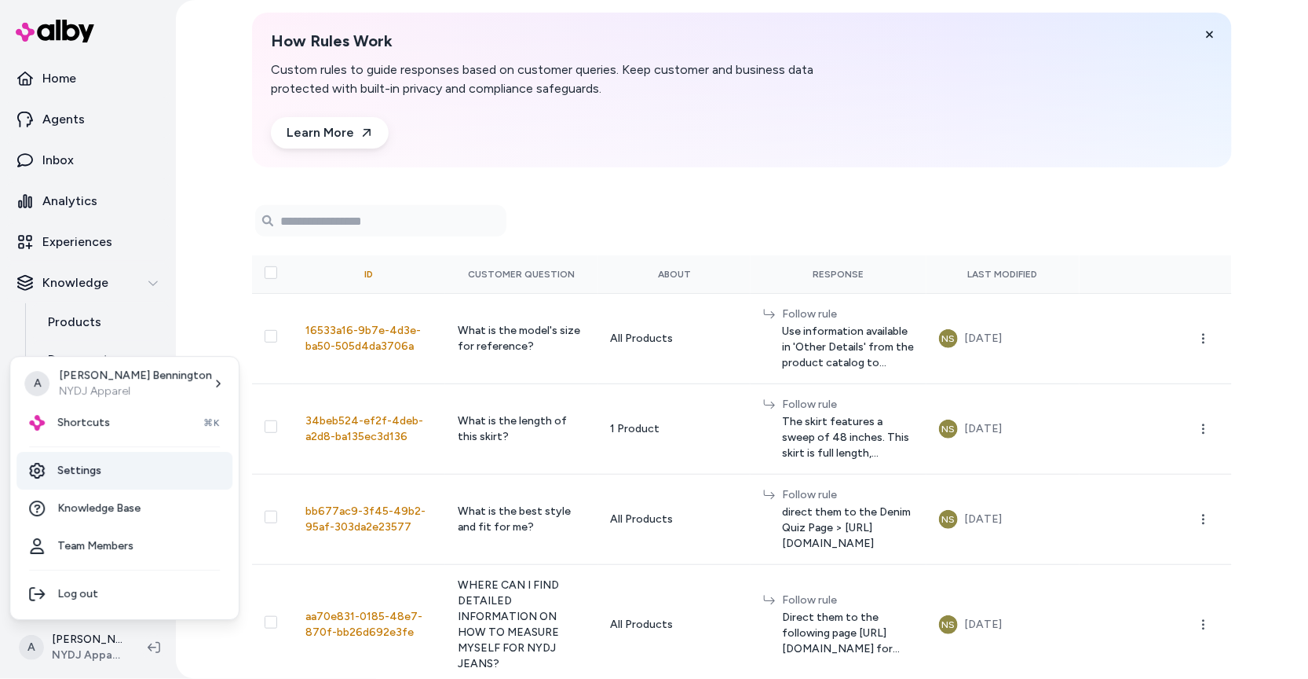
click at [56, 481] on link "Settings" at bounding box center [124, 471] width 216 height 38
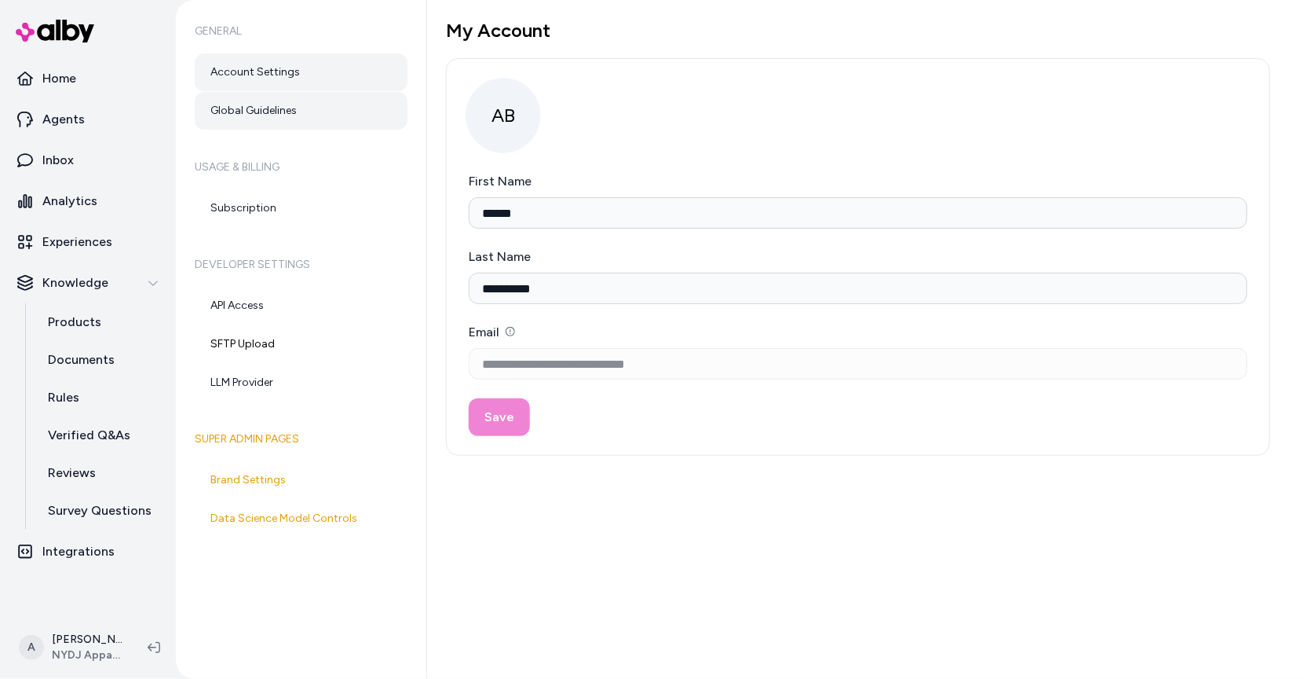
click at [287, 119] on link "Global Guidelines" at bounding box center [301, 111] width 213 height 38
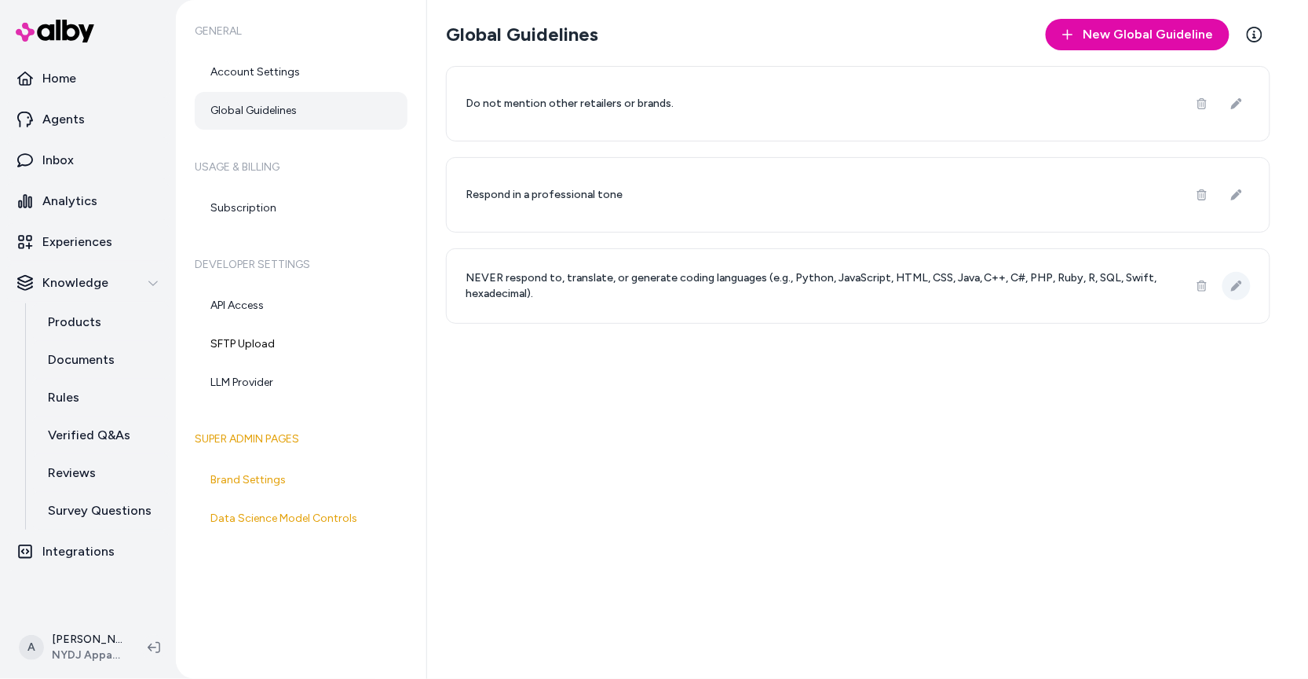
click at [1242, 287] on icon at bounding box center [1236, 285] width 11 height 11
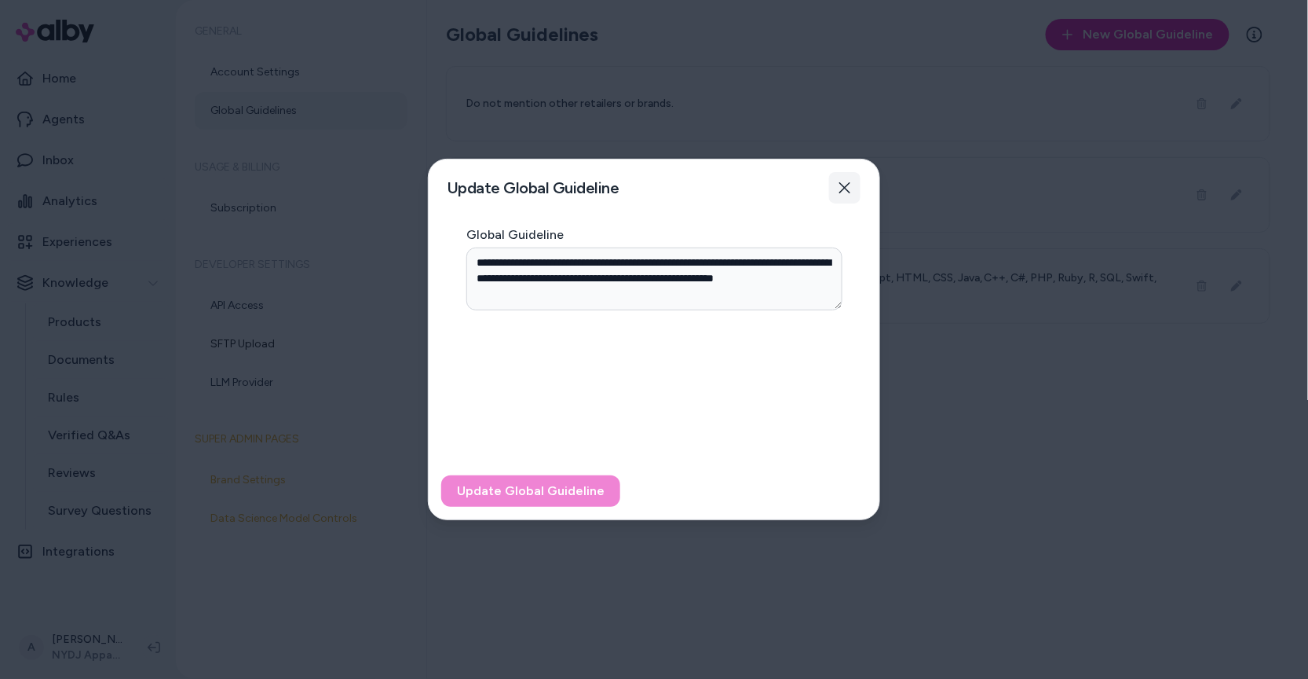
click at [850, 199] on button "Close" at bounding box center [844, 187] width 31 height 31
type textarea "*"
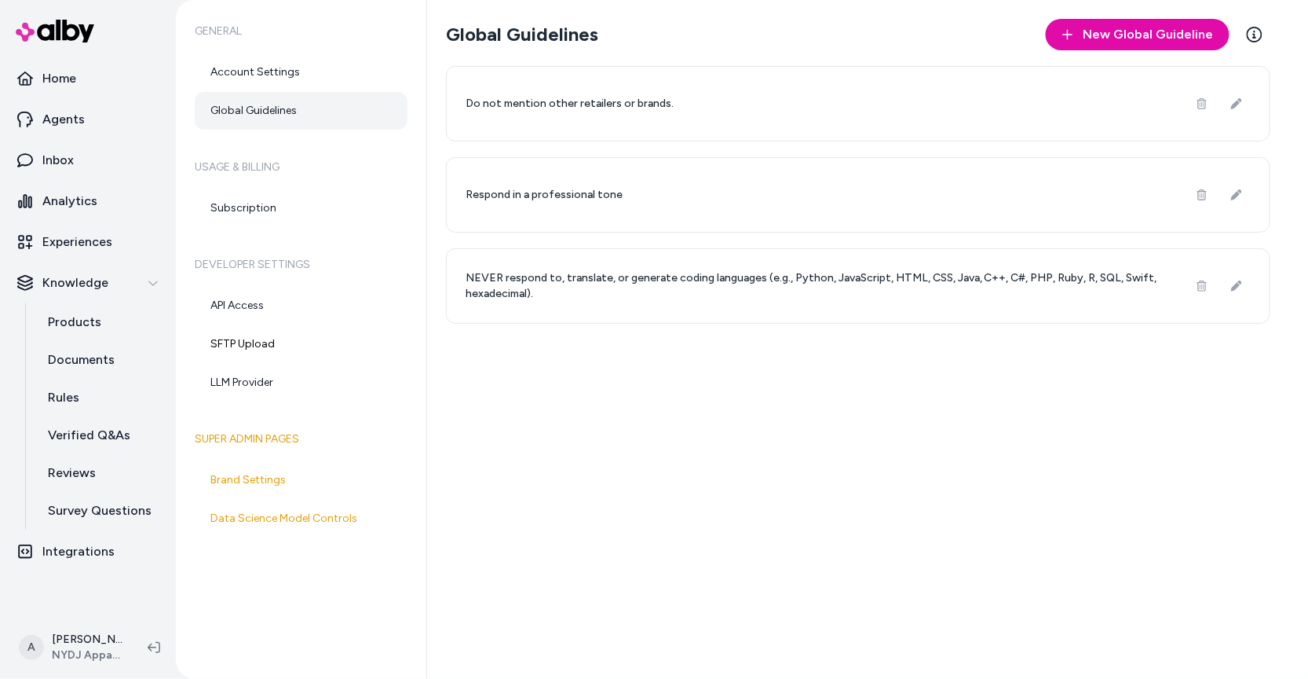
click at [759, 286] on p "NEVER respond to, translate, or generate coding languages (e.g., Python, JavaSc…" at bounding box center [818, 285] width 704 height 31
